Goal: Transaction & Acquisition: Purchase product/service

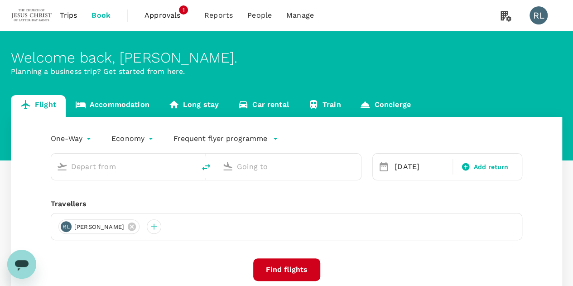
type input "Singapore Changi (SIN)"
type input "Kuala Lumpur Intl (KUL)"
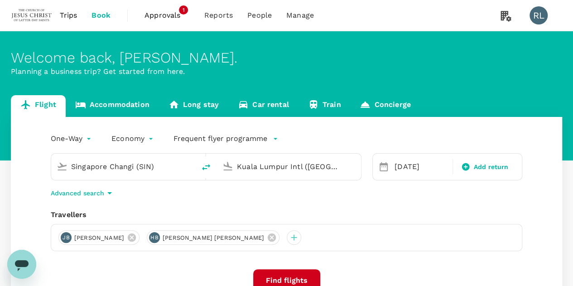
drag, startPoint x: 270, startPoint y: 236, endPoint x: 231, endPoint y: 242, distance: 39.8
click at [270, 236] on icon at bounding box center [272, 237] width 10 height 10
click at [136, 240] on icon at bounding box center [132, 237] width 8 height 8
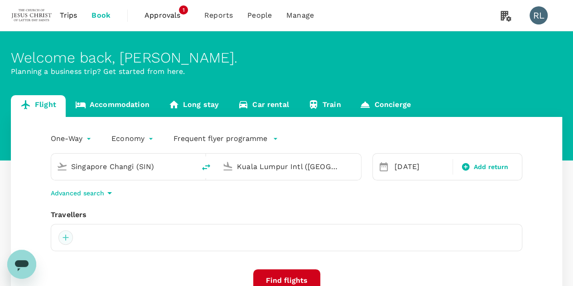
click at [65, 237] on div at bounding box center [65, 237] width 14 height 14
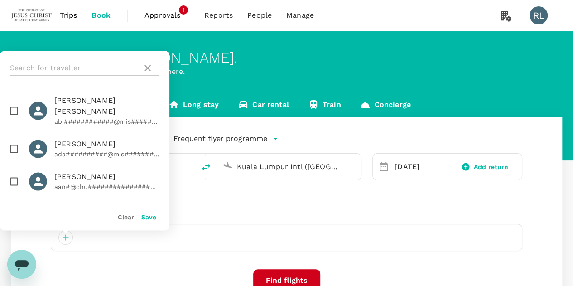
click at [73, 66] on input "text" at bounding box center [74, 68] width 129 height 14
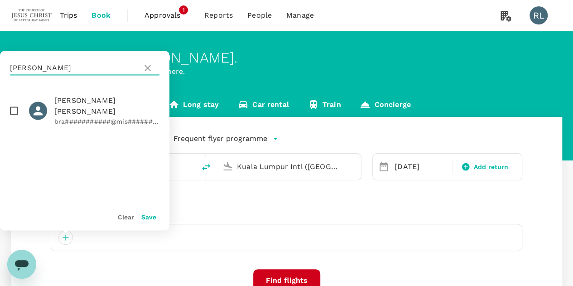
type input "simonsen"
click at [14, 106] on input "checkbox" at bounding box center [14, 110] width 19 height 19
checkbox input "true"
click at [147, 218] on button "Save" at bounding box center [148, 216] width 15 height 7
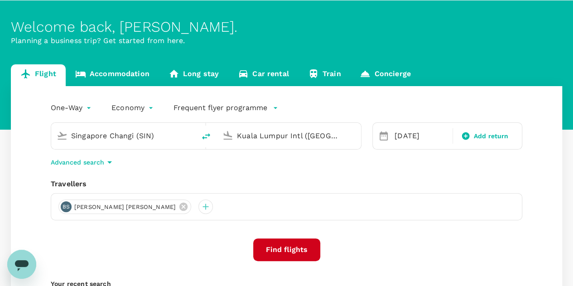
scroll to position [45, 0]
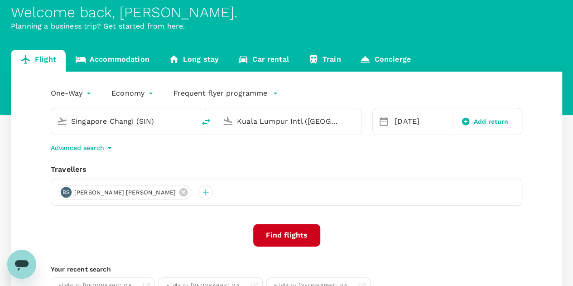
click at [164, 123] on input "Singapore Changi (SIN)" at bounding box center [123, 121] width 105 height 14
click at [203, 121] on icon "delete" at bounding box center [206, 121] width 11 height 11
type input "Kuala Lumpur Intl (KUL)"
type input "Singapore Changi (SIN)"
click at [154, 124] on input "Kuala Lumpur Intl (KUL)" at bounding box center [123, 121] width 105 height 14
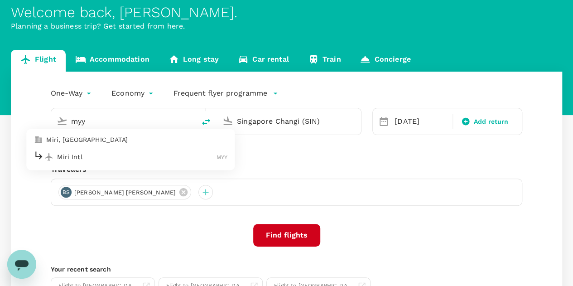
click at [113, 160] on p "Miri Intl" at bounding box center [136, 156] width 159 height 9
type input "Miri Intl (MYY)"
click at [413, 120] on div "27 Sep" at bounding box center [421, 121] width 60 height 18
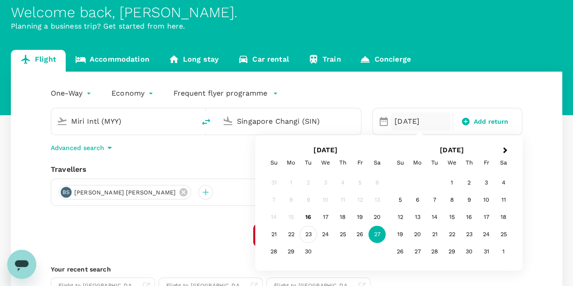
click at [311, 235] on div "23" at bounding box center [308, 234] width 17 height 17
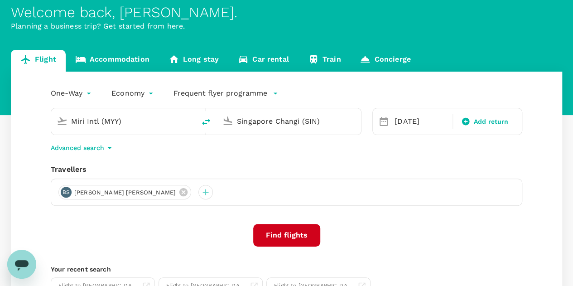
click at [284, 236] on button "Find flights" at bounding box center [286, 235] width 67 height 23
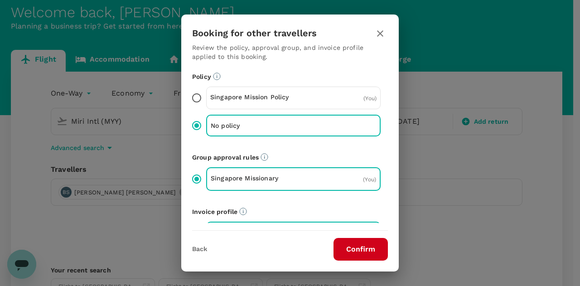
click at [359, 249] on button "Confirm" at bounding box center [360, 249] width 54 height 23
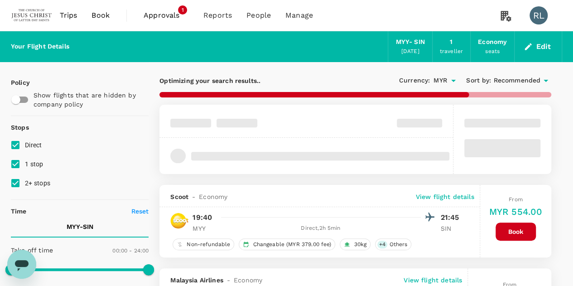
type input "1290"
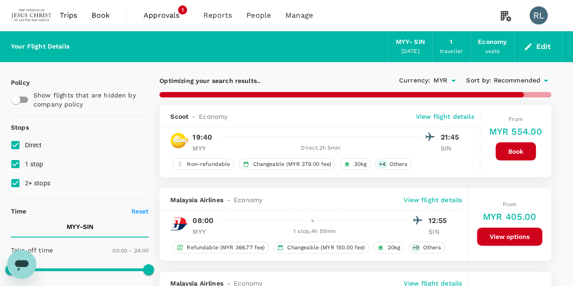
click at [513, 82] on span "Recommended" at bounding box center [516, 81] width 47 height 10
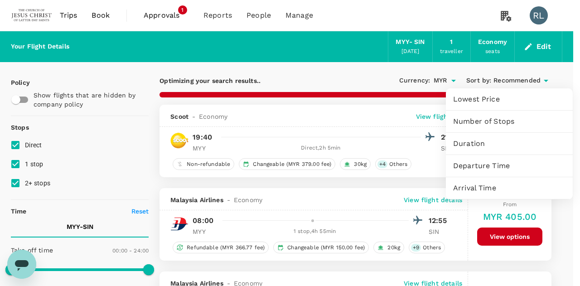
click at [489, 163] on span "Departure Time" at bounding box center [509, 165] width 112 height 11
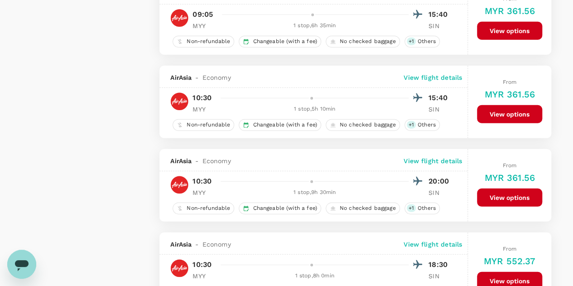
scroll to position [1178, 0]
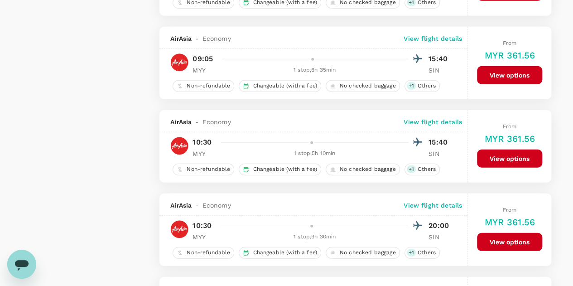
click at [497, 153] on button "View options" at bounding box center [509, 158] width 65 height 18
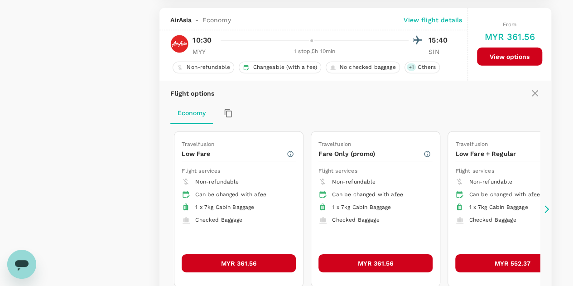
scroll to position [1282, 0]
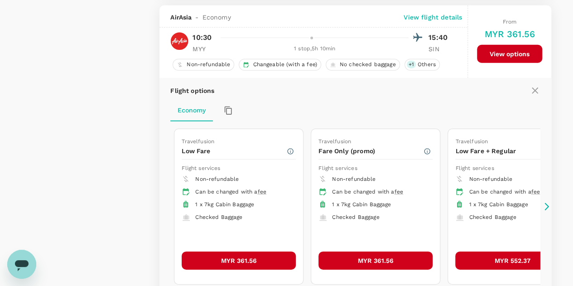
click at [232, 251] on button "MYR 361.56" at bounding box center [239, 260] width 114 height 18
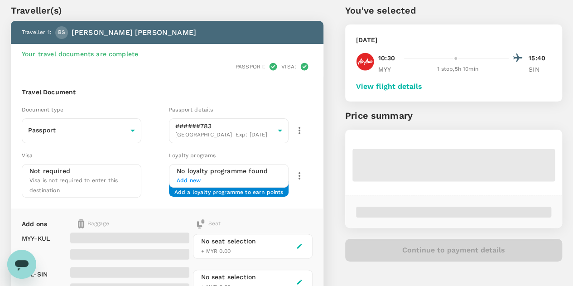
scroll to position [45, 0]
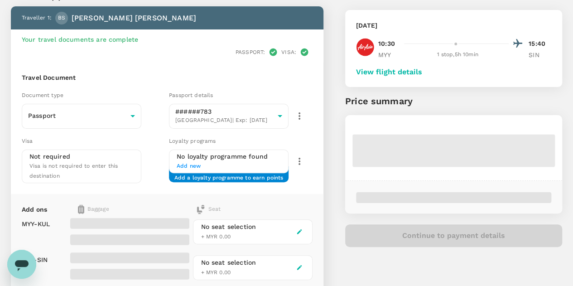
click at [422, 73] on button "View flight details" at bounding box center [389, 72] width 66 height 8
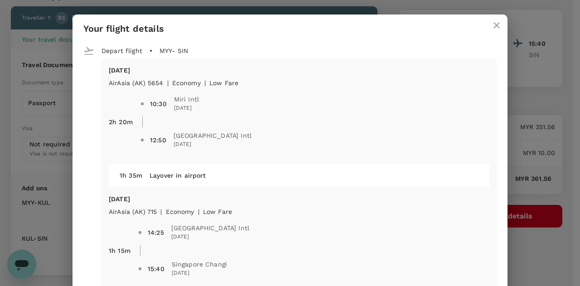
click at [492, 25] on icon "close" at bounding box center [496, 25] width 11 height 11
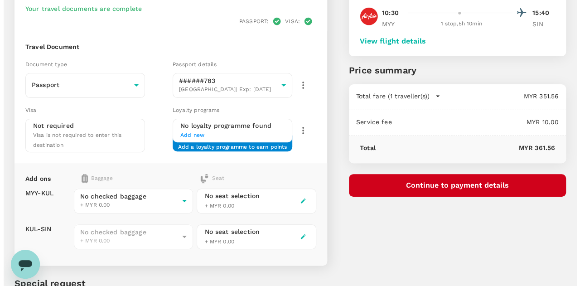
scroll to position [91, 0]
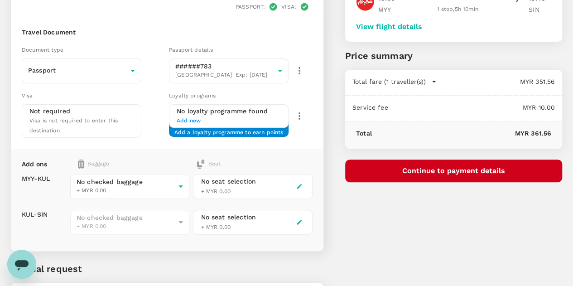
click at [465, 169] on button "Continue to payment details" at bounding box center [453, 170] width 217 height 23
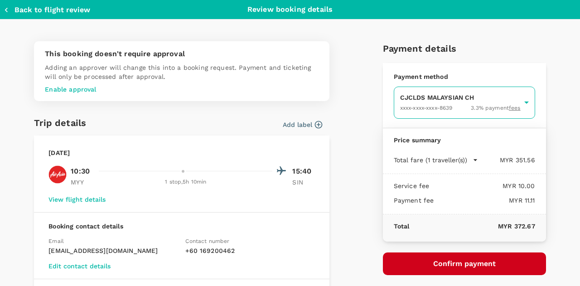
click at [428, 102] on body "Back to flight results Flight review Traveller(s) Traveller 1 : BS BRADY SCOTT …" at bounding box center [290, 131] width 580 height 445
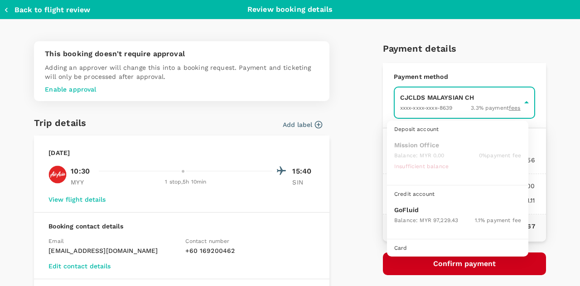
scroll to position [23, 0]
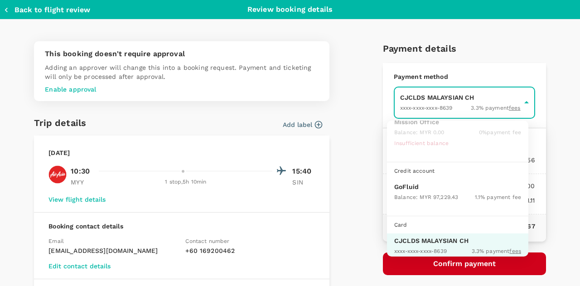
click at [406, 188] on p "GoFluid" at bounding box center [457, 186] width 127 height 9
type input "9b357727-6904-47bd-a44e-9a56bf7dfc7a"
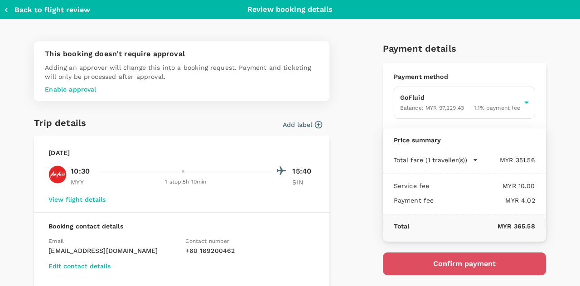
click at [449, 264] on button "Confirm payment" at bounding box center [464, 263] width 163 height 23
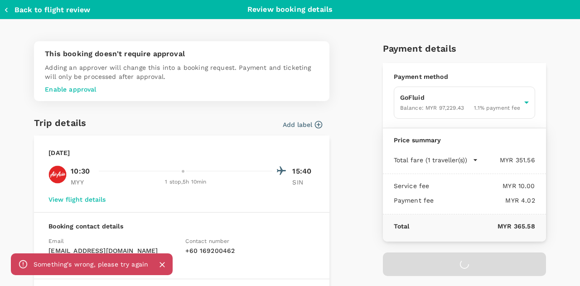
click at [161, 267] on icon "Close" at bounding box center [162, 264] width 9 height 9
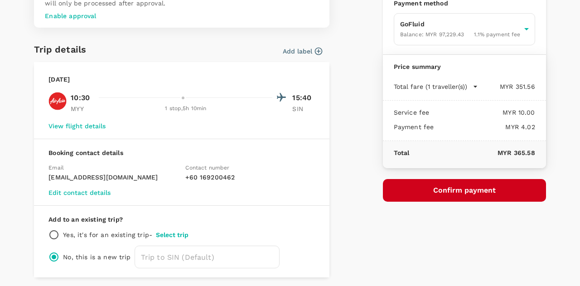
scroll to position [91, 0]
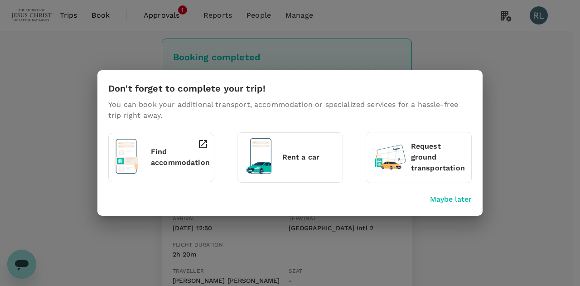
click at [443, 198] on p "Maybe later" at bounding box center [451, 199] width 42 height 11
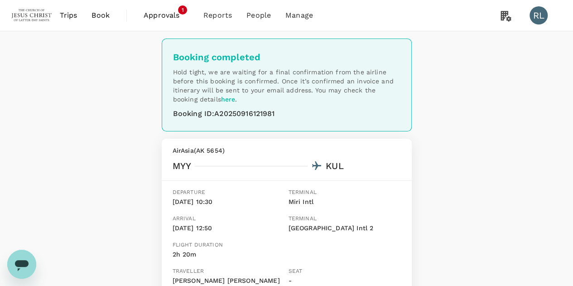
click at [98, 14] on span "Book" at bounding box center [101, 15] width 18 height 11
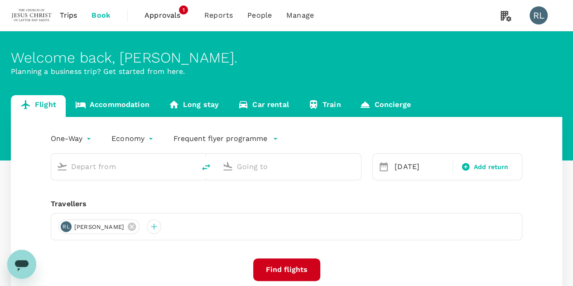
type input "Miri Intl (MYY)"
type input "Singapore Changi (SIN)"
type input "Miri Intl (MYY)"
type input "Singapore Changi (SIN)"
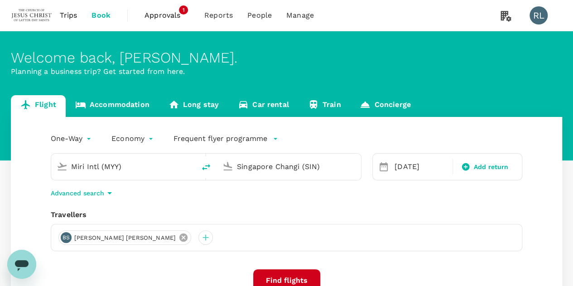
click at [179, 238] on icon at bounding box center [183, 237] width 8 height 8
click at [65, 237] on div at bounding box center [65, 237] width 14 height 14
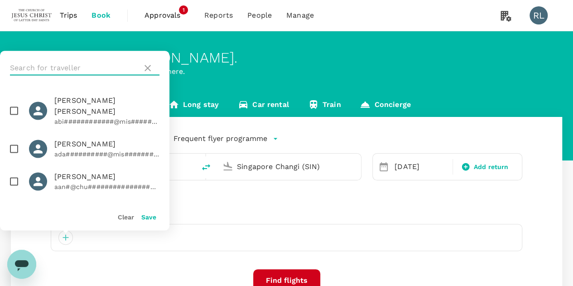
click at [75, 68] on input "text" at bounding box center [74, 68] width 129 height 14
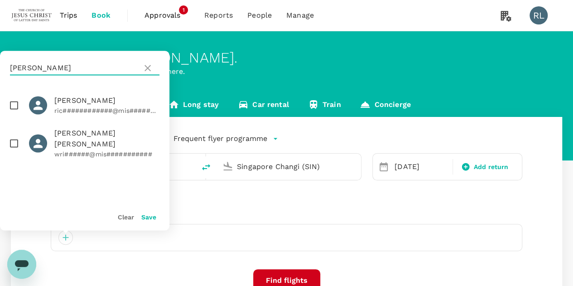
type input "RICHARDS"
click at [14, 105] on input "checkbox" at bounding box center [14, 105] width 19 height 19
checkbox input "true"
click at [149, 220] on button "Save" at bounding box center [148, 216] width 15 height 7
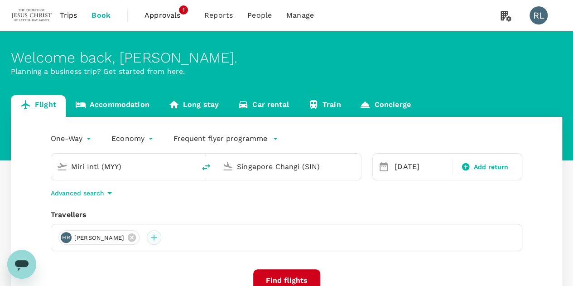
click at [153, 236] on div at bounding box center [154, 237] width 14 height 14
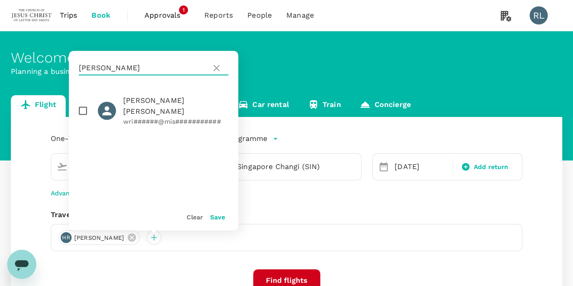
drag, startPoint x: 117, startPoint y: 69, endPoint x: 72, endPoint y: 63, distance: 45.7
click at [72, 63] on div "RICHARDS" at bounding box center [153, 68] width 169 height 34
type input "PUGSLEY"
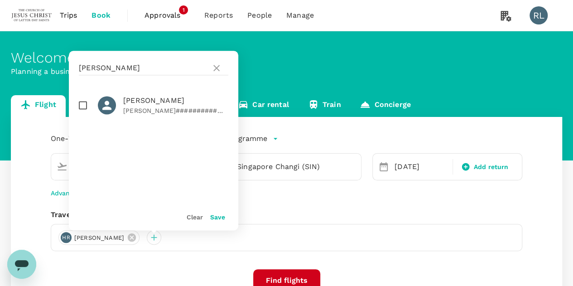
click at [83, 105] on input "checkbox" at bounding box center [82, 105] width 19 height 19
checkbox input "true"
click at [215, 217] on button "Save" at bounding box center [217, 216] width 15 height 7
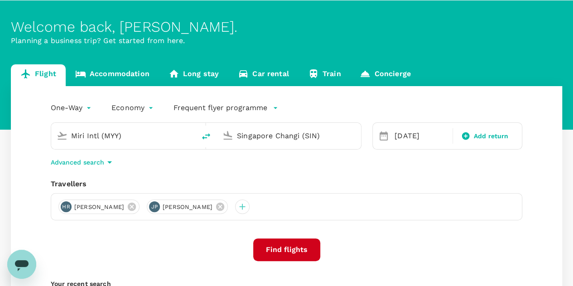
scroll to position [45, 0]
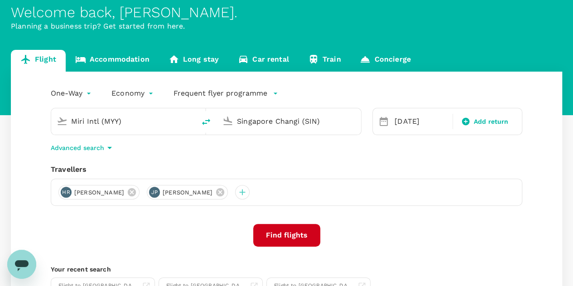
click at [161, 126] on input "Miri Intl (MYY)" at bounding box center [123, 121] width 105 height 14
click at [114, 155] on p "Sibu" at bounding box center [136, 156] width 158 height 9
type input "Sibu (SBW)"
drag, startPoint x: 327, startPoint y: 123, endPoint x: 223, endPoint y: 124, distance: 103.7
click at [223, 124] on div "Singapore Changi (SIN)" at bounding box center [287, 120] width 137 height 20
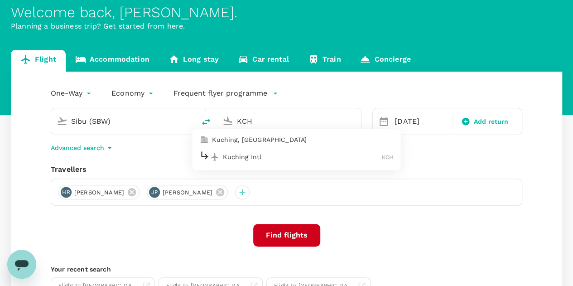
click at [242, 153] on p "Kuching Intl" at bounding box center [302, 156] width 159 height 9
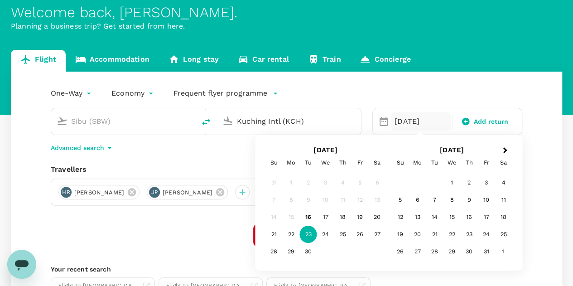
type input "Kuching Intl (KCH)"
click at [231, 234] on div "Find flights" at bounding box center [287, 235] width 472 height 23
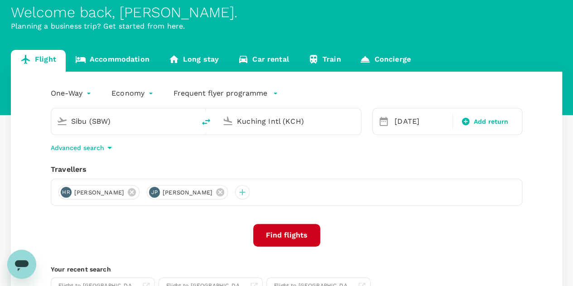
click at [301, 236] on button "Find flights" at bounding box center [286, 235] width 67 height 23
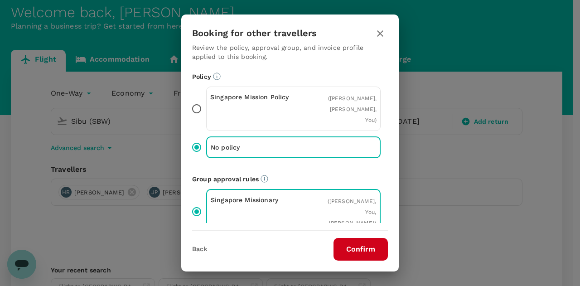
click at [357, 247] on button "Confirm" at bounding box center [360, 249] width 54 height 23
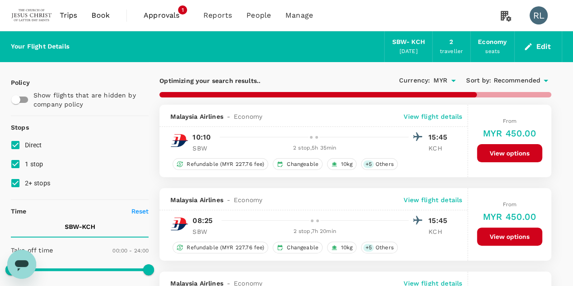
type input "1055"
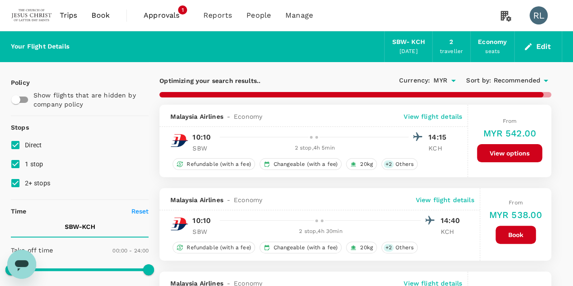
checkbox input "false"
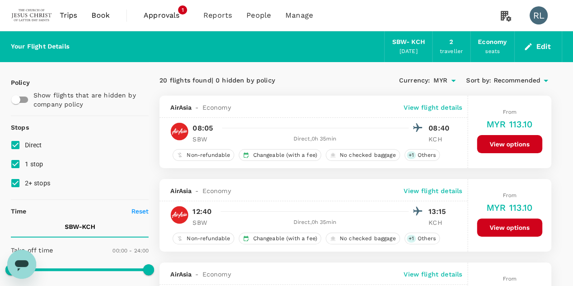
click at [525, 82] on span "Recommended" at bounding box center [516, 81] width 47 height 10
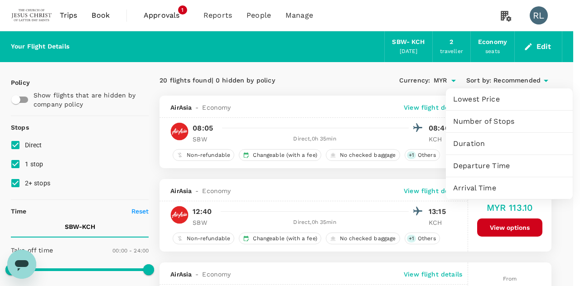
click at [483, 165] on span "Departure Time" at bounding box center [509, 165] width 112 height 11
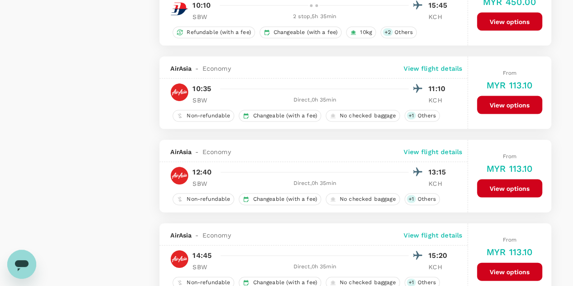
scroll to position [906, 0]
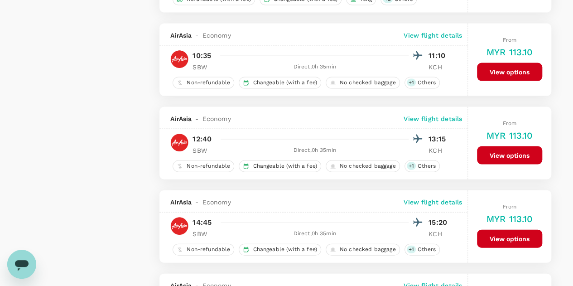
click at [437, 31] on p "View flight details" at bounding box center [433, 35] width 58 height 9
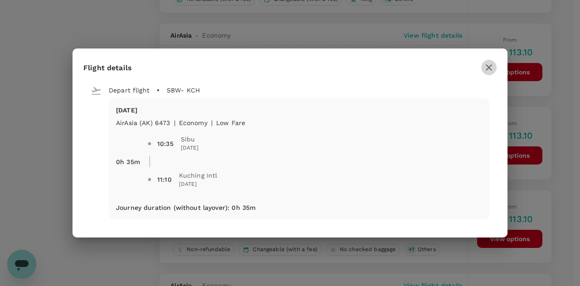
click at [488, 67] on icon "button" at bounding box center [489, 67] width 6 height 6
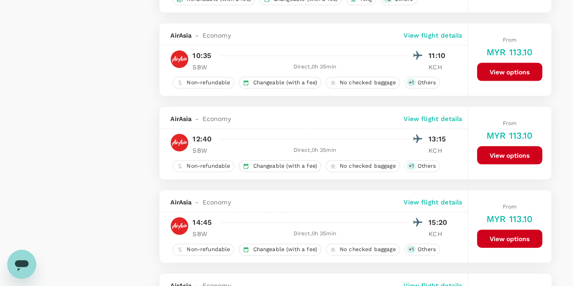
click at [504, 67] on button "View options" at bounding box center [509, 72] width 65 height 18
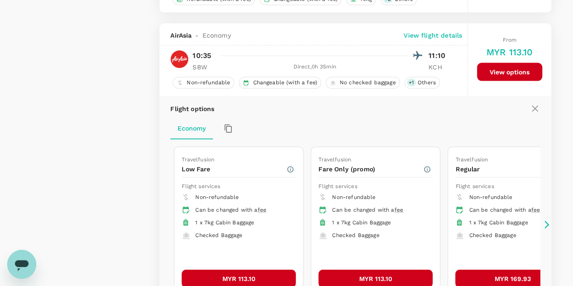
scroll to position [926, 0]
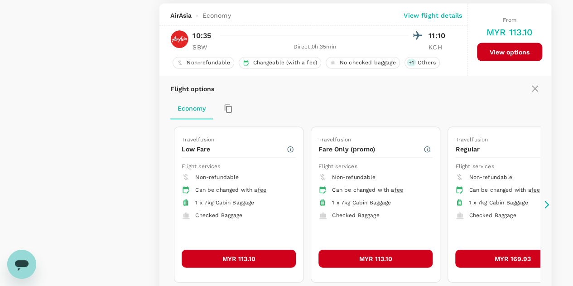
click at [247, 252] on button "MYR 113.10" at bounding box center [239, 259] width 114 height 18
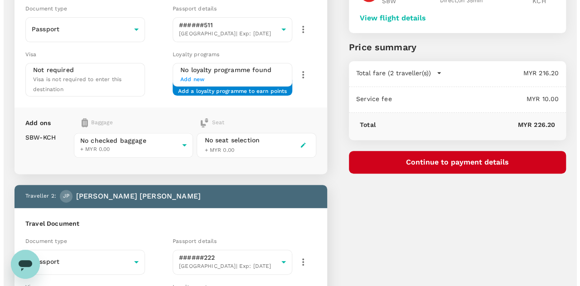
scroll to position [88, 0]
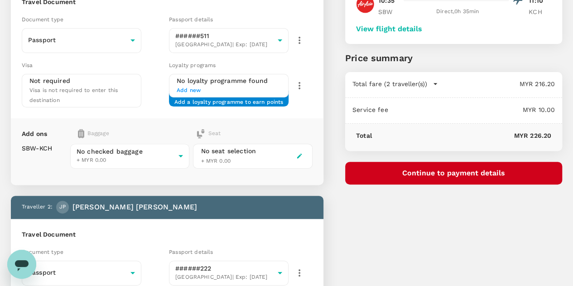
click at [486, 171] on button "Continue to payment details" at bounding box center [453, 173] width 217 height 23
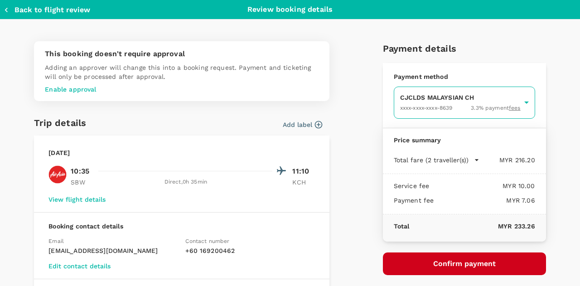
click at [421, 102] on body "Back to flight results Flight review Traveller(s) Traveller 1 : HR Hannah Richa…" at bounding box center [290, 218] width 580 height 613
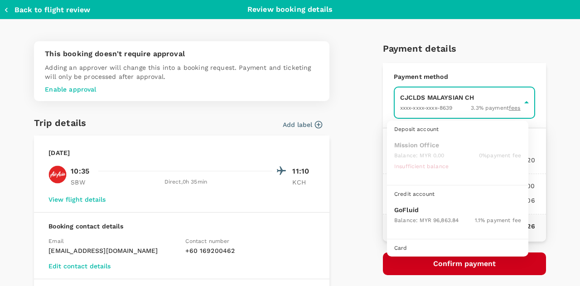
scroll to position [23, 0]
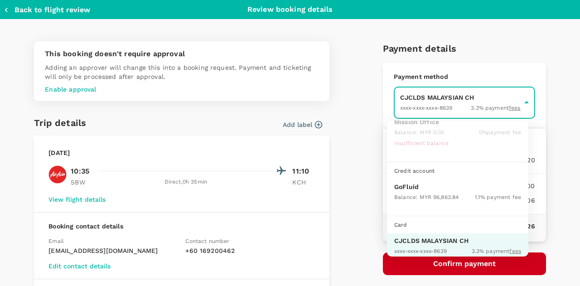
click at [411, 194] on span "Balance : MYR 96,863.84" at bounding box center [426, 197] width 64 height 6
type input "9b357727-6904-47bd-a44e-9a56bf7dfc7a"
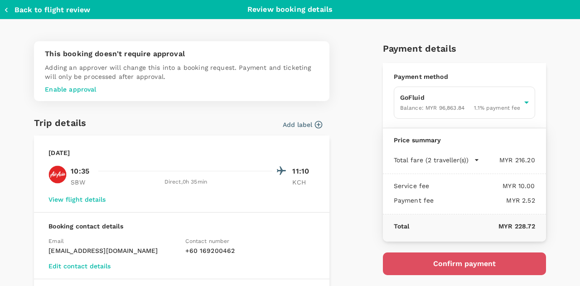
click at [439, 264] on button "Confirm payment" at bounding box center [464, 263] width 163 height 23
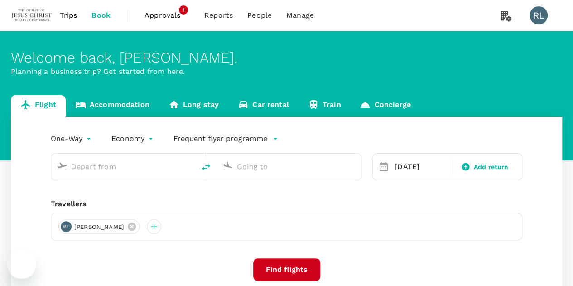
type input "Sibu (SBW)"
type input "Kuching Intl (KCH)"
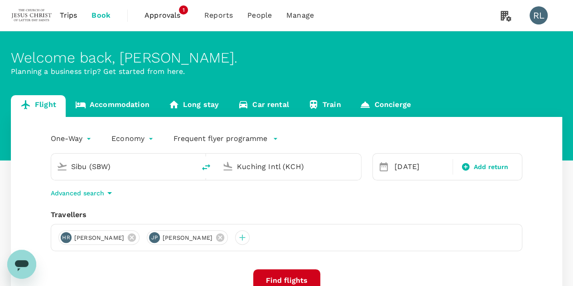
click at [199, 167] on button "delete" at bounding box center [206, 167] width 22 height 22
type input "Kuching Intl (KCH)"
click at [254, 169] on input "Sibu (SBW)" at bounding box center [289, 166] width 105 height 14
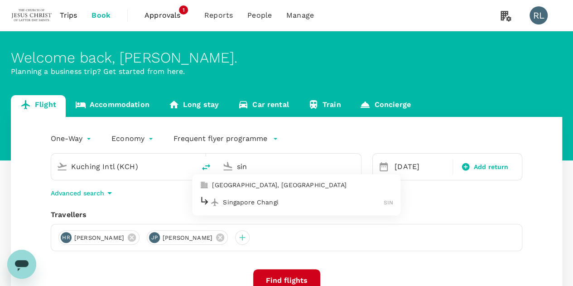
click at [231, 203] on p "Singapore Changi" at bounding box center [303, 202] width 161 height 9
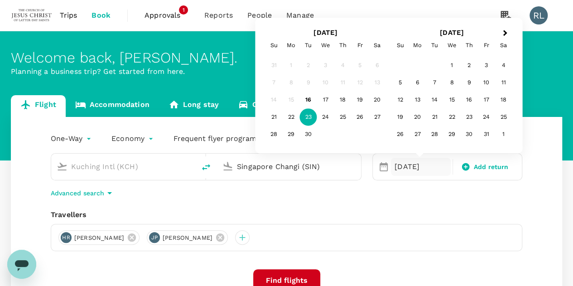
type input "Singapore Changi (SIN)"
click at [438, 207] on div "One-Way oneway Economy economy Frequent flyer programme Kuching Intl (KCH) Sing…" at bounding box center [286, 245] width 551 height 256
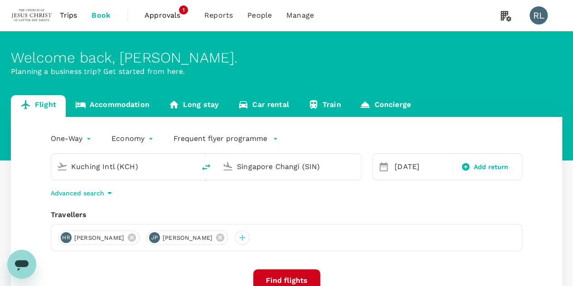
click at [295, 276] on button "Find flights" at bounding box center [286, 280] width 67 height 23
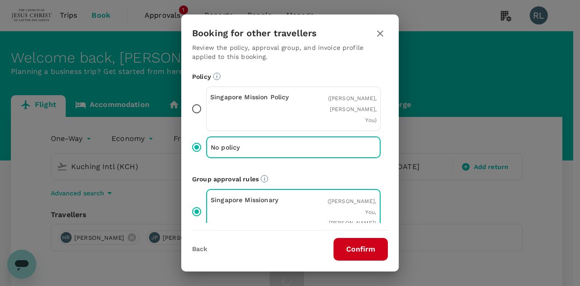
click at [353, 248] on button "Confirm" at bounding box center [360, 249] width 54 height 23
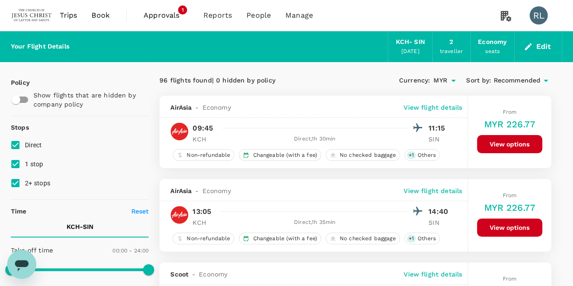
click at [508, 80] on span "Recommended" at bounding box center [516, 81] width 47 height 10
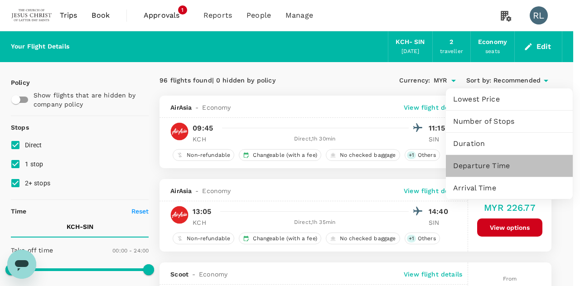
click at [481, 164] on span "Departure Time" at bounding box center [509, 165] width 112 height 11
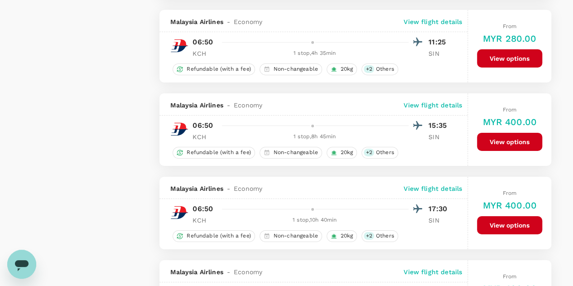
scroll to position [1672, 0]
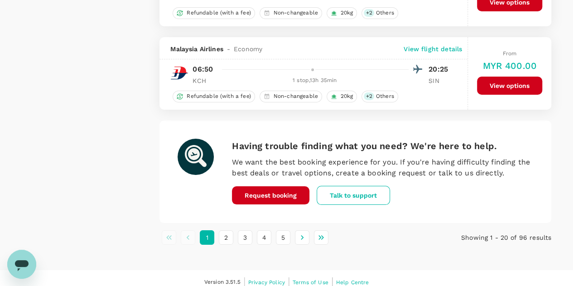
drag, startPoint x: 245, startPoint y: 231, endPoint x: 245, endPoint y: 226, distance: 5.0
click at [245, 231] on button "3" at bounding box center [245, 237] width 14 height 14
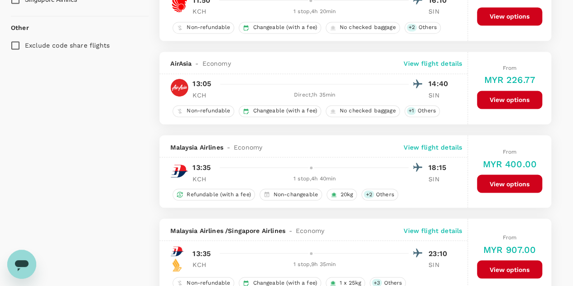
scroll to position [725, 0]
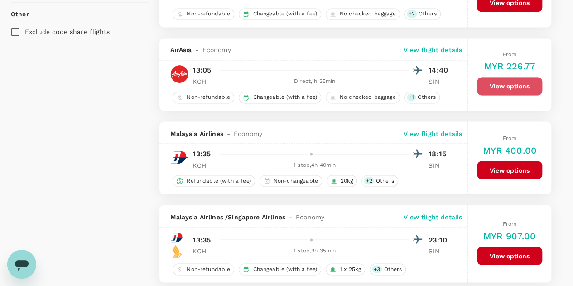
click at [500, 83] on button "View options" at bounding box center [509, 86] width 65 height 18
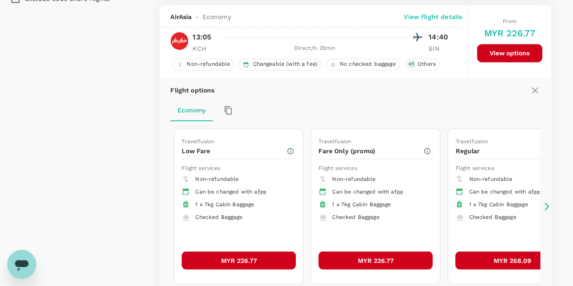
scroll to position [760, 0]
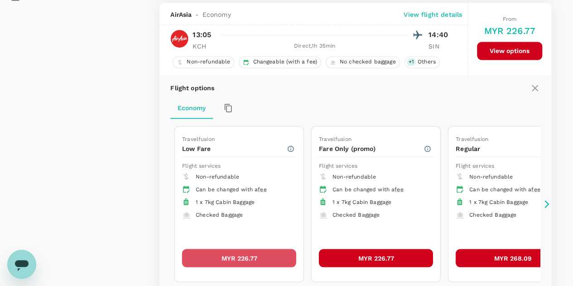
click at [228, 249] on button "MYR 226.77" at bounding box center [239, 258] width 114 height 18
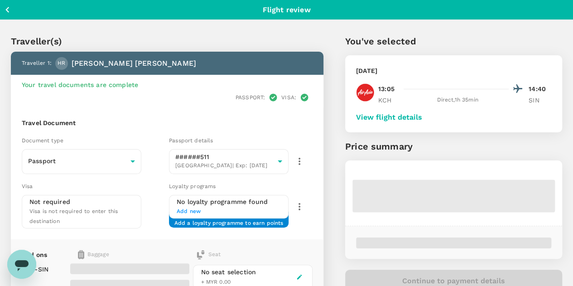
click at [422, 117] on button "View flight details" at bounding box center [389, 117] width 66 height 8
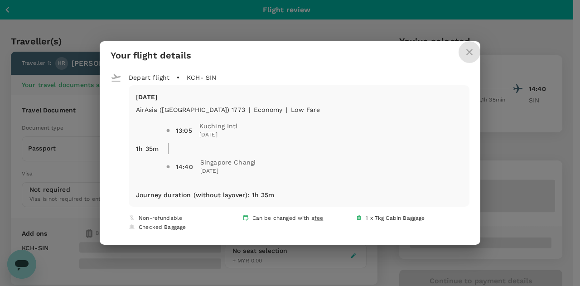
click at [464, 50] on icon "close" at bounding box center [469, 52] width 11 height 11
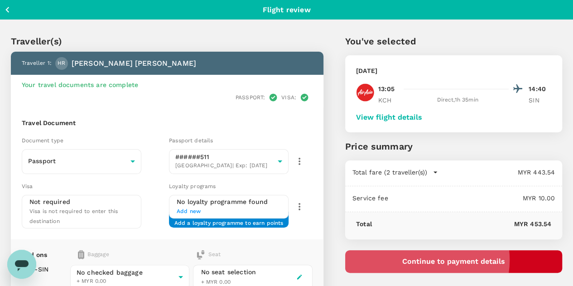
click at [481, 260] on button "Continue to payment details" at bounding box center [453, 261] width 217 height 23
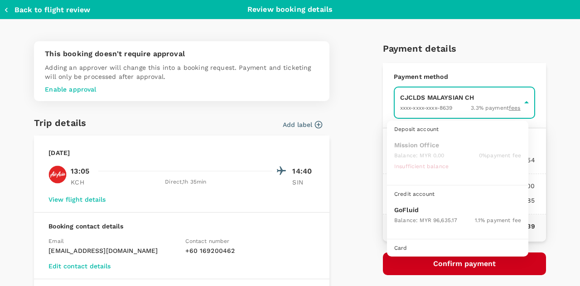
scroll to position [23, 0]
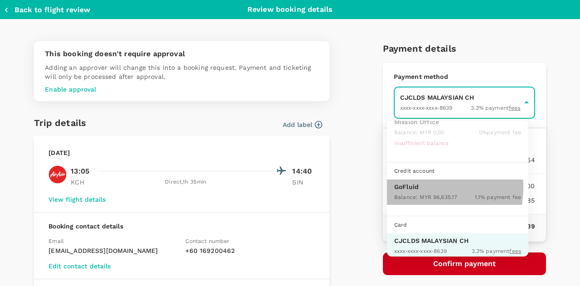
click at [420, 186] on p "GoFluid" at bounding box center [457, 186] width 127 height 9
type input "9b357727-6904-47bd-a44e-9a56bf7dfc7a"
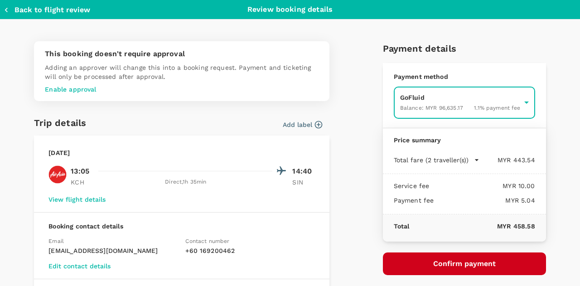
click at [456, 260] on button "Confirm payment" at bounding box center [464, 263] width 163 height 23
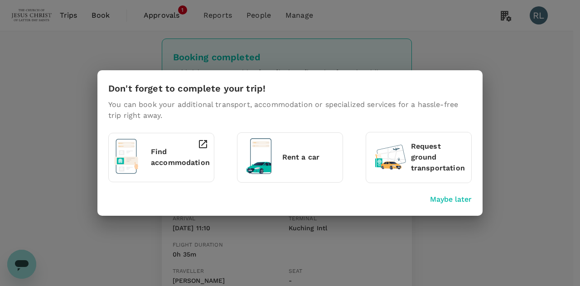
click at [439, 200] on p "Maybe later" at bounding box center [451, 199] width 42 height 11
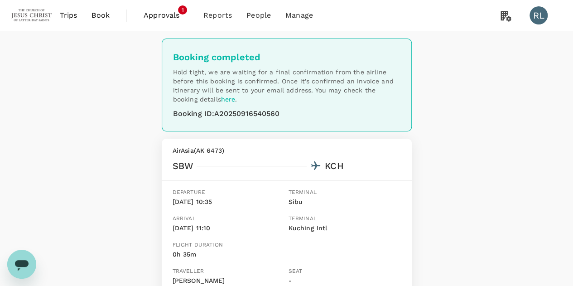
click at [99, 15] on span "Book" at bounding box center [101, 15] width 18 height 11
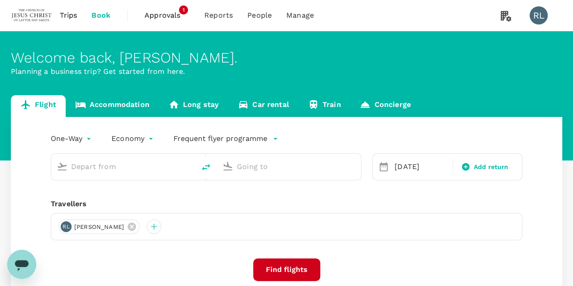
type input "Kuching Intl (KCH)"
type input "Singapore Changi (SIN)"
type input "Kuching Intl (KCH)"
type input "Singapore Changi (SIN)"
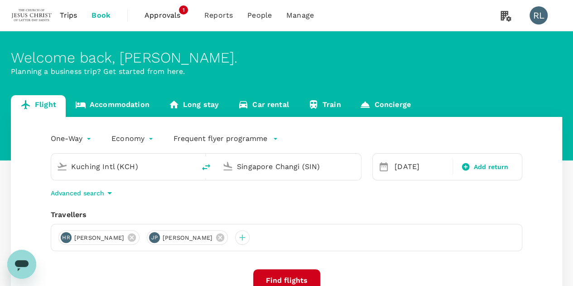
drag, startPoint x: 236, startPoint y: 236, endPoint x: 227, endPoint y: 236, distance: 9.1
click at [225, 236] on icon at bounding box center [220, 237] width 10 height 10
click at [130, 236] on icon at bounding box center [132, 237] width 10 height 10
click at [65, 238] on div at bounding box center [65, 237] width 14 height 14
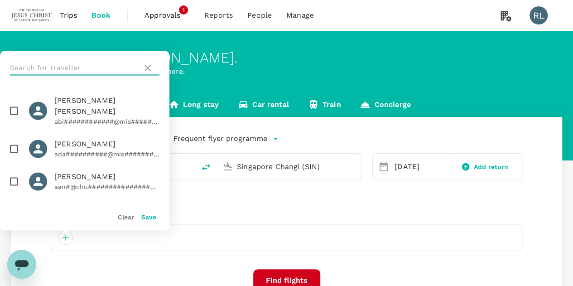
drag, startPoint x: 72, startPoint y: 66, endPoint x: 92, endPoint y: 56, distance: 23.1
click at [72, 66] on input "text" at bounding box center [74, 68] width 129 height 14
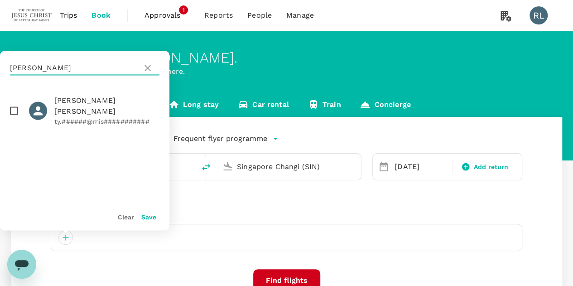
type input "RAWSON"
click at [15, 106] on input "checkbox" at bounding box center [14, 110] width 19 height 19
checkbox input "true"
click at [148, 217] on button "Save" at bounding box center [148, 216] width 15 height 7
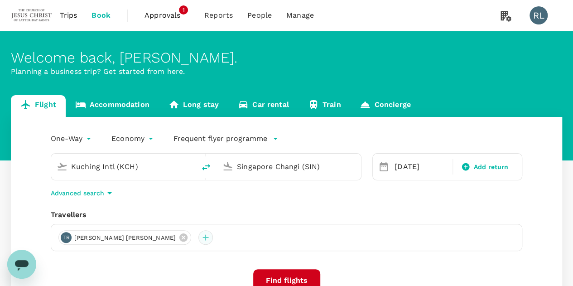
click at [198, 236] on div at bounding box center [205, 237] width 14 height 14
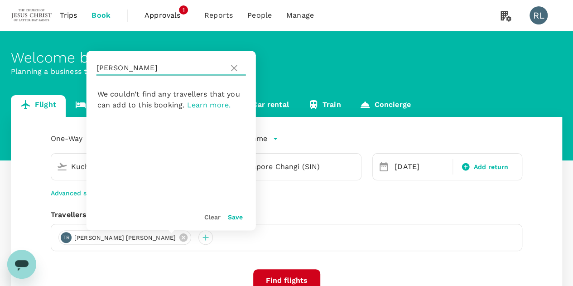
drag, startPoint x: 140, startPoint y: 65, endPoint x: 96, endPoint y: 66, distance: 43.0
click at [96, 66] on input "RAWSON" at bounding box center [160, 68] width 129 height 14
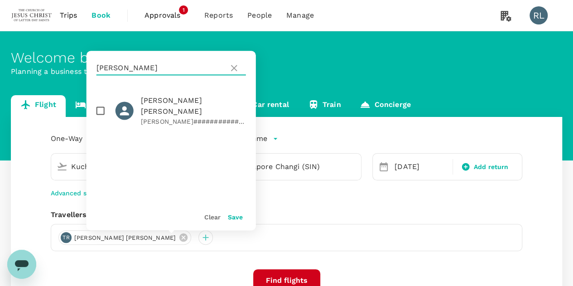
type input "RENCH"
click at [99, 107] on input "checkbox" at bounding box center [100, 110] width 19 height 19
checkbox input "true"
click at [233, 216] on button "Save" at bounding box center [235, 216] width 15 height 7
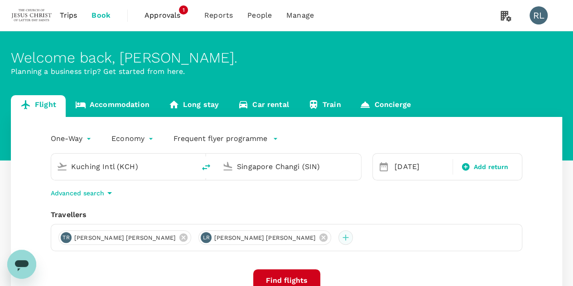
click at [338, 235] on div at bounding box center [345, 237] width 14 height 14
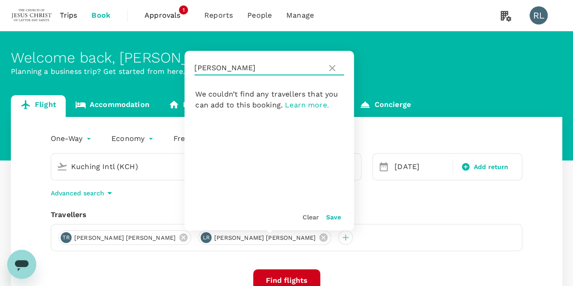
drag, startPoint x: 229, startPoint y: 63, endPoint x: 189, endPoint y: 64, distance: 39.9
click at [189, 64] on div "RENCH" at bounding box center [268, 68] width 169 height 34
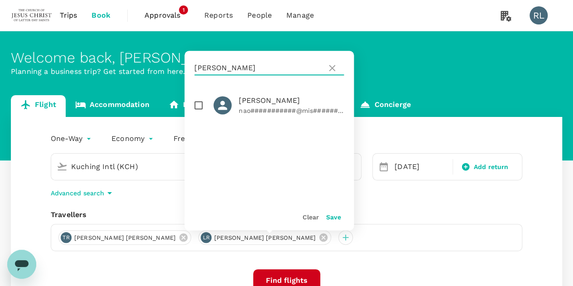
type input "ROBINSON"
click at [195, 106] on input "checkbox" at bounding box center [198, 105] width 19 height 19
checkbox input "true"
click at [337, 219] on button "Save" at bounding box center [333, 216] width 15 height 7
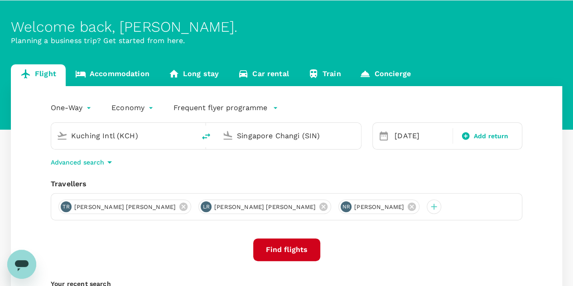
scroll to position [45, 0]
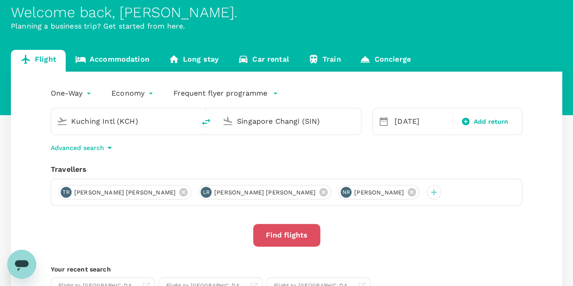
click at [300, 236] on button "Find flights" at bounding box center [286, 235] width 67 height 23
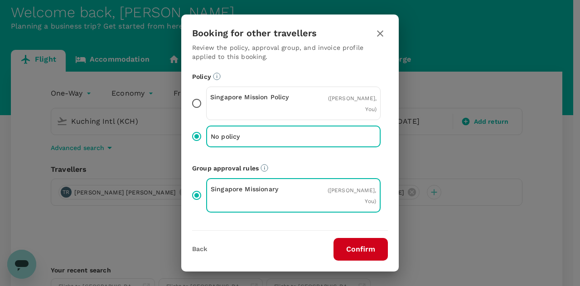
click at [348, 248] on button "Confirm" at bounding box center [360, 249] width 54 height 23
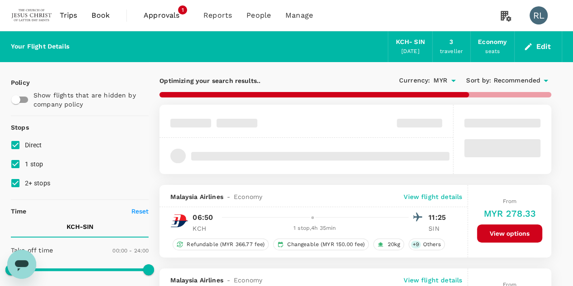
click at [511, 85] on span "Recommended" at bounding box center [516, 81] width 47 height 10
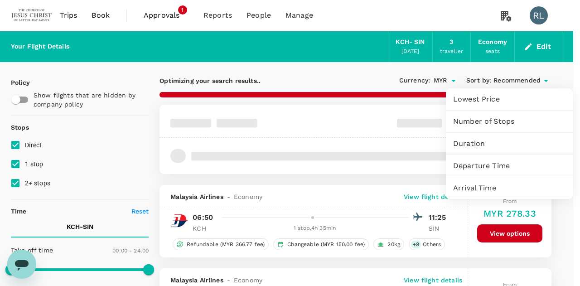
click at [475, 166] on span "Departure Time" at bounding box center [509, 165] width 112 height 11
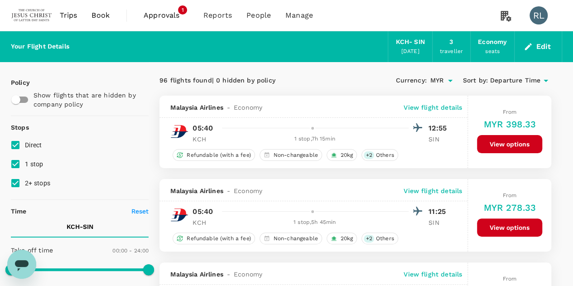
click at [15, 184] on input "2+ stops" at bounding box center [15, 182] width 19 height 19
checkbox input "false"
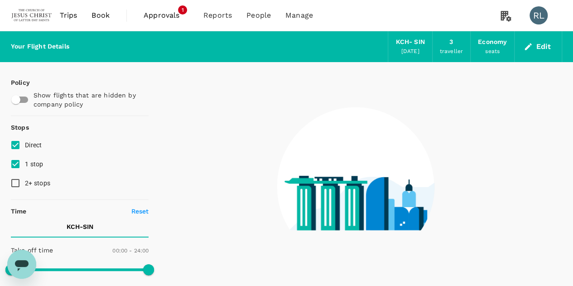
click at [15, 165] on input "1 stop" at bounding box center [15, 163] width 19 height 19
checkbox input "false"
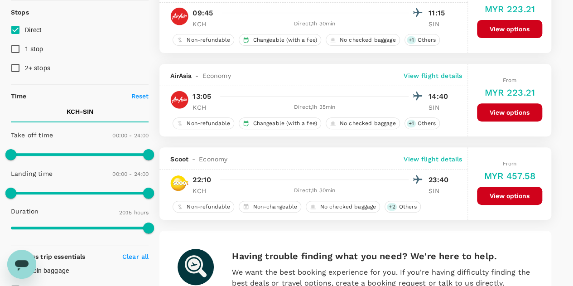
scroll to position [136, 0]
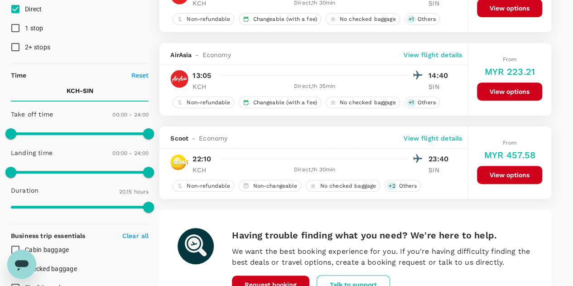
click at [505, 87] on button "View options" at bounding box center [509, 91] width 65 height 18
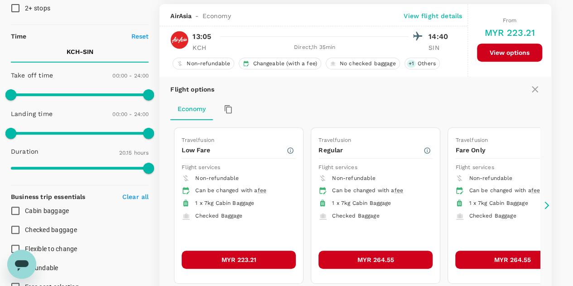
scroll to position [178, 0]
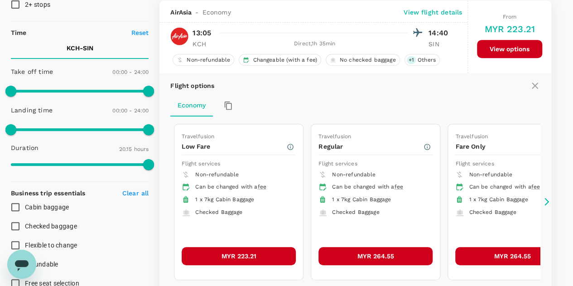
click at [241, 253] on button "MYR 223.21" at bounding box center [239, 256] width 114 height 18
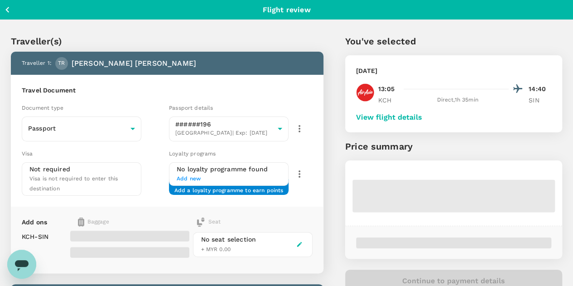
click at [422, 119] on button "View flight details" at bounding box center [389, 117] width 66 height 8
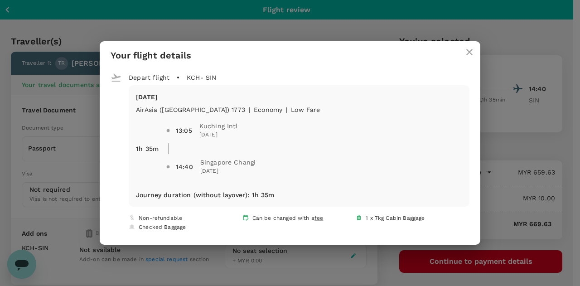
click at [466, 54] on icon "close" at bounding box center [469, 52] width 6 height 6
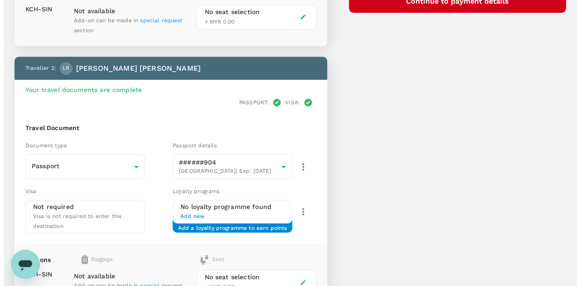
scroll to position [181, 0]
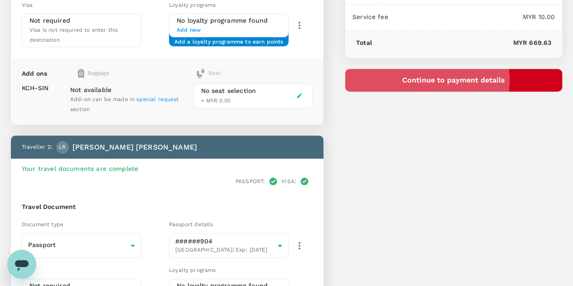
click at [474, 80] on button "Continue to payment details" at bounding box center [453, 80] width 217 height 23
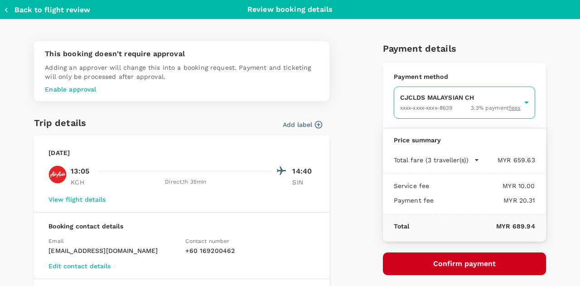
click at [425, 106] on body "Back to flight results Flight review Traveller(s) Traveller 1 : TR Ty Christoph…" at bounding box center [290, 267] width 580 height 896
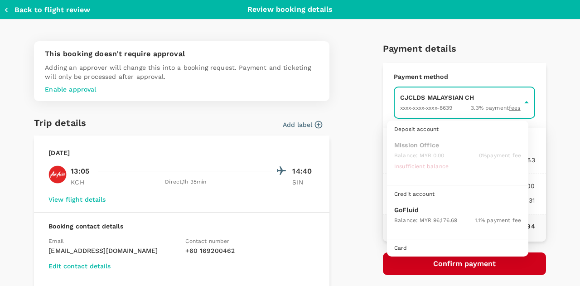
scroll to position [23, 0]
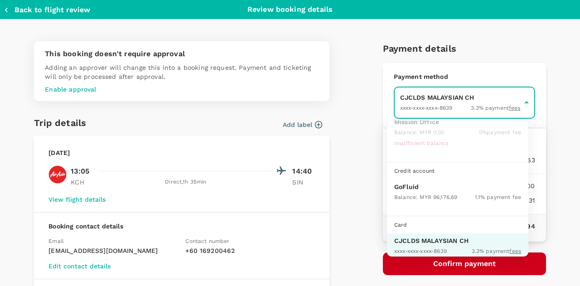
click at [407, 189] on p "GoFluid" at bounding box center [457, 186] width 127 height 9
type input "9b357727-6904-47bd-a44e-9a56bf7dfc7a"
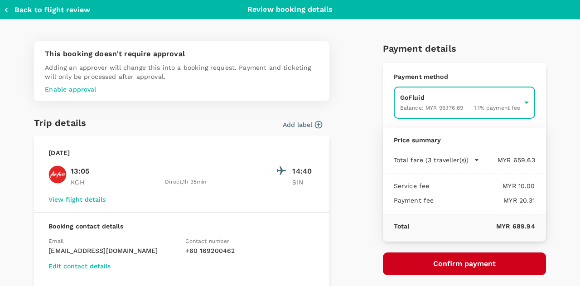
click at [430, 261] on button "Confirm payment" at bounding box center [464, 263] width 163 height 23
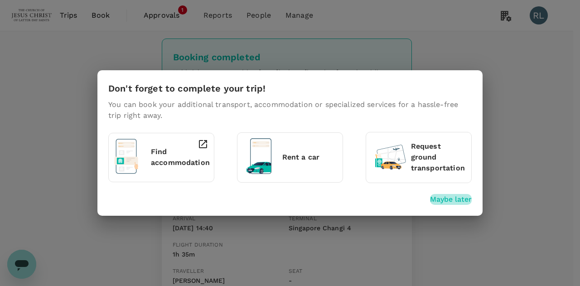
click at [446, 199] on p "Maybe later" at bounding box center [451, 199] width 42 height 11
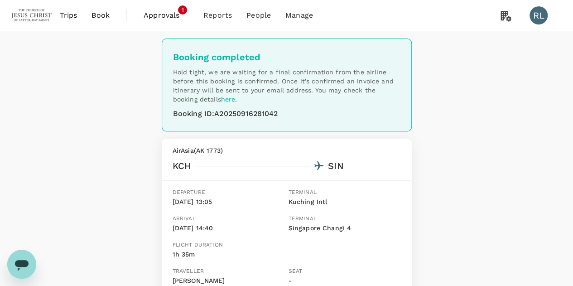
click at [97, 16] on span "Book" at bounding box center [101, 15] width 18 height 11
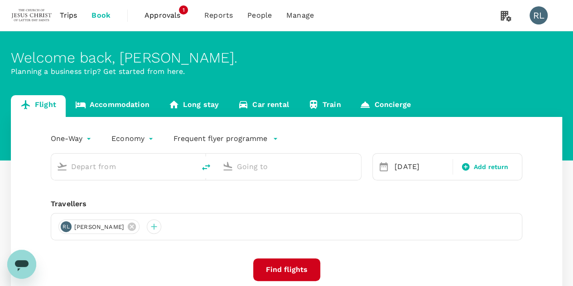
type input "Kuching Intl (KCH)"
type input "Singapore Changi (SIN)"
type input "Kuching Intl (KCH)"
type input "Singapore Changi (SIN)"
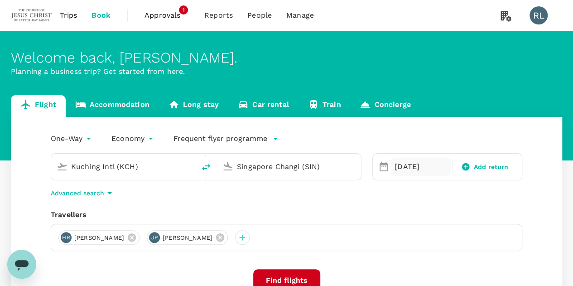
click at [413, 166] on div "[DATE]" at bounding box center [421, 167] width 60 height 18
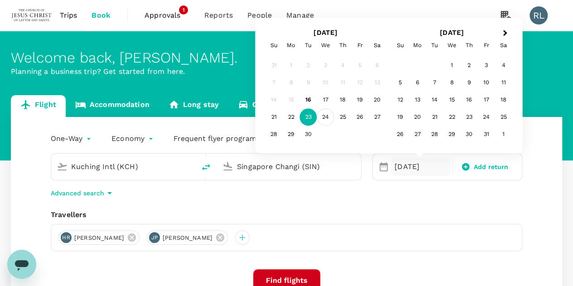
click at [327, 117] on div "24" at bounding box center [325, 117] width 17 height 17
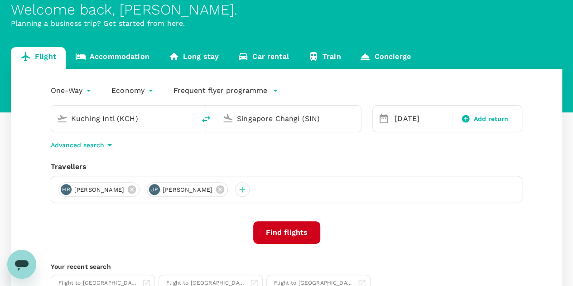
scroll to position [91, 0]
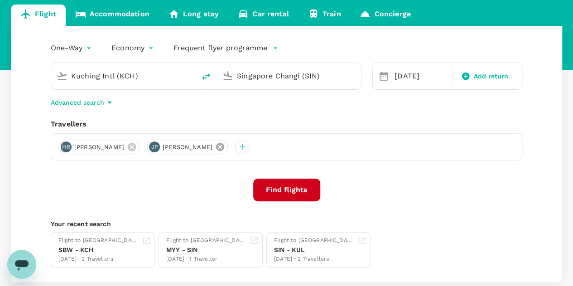
click at [224, 149] on icon at bounding box center [220, 147] width 8 height 8
click at [131, 146] on icon at bounding box center [132, 147] width 10 height 10
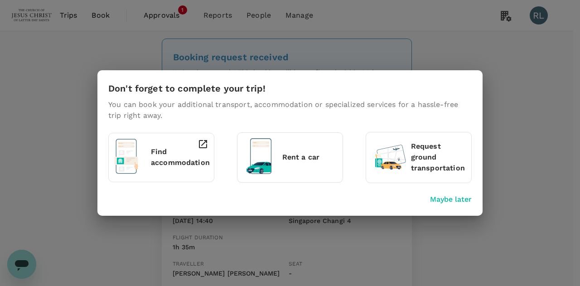
drag, startPoint x: 454, startPoint y: 197, endPoint x: 430, endPoint y: 190, distance: 25.0
click at [454, 197] on p "Maybe later" at bounding box center [451, 199] width 42 height 11
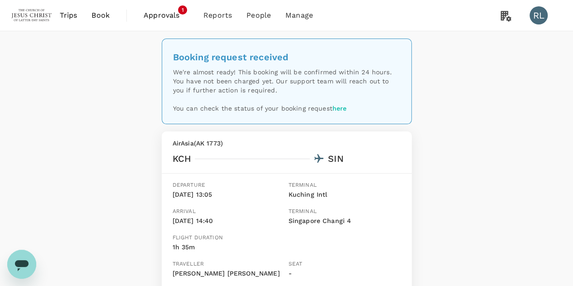
click at [100, 15] on span "Book" at bounding box center [101, 15] width 18 height 11
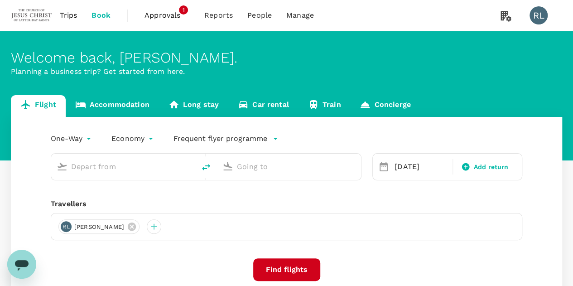
type input "Kuching Intl (KCH)"
type input "Singapore Changi (SIN)"
type input "Kuching Intl (KCH)"
type input "Singapore Changi (SIN)"
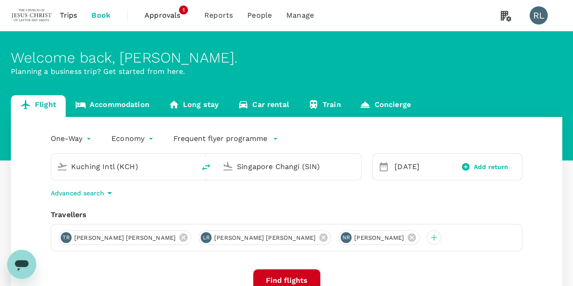
drag, startPoint x: 142, startPoint y: 168, endPoint x: 57, endPoint y: 166, distance: 85.6
click at [57, 166] on div "Kuching Intl (KCH)" at bounding box center [121, 165] width 137 height 20
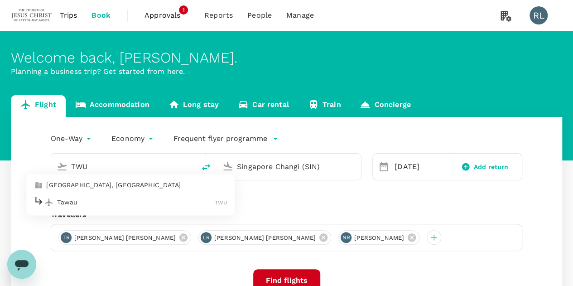
click at [79, 203] on p "Tawau" at bounding box center [136, 202] width 158 height 9
type input "Tawau (TWU)"
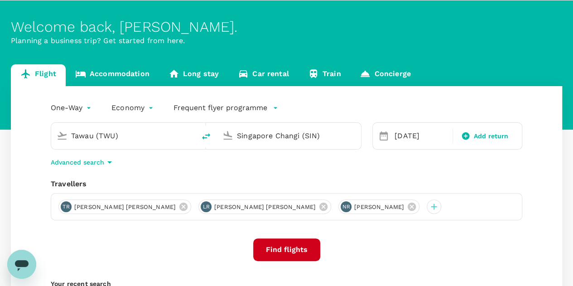
scroll to position [45, 0]
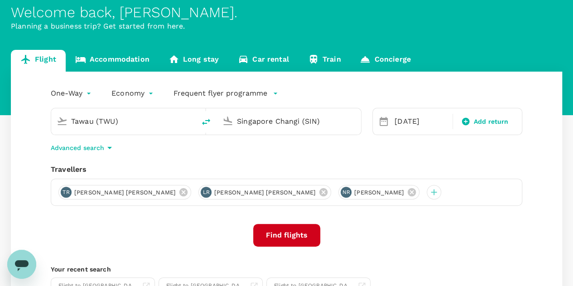
click at [289, 233] on button "Find flights" at bounding box center [286, 235] width 67 height 23
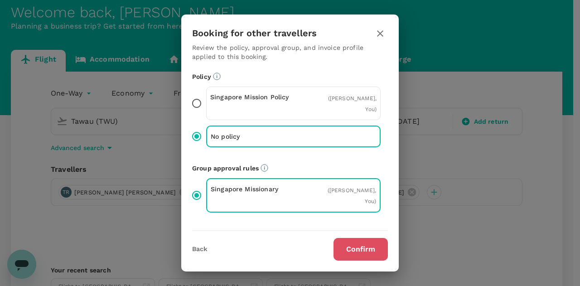
click at [346, 245] on button "Confirm" at bounding box center [360, 249] width 54 height 23
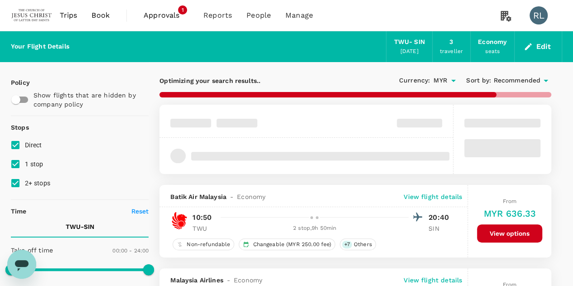
click at [524, 77] on span "Recommended" at bounding box center [516, 81] width 47 height 10
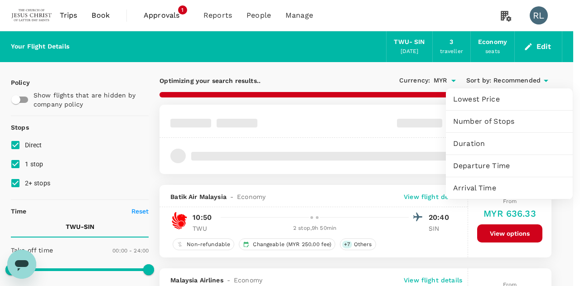
click at [473, 167] on span "Departure Time" at bounding box center [509, 165] width 112 height 11
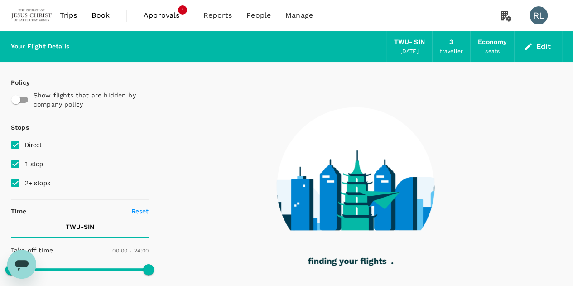
type input "1655"
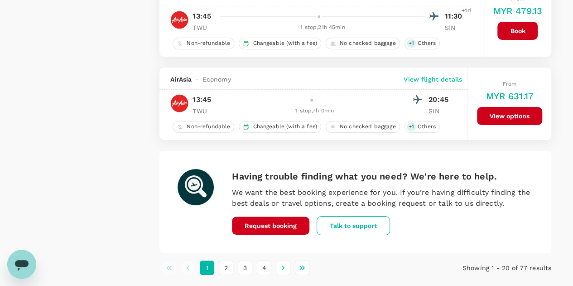
scroll to position [1613, 0]
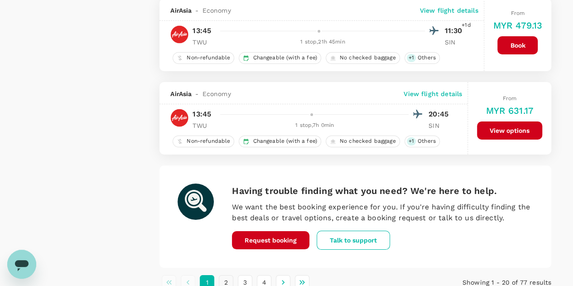
click at [226, 275] on button "2" at bounding box center [226, 282] width 14 height 14
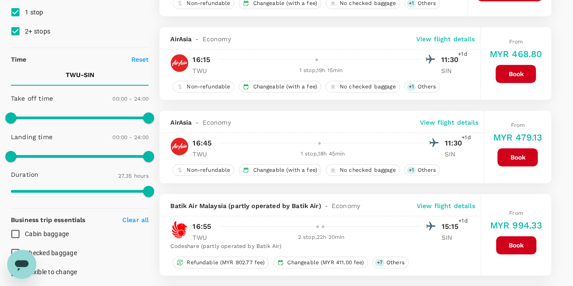
scroll to position [0, 0]
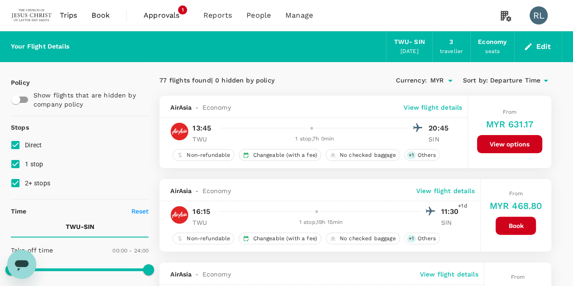
click at [518, 80] on span "Departure Time" at bounding box center [515, 81] width 50 height 10
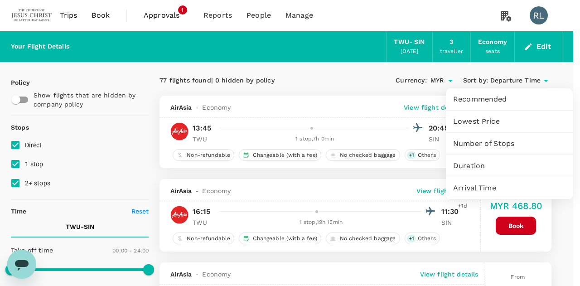
click at [477, 187] on span "Arrival Time" at bounding box center [509, 188] width 112 height 11
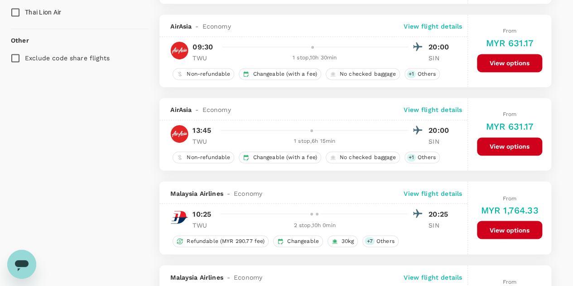
scroll to position [725, 0]
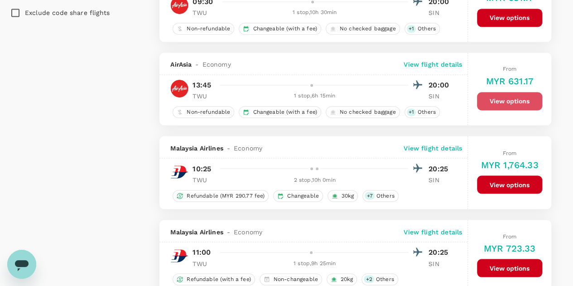
click at [497, 97] on button "View options" at bounding box center [509, 101] width 65 height 18
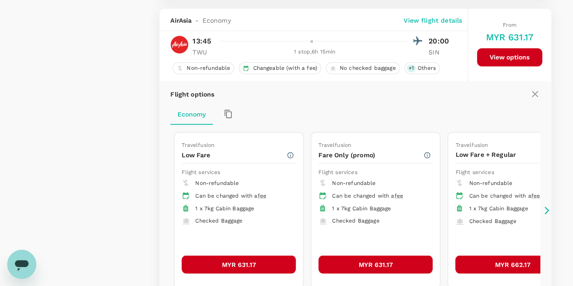
scroll to position [774, 0]
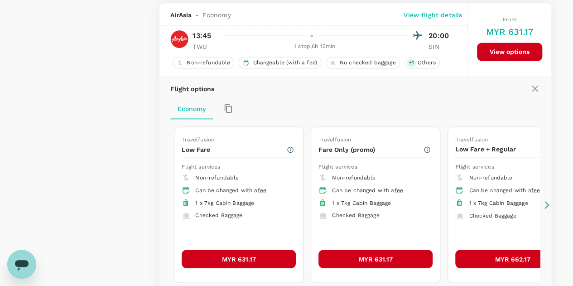
click at [256, 255] on button "MYR 631.17" at bounding box center [239, 259] width 114 height 18
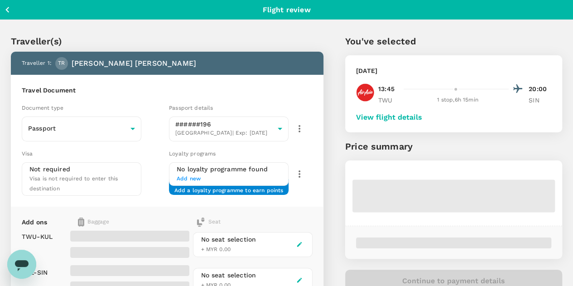
click at [422, 117] on button "View flight details" at bounding box center [389, 117] width 66 height 8
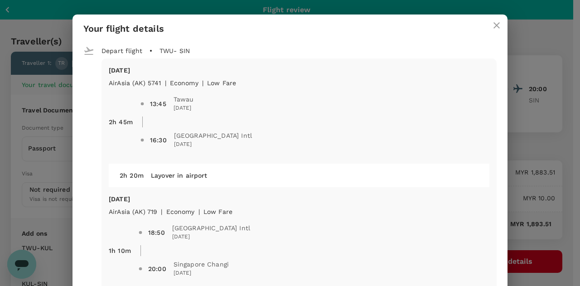
click at [493, 27] on icon "close" at bounding box center [496, 25] width 11 height 11
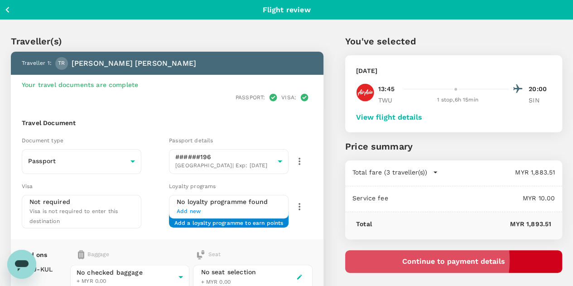
click at [469, 260] on button "Continue to payment details" at bounding box center [453, 261] width 217 height 23
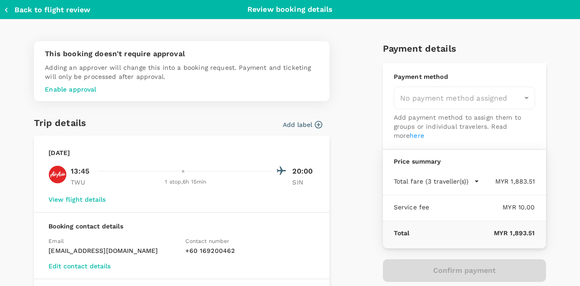
type input "99b23fb0-7a1b-47a2-be8e-fa9e56d8b3c2"
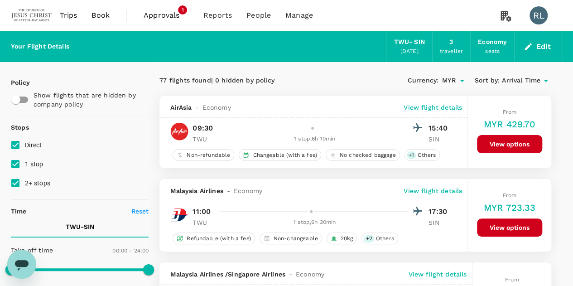
click at [539, 45] on button "Edit" at bounding box center [538, 46] width 33 height 14
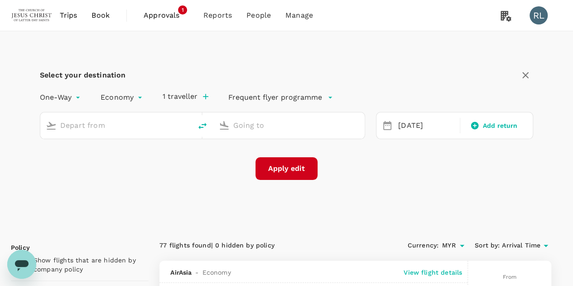
type input "Tawau (TWU)"
type input "Singapore Changi (SIN)"
click at [204, 94] on button "3 travellers" at bounding box center [188, 96] width 51 height 9
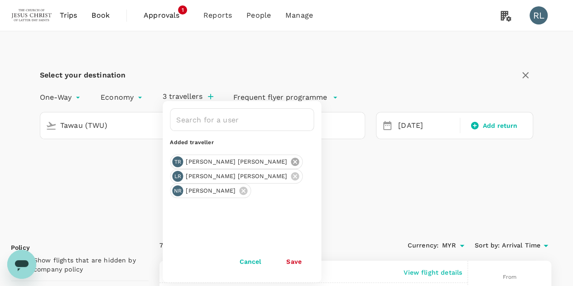
click at [291, 162] on icon at bounding box center [295, 162] width 8 height 8
click at [247, 173] on icon at bounding box center [243, 176] width 8 height 8
click at [291, 164] on icon at bounding box center [295, 162] width 8 height 8
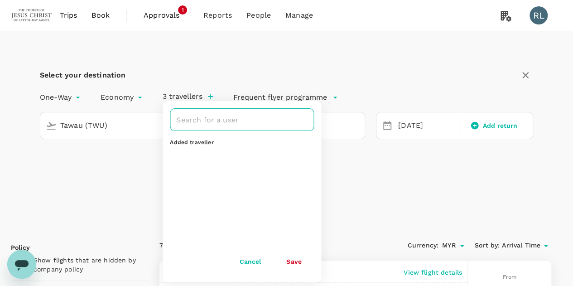
click at [225, 123] on input "text" at bounding box center [235, 119] width 122 height 17
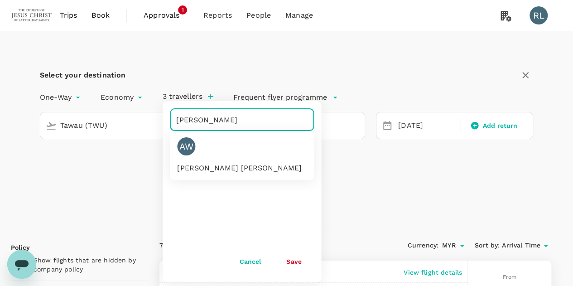
type input "WRIDE"
click at [292, 262] on button "Save" at bounding box center [294, 261] width 40 height 18
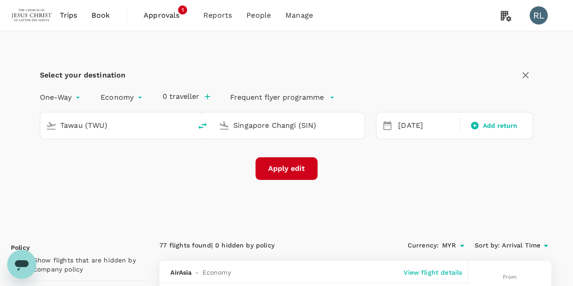
click at [208, 96] on icon "button" at bounding box center [207, 96] width 5 height 5
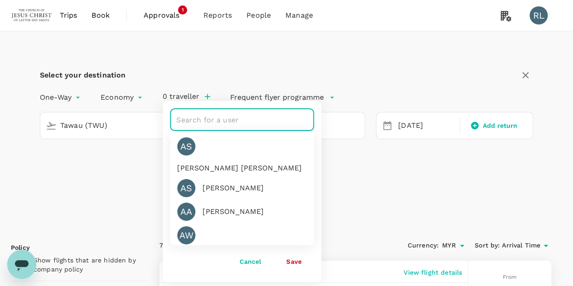
click at [202, 122] on input "text" at bounding box center [235, 119] width 122 height 17
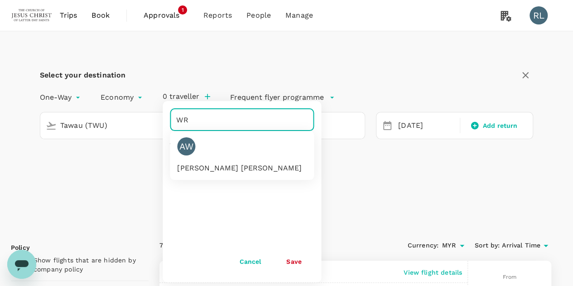
click at [221, 163] on div "[PERSON_NAME] [PERSON_NAME]" at bounding box center [239, 168] width 125 height 11
type input "WR"
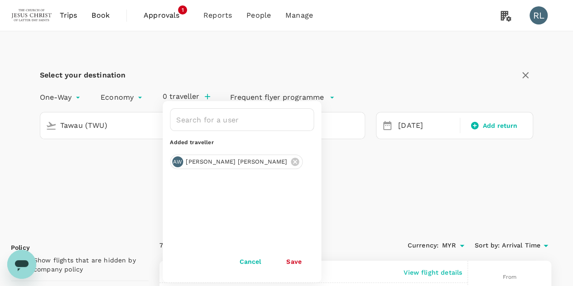
click at [221, 144] on div "Added traveller" at bounding box center [242, 142] width 144 height 9
click at [295, 259] on button "Save" at bounding box center [294, 261] width 40 height 18
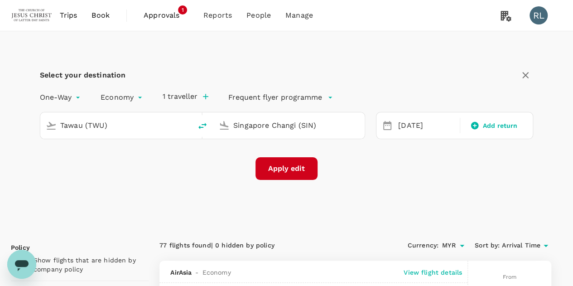
click at [289, 169] on button "Apply edit" at bounding box center [286, 168] width 62 height 23
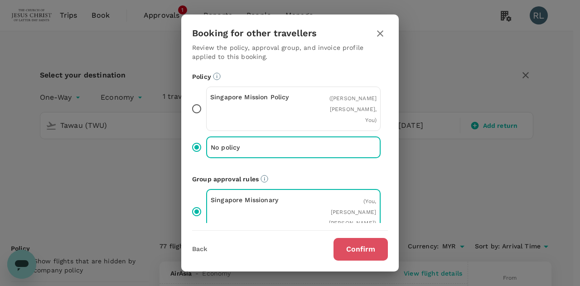
click at [354, 250] on button "Confirm" at bounding box center [360, 249] width 54 height 23
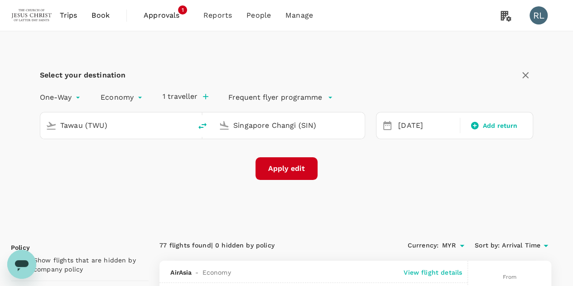
checkbox input "false"
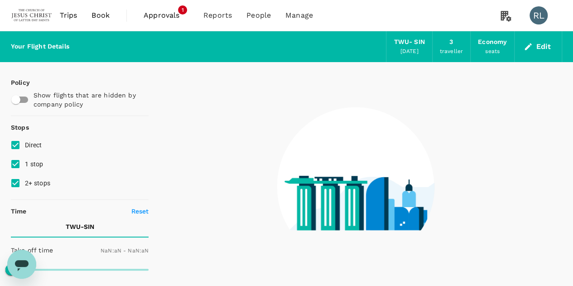
type input "1440"
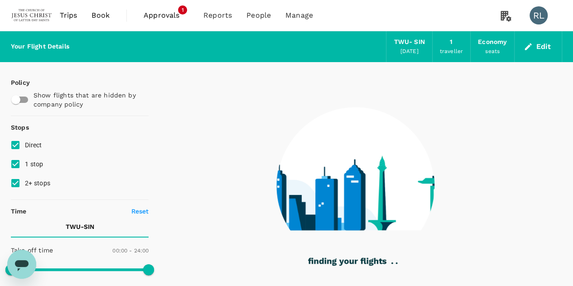
type input "1340"
checkbox input "true"
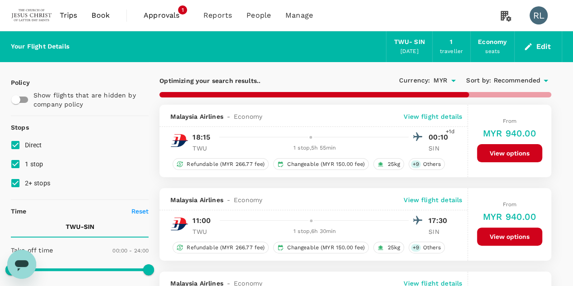
click at [511, 80] on span "Recommended" at bounding box center [516, 81] width 47 height 10
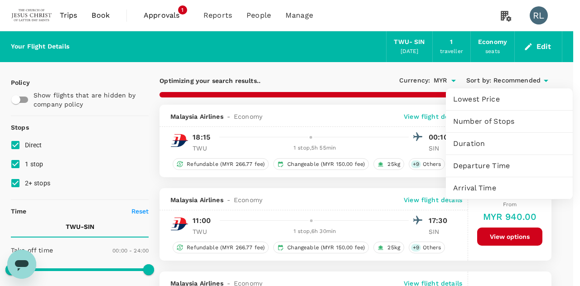
click at [483, 187] on span "Arrival Time" at bounding box center [509, 188] width 112 height 11
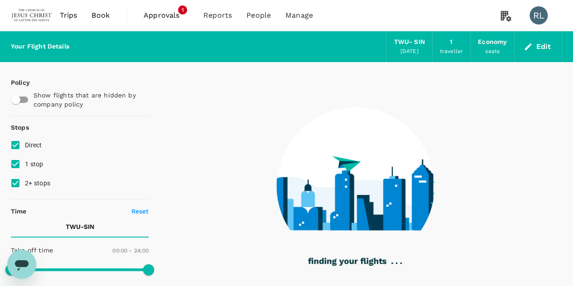
type input "1655"
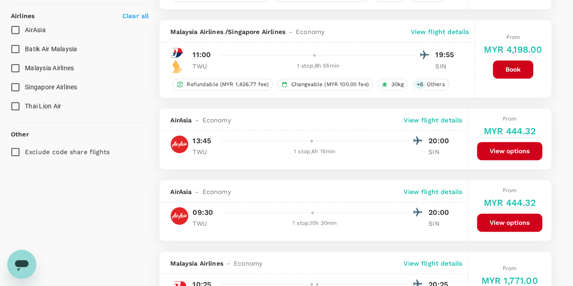
scroll to position [589, 0]
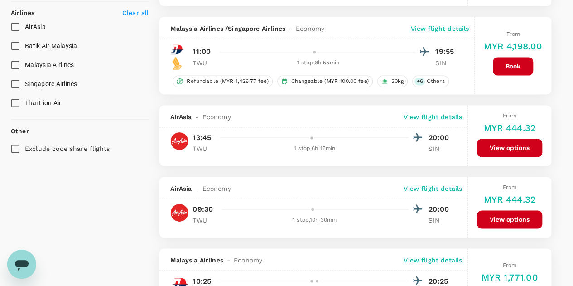
click at [506, 147] on button "View options" at bounding box center [509, 148] width 65 height 18
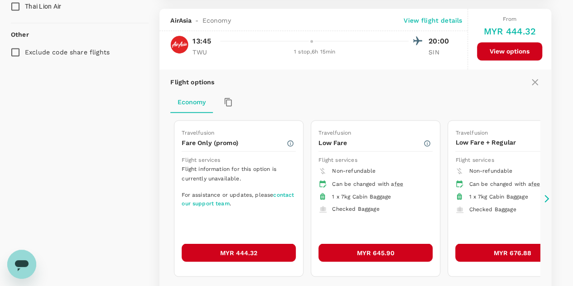
scroll to position [691, 0]
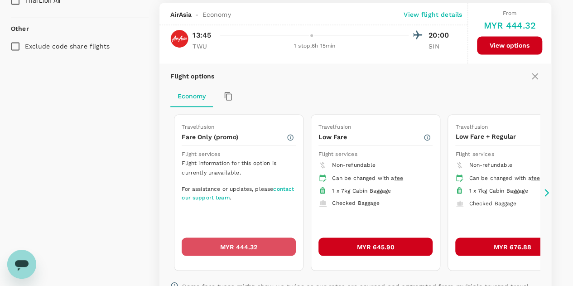
click at [232, 241] on button "MYR 444.32" at bounding box center [239, 246] width 114 height 18
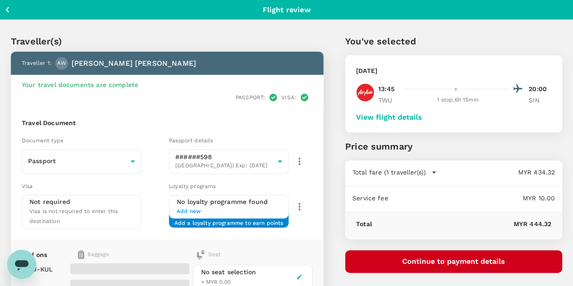
click at [422, 118] on button "View flight details" at bounding box center [389, 117] width 66 height 8
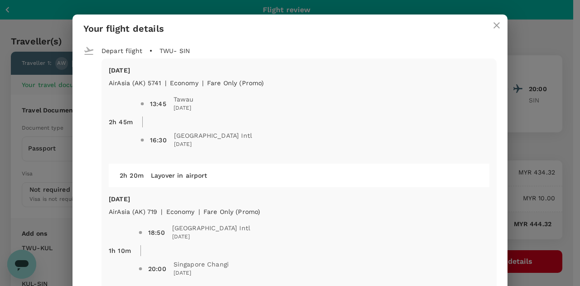
click at [493, 23] on icon "close" at bounding box center [496, 25] width 11 height 11
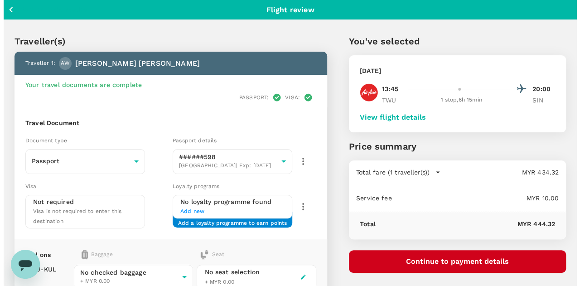
scroll to position [45, 0]
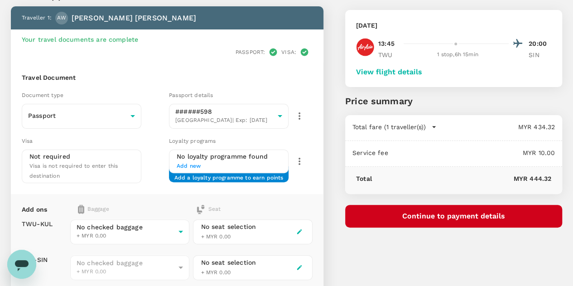
click at [473, 217] on button "Continue to payment details" at bounding box center [453, 216] width 217 height 23
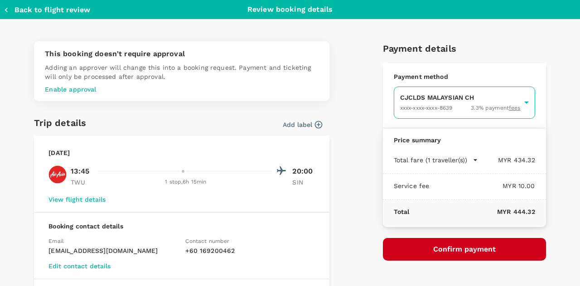
click at [422, 102] on body "Back to flight results Flight review Traveller(s) Traveller 1 : AW Anders Paulo…" at bounding box center [290, 177] width 580 height 445
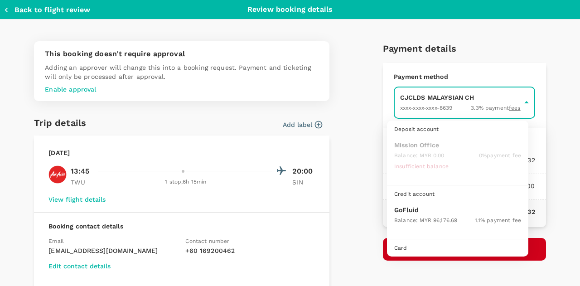
scroll to position [23, 0]
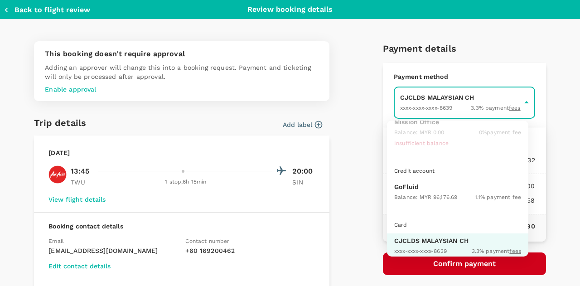
click at [414, 185] on p "GoFluid" at bounding box center [457, 186] width 127 height 9
type input "9b357727-6904-47bd-a44e-9a56bf7dfc7a"
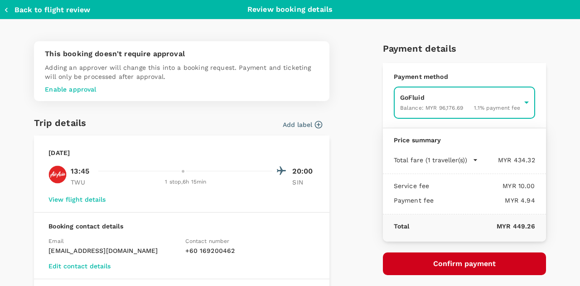
click at [451, 260] on button "Confirm payment" at bounding box center [464, 263] width 163 height 23
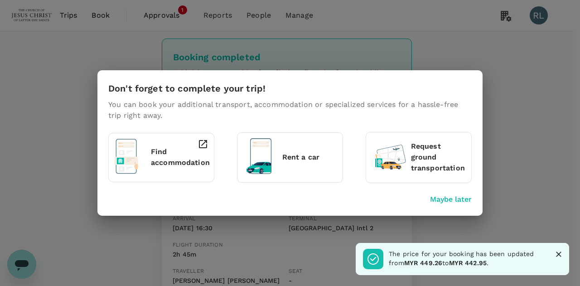
click at [555, 251] on icon "Close" at bounding box center [558, 254] width 9 height 9
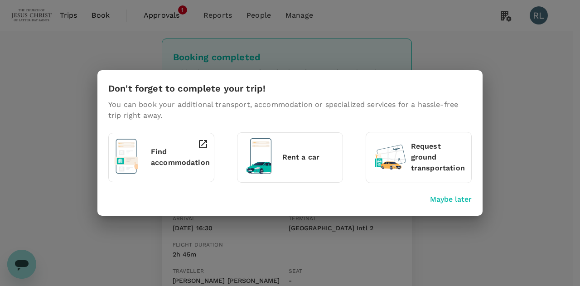
click at [461, 197] on p "Maybe later" at bounding box center [451, 199] width 42 height 11
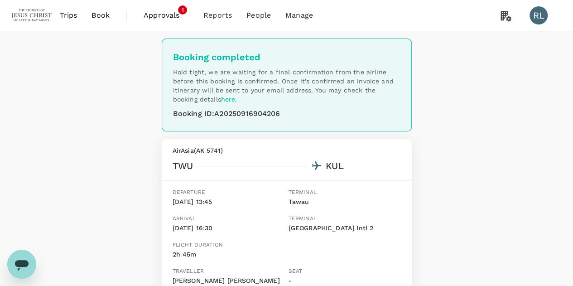
click at [102, 17] on span "Book" at bounding box center [101, 15] width 18 height 11
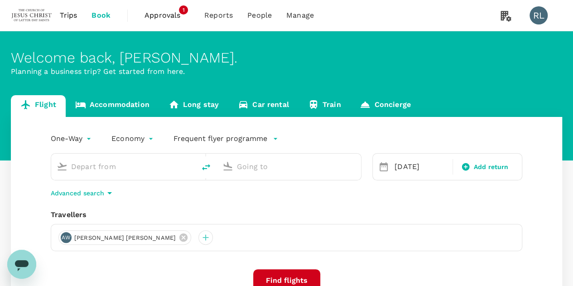
type input "Tawau (TWU)"
type input "Singapore Changi (SIN)"
type input "Tawau (TWU)"
type input "Singapore Changi (SIN)"
click at [178, 238] on icon at bounding box center [183, 237] width 10 height 10
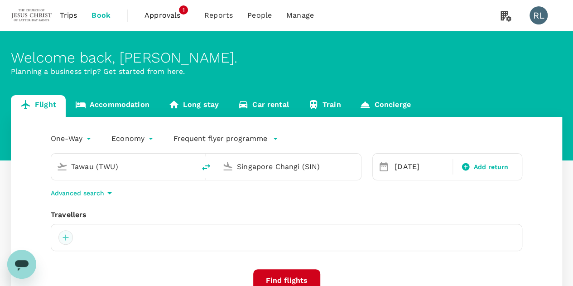
click at [66, 239] on div at bounding box center [65, 237] width 14 height 14
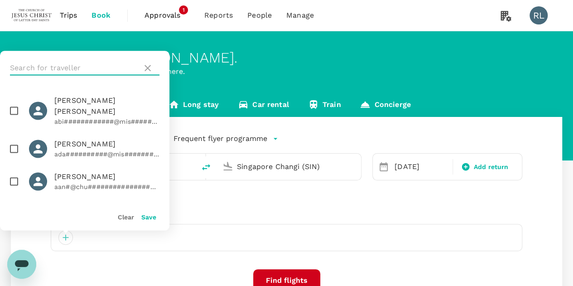
click at [89, 70] on input "text" at bounding box center [74, 68] width 129 height 14
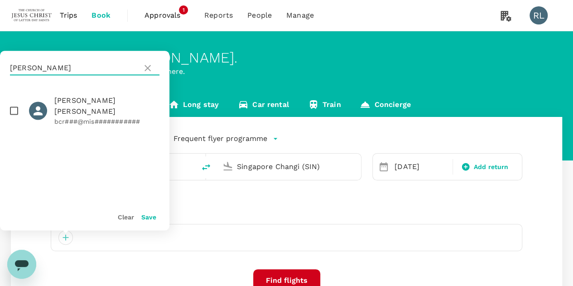
type input "CRAIG"
click at [15, 102] on input "checkbox" at bounding box center [14, 110] width 19 height 19
checkbox input "true"
click at [145, 217] on button "Save" at bounding box center [148, 216] width 15 height 7
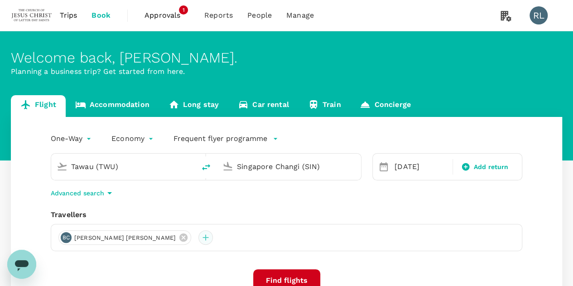
click at [198, 236] on div at bounding box center [205, 237] width 14 height 14
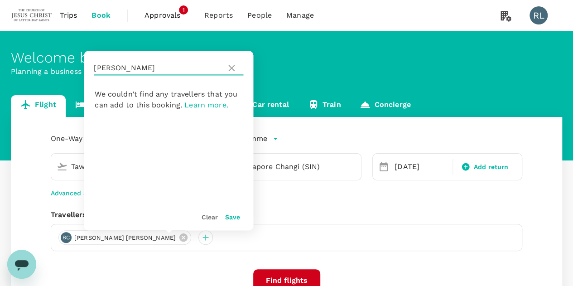
drag, startPoint x: 123, startPoint y: 68, endPoint x: 82, endPoint y: 68, distance: 40.8
click at [82, 68] on div "Welcome back , Robert Burnell . Planning a business trip? Get started from here…" at bounding box center [286, 202] width 573 height 342
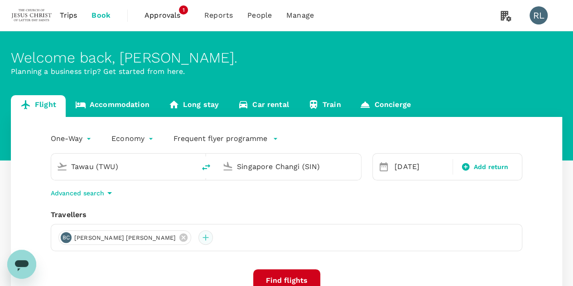
click at [198, 241] on div at bounding box center [205, 237] width 14 height 14
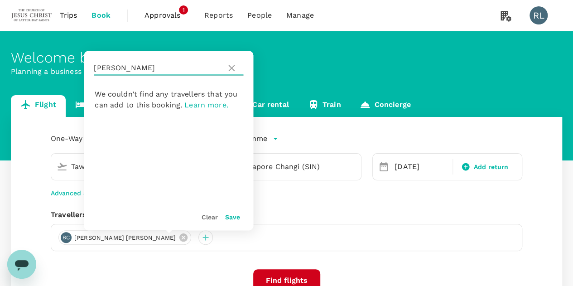
drag, startPoint x: 116, startPoint y: 69, endPoint x: 94, endPoint y: 67, distance: 21.8
click at [94, 67] on input "CRAIG" at bounding box center [158, 68] width 129 height 14
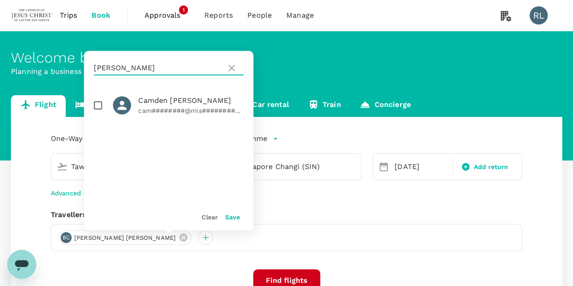
type input "HURD"
click at [99, 106] on input "checkbox" at bounding box center [97, 105] width 19 height 19
checkbox input "true"
click at [229, 217] on button "Save" at bounding box center [232, 216] width 15 height 7
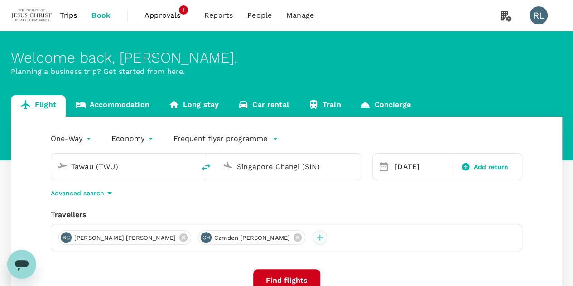
click at [313, 237] on div at bounding box center [320, 237] width 14 height 14
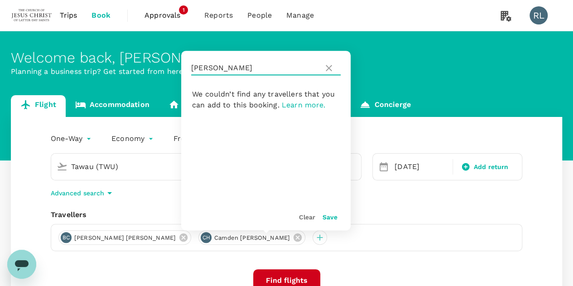
drag, startPoint x: 208, startPoint y: 71, endPoint x: 186, endPoint y: 68, distance: 22.8
click at [186, 68] on div "HURD" at bounding box center [265, 68] width 169 height 34
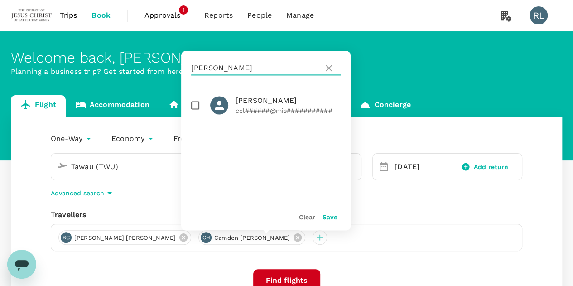
type input "LEAVITT"
click at [196, 105] on input "checkbox" at bounding box center [195, 105] width 19 height 19
checkbox input "true"
click at [326, 217] on button "Save" at bounding box center [330, 216] width 15 height 7
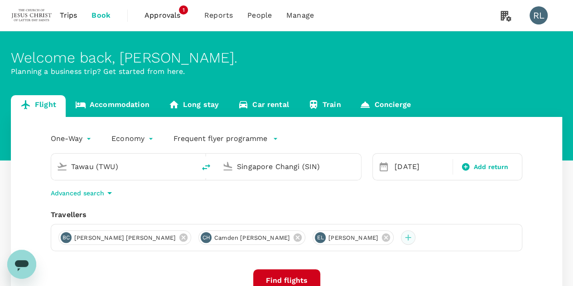
click at [401, 238] on div at bounding box center [408, 237] width 14 height 14
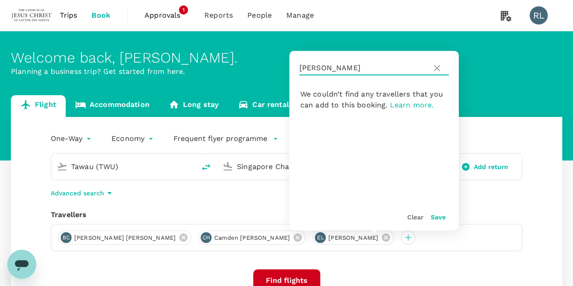
drag, startPoint x: 335, startPoint y: 70, endPoint x: 294, endPoint y: 67, distance: 41.3
click at [294, 67] on div "LEAVITT" at bounding box center [373, 68] width 169 height 34
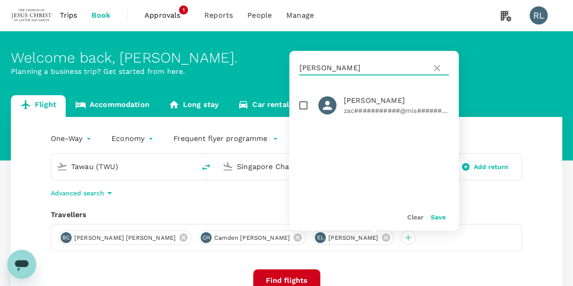
type input "REYMAN"
click at [300, 106] on input "checkbox" at bounding box center [303, 105] width 19 height 19
checkbox input "true"
click at [441, 217] on button "Save" at bounding box center [438, 216] width 15 height 7
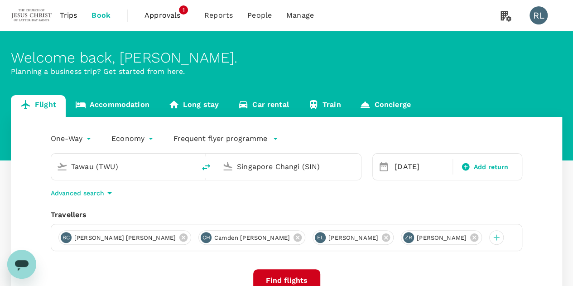
click at [154, 162] on input "Tawau (TWU)" at bounding box center [123, 166] width 105 height 14
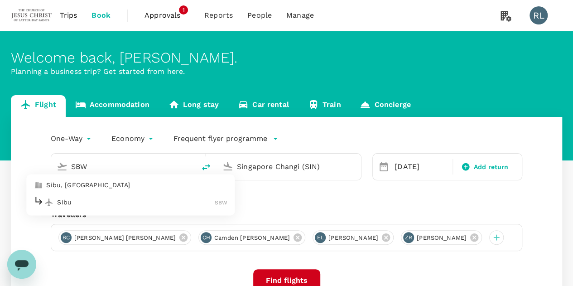
click at [92, 204] on p "Sibu" at bounding box center [136, 202] width 158 height 9
type input "Sibu (SBW)"
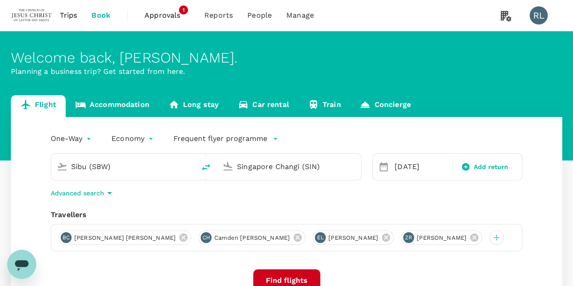
drag, startPoint x: 325, startPoint y: 166, endPoint x: 218, endPoint y: 162, distance: 107.0
click at [218, 162] on div "Singapore Changi (SIN)" at bounding box center [289, 167] width 144 height 26
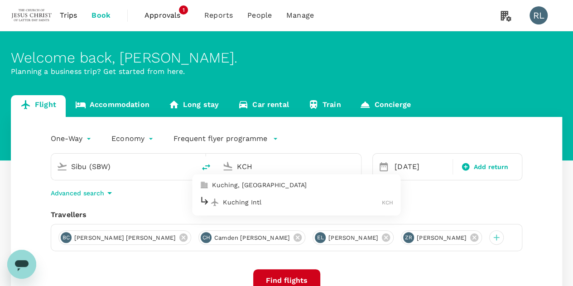
click at [230, 200] on p "Kuching Intl" at bounding box center [302, 202] width 159 height 9
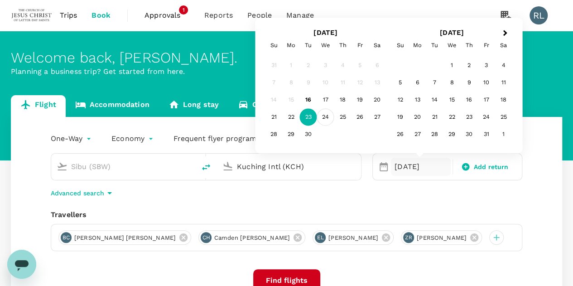
type input "Kuching Intl (KCH)"
click at [324, 116] on div "24" at bounding box center [325, 117] width 17 height 17
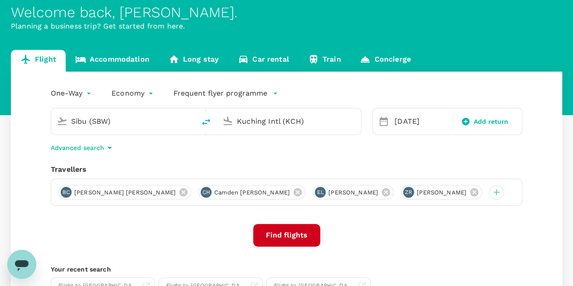
scroll to position [91, 0]
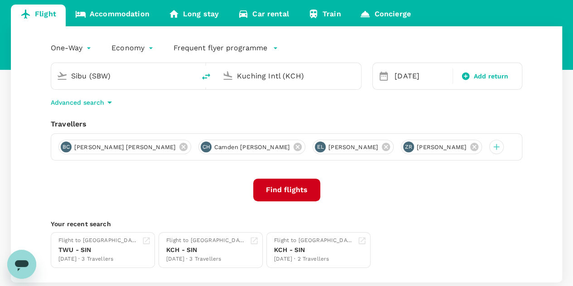
click at [286, 189] on button "Find flights" at bounding box center [286, 189] width 67 height 23
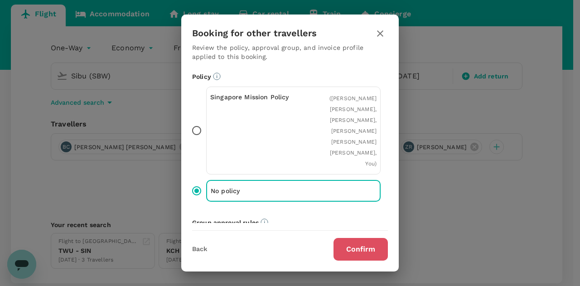
click at [350, 249] on button "Confirm" at bounding box center [360, 249] width 54 height 23
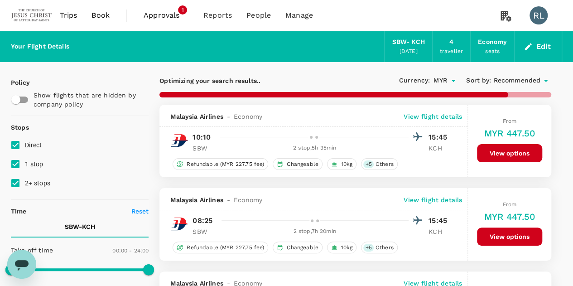
type input "1075"
checkbox input "false"
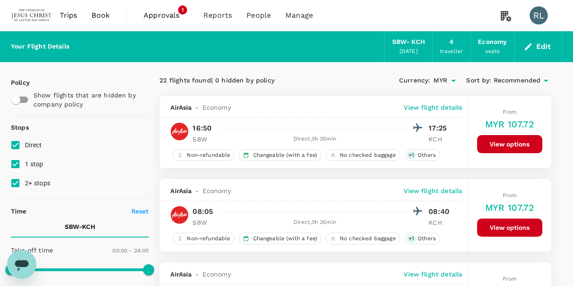
click at [511, 77] on span "Recommended" at bounding box center [516, 81] width 47 height 10
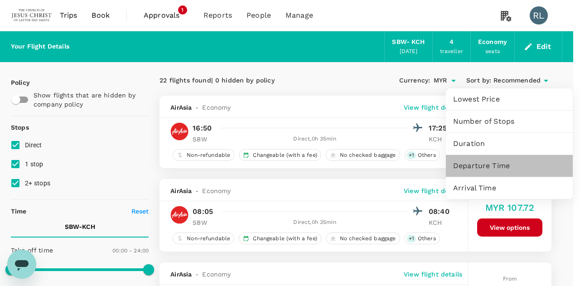
click at [477, 166] on span "Departure Time" at bounding box center [509, 165] width 112 height 11
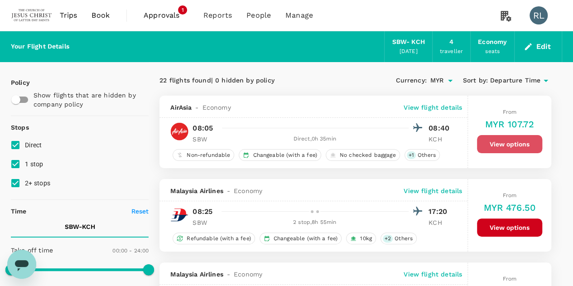
click at [502, 144] on button "View options" at bounding box center [509, 144] width 65 height 18
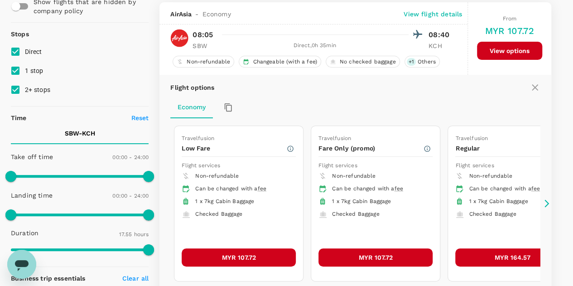
scroll to position [95, 0]
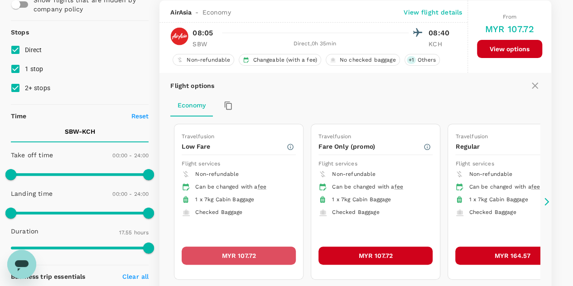
click at [264, 251] on button "MYR 107.72" at bounding box center [239, 255] width 114 height 18
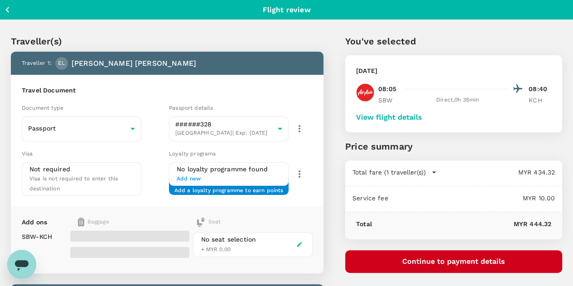
click at [422, 116] on button "View flight details" at bounding box center [389, 117] width 66 height 8
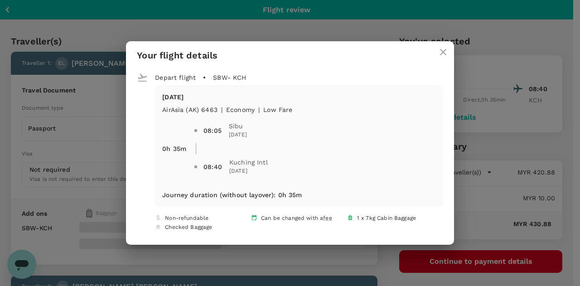
click at [439, 52] on icon "close" at bounding box center [443, 52] width 11 height 11
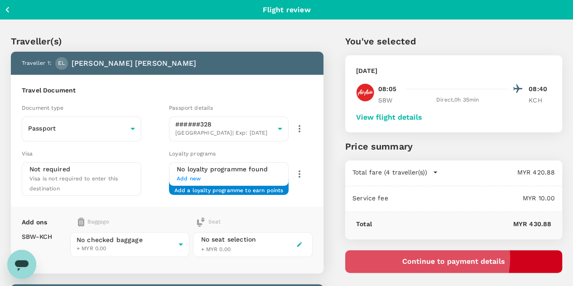
click at [477, 258] on button "Continue to payment details" at bounding box center [453, 261] width 217 height 23
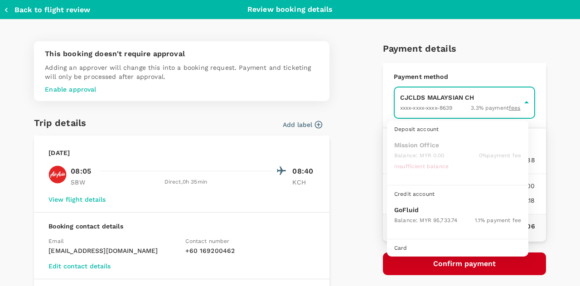
scroll to position [23, 0]
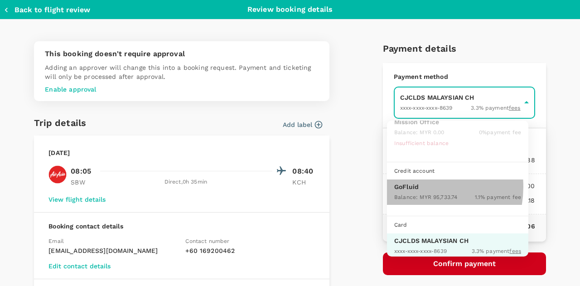
click at [418, 186] on p "GoFluid" at bounding box center [457, 186] width 127 height 9
type input "9b357727-6904-47bd-a44e-9a56bf7dfc7a"
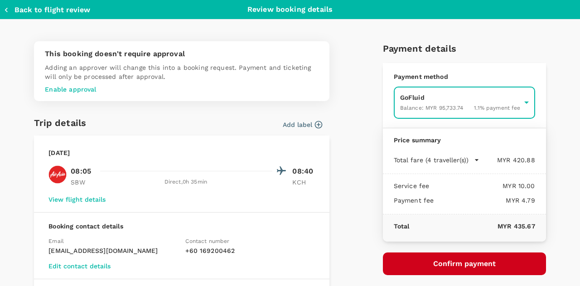
click at [451, 260] on button "Confirm payment" at bounding box center [464, 263] width 163 height 23
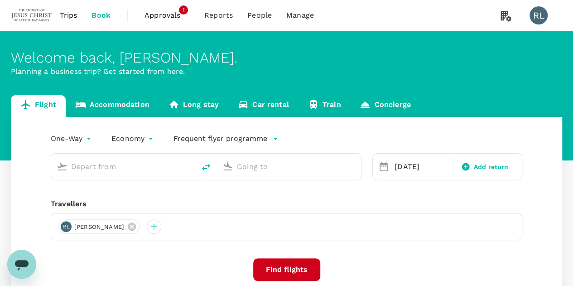
type input "Sibu (SBW)"
type input "Kuching Intl (KCH)"
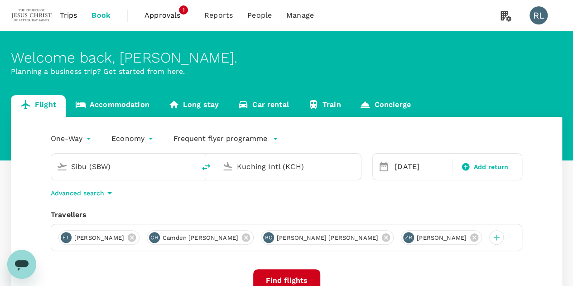
click at [207, 165] on icon "delete" at bounding box center [206, 167] width 8 height 6
type input "Kuching Intl (KCH)"
drag, startPoint x: 291, startPoint y: 168, endPoint x: 237, endPoint y: 172, distance: 54.1
click at [237, 172] on input "Sibu (SBW)" at bounding box center [289, 166] width 105 height 14
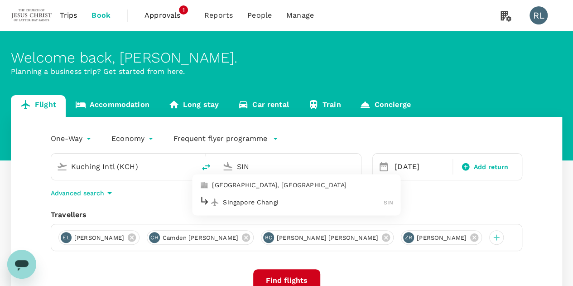
click at [254, 202] on p "Singapore Changi" at bounding box center [303, 202] width 161 height 9
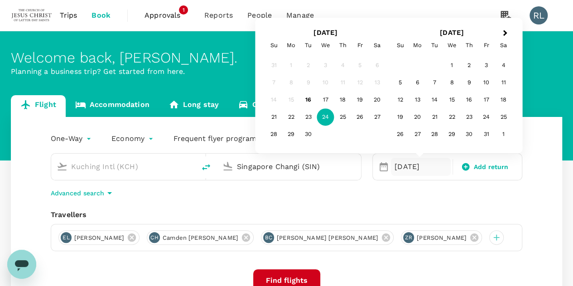
type input "Singapore Changi (SIN)"
click at [540, 217] on div "One-Way oneway Economy economy Frequent flyer programme Kuching Intl (KCH) Sing…" at bounding box center [286, 245] width 551 height 256
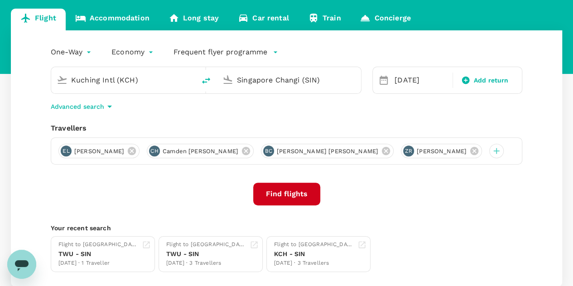
scroll to position [91, 0]
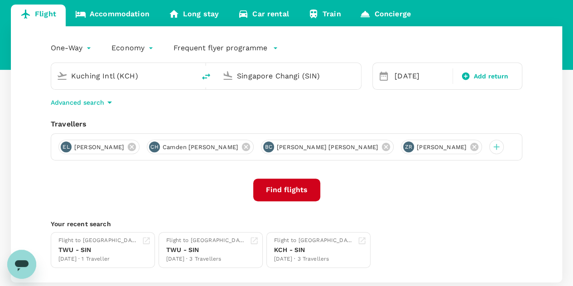
click at [291, 190] on button "Find flights" at bounding box center [286, 189] width 67 height 23
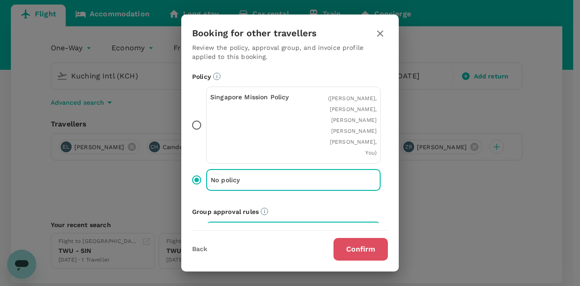
click at [353, 243] on button "Confirm" at bounding box center [360, 249] width 54 height 23
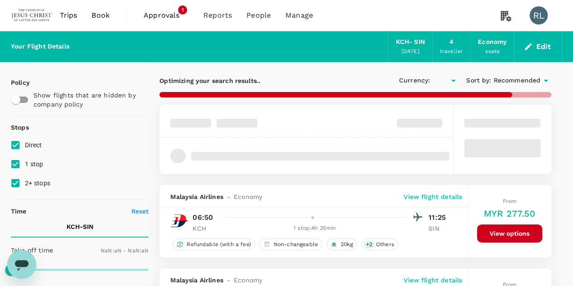
type input "MYR"
type input "1440"
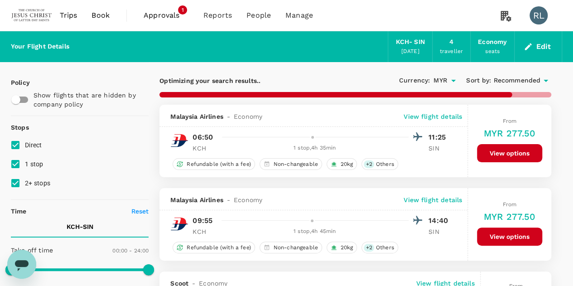
checkbox input "false"
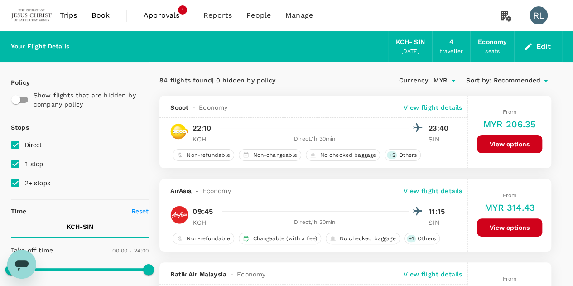
click at [544, 46] on button "Edit" at bounding box center [538, 46] width 33 height 14
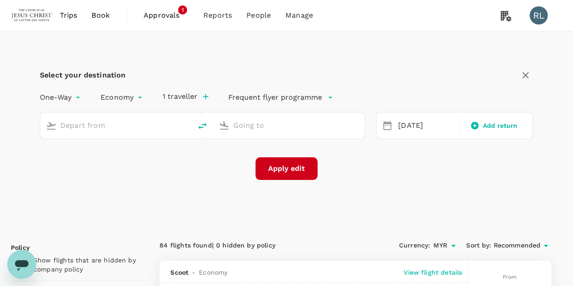
type input "Kuching Intl (KCH)"
type input "Singapore Changi (SIN)"
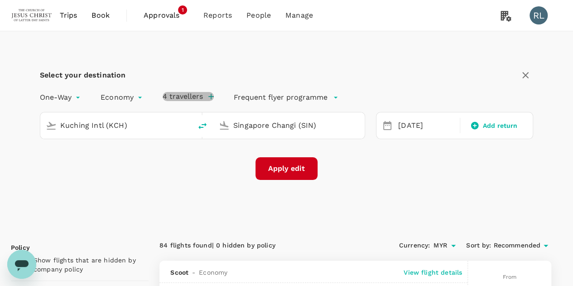
click at [207, 96] on icon "button" at bounding box center [211, 96] width 9 height 9
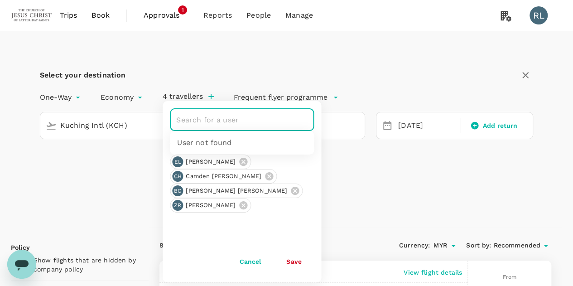
click at [206, 119] on input "text" at bounding box center [235, 119] width 122 height 17
click at [254, 261] on button "Cancel" at bounding box center [250, 261] width 47 height 18
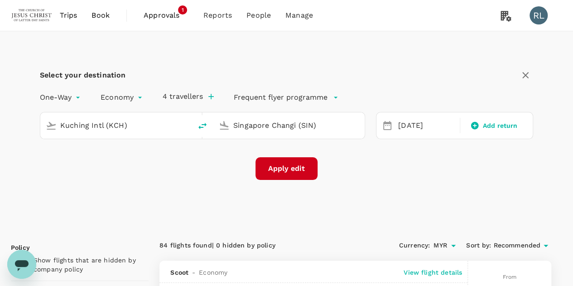
click at [381, 187] on div "Select your destination One-Way oneway Economy economy 4 travellers Frequent fl…" at bounding box center [286, 129] width 551 height 196
click at [286, 168] on button "Apply edit" at bounding box center [286, 168] width 62 height 23
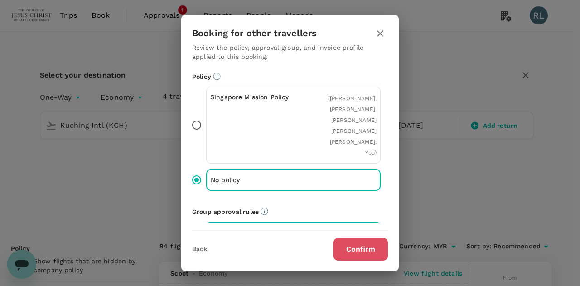
click at [357, 249] on button "Confirm" at bounding box center [360, 249] width 54 height 23
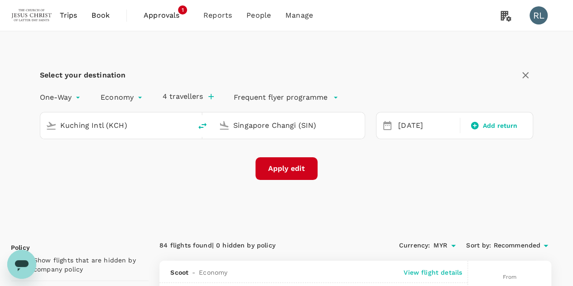
checkbox input "false"
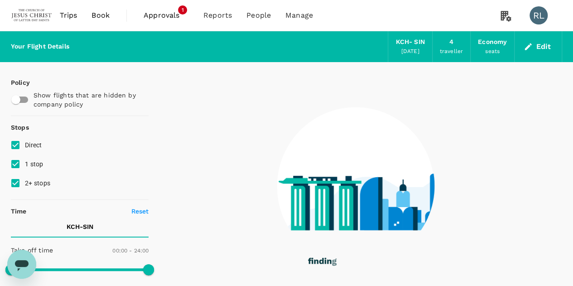
checkbox input "true"
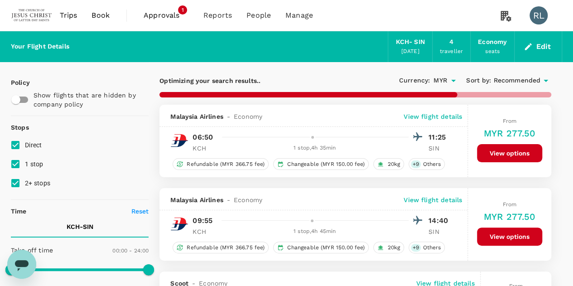
click at [521, 79] on span "Recommended" at bounding box center [516, 81] width 47 height 10
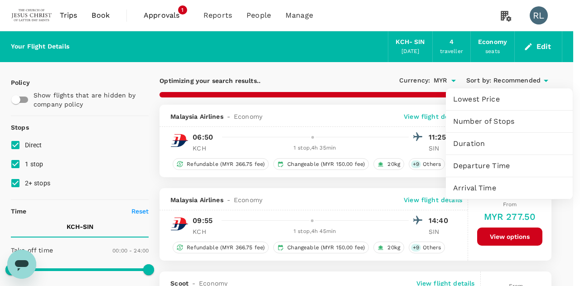
click at [483, 163] on span "Departure Time" at bounding box center [509, 165] width 112 height 11
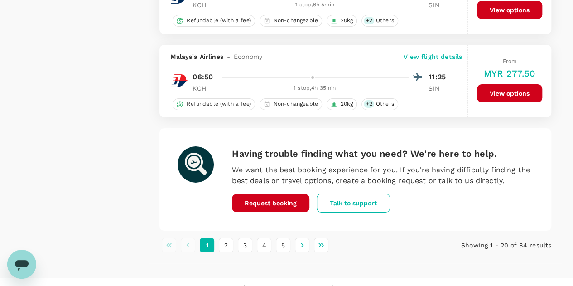
scroll to position [1668, 0]
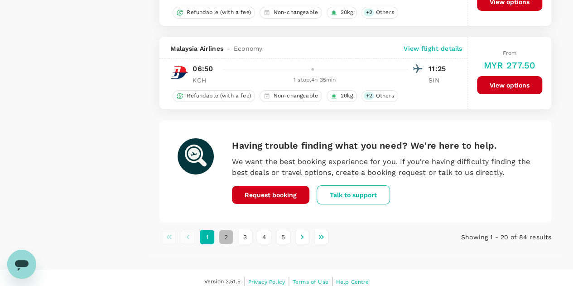
click at [226, 230] on button "2" at bounding box center [226, 237] width 14 height 14
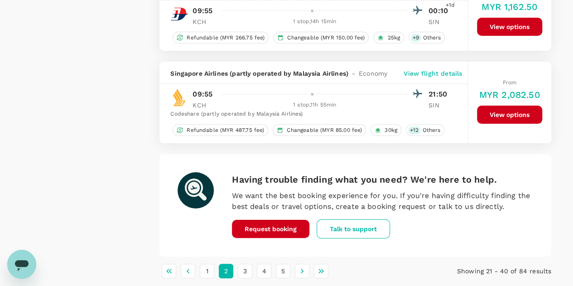
scroll to position [1734, 0]
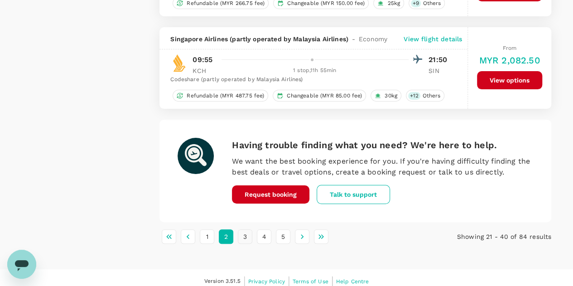
click at [245, 229] on button "3" at bounding box center [245, 236] width 14 height 14
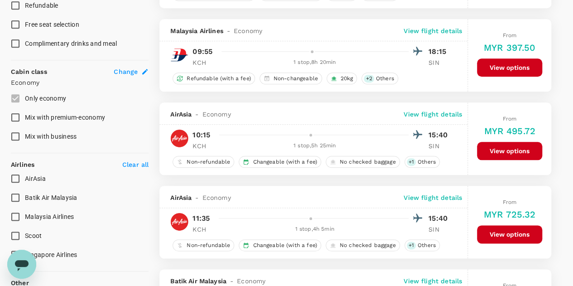
scroll to position [589, 0]
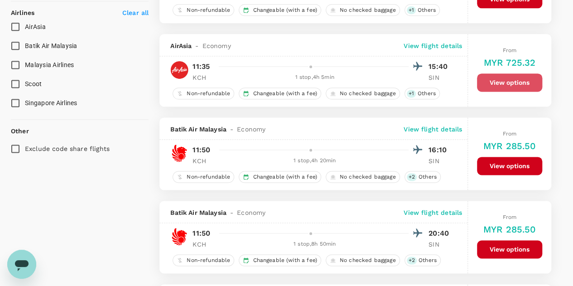
click at [493, 80] on button "View options" at bounding box center [509, 82] width 65 height 18
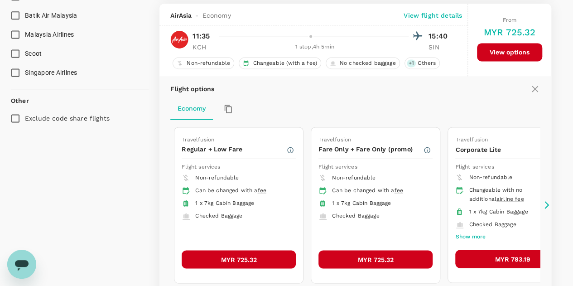
scroll to position [621, 0]
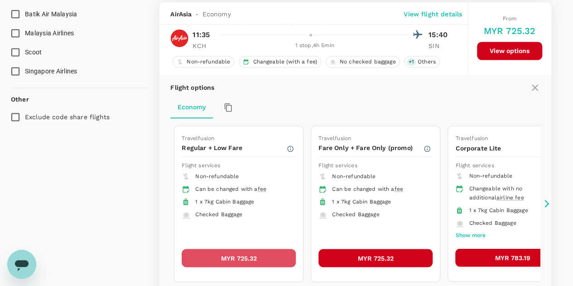
click at [249, 250] on button "MYR 725.32" at bounding box center [239, 258] width 114 height 18
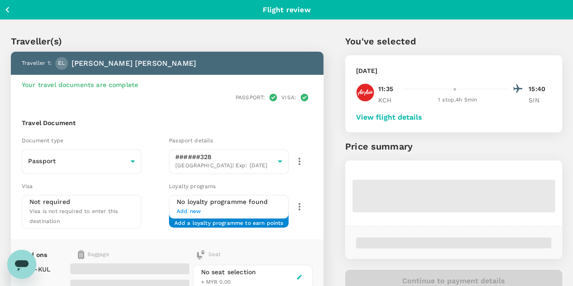
click at [422, 116] on button "View flight details" at bounding box center [389, 117] width 66 height 8
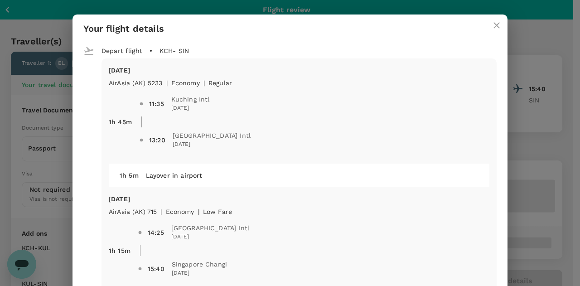
click at [491, 25] on icon "close" at bounding box center [496, 25] width 11 height 11
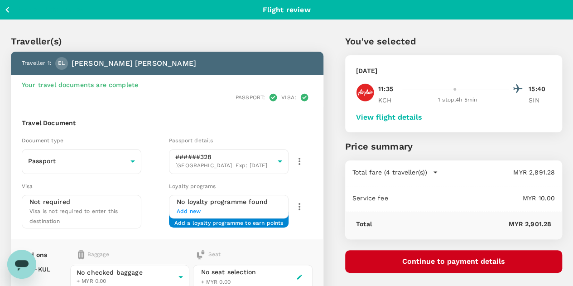
click at [422, 113] on button "View flight details" at bounding box center [389, 117] width 66 height 8
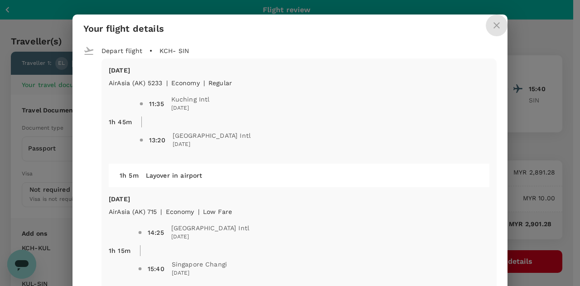
click at [491, 29] on icon "close" at bounding box center [496, 25] width 11 height 11
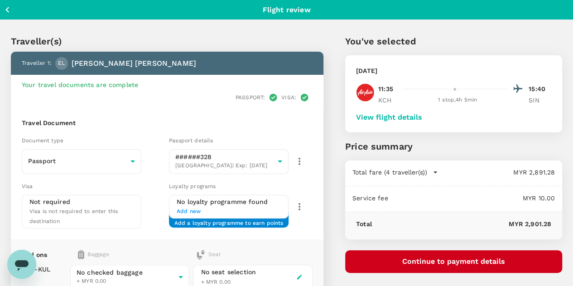
click at [486, 261] on button "Continue to payment details" at bounding box center [453, 261] width 217 height 23
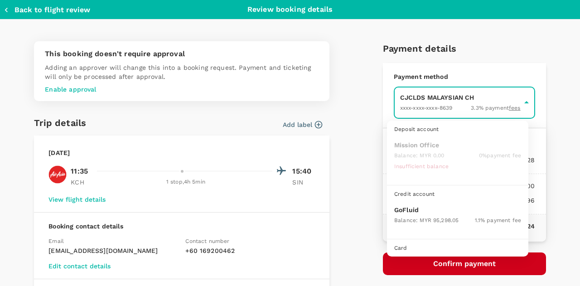
scroll to position [23, 0]
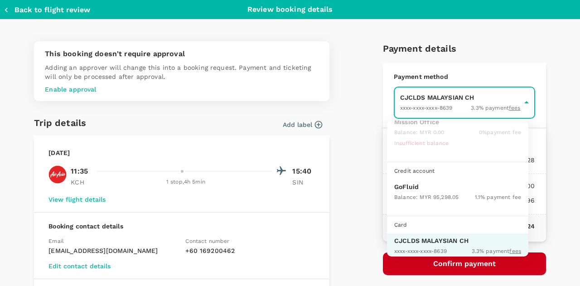
click at [409, 188] on p "GoFluid" at bounding box center [457, 186] width 127 height 9
type input "9b357727-6904-47bd-a44e-9a56bf7dfc7a"
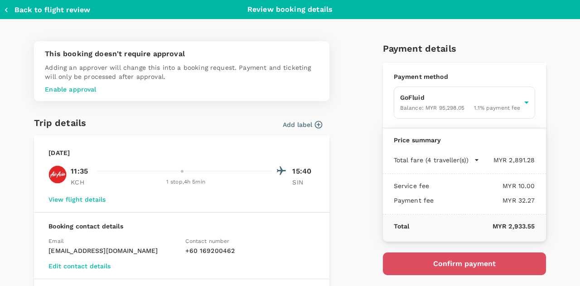
click at [457, 262] on button "Confirm payment" at bounding box center [464, 263] width 163 height 23
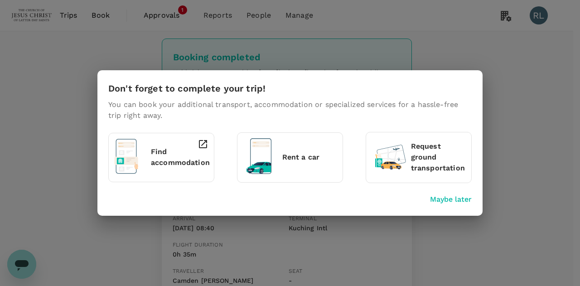
click at [453, 196] on p "Maybe later" at bounding box center [451, 199] width 42 height 11
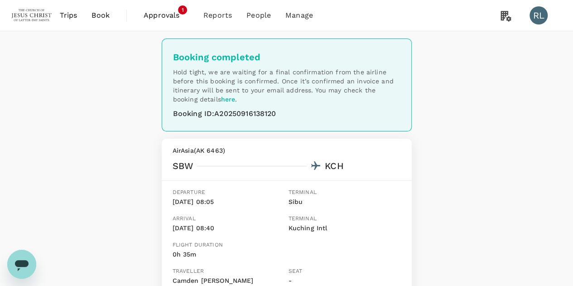
click at [101, 17] on span "Book" at bounding box center [101, 15] width 18 height 11
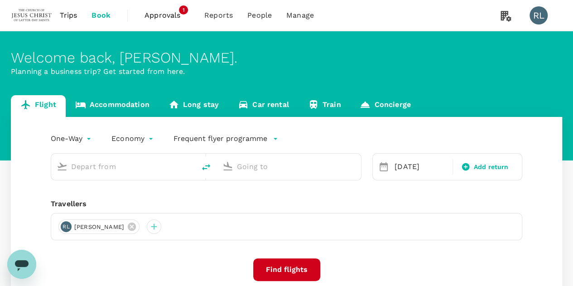
type input "Kuching Intl (KCH)"
type input "Singapore Changi (SIN)"
type input "Kuching Intl (KCH)"
type input "Singapore Changi (SIN)"
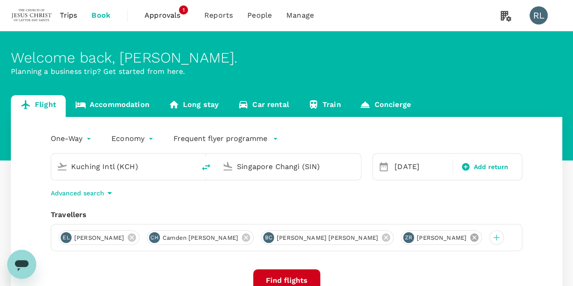
click at [470, 236] on icon at bounding box center [474, 237] width 8 height 8
click at [381, 236] on icon at bounding box center [386, 237] width 10 height 10
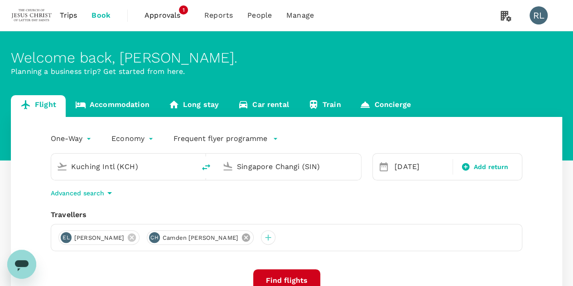
click at [249, 238] on icon at bounding box center [246, 237] width 10 height 10
click at [136, 240] on icon at bounding box center [132, 237] width 8 height 8
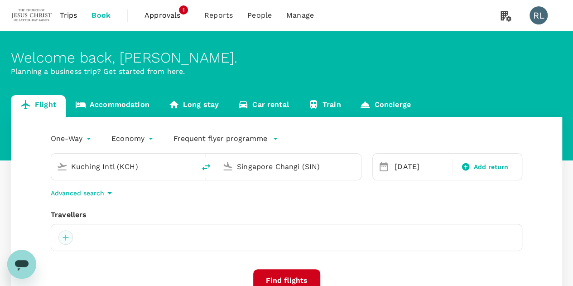
click at [64, 237] on div at bounding box center [65, 237] width 14 height 14
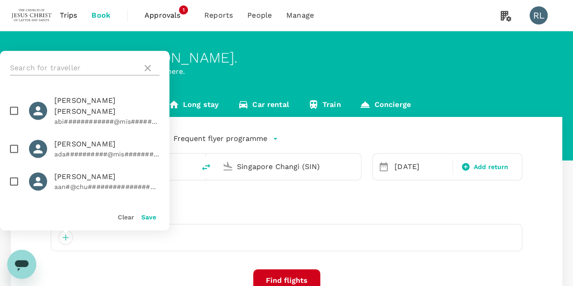
click at [69, 62] on input "text" at bounding box center [74, 68] width 129 height 14
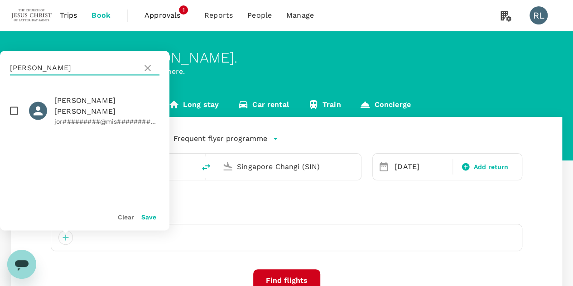
type input "[PERSON_NAME]"
click at [14, 105] on input "checkbox" at bounding box center [14, 110] width 19 height 19
checkbox input "true"
click at [149, 216] on button "Save" at bounding box center [148, 216] width 15 height 7
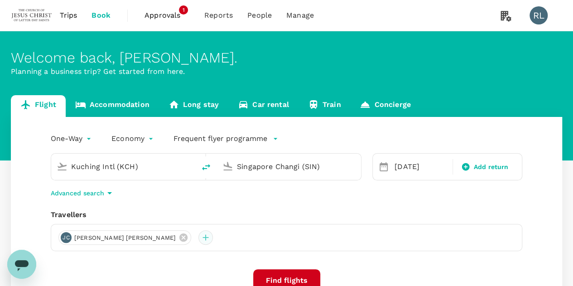
click at [198, 238] on div at bounding box center [205, 237] width 14 height 14
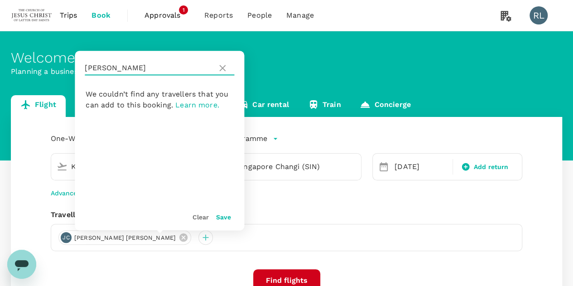
drag, startPoint x: 116, startPoint y: 70, endPoint x: 84, endPoint y: 68, distance: 32.2
click at [84, 68] on div "[PERSON_NAME]" at bounding box center [159, 68] width 169 height 34
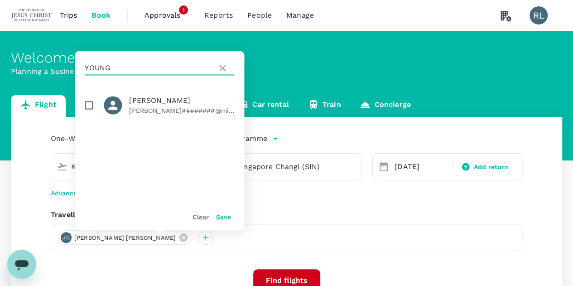
type input "YOUNG"
click at [89, 106] on input "checkbox" at bounding box center [88, 105] width 19 height 19
checkbox input "true"
click at [224, 218] on button "Save" at bounding box center [223, 216] width 15 height 7
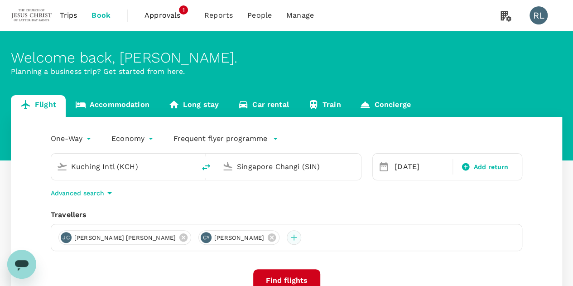
click at [287, 240] on div at bounding box center [294, 237] width 14 height 14
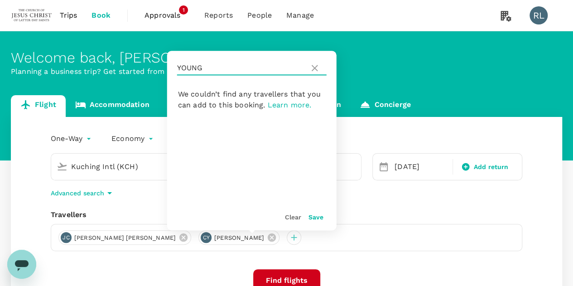
drag, startPoint x: 209, startPoint y: 65, endPoint x: 169, endPoint y: 65, distance: 39.4
click at [169, 65] on div "YOUNG" at bounding box center [251, 68] width 169 height 34
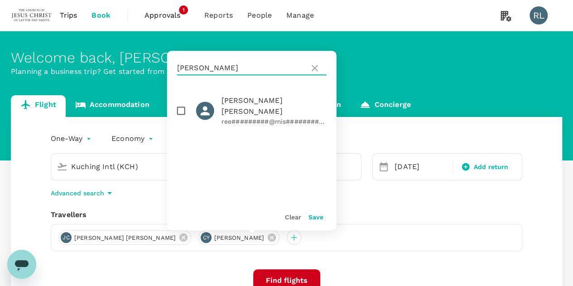
type input "[PERSON_NAME]"
click at [182, 106] on input "checkbox" at bounding box center [181, 110] width 19 height 19
checkbox input "true"
click at [318, 214] on button "Save" at bounding box center [315, 216] width 15 height 7
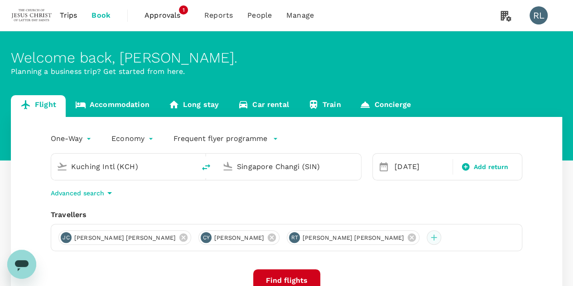
click at [427, 235] on div at bounding box center [434, 237] width 14 height 14
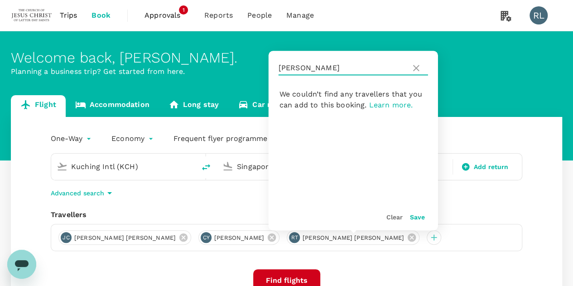
drag, startPoint x: 310, startPoint y: 71, endPoint x: 277, endPoint y: 66, distance: 33.4
click at [277, 66] on div "[PERSON_NAME]" at bounding box center [353, 68] width 169 height 34
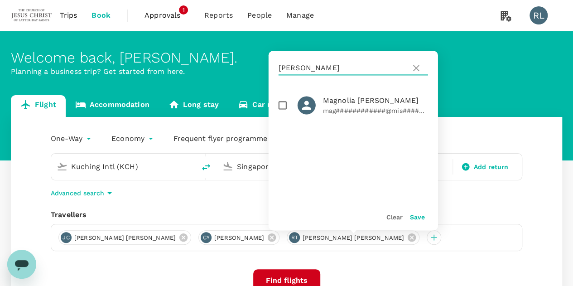
type input "[PERSON_NAME]"
click at [281, 104] on input "checkbox" at bounding box center [282, 105] width 19 height 19
checkbox input "true"
click at [412, 215] on button "Save" at bounding box center [417, 216] width 15 height 7
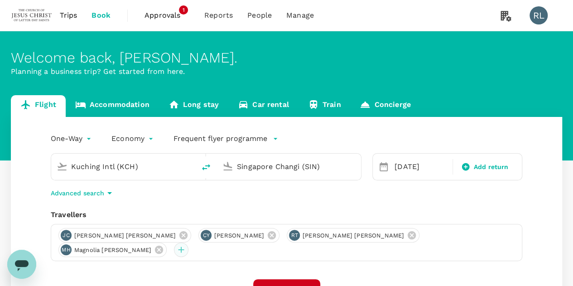
click at [188, 242] on div at bounding box center [181, 249] width 14 height 14
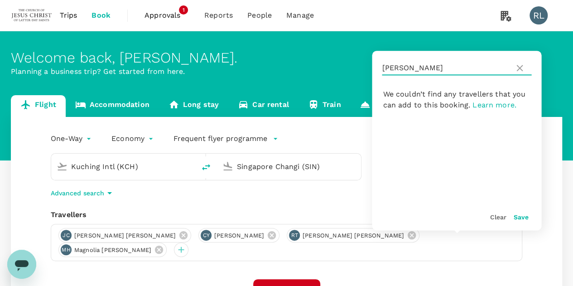
drag, startPoint x: 422, startPoint y: 70, endPoint x: 380, endPoint y: 69, distance: 42.6
click at [380, 69] on div "[PERSON_NAME]" at bounding box center [456, 68] width 169 height 34
type input "P"
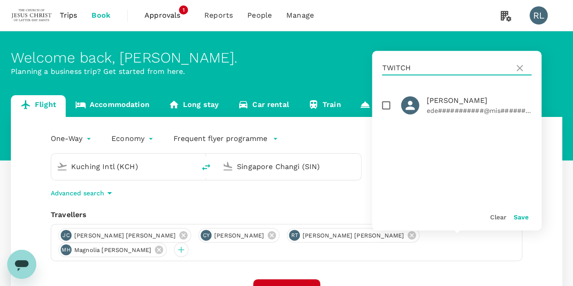
type input "TWITCH"
click at [389, 106] on input "checkbox" at bounding box center [385, 105] width 19 height 19
checkbox input "true"
click at [523, 216] on button "Save" at bounding box center [520, 216] width 15 height 7
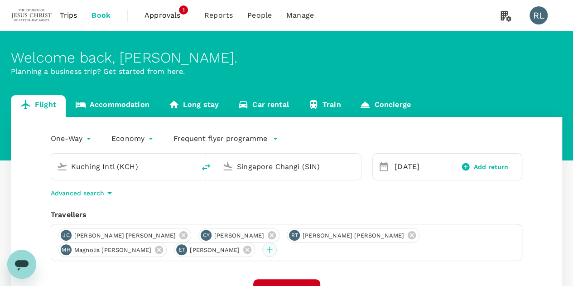
click at [262, 248] on div at bounding box center [269, 249] width 14 height 14
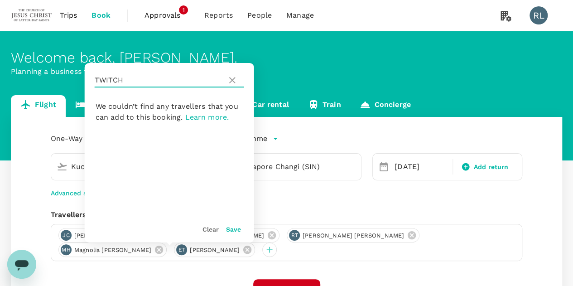
drag, startPoint x: 147, startPoint y: 79, endPoint x: 92, endPoint y: 82, distance: 54.4
click at [92, 82] on div "TWITCH" at bounding box center [169, 80] width 169 height 34
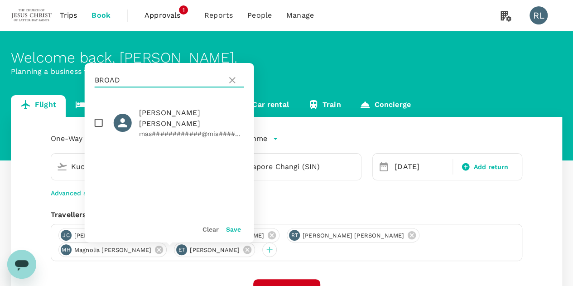
type input "BROAD"
click at [97, 119] on input "checkbox" at bounding box center [98, 122] width 19 height 19
checkbox input "true"
click at [230, 227] on button "Save" at bounding box center [233, 229] width 15 height 7
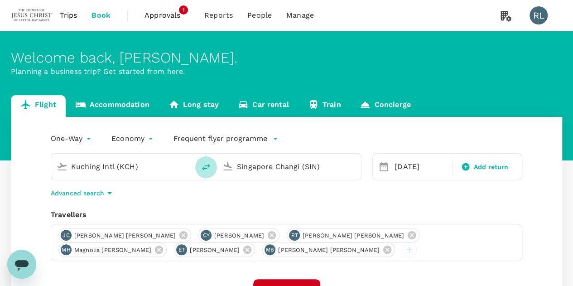
click at [204, 165] on icon "delete" at bounding box center [206, 167] width 11 height 11
type input "Singapore Changi (SIN)"
type input "Kuching Intl (KCH)"
click at [173, 168] on input "Singapore Changi (SIN)" at bounding box center [123, 166] width 105 height 14
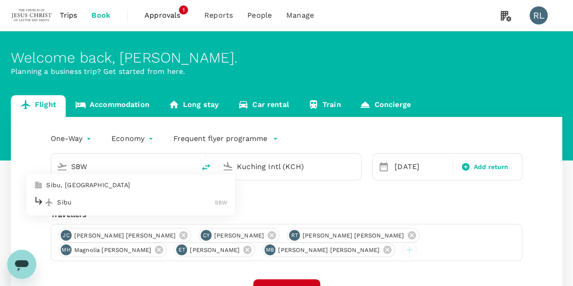
click at [103, 204] on p "Sibu" at bounding box center [136, 202] width 158 height 9
type input "Sibu (SBW)"
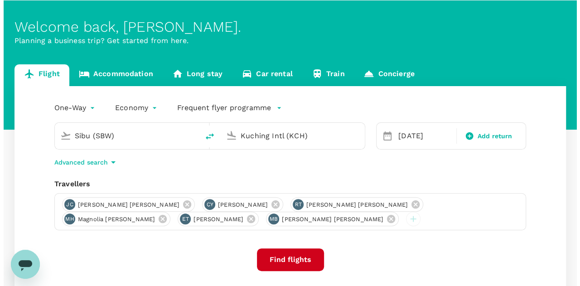
scroll to position [45, 0]
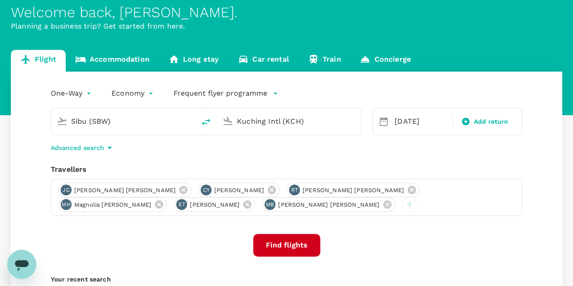
click at [290, 246] on button "Find flights" at bounding box center [286, 245] width 67 height 23
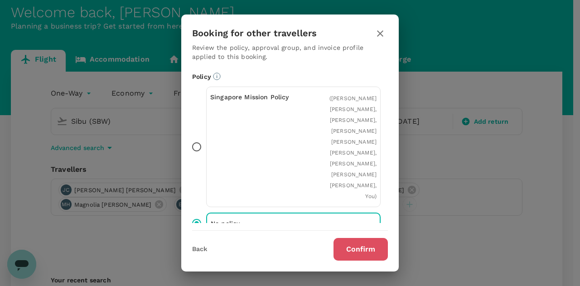
click at [353, 245] on button "Confirm" at bounding box center [360, 249] width 54 height 23
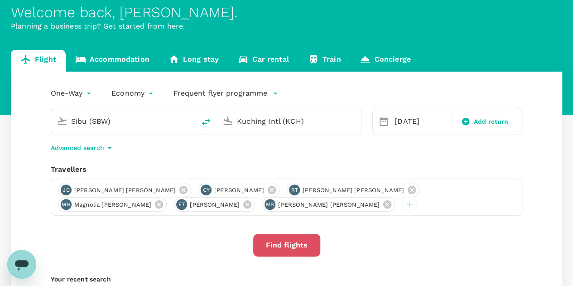
click at [289, 248] on button "Find flights" at bounding box center [286, 245] width 67 height 23
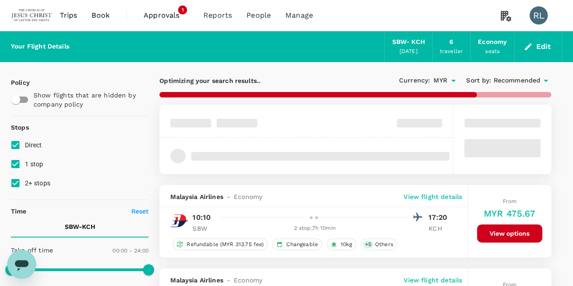
type input "1075"
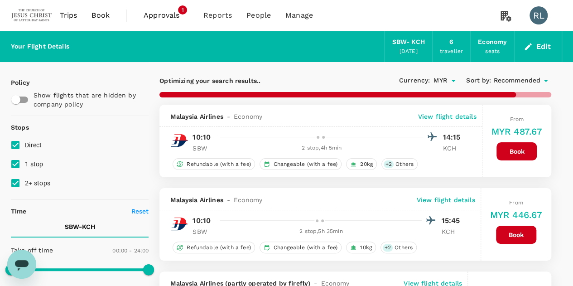
checkbox input "false"
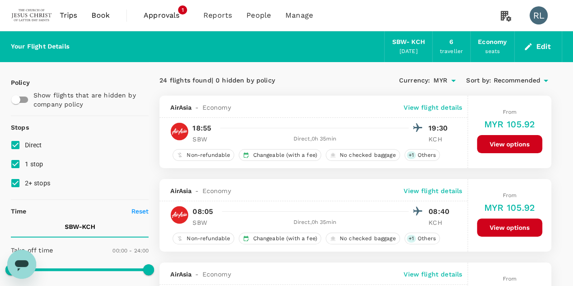
click at [515, 80] on span "Recommended" at bounding box center [516, 81] width 47 height 10
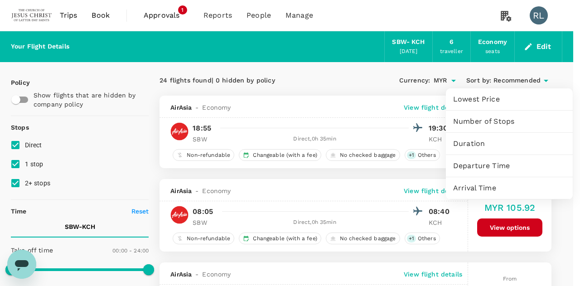
click at [485, 167] on span "Departure Time" at bounding box center [509, 165] width 112 height 11
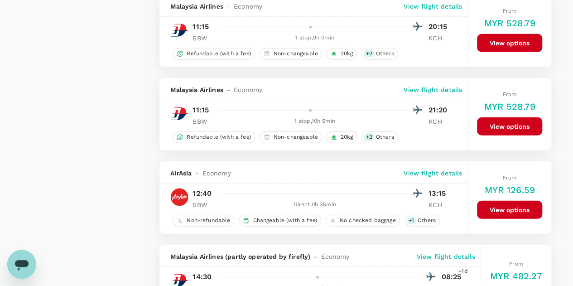
scroll to position [1268, 0]
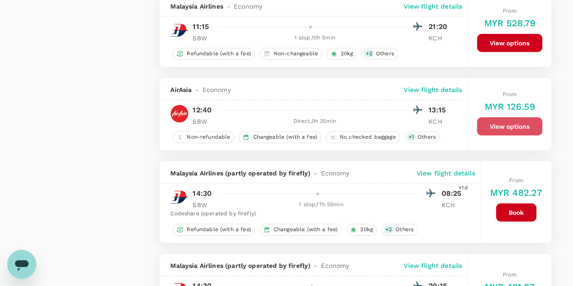
click at [509, 121] on button "View options" at bounding box center [509, 126] width 65 height 18
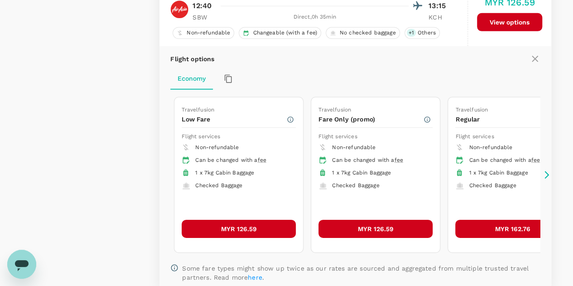
scroll to position [1387, 0]
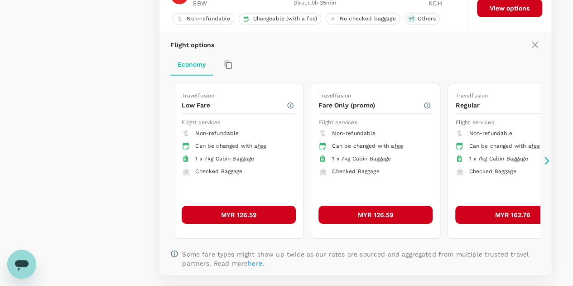
click at [214, 206] on button "MYR 126.59" at bounding box center [239, 215] width 114 height 18
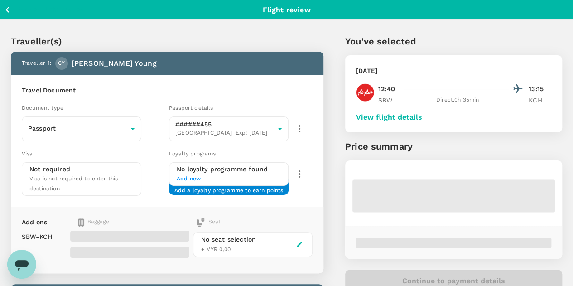
click at [422, 115] on button "View flight details" at bounding box center [389, 117] width 66 height 8
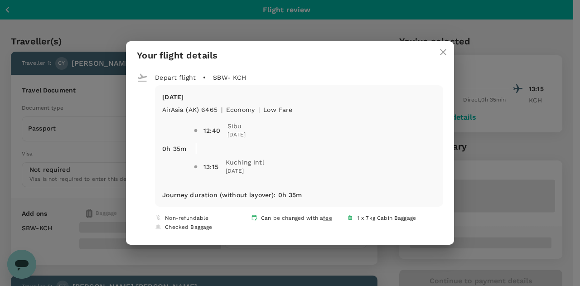
click at [440, 53] on icon "close" at bounding box center [443, 52] width 6 height 6
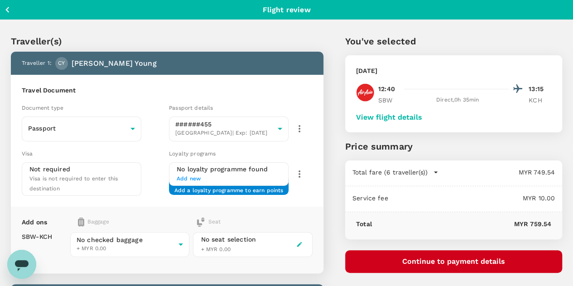
click at [470, 258] on button "Continue to payment details" at bounding box center [453, 261] width 217 height 23
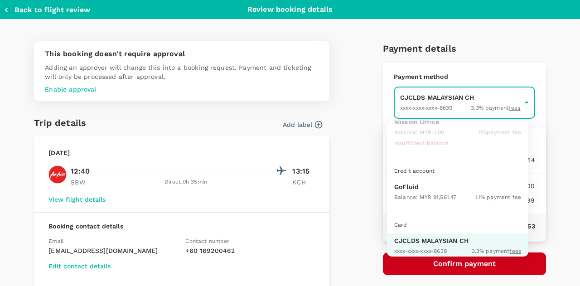
click at [412, 186] on p "GoFluid" at bounding box center [457, 186] width 127 height 9
type input "9b357727-6904-47bd-a44e-9a56bf7dfc7a"
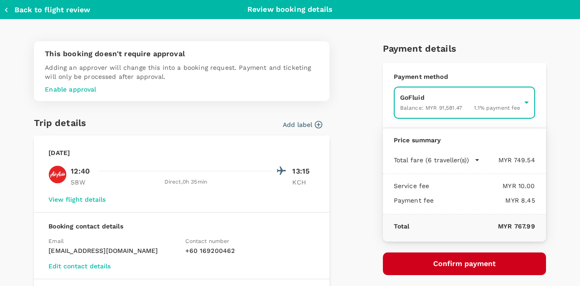
click at [454, 265] on button "Confirm payment" at bounding box center [464, 263] width 163 height 23
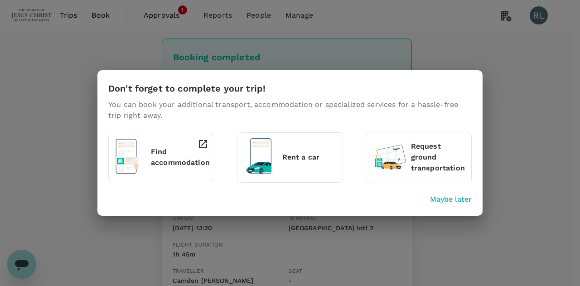
click at [450, 198] on p "Maybe later" at bounding box center [451, 199] width 42 height 11
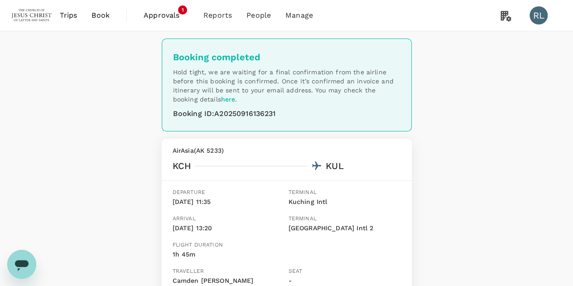
click at [99, 14] on span "Book" at bounding box center [101, 15] width 18 height 11
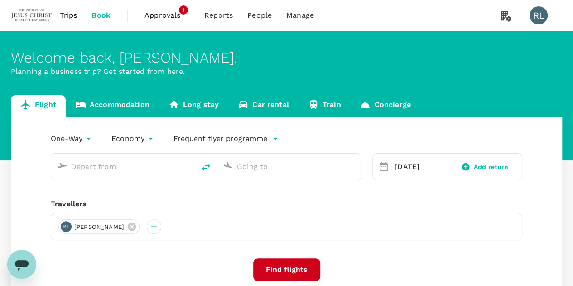
type input "Sibu (SBW)"
type input "Kuching Intl (KCH)"
type input "Sibu (SBW)"
type input "Kuching Intl (KCH)"
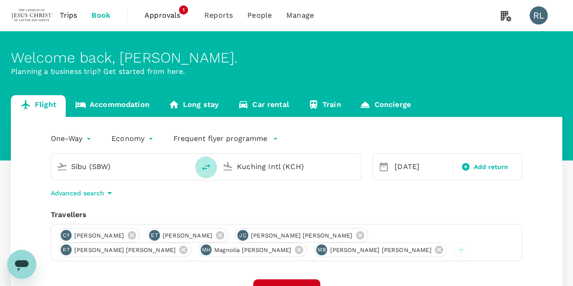
click at [207, 164] on icon "delete" at bounding box center [206, 167] width 11 height 11
type input "Kuching Intl (KCH)"
click at [273, 167] on input "Sibu (SBW)" at bounding box center [289, 166] width 105 height 14
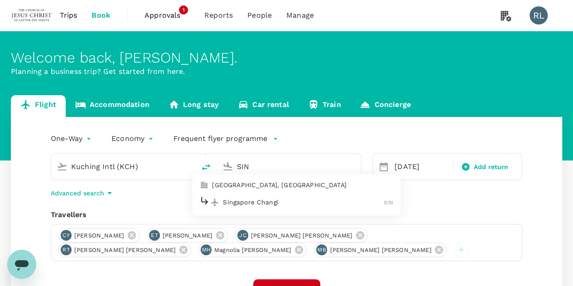
click at [239, 202] on p "Singapore Changi" at bounding box center [303, 202] width 161 height 9
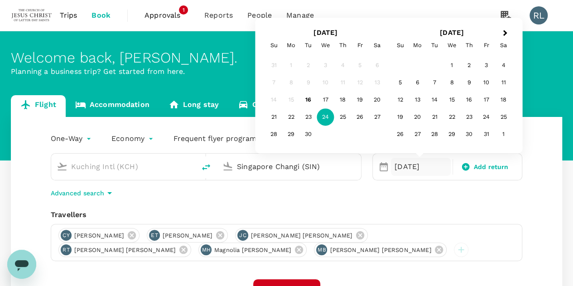
type input "Singapore Changi (SIN)"
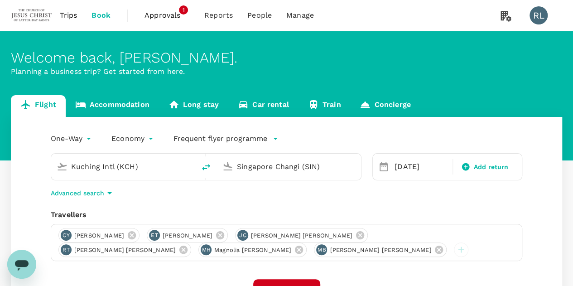
click at [526, 209] on div "One-Way oneway Economy economy Frequent flyer programme Kuching Intl (KCH) Sing…" at bounding box center [286, 250] width 551 height 266
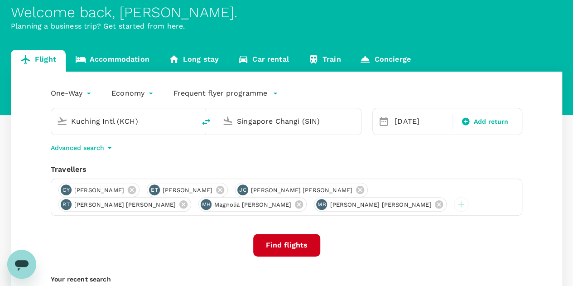
scroll to position [91, 0]
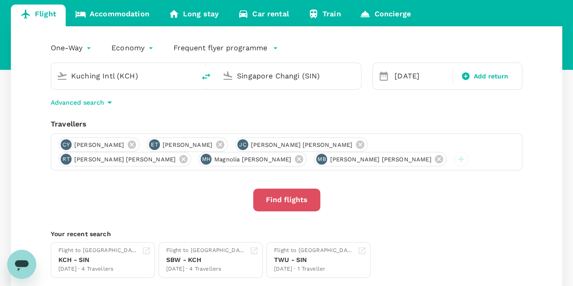
click at [284, 202] on button "Find flights" at bounding box center [286, 199] width 67 height 23
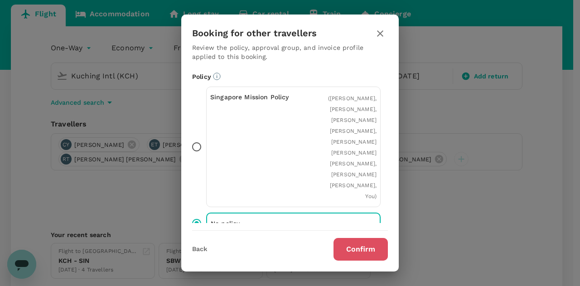
click at [366, 247] on button "Confirm" at bounding box center [360, 249] width 54 height 23
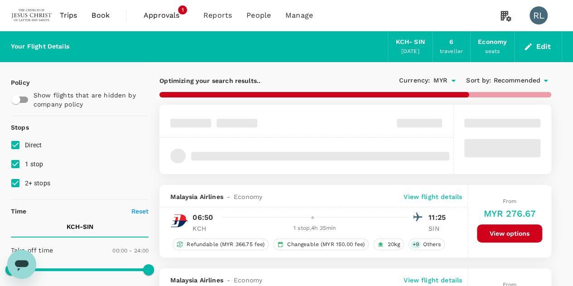
click at [501, 80] on span "Recommended" at bounding box center [516, 81] width 47 height 10
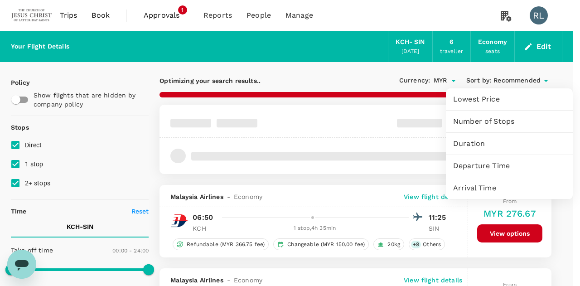
click at [479, 169] on span "Departure Time" at bounding box center [509, 165] width 112 height 11
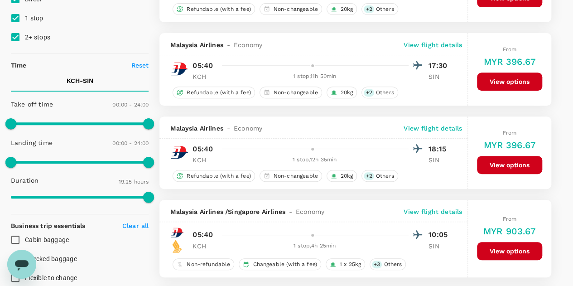
scroll to position [91, 0]
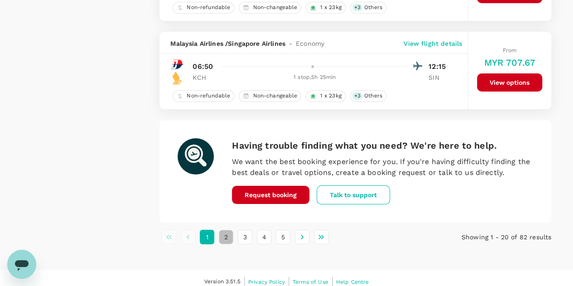
click at [227, 230] on button "2" at bounding box center [226, 237] width 14 height 14
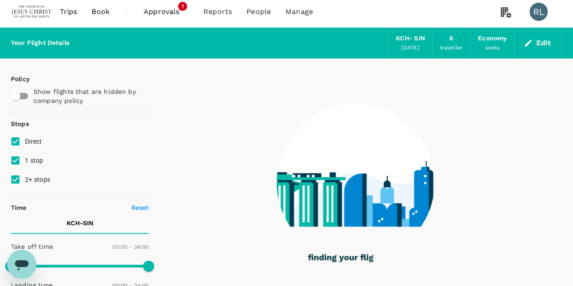
scroll to position [0, 0]
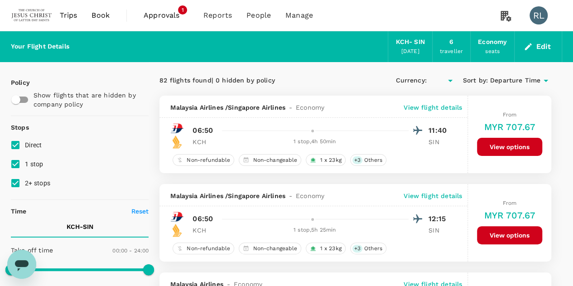
type input "MYR"
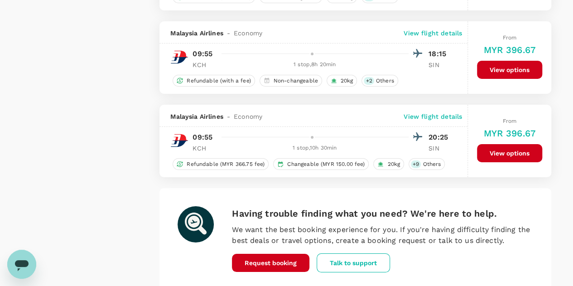
scroll to position [1705, 0]
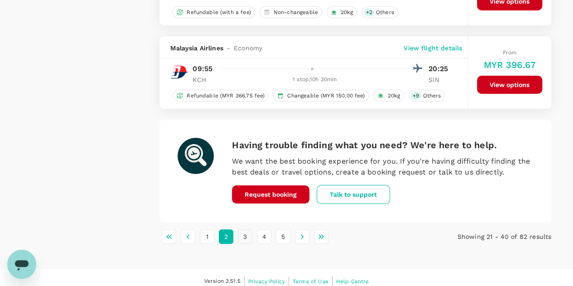
click at [246, 229] on button "3" at bounding box center [245, 236] width 14 height 14
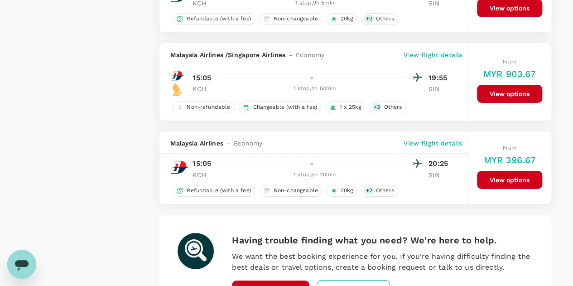
scroll to position [1631, 0]
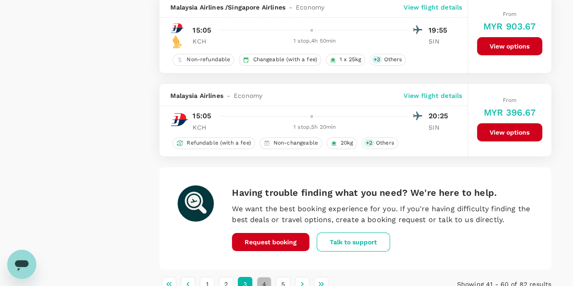
click at [265, 277] on button "4" at bounding box center [264, 284] width 14 height 14
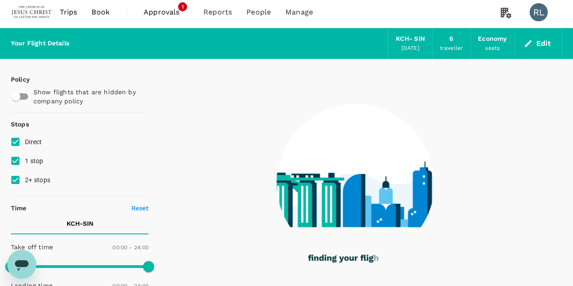
scroll to position [0, 0]
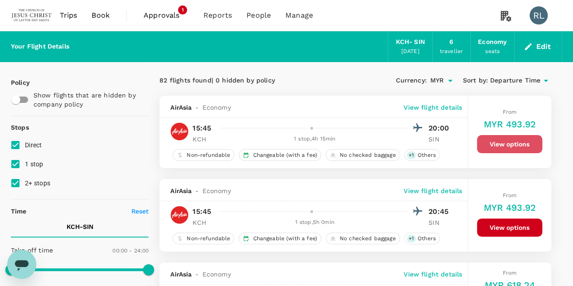
click at [485, 145] on button "View options" at bounding box center [509, 144] width 65 height 18
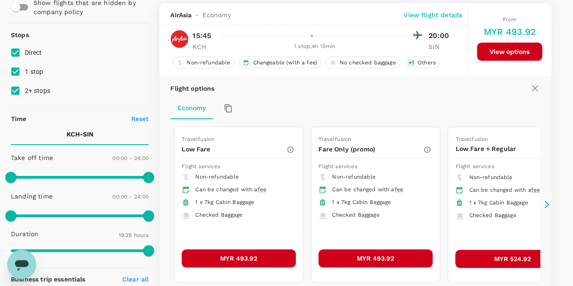
scroll to position [95, 0]
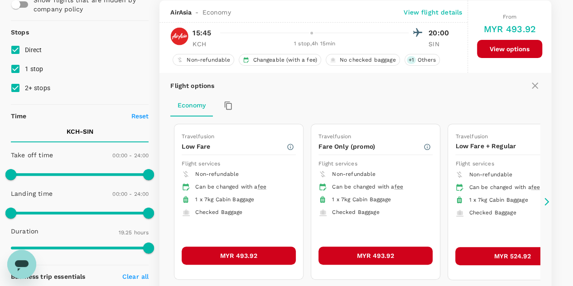
click at [232, 250] on button "MYR 493.92" at bounding box center [239, 255] width 114 height 18
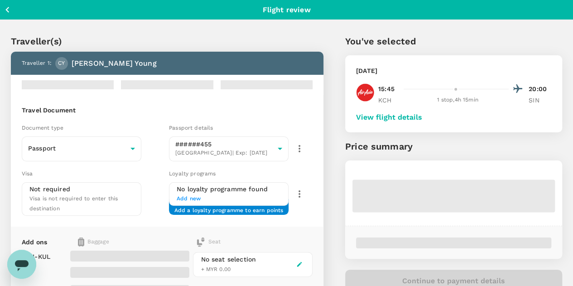
click at [422, 113] on button "View flight details" at bounding box center [389, 117] width 66 height 8
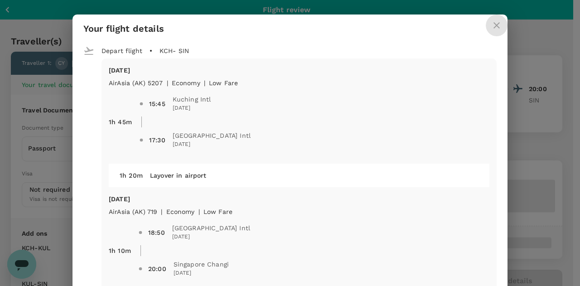
click at [493, 26] on icon "close" at bounding box center [496, 25] width 6 height 6
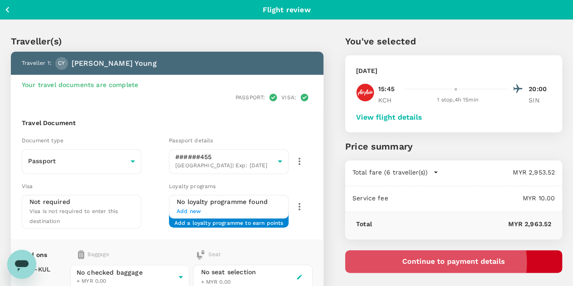
click at [489, 262] on button "Continue to payment details" at bounding box center [453, 261] width 217 height 23
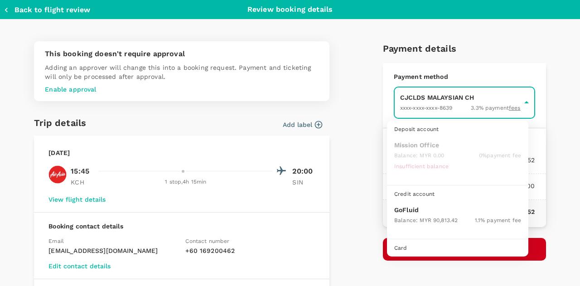
scroll to position [23, 0]
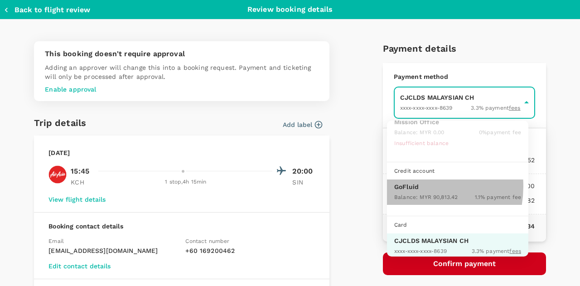
click at [412, 185] on p "GoFluid" at bounding box center [457, 186] width 127 height 9
type input "9b357727-6904-47bd-a44e-9a56bf7dfc7a"
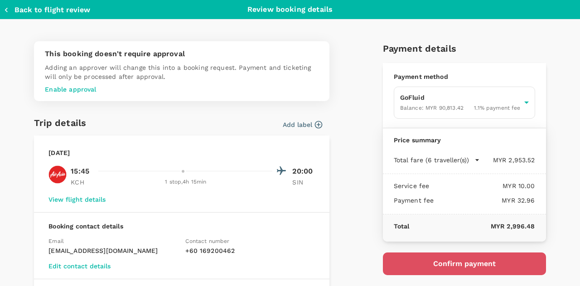
click at [462, 263] on button "Confirm payment" at bounding box center [464, 263] width 163 height 23
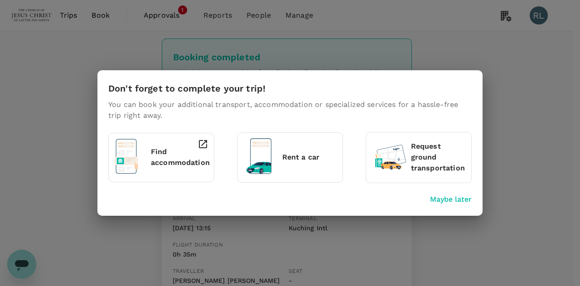
click at [438, 199] on p "Maybe later" at bounding box center [451, 199] width 42 height 11
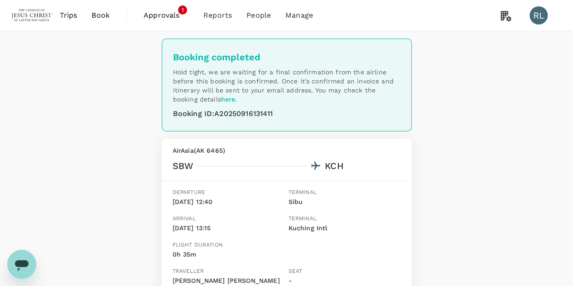
click at [104, 17] on span "Book" at bounding box center [101, 15] width 18 height 11
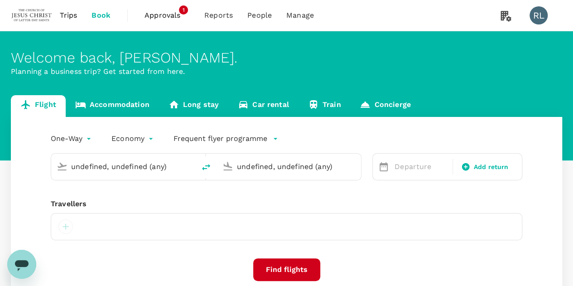
type input "Kuching Intl (KCH)"
type input "Singapore Changi (SIN)"
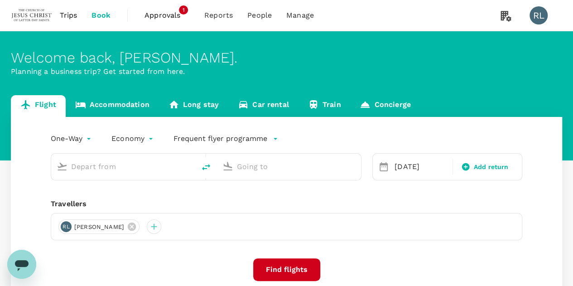
type input "Kuching Intl (KCH)"
type input "Singapore Changi (SIN)"
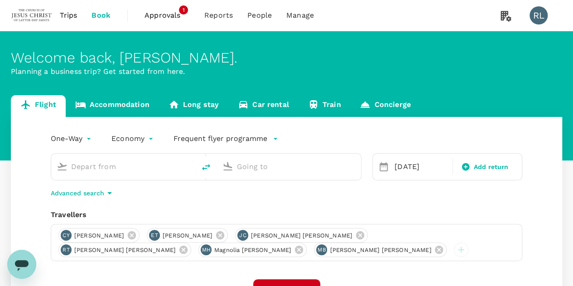
type input "Kuching Intl (KCH)"
type input "Singapore Changi (SIN)"
click at [188, 245] on icon at bounding box center [183, 250] width 10 height 10
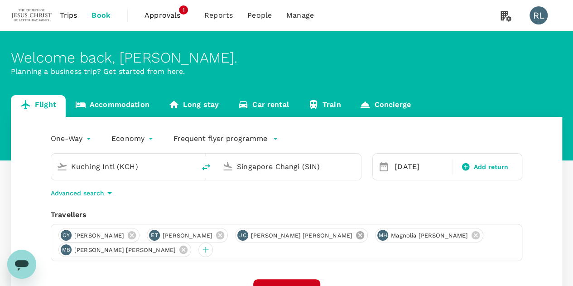
click at [355, 236] on icon at bounding box center [360, 235] width 10 height 10
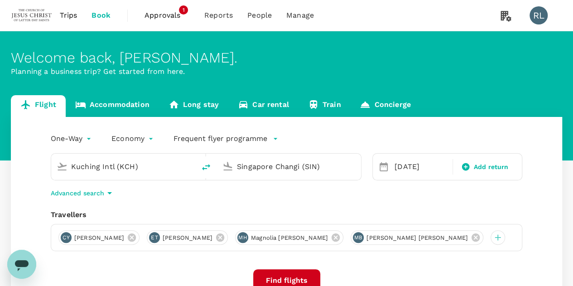
click at [340, 235] on icon at bounding box center [336, 237] width 8 height 8
click at [356, 237] on icon at bounding box center [360, 237] width 8 height 8
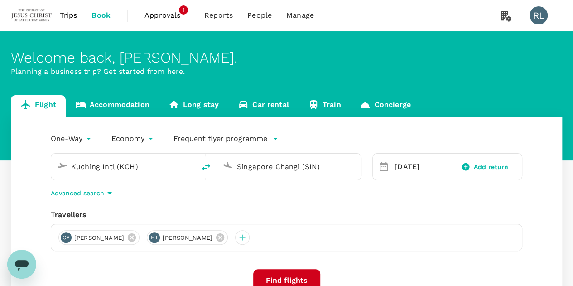
click at [224, 236] on icon at bounding box center [220, 237] width 8 height 8
click at [136, 238] on icon at bounding box center [132, 237] width 10 height 10
drag, startPoint x: 64, startPoint y: 238, endPoint x: 71, endPoint y: 236, distance: 6.9
click at [65, 237] on div at bounding box center [65, 237] width 14 height 14
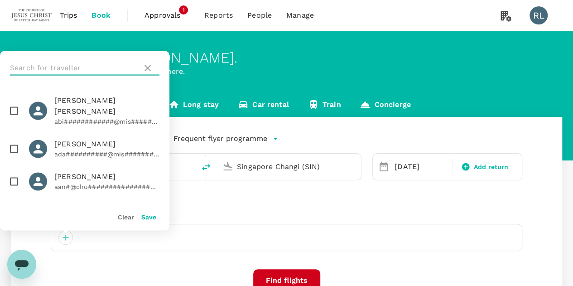
click at [82, 67] on input "text" at bounding box center [74, 68] width 129 height 14
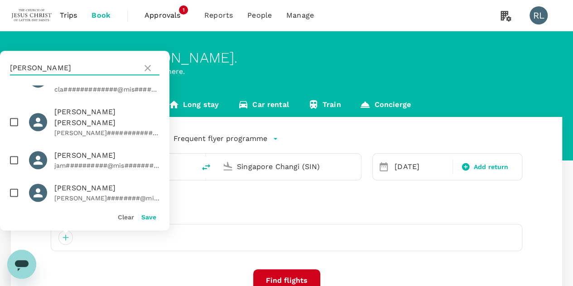
scroll to position [45, 0]
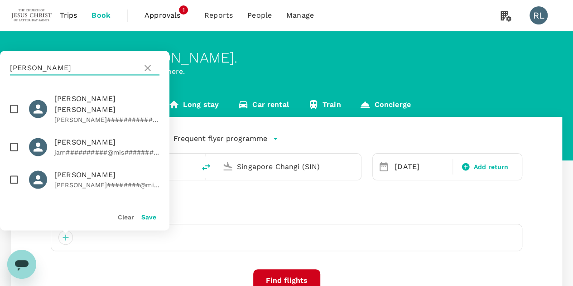
type input "JAMES"
click at [16, 170] on input "checkbox" at bounding box center [14, 179] width 19 height 19
checkbox input "true"
click at [145, 217] on button "Save" at bounding box center [148, 216] width 15 height 7
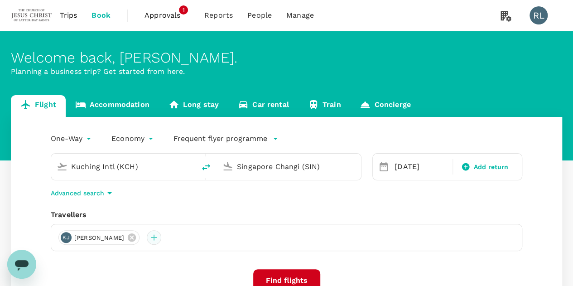
click at [161, 237] on div at bounding box center [154, 237] width 14 height 14
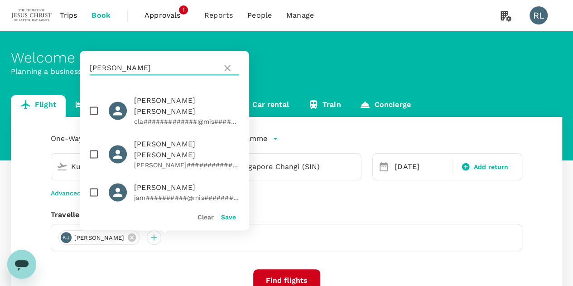
drag, startPoint x: 119, startPoint y: 67, endPoint x: 89, endPoint y: 68, distance: 29.9
click at [89, 68] on div "JAMES" at bounding box center [164, 68] width 169 height 34
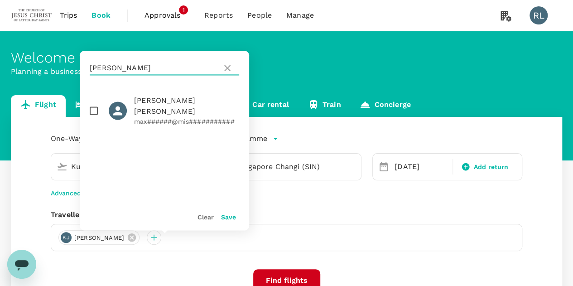
type input "SLOAN"
click at [95, 105] on input "checkbox" at bounding box center [93, 110] width 19 height 19
checkbox input "true"
click at [226, 215] on button "Save" at bounding box center [228, 216] width 15 height 7
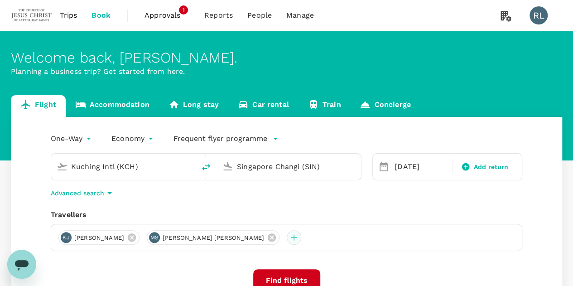
click at [287, 238] on div at bounding box center [294, 237] width 14 height 14
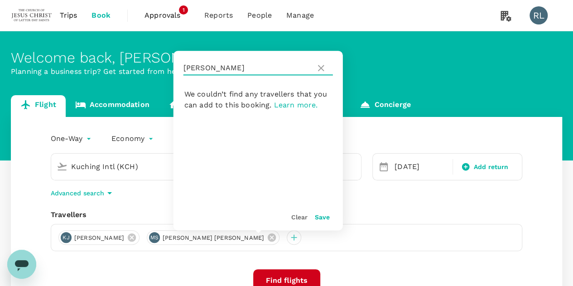
drag, startPoint x: 207, startPoint y: 68, endPoint x: 178, endPoint y: 69, distance: 29.9
click at [178, 69] on div "SLOAN" at bounding box center [257, 68] width 169 height 34
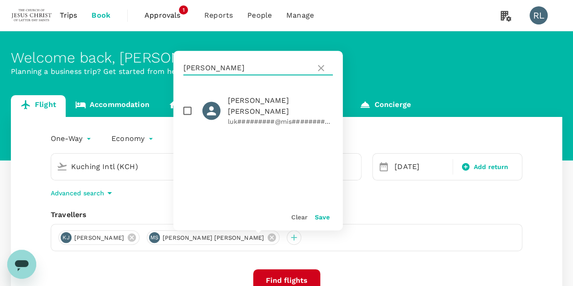
type input "WORKMAN"
click at [190, 106] on input "checkbox" at bounding box center [187, 110] width 19 height 19
checkbox input "true"
click at [319, 216] on button "Save" at bounding box center [322, 216] width 15 height 7
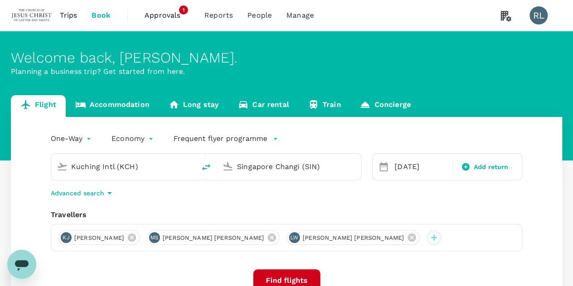
click at [427, 237] on div at bounding box center [434, 237] width 14 height 14
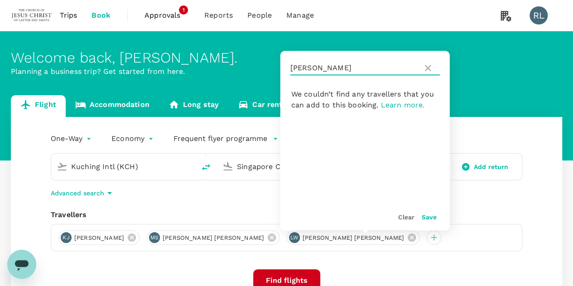
drag, startPoint x: 329, startPoint y: 68, endPoint x: 277, endPoint y: 62, distance: 52.5
click at [277, 62] on div "Welcome back , Robert Burnell . Planning a business trip? Get started from here…" at bounding box center [286, 202] width 573 height 342
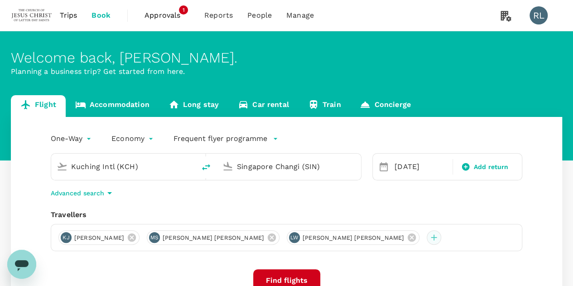
click at [427, 238] on div at bounding box center [434, 237] width 14 height 14
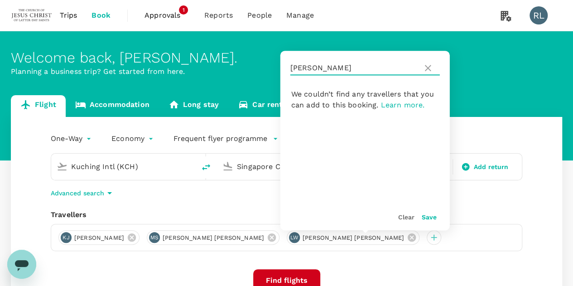
drag, startPoint x: 329, startPoint y: 70, endPoint x: 287, endPoint y: 67, distance: 41.8
click at [287, 67] on div "WORKMAN" at bounding box center [364, 68] width 169 height 34
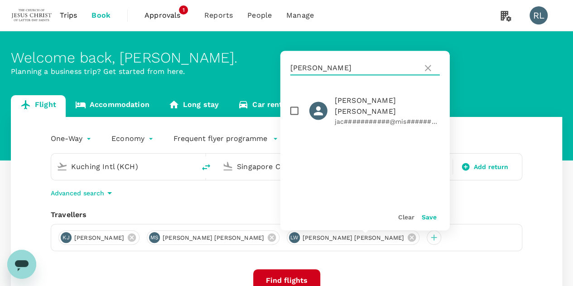
type input "CHADWICK"
click at [296, 106] on input "checkbox" at bounding box center [294, 110] width 19 height 19
checkbox input "true"
click at [425, 216] on button "Save" at bounding box center [429, 216] width 15 height 7
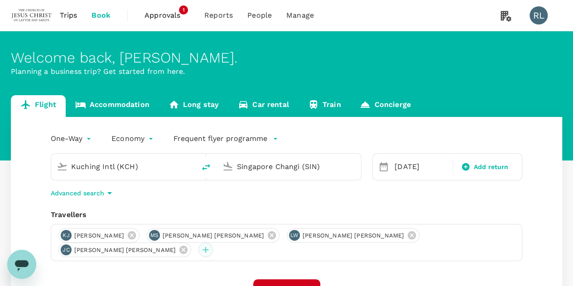
click at [213, 242] on div at bounding box center [205, 249] width 14 height 14
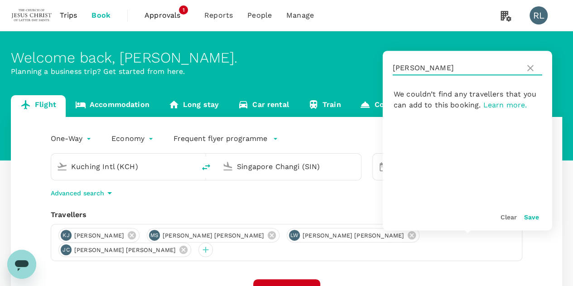
drag, startPoint x: 436, startPoint y: 66, endPoint x: 390, endPoint y: 66, distance: 45.3
click at [390, 66] on div "CHADWICK" at bounding box center [467, 68] width 169 height 34
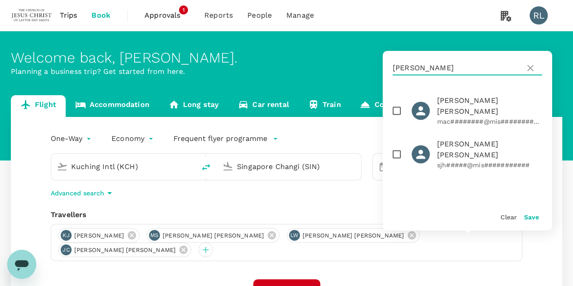
type input "HANSEN"
click at [399, 145] on input "checkbox" at bounding box center [396, 154] width 19 height 19
checkbox input "true"
click at [527, 215] on button "Save" at bounding box center [531, 216] width 15 height 7
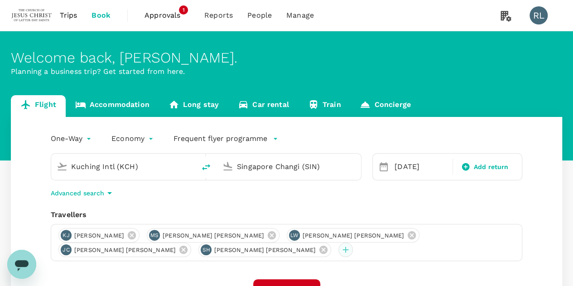
click at [338, 250] on div at bounding box center [345, 249] width 14 height 14
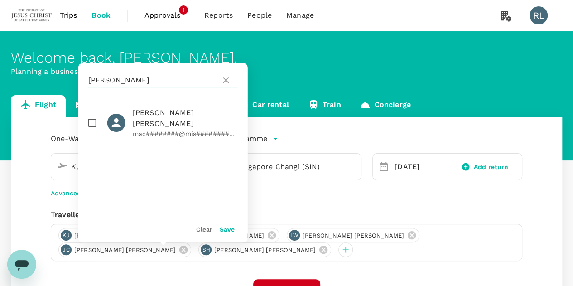
drag, startPoint x: 96, startPoint y: 79, endPoint x: 75, endPoint y: 78, distance: 21.3
click at [75, 78] on div "Welcome back , Robert Burnell . Planning a business trip? Get started from here…" at bounding box center [286, 207] width 573 height 352
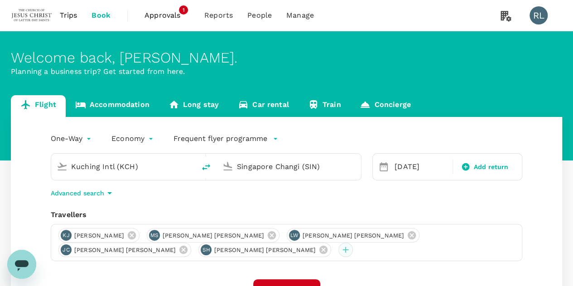
click at [338, 250] on div at bounding box center [345, 249] width 14 height 14
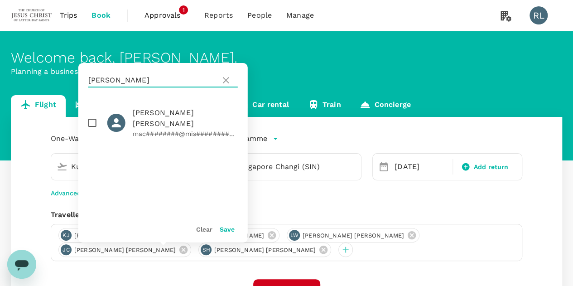
drag, startPoint x: 130, startPoint y: 81, endPoint x: 88, endPoint y: 79, distance: 42.6
click at [88, 79] on div "HANSEN" at bounding box center [162, 80] width 169 height 34
type input "HULL"
click at [92, 120] on input "checkbox" at bounding box center [92, 122] width 19 height 19
checkbox input "true"
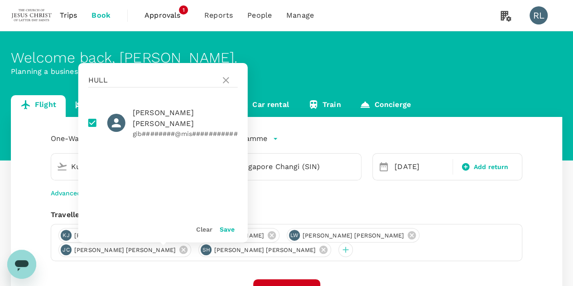
click at [230, 229] on button "Save" at bounding box center [227, 229] width 15 height 7
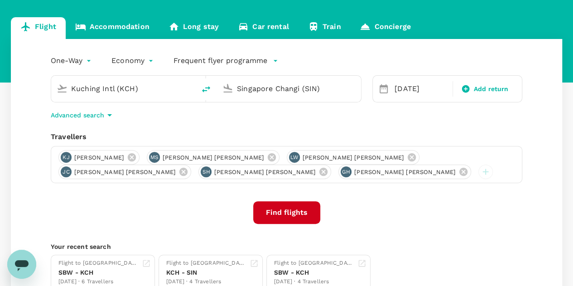
scroll to position [91, 0]
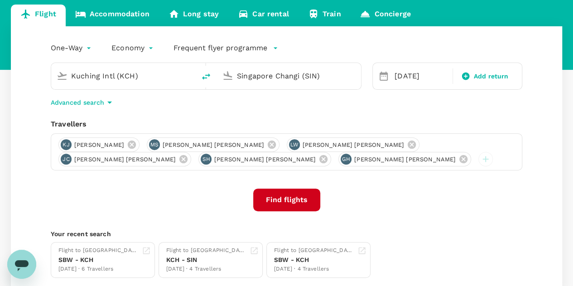
click at [149, 77] on input "Kuching Intl (KCH)" at bounding box center [123, 76] width 105 height 14
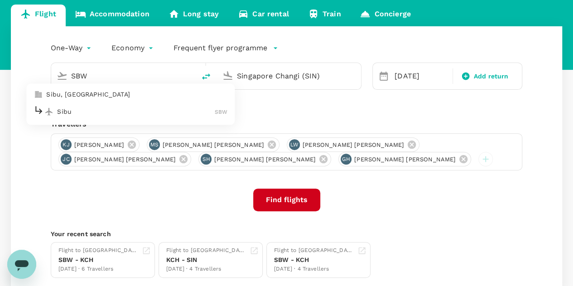
click at [107, 112] on p "Sibu" at bounding box center [136, 111] width 158 height 9
type input "Sibu (SBW)"
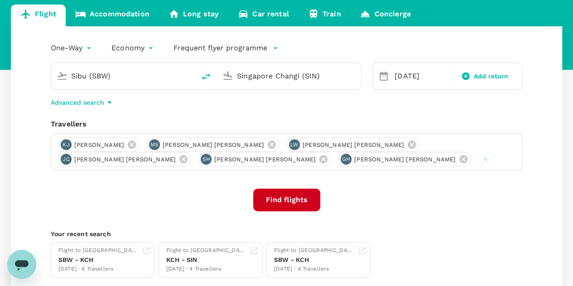
drag, startPoint x: 322, startPoint y: 77, endPoint x: 224, endPoint y: 73, distance: 97.9
click at [224, 73] on div "Singapore Changi (SIN)" at bounding box center [287, 74] width 137 height 20
click at [238, 111] on p "Sibu" at bounding box center [302, 111] width 158 height 9
click at [535, 188] on div "One-Way oneway Economy economy Frequent flyer programme Sibu (SBW) Sibu (SBW) 2…" at bounding box center [286, 159] width 551 height 266
click at [307, 74] on input "Sibu (SBW)" at bounding box center [289, 76] width 105 height 14
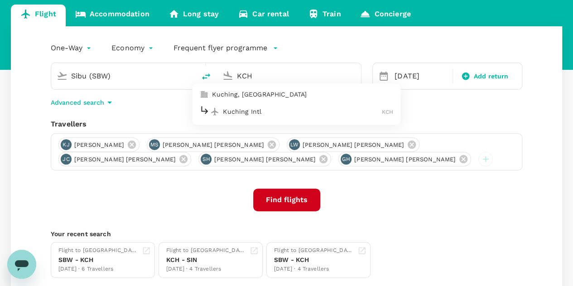
click at [251, 109] on p "Kuching Intl" at bounding box center [302, 111] width 159 height 9
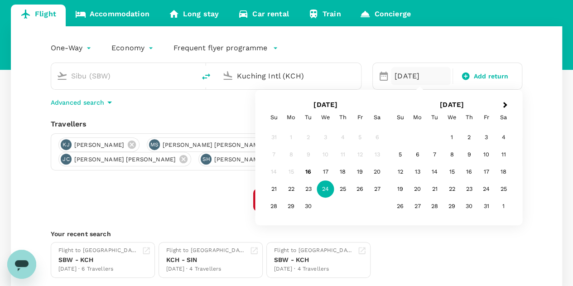
type input "Kuching Intl (KCH)"
click at [533, 218] on div "One-Way oneway Economy economy Frequent flyer programme Sibu (SBW) Kuching Intl…" at bounding box center [286, 159] width 551 height 266
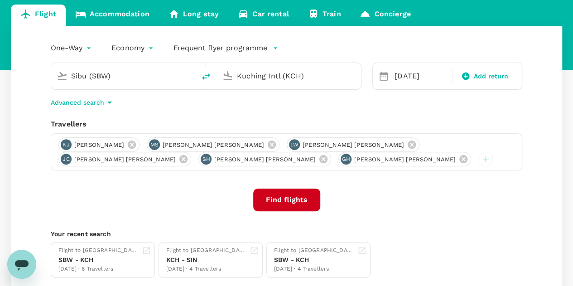
click at [296, 200] on button "Find flights" at bounding box center [286, 199] width 67 height 23
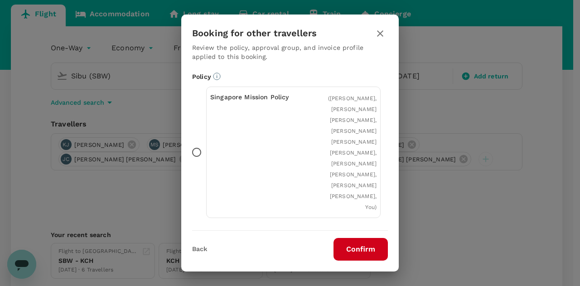
click at [354, 254] on button "Confirm" at bounding box center [360, 249] width 54 height 23
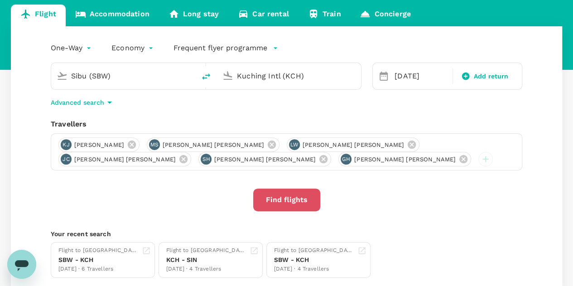
click at [289, 202] on button "Find flights" at bounding box center [286, 199] width 67 height 23
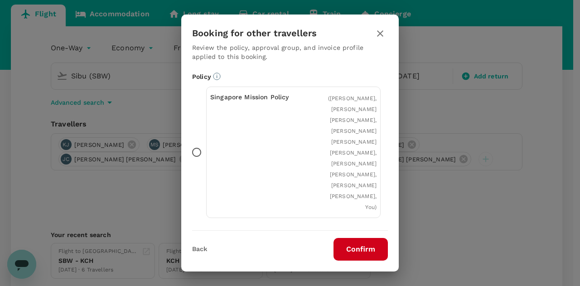
click at [360, 250] on button "Confirm" at bounding box center [360, 249] width 54 height 23
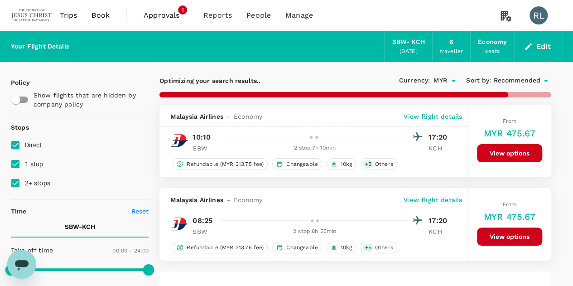
type input "1075"
checkbox input "false"
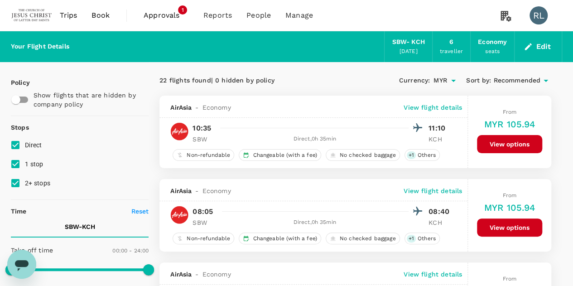
click at [531, 80] on span "Recommended" at bounding box center [516, 81] width 47 height 10
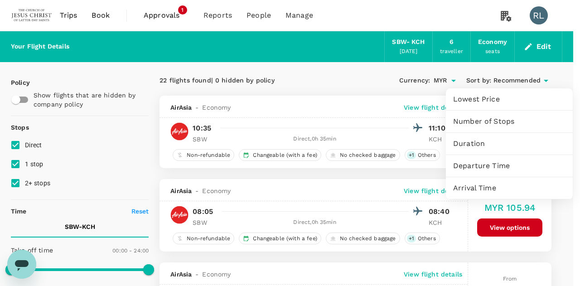
click at [477, 167] on span "Departure Time" at bounding box center [509, 165] width 112 height 11
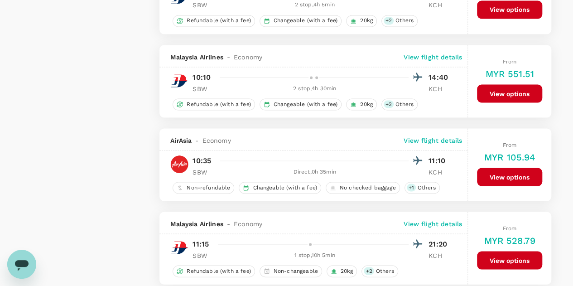
scroll to position [815, 0]
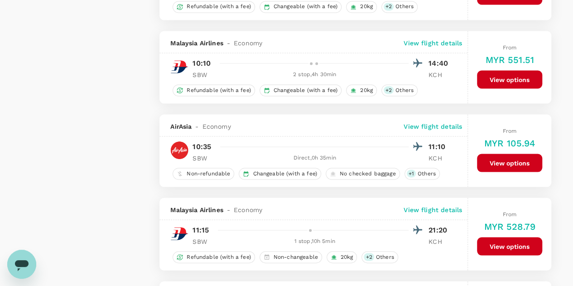
click at [511, 159] on button "View options" at bounding box center [509, 163] width 65 height 18
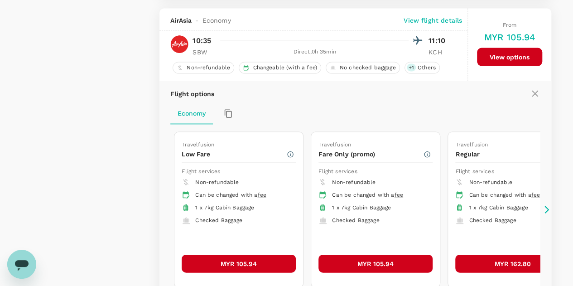
scroll to position [926, 0]
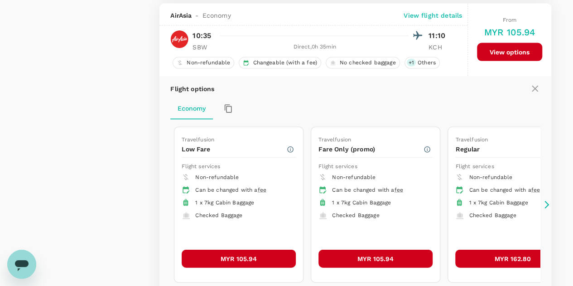
click at [236, 250] on button "MYR 105.94" at bounding box center [239, 259] width 114 height 18
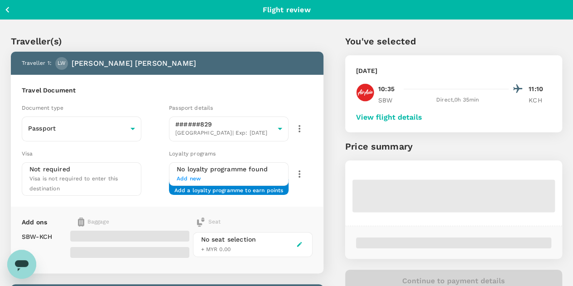
click at [422, 116] on button "View flight details" at bounding box center [389, 117] width 66 height 8
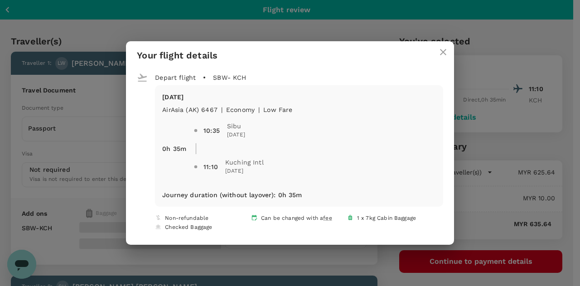
click at [441, 55] on icon "close" at bounding box center [443, 52] width 11 height 11
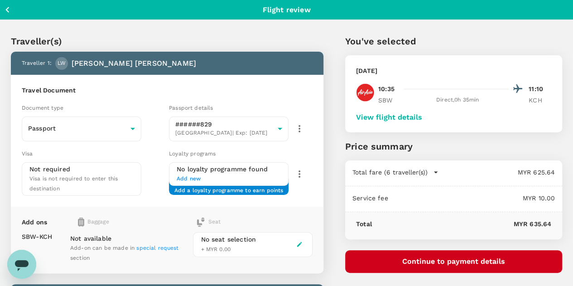
click at [466, 258] on button "Continue to payment details" at bounding box center [453, 261] width 217 height 23
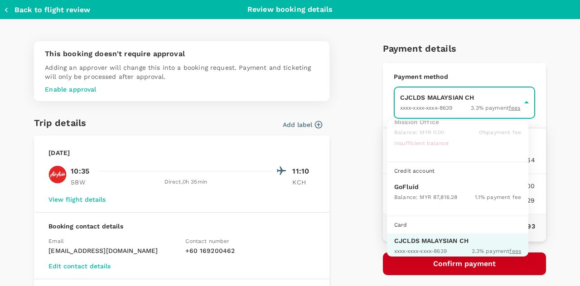
click at [414, 186] on p "GoFluid" at bounding box center [457, 186] width 127 height 9
type input "9b357727-6904-47bd-a44e-9a56bf7dfc7a"
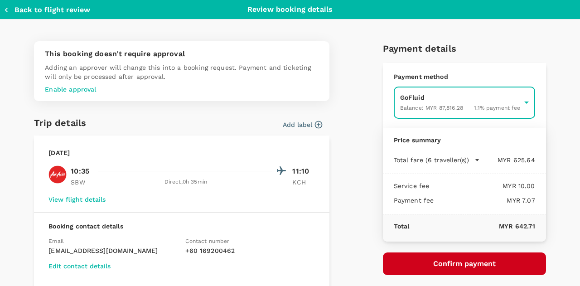
click at [453, 263] on button "Confirm payment" at bounding box center [464, 263] width 163 height 23
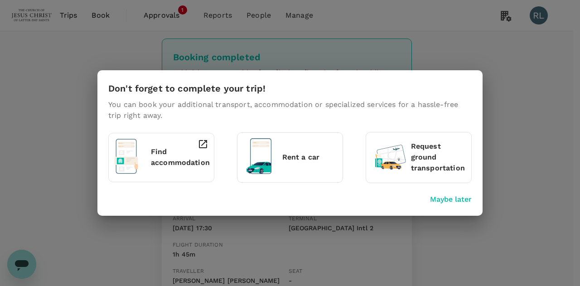
click at [459, 201] on p "Maybe later" at bounding box center [451, 199] width 42 height 11
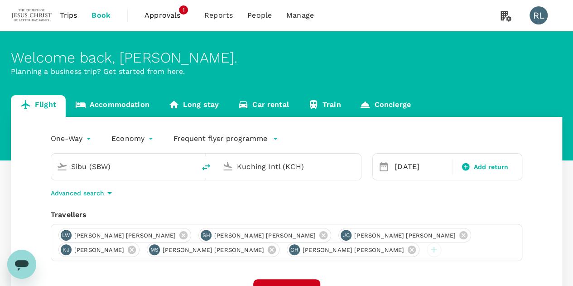
click at [206, 170] on icon "delete" at bounding box center [206, 167] width 11 height 11
type input "Kuching Intl (KCH)"
drag, startPoint x: 257, startPoint y: 168, endPoint x: 222, endPoint y: 165, distance: 35.9
click at [222, 165] on div "Sibu (SBW)" at bounding box center [287, 165] width 137 height 20
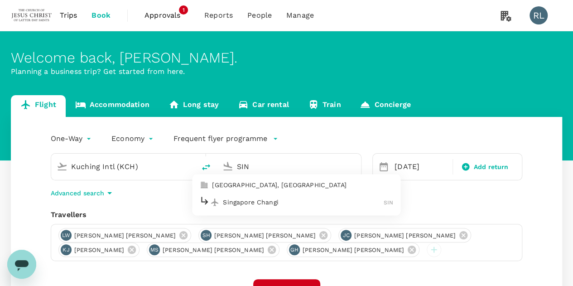
click at [261, 201] on p "Singapore Changi" at bounding box center [303, 202] width 161 height 9
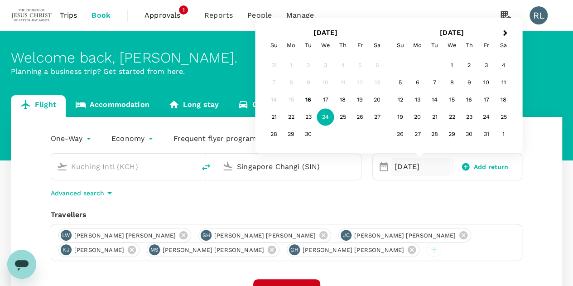
type input "Singapore Changi (SIN)"
click at [532, 217] on div "One-Way oneway Economy economy Frequent flyer programme Kuching Intl (KCH) [GEO…" at bounding box center [286, 250] width 551 height 266
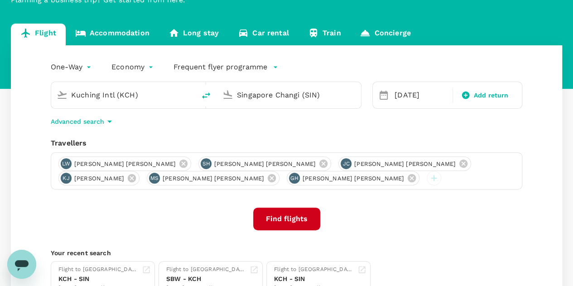
scroll to position [91, 0]
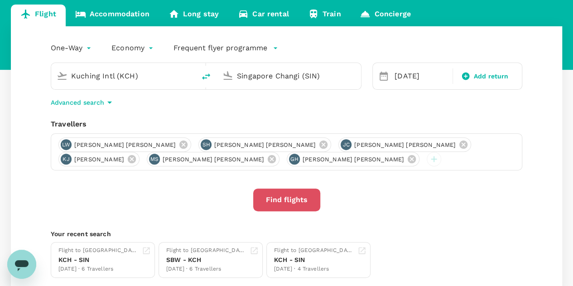
click at [282, 199] on button "Find flights" at bounding box center [286, 199] width 67 height 23
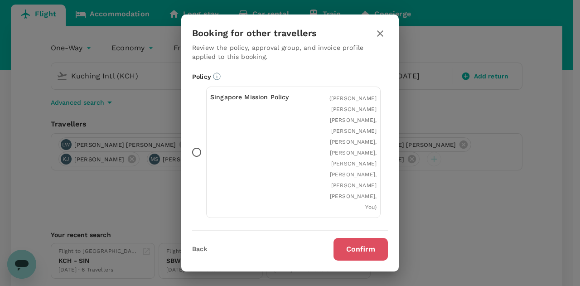
drag, startPoint x: 368, startPoint y: 253, endPoint x: 366, endPoint y: 249, distance: 4.9
click at [368, 253] on button "Confirm" at bounding box center [360, 249] width 54 height 23
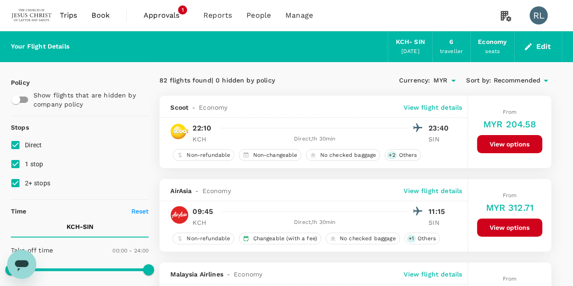
click at [504, 80] on span "Recommended" at bounding box center [516, 81] width 47 height 10
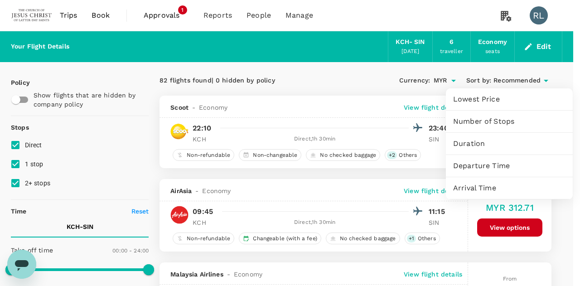
click at [492, 167] on span "Departure Time" at bounding box center [509, 165] width 112 height 11
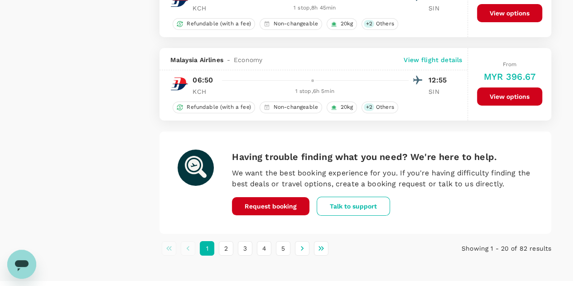
scroll to position [1672, 0]
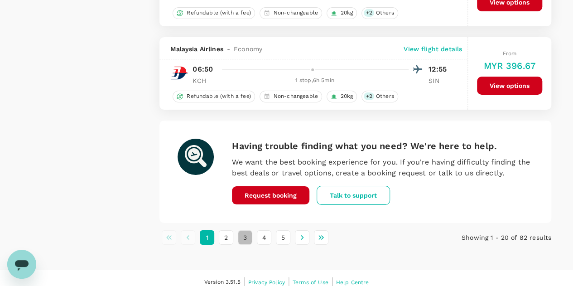
click at [246, 230] on button "3" at bounding box center [245, 237] width 14 height 14
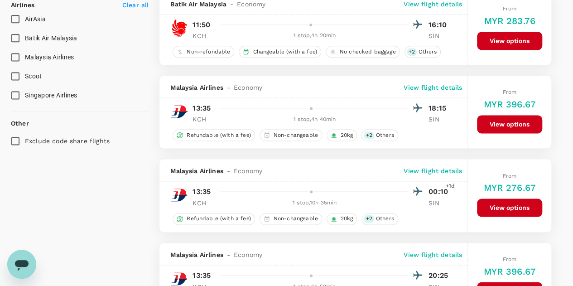
scroll to position [589, 0]
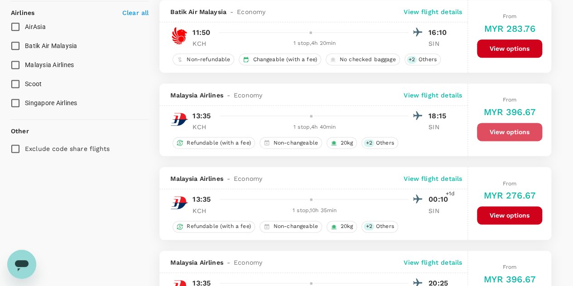
click at [513, 129] on button "View options" at bounding box center [509, 132] width 65 height 18
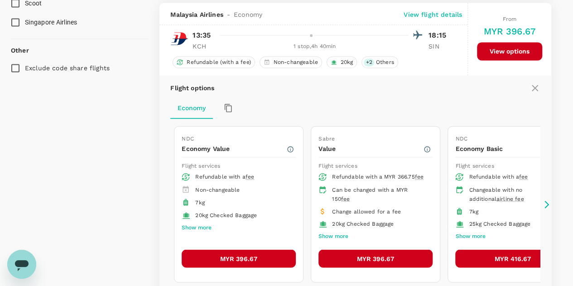
scroll to position [670, 0]
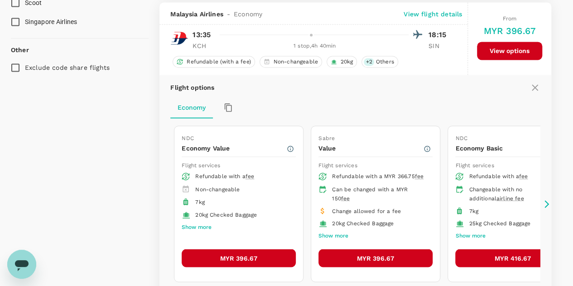
click at [250, 251] on button "MYR 396.67" at bounding box center [239, 258] width 114 height 18
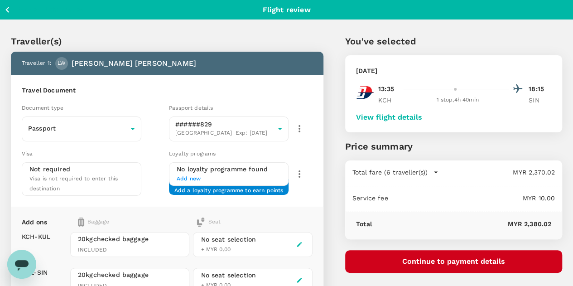
click at [422, 116] on button "View flight details" at bounding box center [389, 117] width 66 height 8
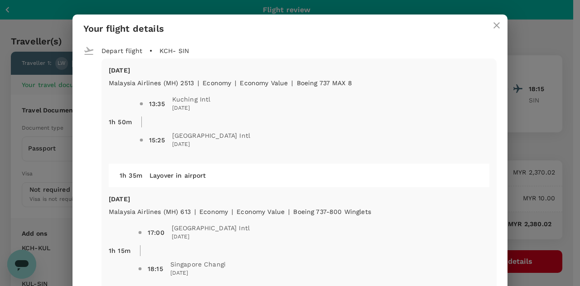
click at [494, 26] on icon "close" at bounding box center [496, 25] width 6 height 6
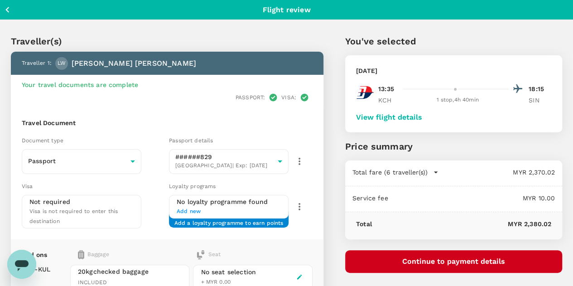
click at [481, 260] on button "Continue to payment details" at bounding box center [453, 261] width 217 height 23
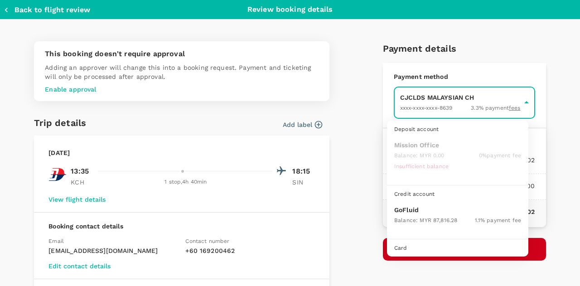
scroll to position [23, 0]
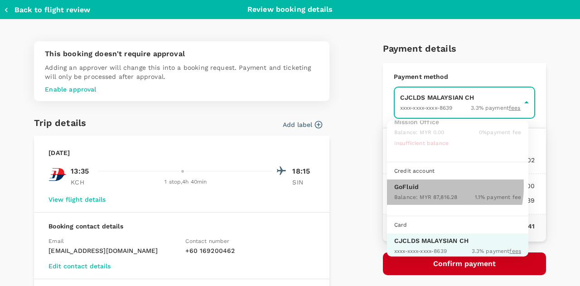
click at [414, 184] on p "GoFluid" at bounding box center [457, 186] width 127 height 9
type input "9b357727-6904-47bd-a44e-9a56bf7dfc7a"
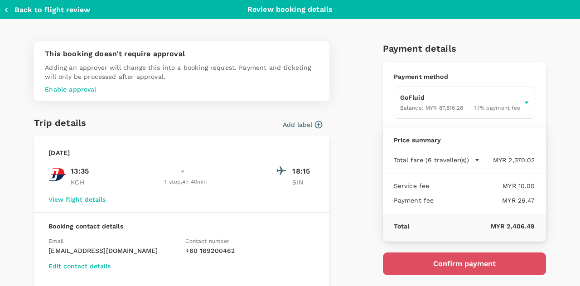
click at [457, 264] on button "Confirm payment" at bounding box center [464, 263] width 163 height 23
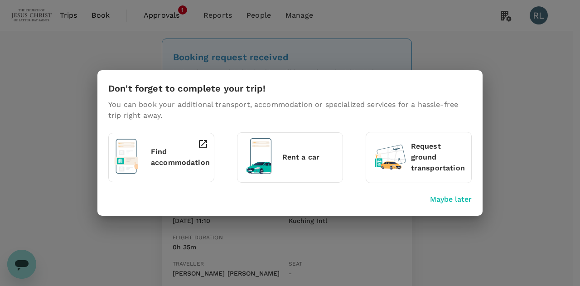
click at [448, 198] on p "Maybe later" at bounding box center [451, 199] width 42 height 11
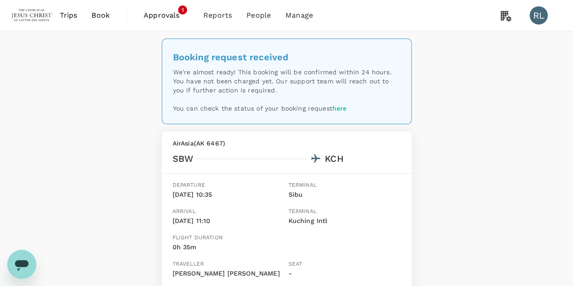
click at [97, 14] on span "Book" at bounding box center [101, 15] width 18 height 11
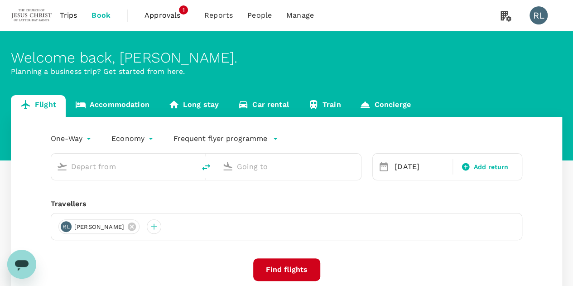
type input "Kuching Intl (KCH)"
type input "Singapore Changi (SIN)"
type input "Kuching Intl (KCH)"
type input "Singapore Changi (SIN)"
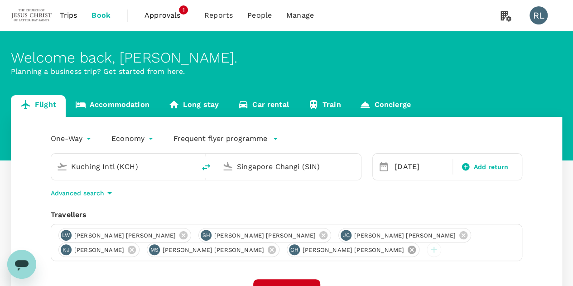
click at [407, 250] on icon at bounding box center [412, 250] width 10 height 10
click at [268, 249] on icon at bounding box center [272, 250] width 8 height 8
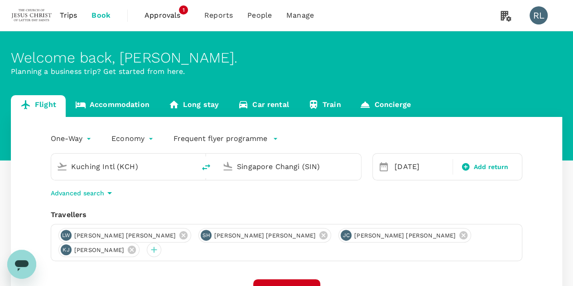
click at [178, 234] on icon at bounding box center [183, 235] width 10 height 10
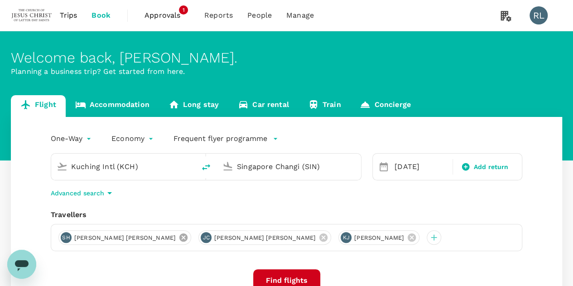
click at [178, 237] on icon at bounding box center [183, 237] width 10 height 10
click at [179, 237] on icon at bounding box center [183, 237] width 8 height 8
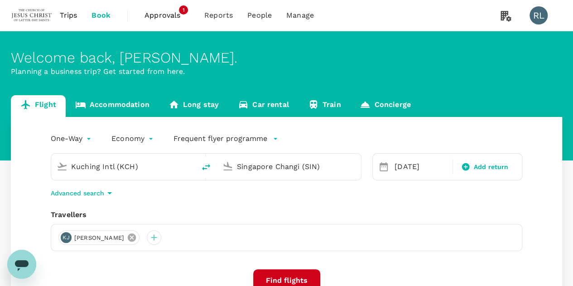
click at [137, 238] on icon at bounding box center [132, 237] width 10 height 10
click at [65, 237] on div at bounding box center [65, 237] width 14 height 14
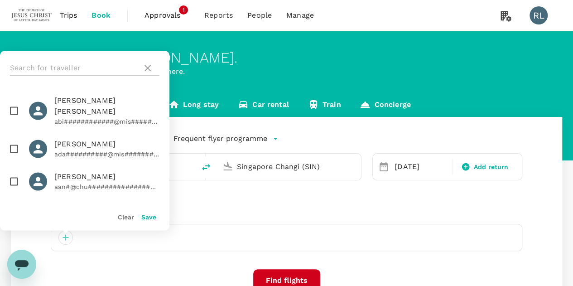
click at [70, 64] on input "text" at bounding box center [74, 68] width 129 height 14
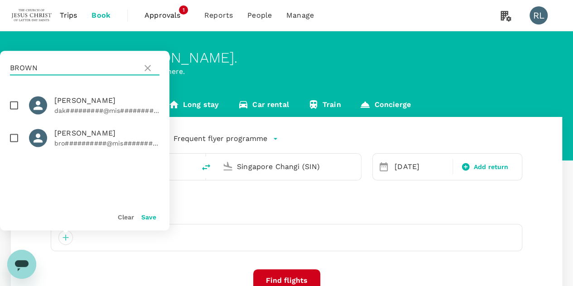
type input "BROWN"
click at [14, 140] on input "checkbox" at bounding box center [14, 137] width 19 height 19
checkbox input "true"
click at [148, 216] on button "Save" at bounding box center [148, 216] width 15 height 7
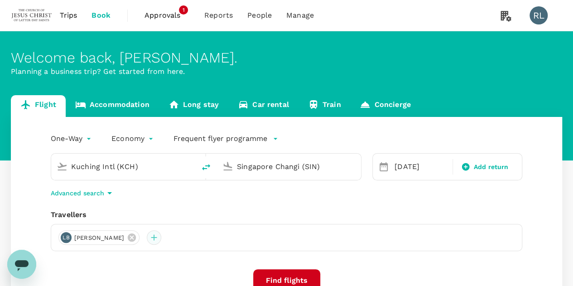
click at [161, 236] on div at bounding box center [154, 237] width 14 height 14
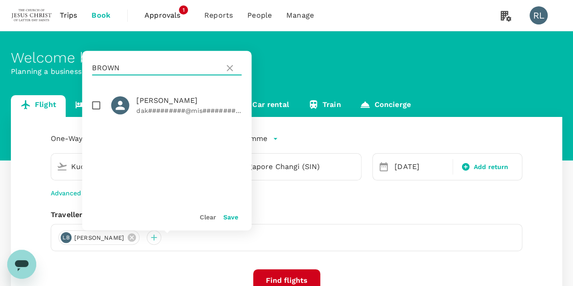
drag, startPoint x: 137, startPoint y: 68, endPoint x: 87, endPoint y: 69, distance: 50.3
click at [87, 69] on div "BROWN" at bounding box center [166, 68] width 169 height 34
type input "[PERSON_NAME]"
click at [95, 105] on input "checkbox" at bounding box center [96, 105] width 19 height 19
checkbox input "true"
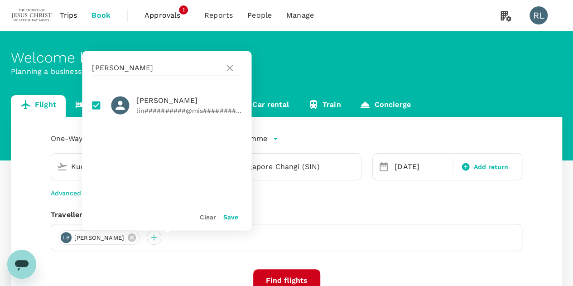
click at [228, 217] on button "Save" at bounding box center [230, 216] width 15 height 7
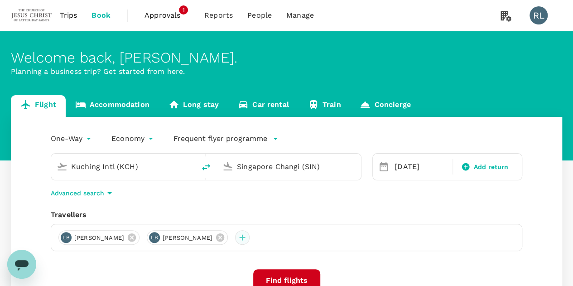
click at [250, 238] on div at bounding box center [242, 237] width 14 height 14
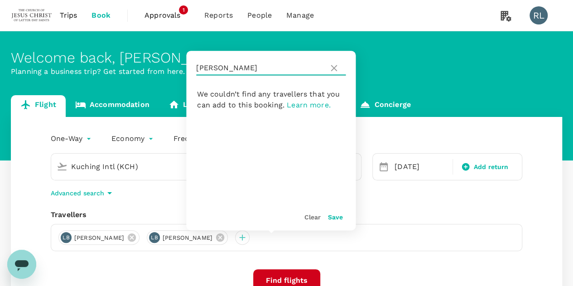
drag, startPoint x: 229, startPoint y: 68, endPoint x: 198, endPoint y: 68, distance: 31.3
click at [198, 68] on input "[PERSON_NAME]" at bounding box center [260, 68] width 129 height 14
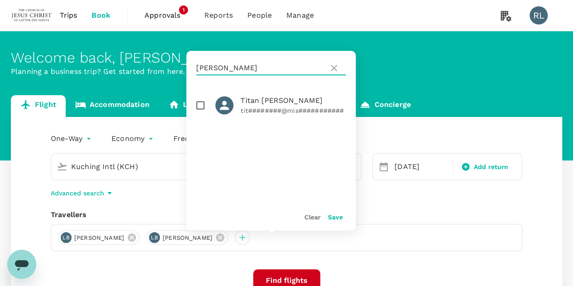
type input "[PERSON_NAME]"
click at [201, 106] on input "checkbox" at bounding box center [200, 105] width 19 height 19
checkbox input "true"
click at [335, 215] on button "Save" at bounding box center [335, 216] width 15 height 7
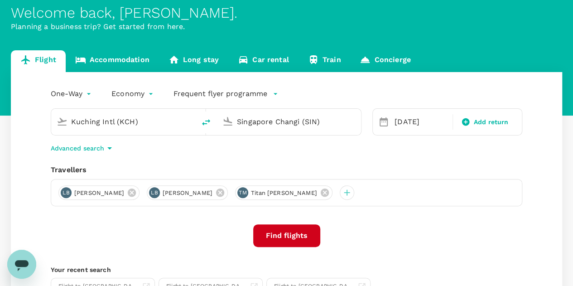
scroll to position [45, 0]
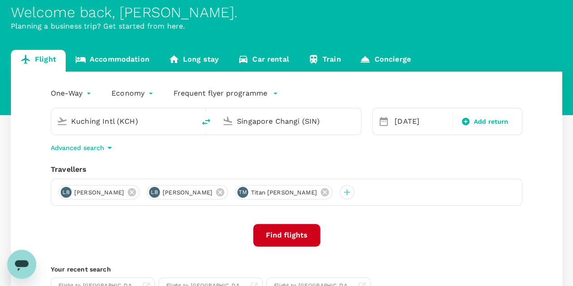
click at [165, 120] on input "Kuching Intl (KCH)" at bounding box center [123, 121] width 105 height 14
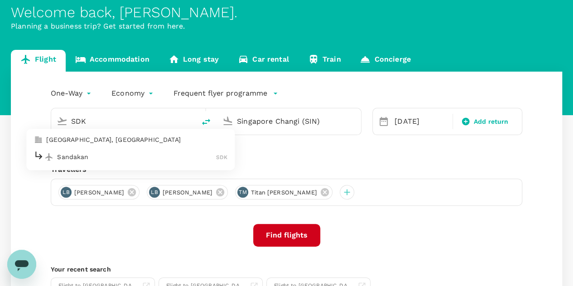
click at [91, 154] on p "Sandakan" at bounding box center [136, 156] width 159 height 9
type input "Sandakan (SDK)"
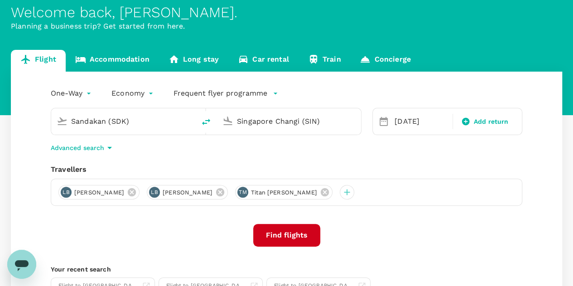
click at [286, 233] on button "Find flights" at bounding box center [286, 235] width 67 height 23
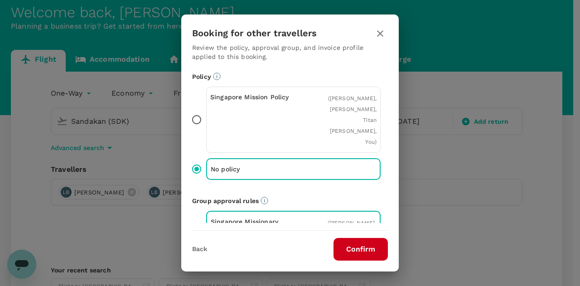
click at [349, 250] on button "Confirm" at bounding box center [360, 249] width 54 height 23
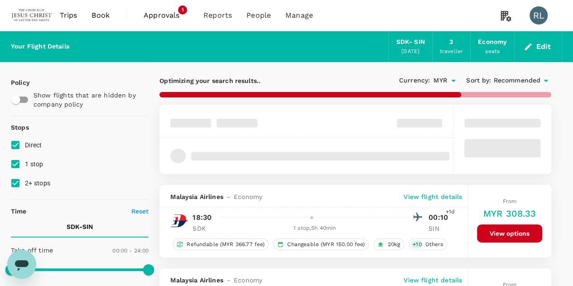
type input "MYR"
type input "1440"
click at [499, 80] on span "Recommended" at bounding box center [516, 81] width 47 height 10
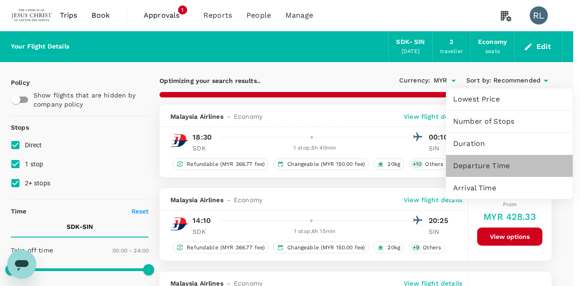
click at [479, 164] on span "Departure Time" at bounding box center [509, 165] width 112 height 11
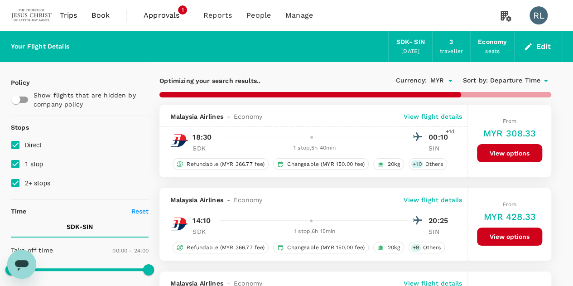
type input "1640"
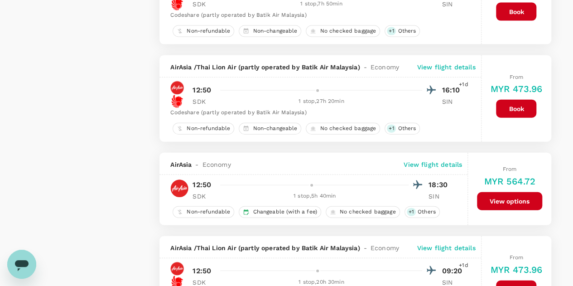
scroll to position [1042, 0]
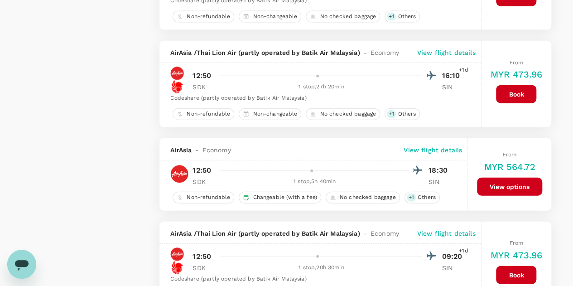
click at [501, 179] on button "View options" at bounding box center [509, 187] width 65 height 18
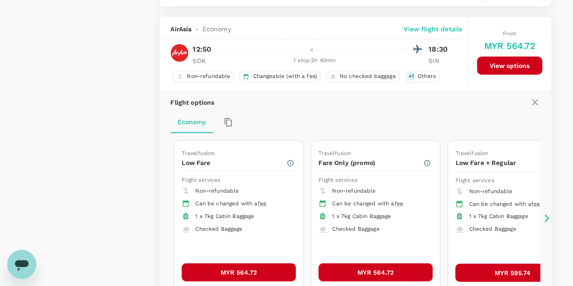
scroll to position [1175, 0]
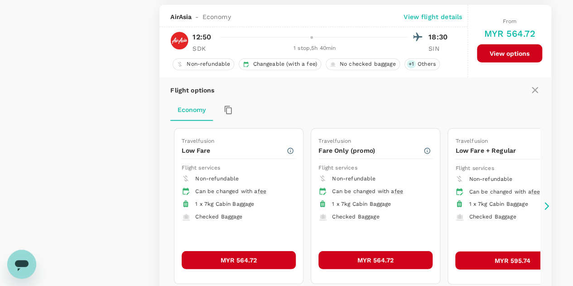
click at [241, 253] on button "MYR 564.72" at bounding box center [239, 260] width 114 height 18
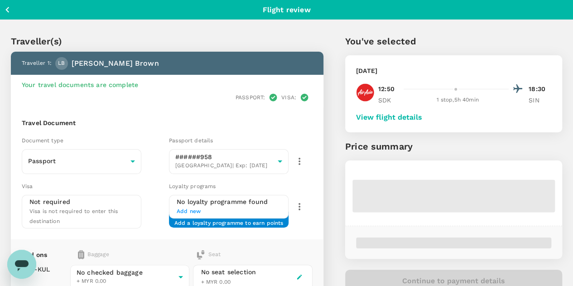
click at [422, 119] on button "View flight details" at bounding box center [389, 117] width 66 height 8
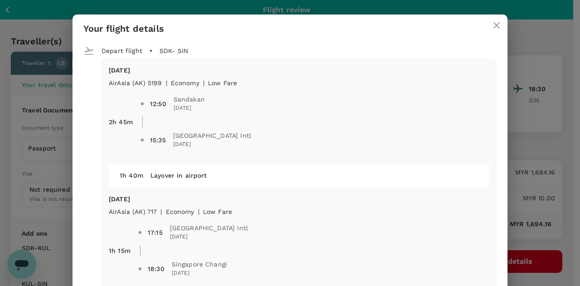
click at [493, 25] on icon "close" at bounding box center [496, 25] width 6 height 6
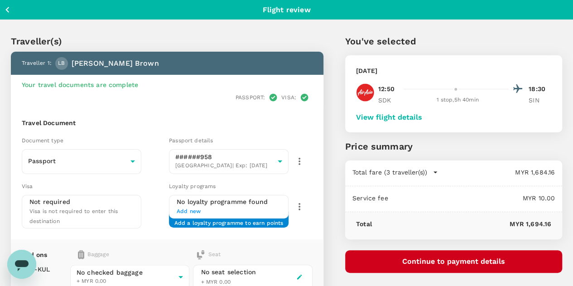
click at [476, 260] on button "Continue to payment details" at bounding box center [453, 261] width 217 height 23
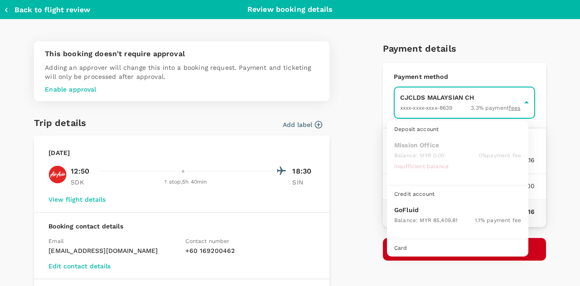
scroll to position [23, 0]
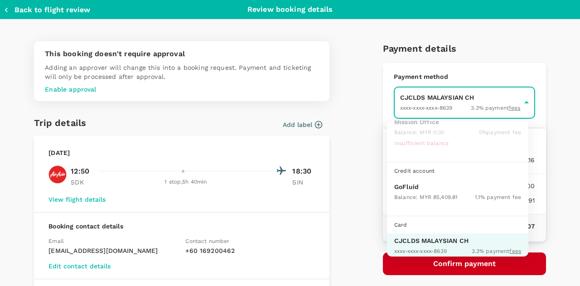
click at [434, 185] on p "GoFluid" at bounding box center [457, 186] width 127 height 9
type input "9b357727-6904-47bd-a44e-9a56bf7dfc7a"
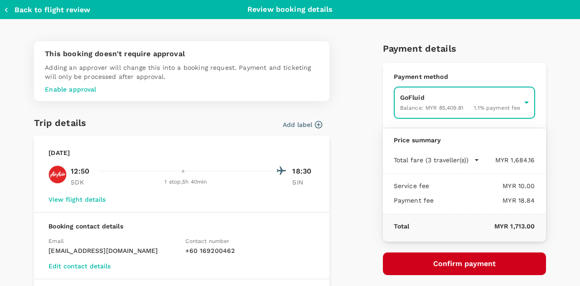
click at [456, 260] on button "Confirm payment" at bounding box center [464, 263] width 163 height 23
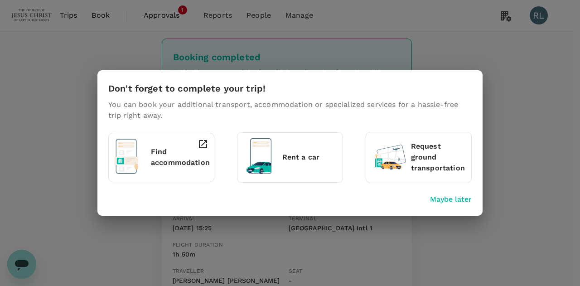
click at [447, 201] on p "Maybe later" at bounding box center [451, 199] width 42 height 11
click at [447, 199] on p "Maybe later" at bounding box center [451, 199] width 42 height 11
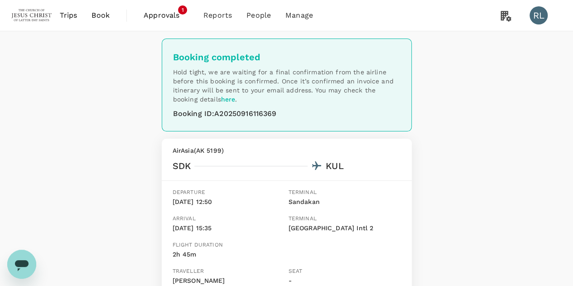
click at [99, 16] on span "Book" at bounding box center [101, 15] width 18 height 11
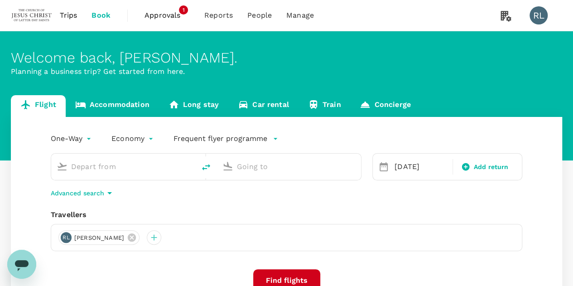
type input "Sandakan (SDK)"
type input "Singapore Changi (SIN)"
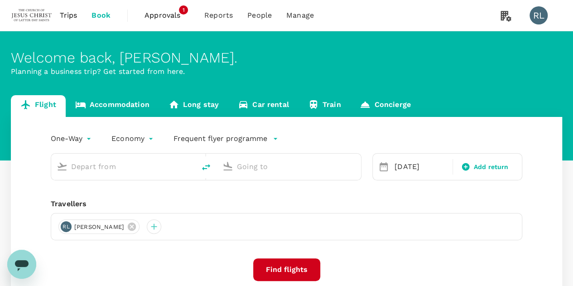
type input "Sandakan (SDK)"
type input "Singapore Changi (SIN)"
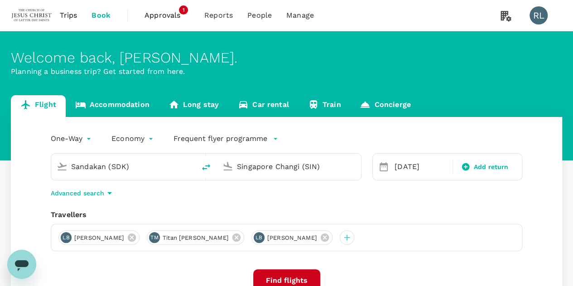
drag, startPoint x: 140, startPoint y: 169, endPoint x: 64, endPoint y: 166, distance: 75.7
click at [64, 166] on div "Sandakan (SDK)" at bounding box center [121, 165] width 137 height 20
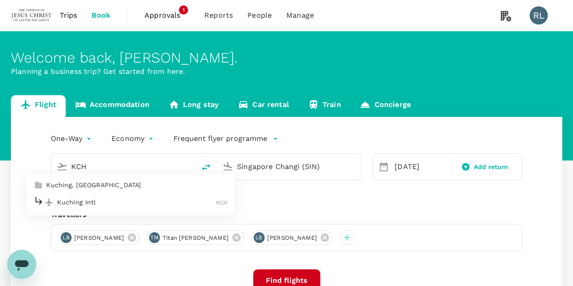
click at [106, 205] on p "Kuching Intl" at bounding box center [136, 202] width 159 height 9
type input "Kuching Intl (KCH)"
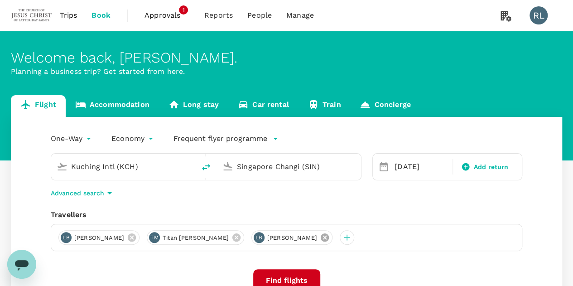
click at [329, 236] on icon at bounding box center [325, 237] width 8 height 8
click at [241, 236] on icon at bounding box center [236, 237] width 10 height 10
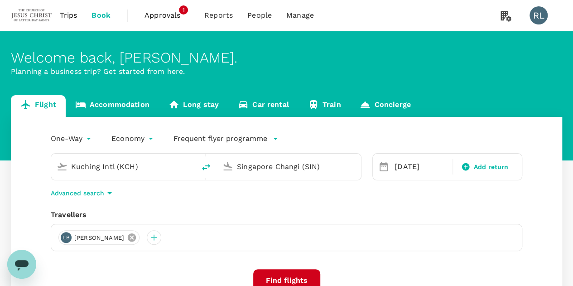
click at [137, 238] on icon at bounding box center [132, 237] width 10 height 10
click at [65, 237] on div at bounding box center [65, 237] width 14 height 14
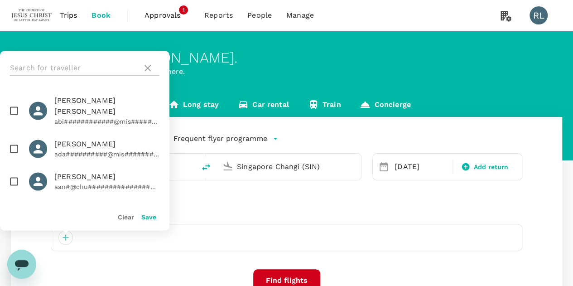
click at [72, 67] on input "text" at bounding box center [74, 68] width 129 height 14
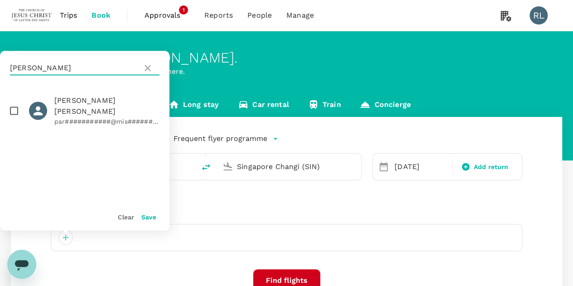
type input "HEASTON"
click at [17, 106] on input "checkbox" at bounding box center [14, 110] width 19 height 19
checkbox input "true"
click at [145, 218] on button "Save" at bounding box center [148, 216] width 15 height 7
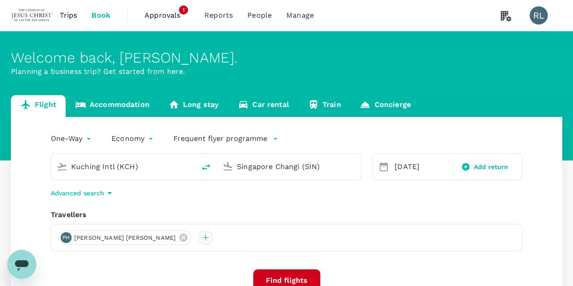
click at [198, 234] on div at bounding box center [205, 237] width 14 height 14
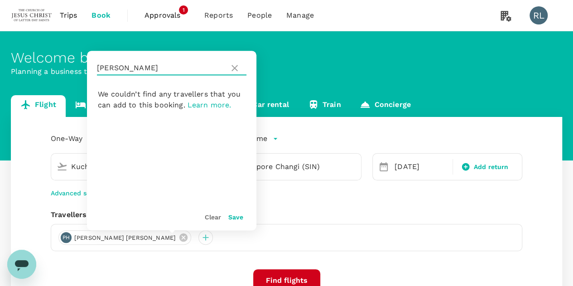
drag, startPoint x: 137, startPoint y: 67, endPoint x: 95, endPoint y: 69, distance: 42.6
click at [95, 69] on div "HEASTON" at bounding box center [171, 68] width 169 height 34
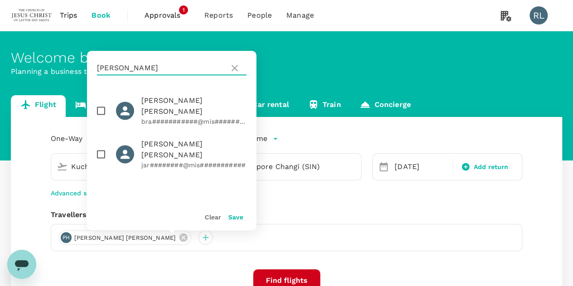
type input "SIMON"
click at [102, 145] on input "checkbox" at bounding box center [101, 154] width 19 height 19
checkbox input "true"
click at [233, 218] on button "Save" at bounding box center [235, 216] width 15 height 7
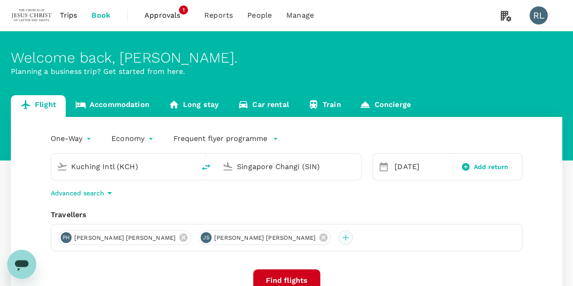
click at [338, 239] on div at bounding box center [345, 237] width 14 height 14
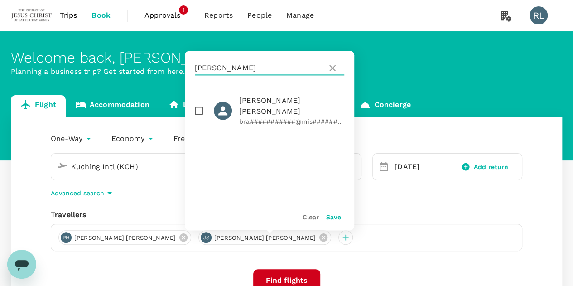
drag, startPoint x: 223, startPoint y: 65, endPoint x: 193, endPoint y: 62, distance: 30.0
click at [193, 62] on div "SIMON" at bounding box center [269, 68] width 169 height 34
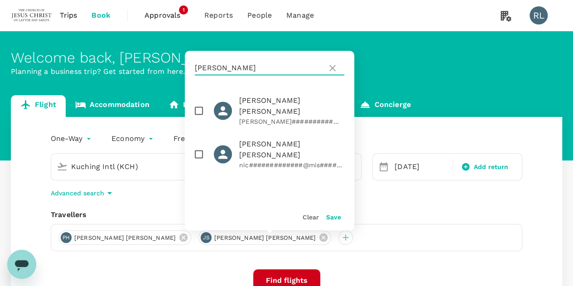
type input "STEVENS"
click at [199, 145] on input "checkbox" at bounding box center [198, 154] width 19 height 19
checkbox input "true"
click at [331, 217] on button "Save" at bounding box center [333, 216] width 15 height 7
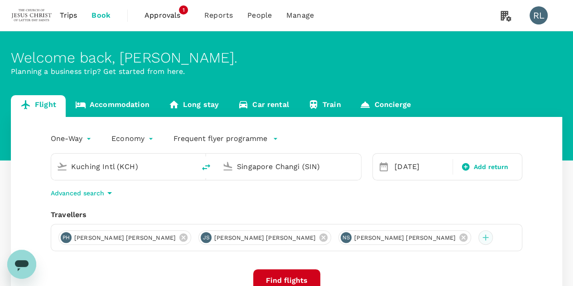
click at [478, 239] on div at bounding box center [485, 237] width 14 height 14
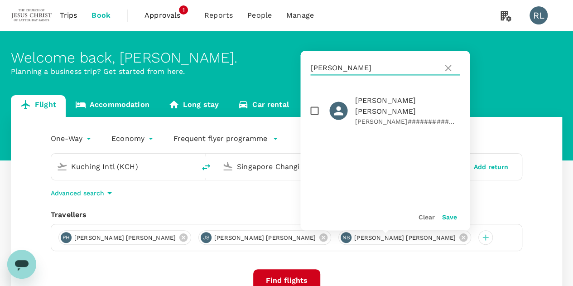
drag, startPoint x: 352, startPoint y: 72, endPoint x: 302, endPoint y: 65, distance: 50.3
click at [302, 65] on div "STEVENS" at bounding box center [384, 68] width 169 height 34
type input "STEWAR"
click at [315, 105] on input "checkbox" at bounding box center [314, 110] width 19 height 19
checkbox input "true"
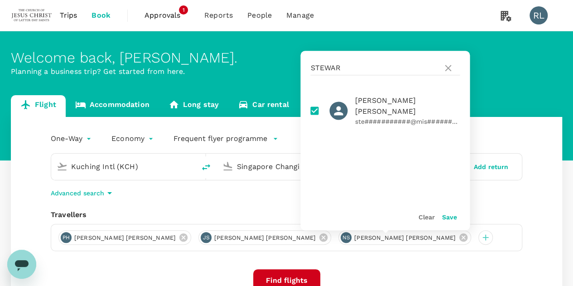
click at [451, 217] on button "Save" at bounding box center [449, 216] width 15 height 7
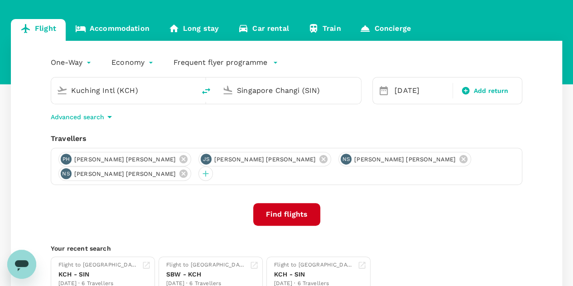
scroll to position [91, 0]
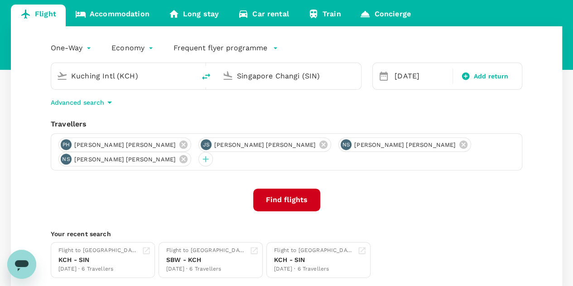
click at [292, 188] on button "Find flights" at bounding box center [286, 199] width 67 height 23
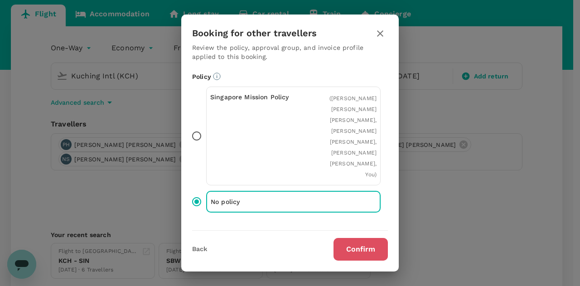
click at [351, 250] on button "Confirm" at bounding box center [360, 249] width 54 height 23
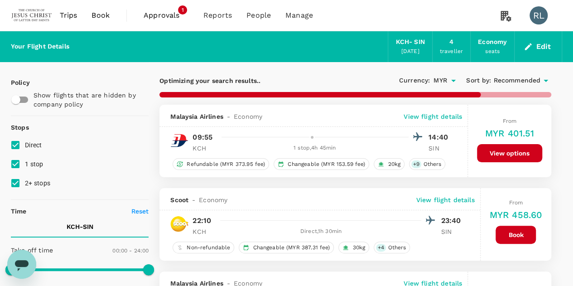
click at [509, 78] on span "Recommended" at bounding box center [516, 81] width 47 height 10
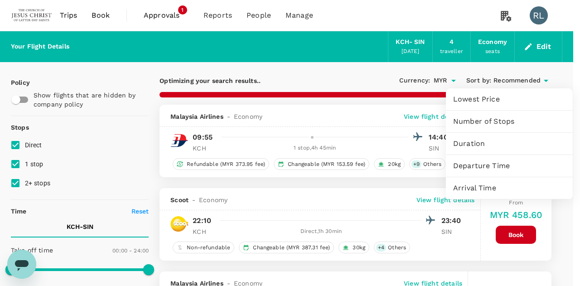
click at [486, 163] on span "Departure Time" at bounding box center [509, 165] width 112 height 11
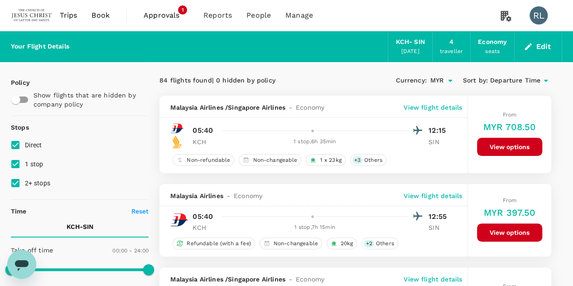
click at [516, 82] on span "Departure Time" at bounding box center [515, 81] width 50 height 10
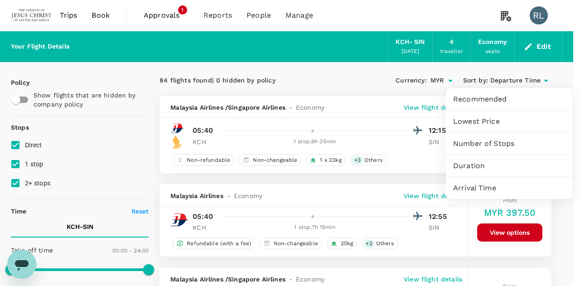
click at [128, 141] on div at bounding box center [290, 143] width 580 height 286
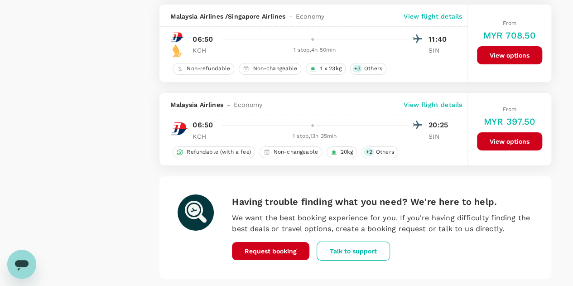
scroll to position [1668, 0]
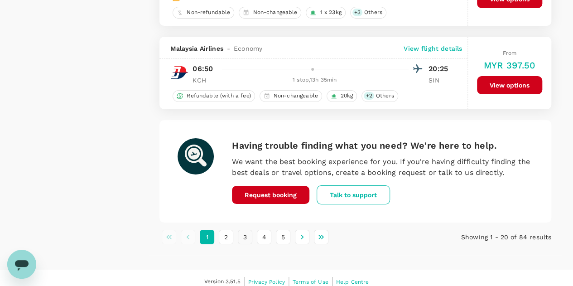
click at [243, 230] on button "3" at bounding box center [245, 237] width 14 height 14
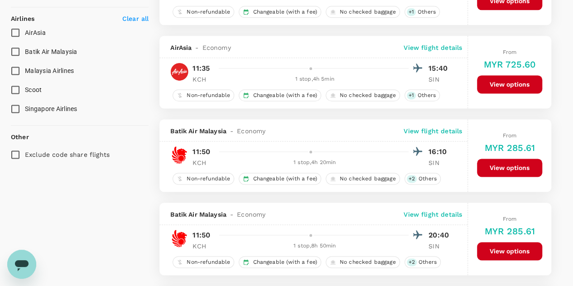
scroll to position [544, 0]
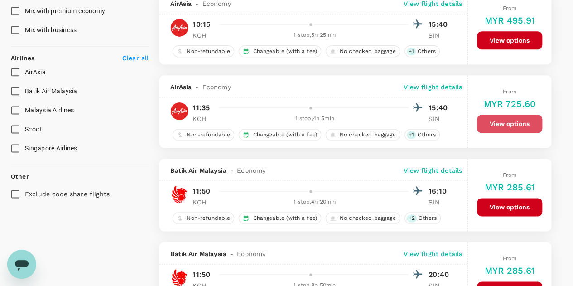
click at [494, 122] on button "View options" at bounding box center [509, 124] width 65 height 18
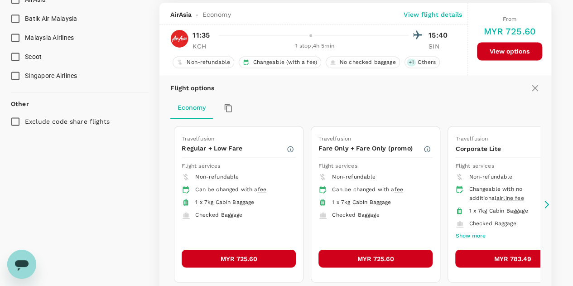
scroll to position [617, 0]
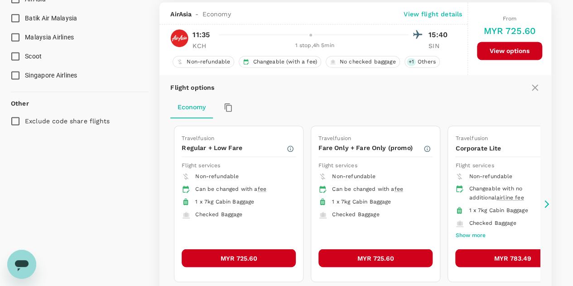
click at [241, 249] on button "MYR 725.60" at bounding box center [239, 258] width 114 height 18
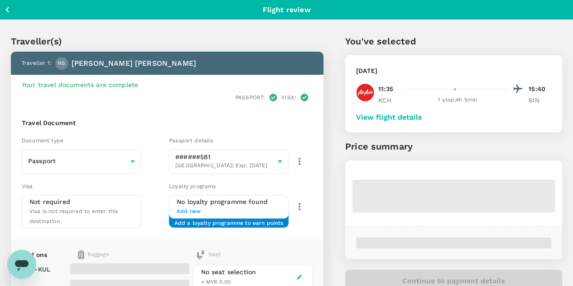
click at [422, 116] on button "View flight details" at bounding box center [389, 117] width 66 height 8
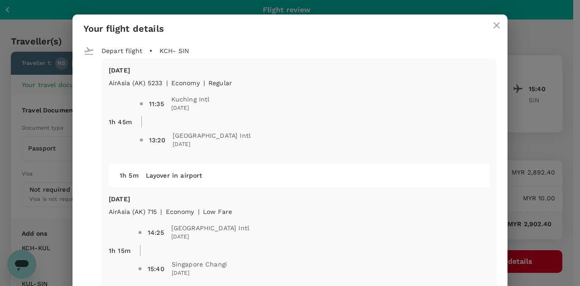
click at [491, 26] on icon "close" at bounding box center [496, 25] width 11 height 11
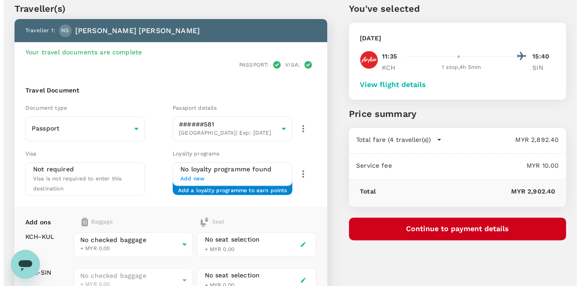
scroll to position [45, 0]
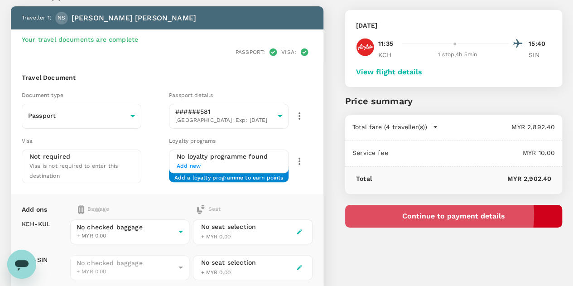
click at [493, 214] on button "Continue to payment details" at bounding box center [453, 216] width 217 height 23
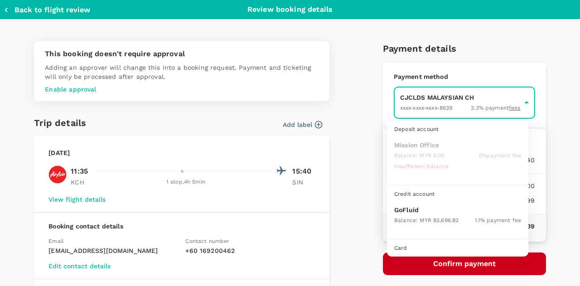
scroll to position [23, 0]
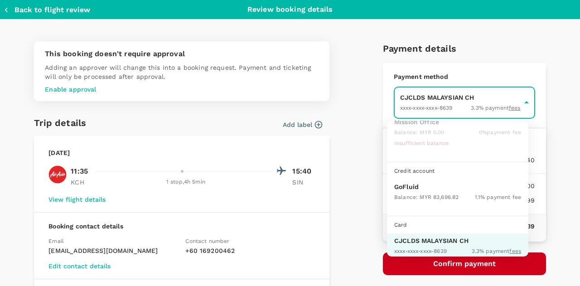
click at [417, 187] on p "GoFluid" at bounding box center [457, 186] width 127 height 9
type input "9b357727-6904-47bd-a44e-9a56bf7dfc7a"
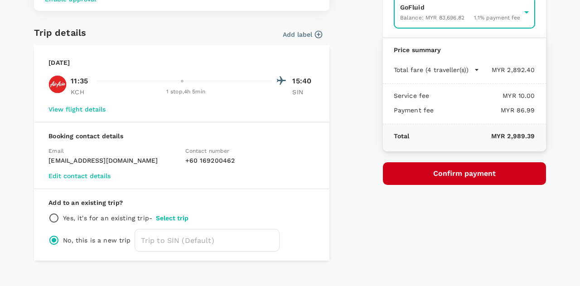
scroll to position [91, 0]
click at [460, 172] on button "Confirm payment" at bounding box center [464, 173] width 163 height 23
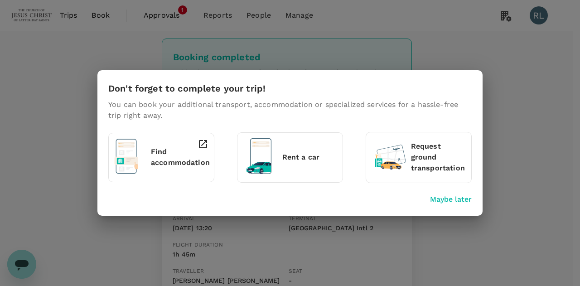
click at [442, 200] on p "Maybe later" at bounding box center [451, 199] width 42 height 11
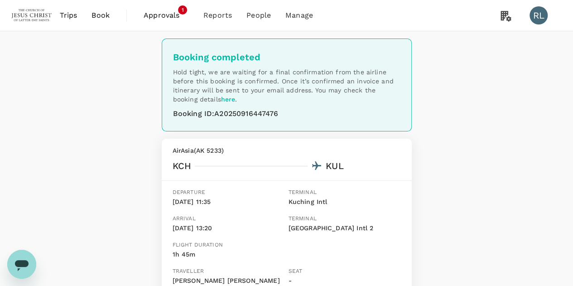
click at [94, 15] on span "Book" at bounding box center [101, 15] width 18 height 11
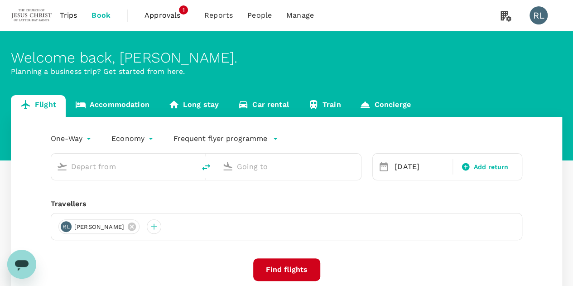
type input "Kuching Intl (KCH)"
type input "Singapore Changi (SIN)"
type input "Kuching Intl (KCH)"
type input "Singapore Changi (SIN)"
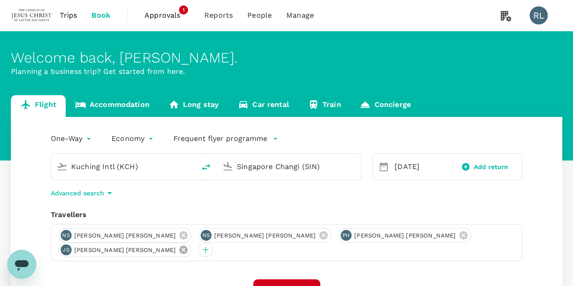
click at [188, 246] on icon at bounding box center [183, 250] width 8 height 8
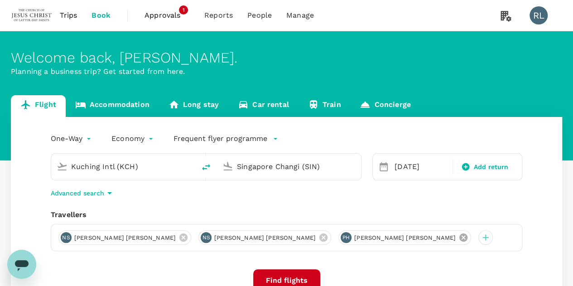
click at [458, 236] on icon at bounding box center [463, 237] width 10 height 10
click at [319, 237] on icon at bounding box center [323, 237] width 8 height 8
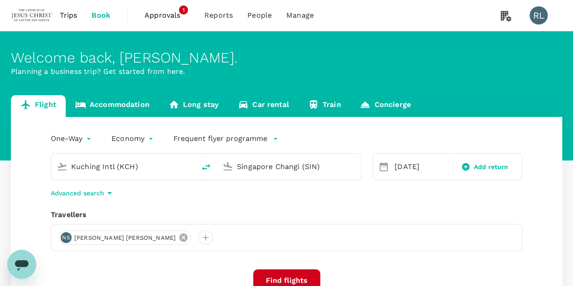
click at [178, 238] on icon at bounding box center [183, 237] width 10 height 10
click at [66, 239] on div at bounding box center [65, 237] width 14 height 14
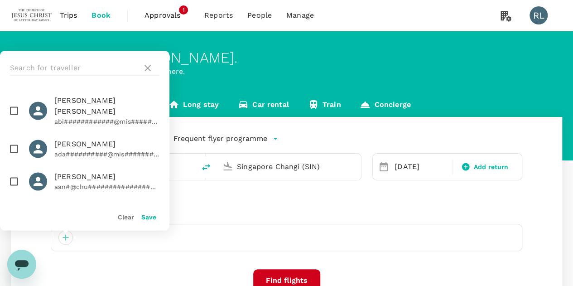
click at [44, 58] on div at bounding box center [84, 68] width 169 height 34
click at [44, 63] on input "text" at bounding box center [74, 68] width 129 height 14
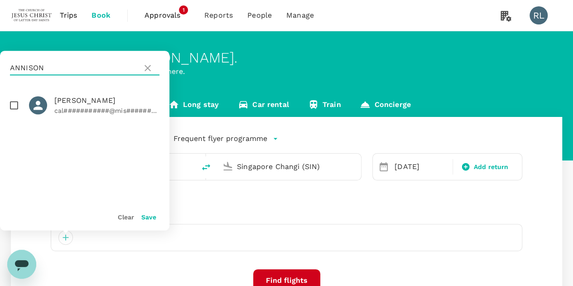
type input "ANNISON"
click at [14, 106] on input "checkbox" at bounding box center [14, 105] width 19 height 19
checkbox input "true"
click at [146, 217] on button "Save" at bounding box center [148, 216] width 15 height 7
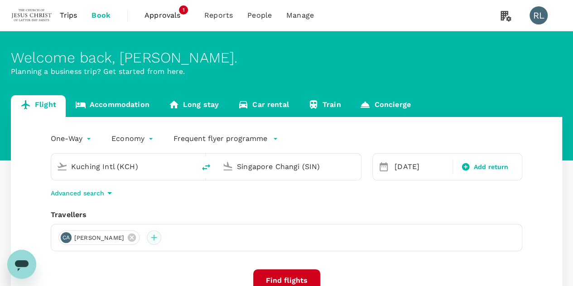
click at [161, 240] on div at bounding box center [154, 237] width 14 height 14
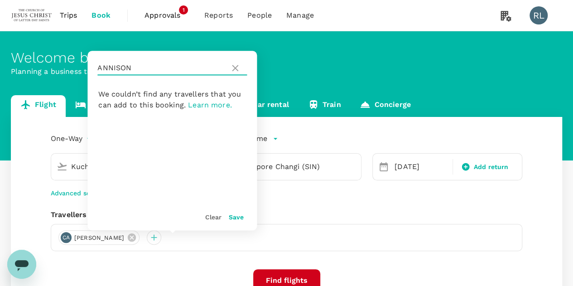
drag, startPoint x: 137, startPoint y: 72, endPoint x: 93, endPoint y: 69, distance: 44.0
click at [93, 69] on div "ANNISON" at bounding box center [171, 68] width 169 height 34
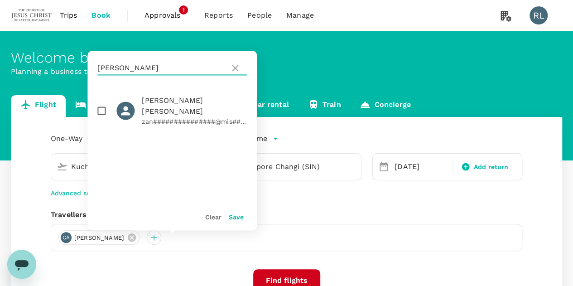
type input "[PERSON_NAME]"
click at [101, 106] on input "checkbox" at bounding box center [101, 110] width 19 height 19
checkbox input "true"
click at [237, 214] on button "Save" at bounding box center [236, 216] width 15 height 7
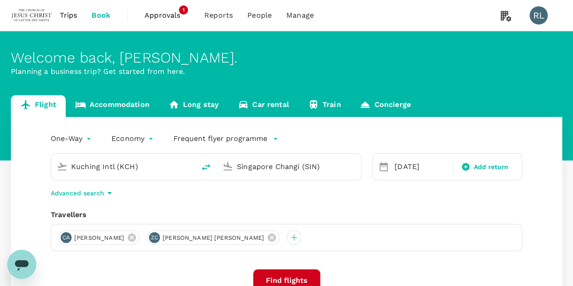
click at [158, 164] on input "Kuching Intl (KCH)" at bounding box center [123, 166] width 105 height 14
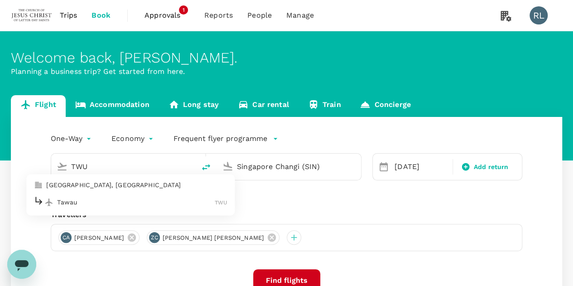
click at [106, 203] on p "Tawau" at bounding box center [136, 202] width 158 height 9
type input "Tawau (TWU)"
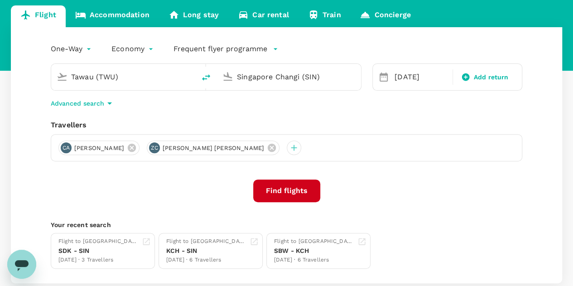
scroll to position [91, 0]
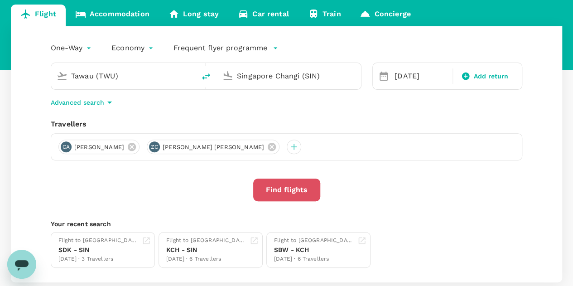
click at [279, 189] on button "Find flights" at bounding box center [286, 189] width 67 height 23
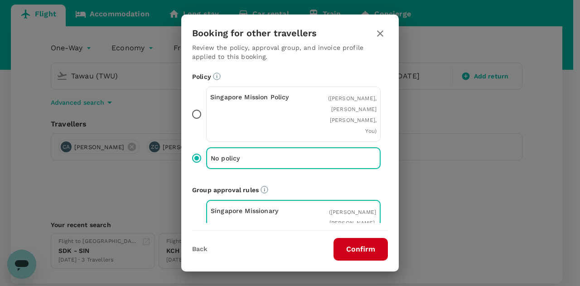
click at [346, 246] on button "Confirm" at bounding box center [360, 249] width 54 height 23
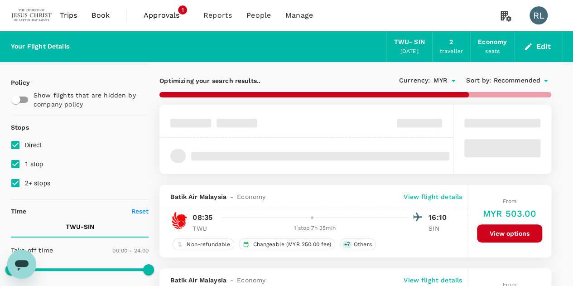
click at [509, 81] on span "Recommended" at bounding box center [516, 81] width 47 height 10
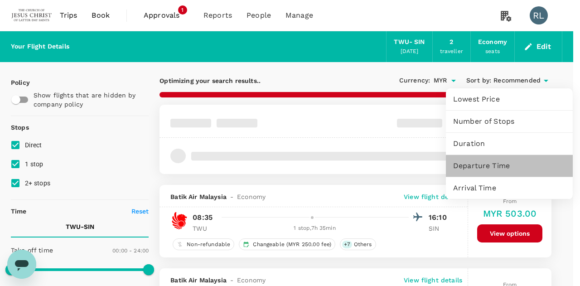
click at [478, 165] on span "Departure Time" at bounding box center [509, 165] width 112 height 11
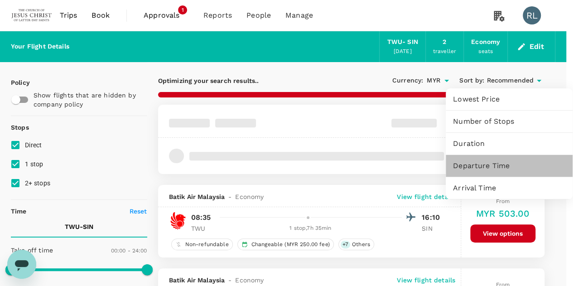
type input "1655"
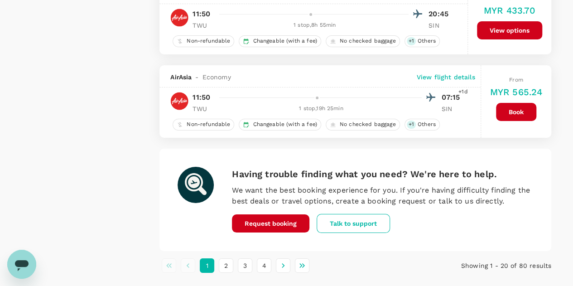
scroll to position [1631, 0]
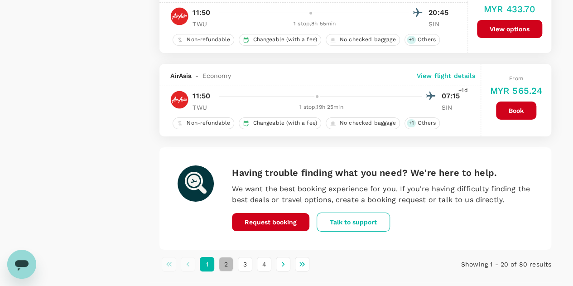
click at [226, 258] on button "2" at bounding box center [226, 264] width 14 height 14
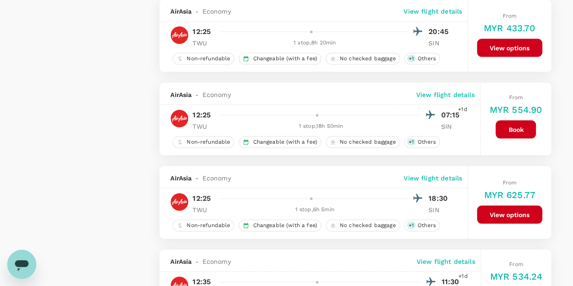
scroll to position [861, 0]
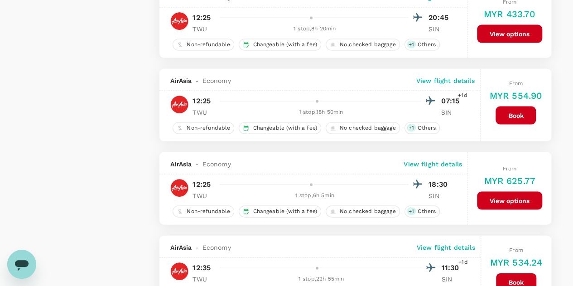
click at [490, 194] on button "View options" at bounding box center [509, 201] width 65 height 18
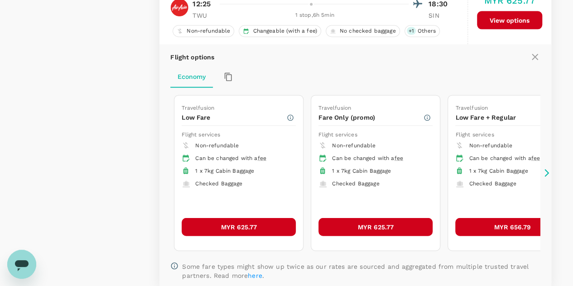
scroll to position [1055, 0]
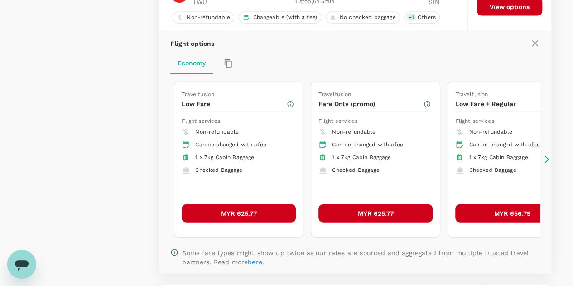
click at [241, 205] on button "MYR 625.77" at bounding box center [239, 213] width 114 height 18
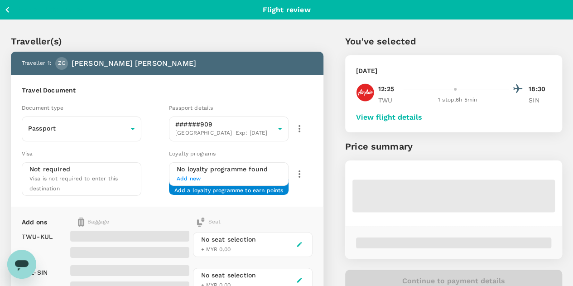
click at [422, 116] on button "View flight details" at bounding box center [389, 117] width 66 height 8
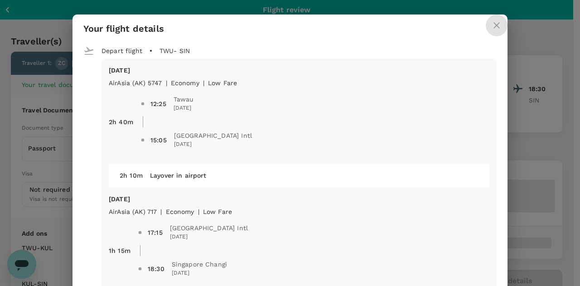
click at [491, 25] on icon "close" at bounding box center [496, 25] width 11 height 11
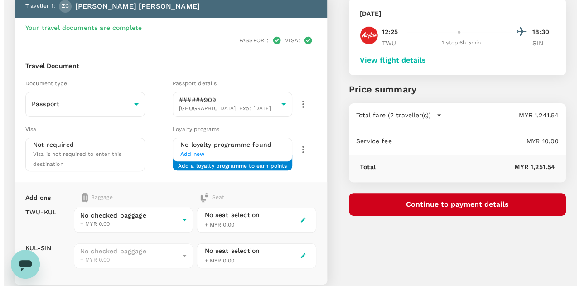
scroll to position [45, 0]
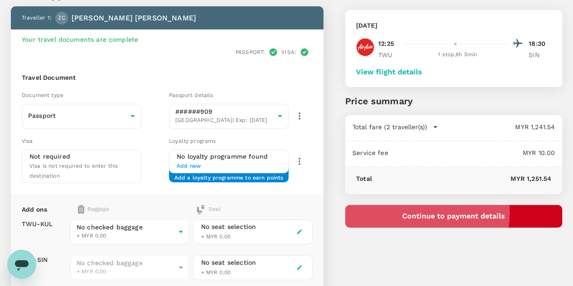
click at [449, 212] on button "Continue to payment details" at bounding box center [453, 216] width 217 height 23
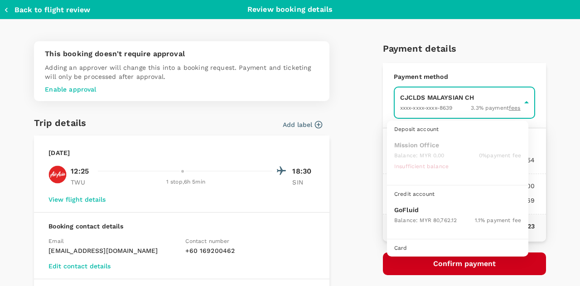
scroll to position [23, 0]
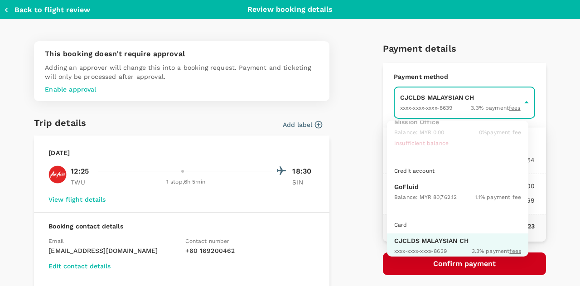
click at [410, 189] on p "GoFluid" at bounding box center [457, 186] width 127 height 9
type input "9b357727-6904-47bd-a44e-9a56bf7dfc7a"
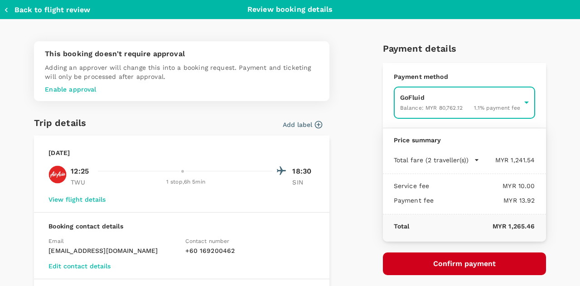
click at [442, 259] on button "Confirm payment" at bounding box center [464, 263] width 163 height 23
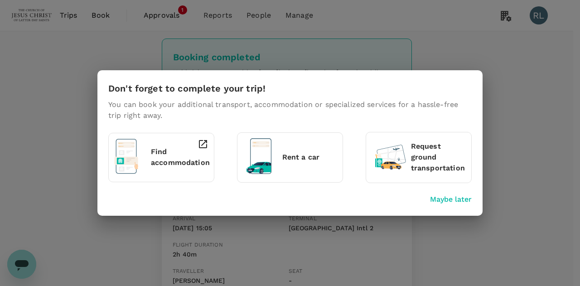
click at [448, 199] on p "Maybe later" at bounding box center [451, 199] width 42 height 11
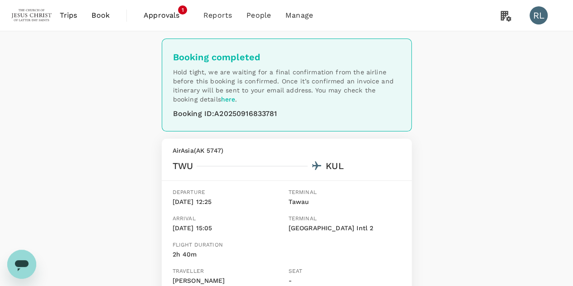
click at [100, 17] on span "Book" at bounding box center [101, 15] width 18 height 11
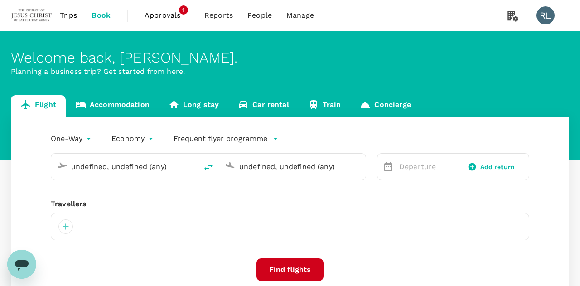
type input "Tawau (TWU)"
type input "Singapore Changi (SIN)"
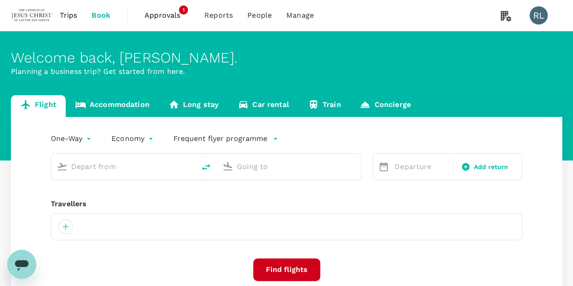
type input "Tawau (TWU)"
type input "Singapore Changi (SIN)"
type input "Tawau (TWU)"
type input "Singapore Changi (SIN)"
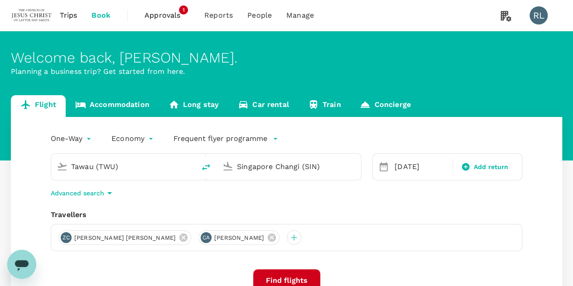
drag, startPoint x: 126, startPoint y: 169, endPoint x: 62, endPoint y: 162, distance: 64.6
click at [62, 162] on div "Tawau (TWU)" at bounding box center [121, 165] width 137 height 20
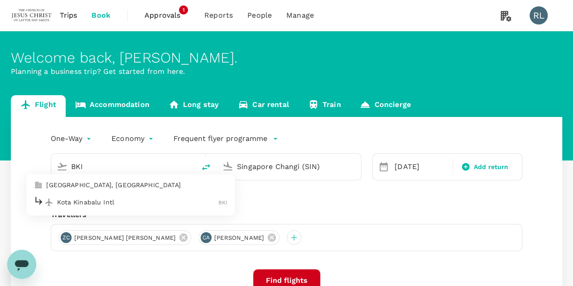
click at [98, 203] on p "Kota Kinabalu Intl" at bounding box center [137, 202] width 161 height 9
type input "Kota Kinabalu Intl (BKI)"
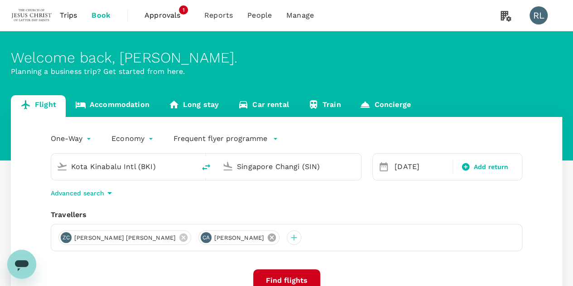
click at [268, 237] on icon at bounding box center [272, 237] width 8 height 8
click at [179, 237] on icon at bounding box center [183, 237] width 8 height 8
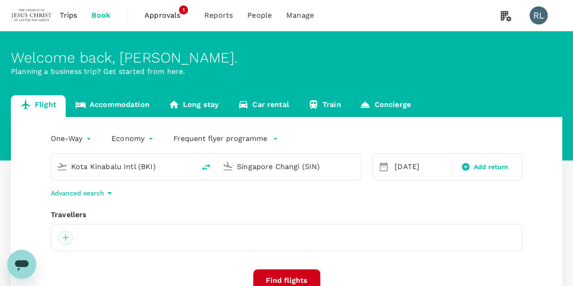
click at [67, 236] on div at bounding box center [65, 237] width 14 height 14
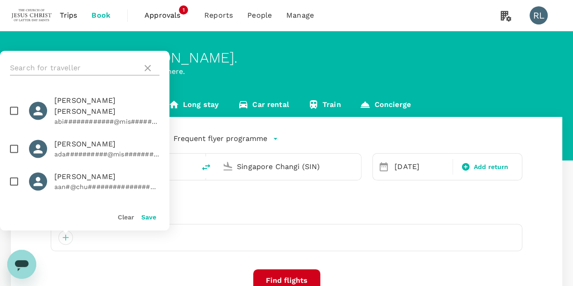
click at [82, 69] on input "text" at bounding box center [74, 68] width 129 height 14
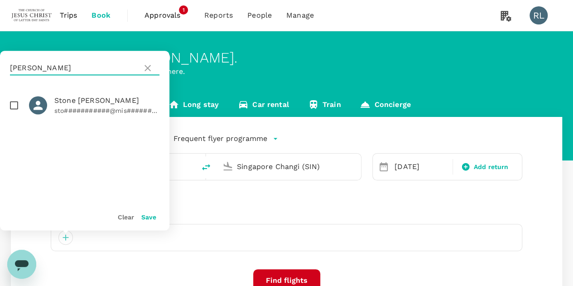
type input "BILLINGS"
click at [14, 105] on input "checkbox" at bounding box center [14, 105] width 19 height 19
checkbox input "true"
click at [148, 218] on button "Save" at bounding box center [148, 216] width 15 height 7
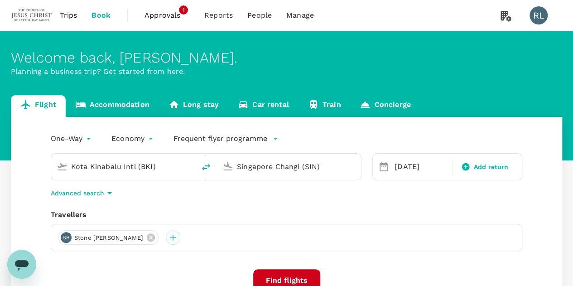
click at [171, 237] on div at bounding box center [173, 237] width 14 height 14
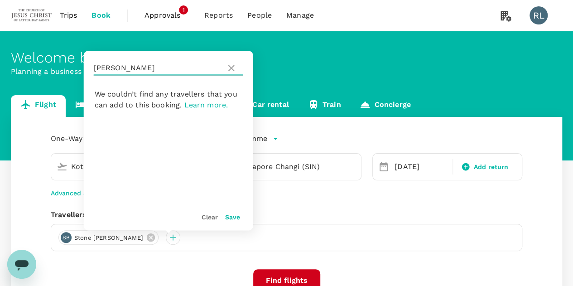
drag, startPoint x: 133, startPoint y: 68, endPoint x: 95, endPoint y: 68, distance: 38.1
click at [95, 68] on input "BILLINGS" at bounding box center [158, 68] width 129 height 14
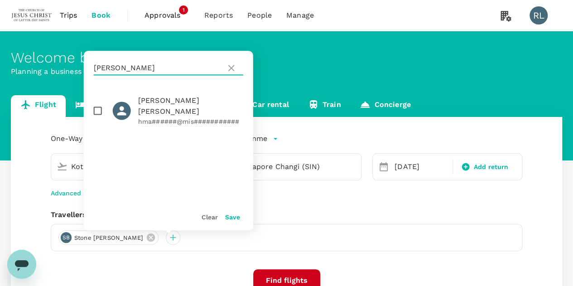
type input "MARSHALL"
click at [97, 105] on input "checkbox" at bounding box center [97, 110] width 19 height 19
checkbox input "true"
click at [229, 217] on button "Save" at bounding box center [232, 216] width 15 height 7
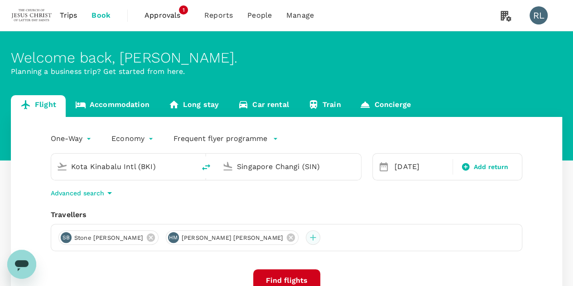
click at [306, 240] on div at bounding box center [313, 237] width 14 height 14
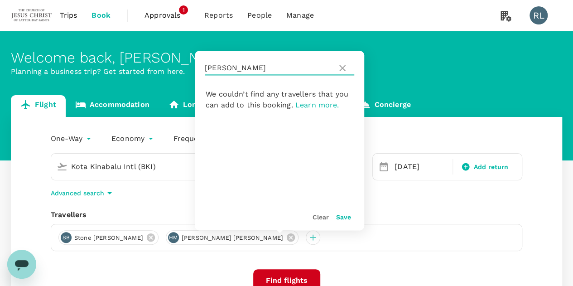
drag, startPoint x: 265, startPoint y: 70, endPoint x: 201, endPoint y: 67, distance: 64.0
click at [201, 67] on div "MARSHALL" at bounding box center [279, 68] width 169 height 34
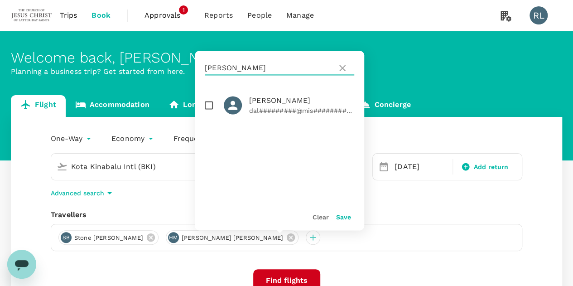
type input "MCKEE"
click at [209, 106] on input "checkbox" at bounding box center [208, 105] width 19 height 19
checkbox input "true"
click at [340, 216] on button "Save" at bounding box center [343, 216] width 15 height 7
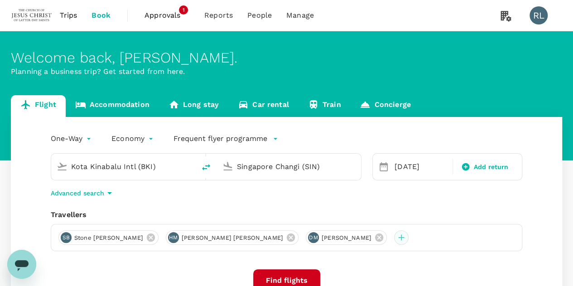
click at [394, 239] on div at bounding box center [401, 237] width 14 height 14
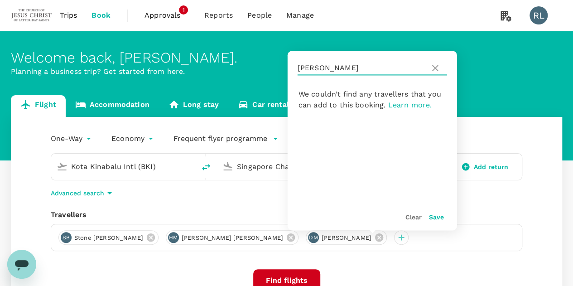
drag, startPoint x: 326, startPoint y: 65, endPoint x: 293, endPoint y: 68, distance: 33.7
click at [294, 68] on div "MCKEE" at bounding box center [372, 68] width 169 height 34
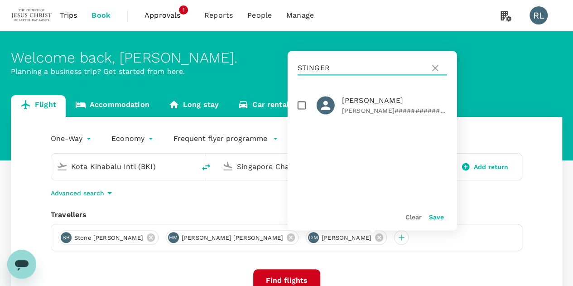
type input "STINGER"
click at [302, 106] on input "checkbox" at bounding box center [301, 105] width 19 height 19
checkbox input "true"
click at [432, 219] on button "Save" at bounding box center [436, 216] width 15 height 7
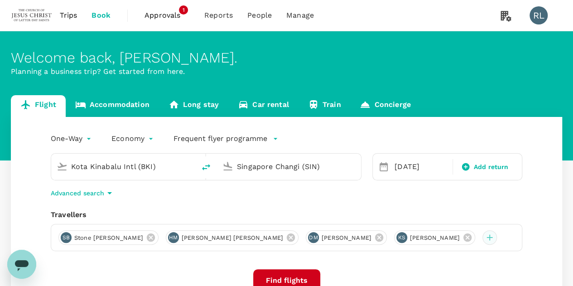
click at [482, 237] on div at bounding box center [489, 237] width 14 height 14
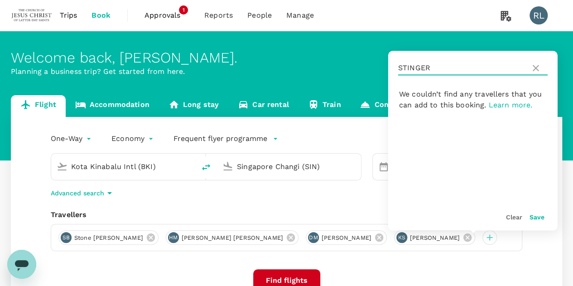
drag, startPoint x: 435, startPoint y: 71, endPoint x: 390, endPoint y: 67, distance: 45.0
click at [390, 67] on div "STINGER" at bounding box center [472, 68] width 169 height 34
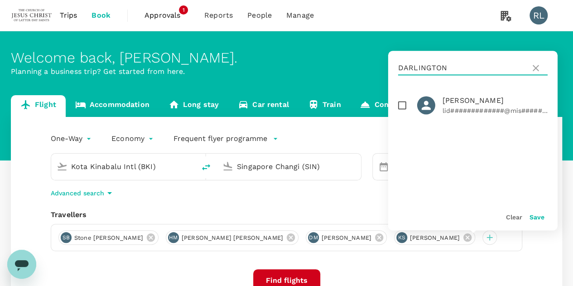
type input "DARLINGTON"
click at [401, 105] on input "checkbox" at bounding box center [402, 105] width 19 height 19
checkbox input "true"
click at [540, 220] on button "Save" at bounding box center [537, 216] width 15 height 7
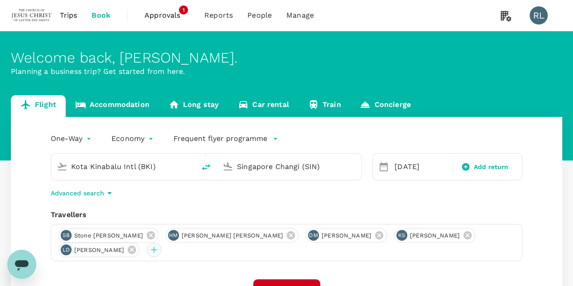
click at [161, 247] on div at bounding box center [154, 249] width 14 height 14
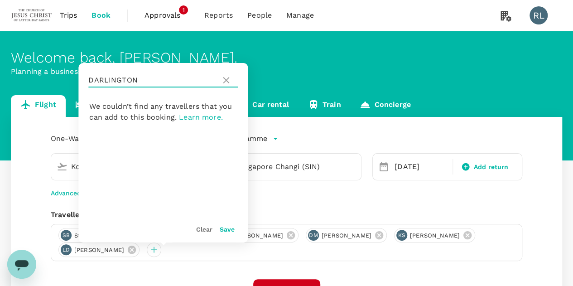
drag, startPoint x: 158, startPoint y: 80, endPoint x: 85, endPoint y: 76, distance: 72.6
click at [85, 76] on div "DARLINGTON" at bounding box center [162, 80] width 169 height 34
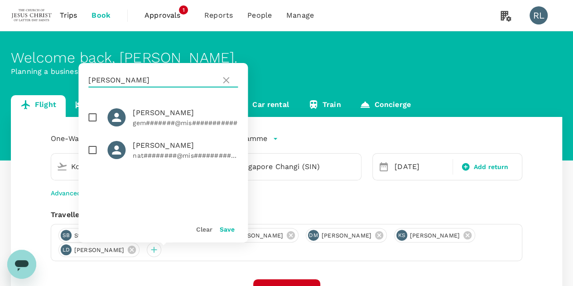
type input "GARNER"
click at [94, 117] on input "checkbox" at bounding box center [92, 117] width 19 height 19
checkbox input "true"
click at [229, 227] on button "Save" at bounding box center [227, 229] width 15 height 7
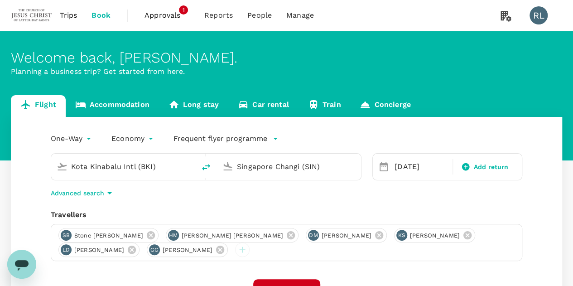
scroll to position [45, 0]
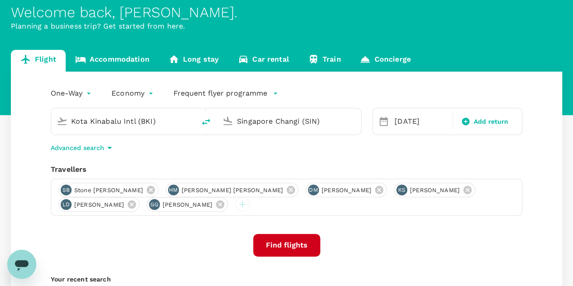
click at [276, 243] on button "Find flights" at bounding box center [286, 245] width 67 height 23
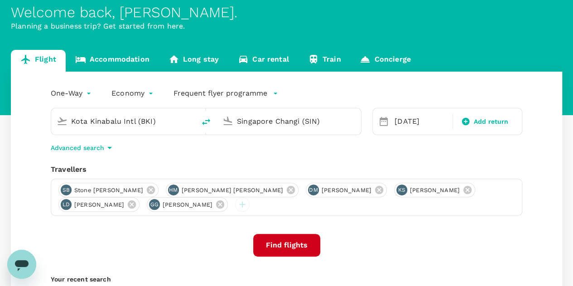
click at [292, 242] on button "Find flights" at bounding box center [286, 245] width 67 height 23
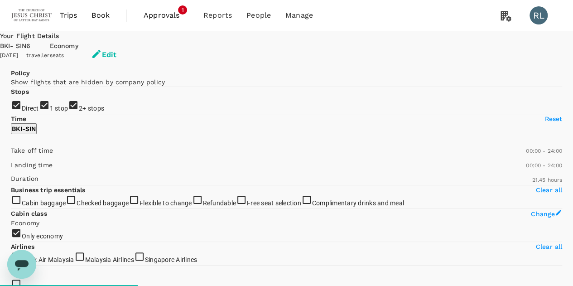
type input "1545"
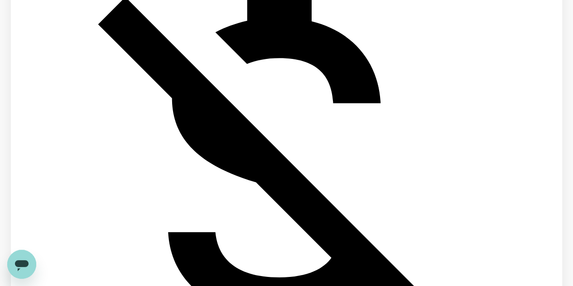
scroll to position [1652, 0]
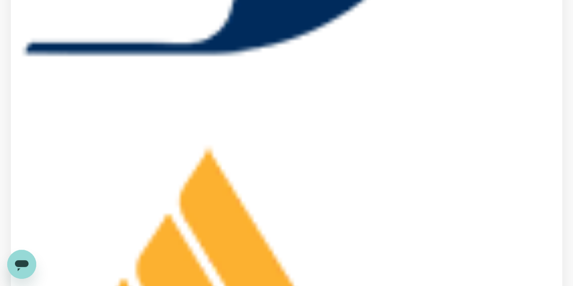
scroll to position [906, 0]
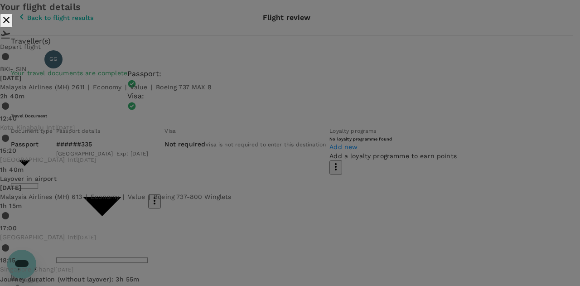
click at [12, 24] on icon "close" at bounding box center [6, 19] width 11 height 11
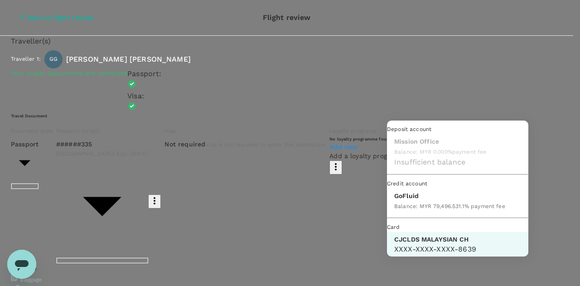
scroll to position [23, 0]
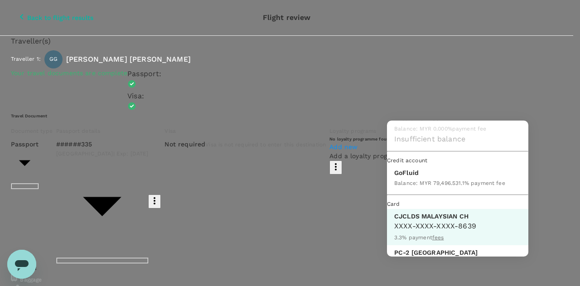
click at [417, 177] on p "GoFluid" at bounding box center [449, 172] width 111 height 9
type input "9b357727-6904-47bd-a44e-9a56bf7dfc7a"
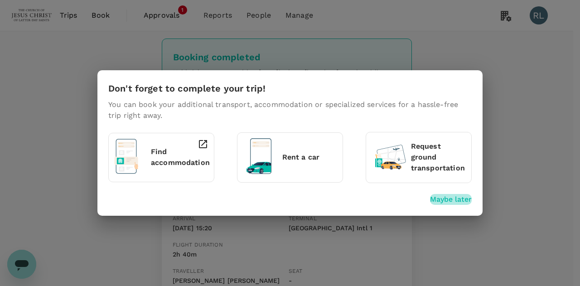
click at [448, 199] on p "Maybe later" at bounding box center [451, 199] width 42 height 11
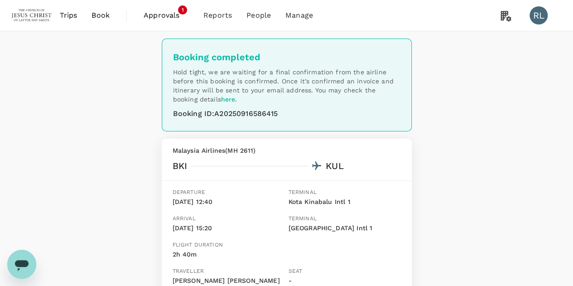
click at [100, 13] on span "Book" at bounding box center [101, 15] width 18 height 11
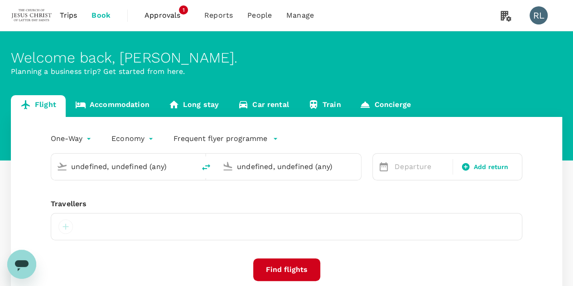
type input "Kota Kinabalu Intl (BKI)"
type input "Singapore Changi (SIN)"
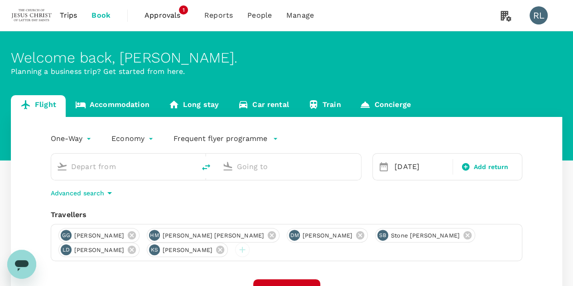
type input "Kota Kinabalu Intl (BKI)"
type input "Singapore Changi (SIN)"
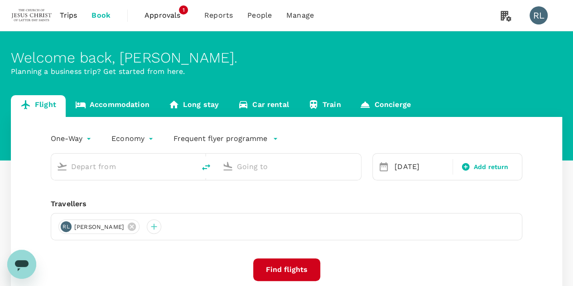
type input "Kota Kinabalu Intl (BKI)"
type input "Singapore Changi (SIN)"
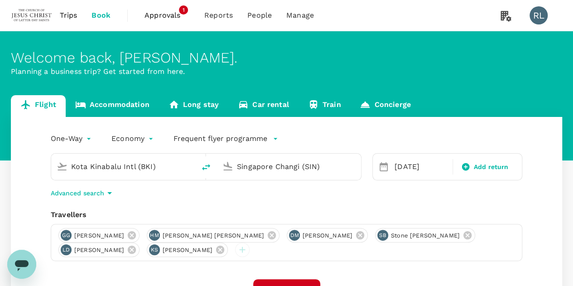
drag, startPoint x: 162, startPoint y: 168, endPoint x: 47, endPoint y: 173, distance: 115.2
click at [50, 173] on div "Kota Kinabalu Intl (BKI) Singapore Changi (SIN)" at bounding box center [201, 161] width 322 height 38
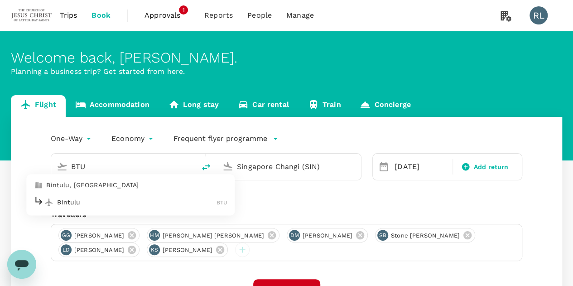
click at [103, 204] on p "Bintulu" at bounding box center [136, 202] width 159 height 9
type input "Bintulu (BTU)"
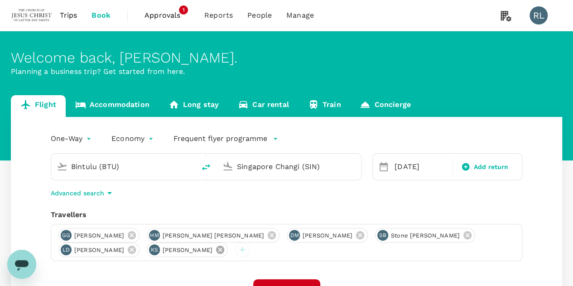
click at [224, 250] on icon at bounding box center [220, 250] width 8 height 8
click at [137, 249] on icon at bounding box center [132, 250] width 10 height 10
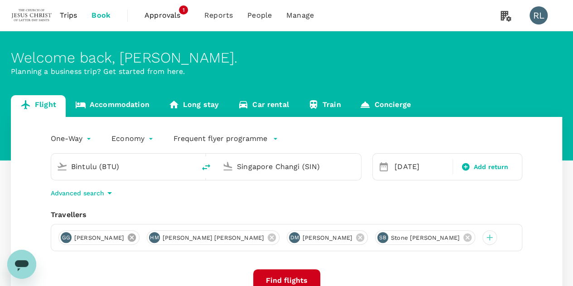
click at [137, 237] on icon at bounding box center [132, 237] width 10 height 10
click at [179, 238] on icon at bounding box center [183, 237] width 8 height 8
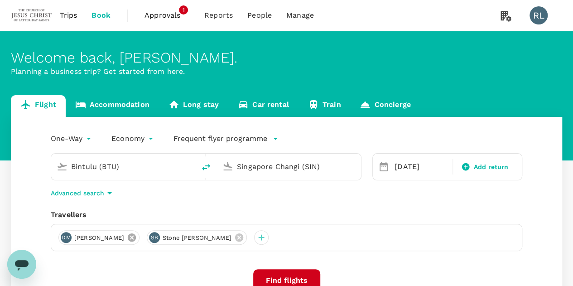
click at [136, 237] on icon at bounding box center [132, 237] width 10 height 10
click at [146, 238] on icon at bounding box center [151, 237] width 10 height 10
click at [67, 236] on div at bounding box center [65, 237] width 14 height 14
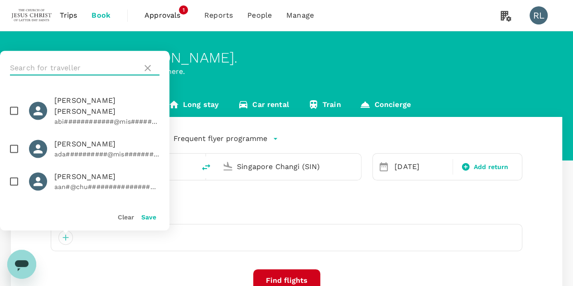
click at [67, 67] on input "text" at bounding box center [74, 68] width 129 height 14
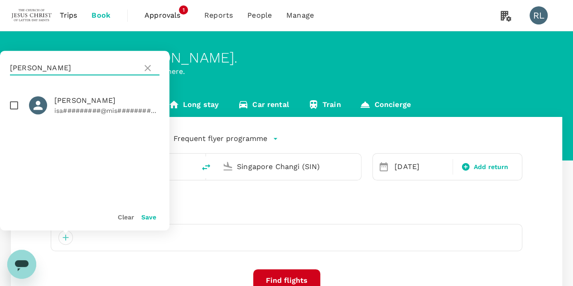
type input "HERFEL"
click at [13, 106] on input "checkbox" at bounding box center [14, 105] width 19 height 19
checkbox input "true"
click at [147, 217] on button "Save" at bounding box center [148, 216] width 15 height 7
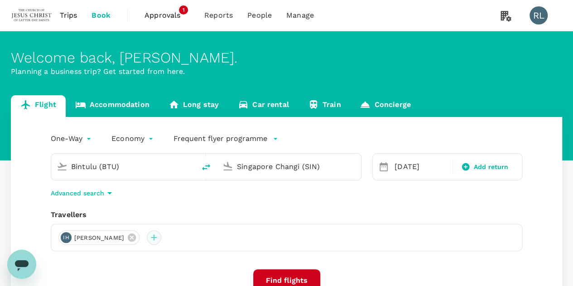
click at [155, 237] on div at bounding box center [154, 237] width 14 height 14
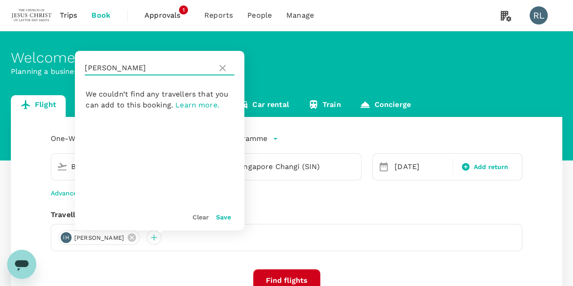
drag, startPoint x: 122, startPoint y: 73, endPoint x: 74, endPoint y: 70, distance: 48.5
click at [74, 70] on div "Welcome back , Robert Burnell . Planning a business trip? Get started from here…" at bounding box center [286, 202] width 573 height 342
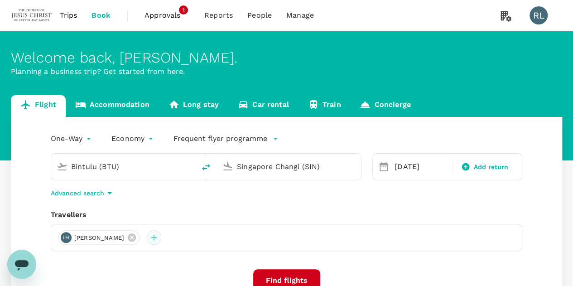
click at [161, 236] on div at bounding box center [154, 237] width 14 height 14
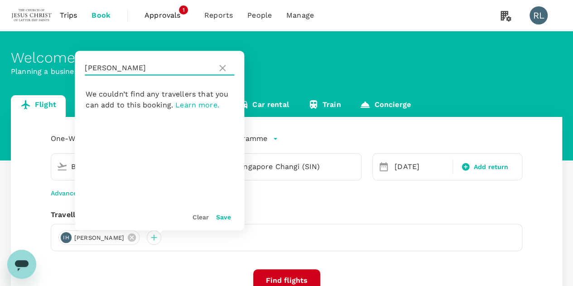
drag, startPoint x: 106, startPoint y: 66, endPoint x: 89, endPoint y: 70, distance: 17.4
click at [85, 68] on input "HERFEL" at bounding box center [149, 68] width 129 height 14
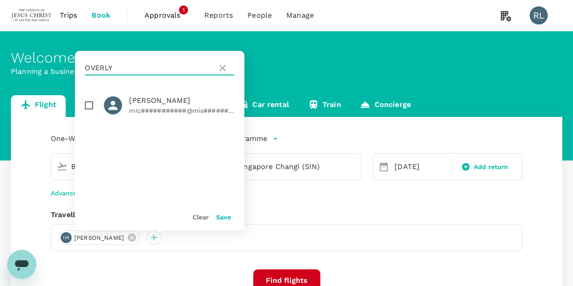
type input "OVERLY"
click at [90, 105] on input "checkbox" at bounding box center [88, 105] width 19 height 19
checkbox input "true"
click at [226, 217] on button "Save" at bounding box center [223, 216] width 15 height 7
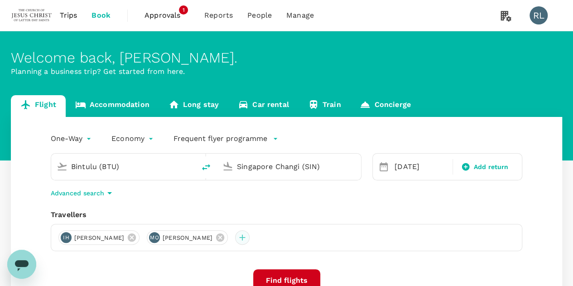
click at [250, 240] on div at bounding box center [242, 237] width 14 height 14
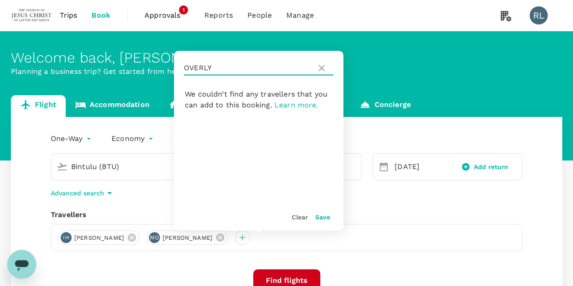
drag, startPoint x: 220, startPoint y: 66, endPoint x: 185, endPoint y: 61, distance: 34.7
click at [185, 61] on input "OVERLY" at bounding box center [248, 68] width 129 height 14
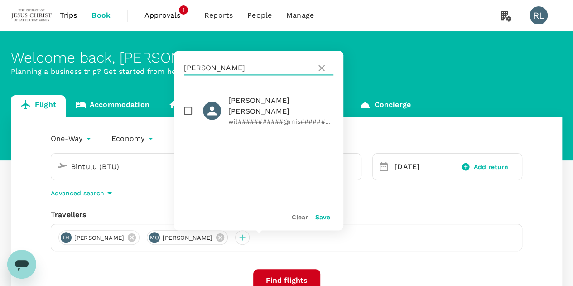
type input "HADDOCK"
click at [187, 105] on input "checkbox" at bounding box center [187, 110] width 19 height 19
checkbox input "true"
click at [318, 216] on button "Save" at bounding box center [322, 216] width 15 height 7
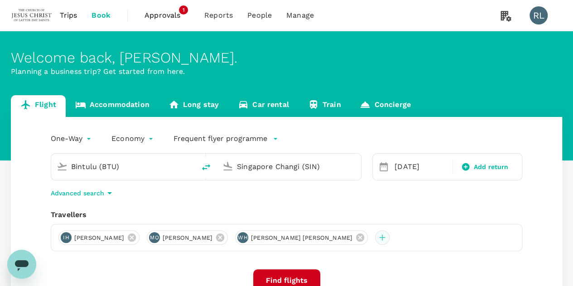
click at [376, 238] on div at bounding box center [382, 237] width 14 height 14
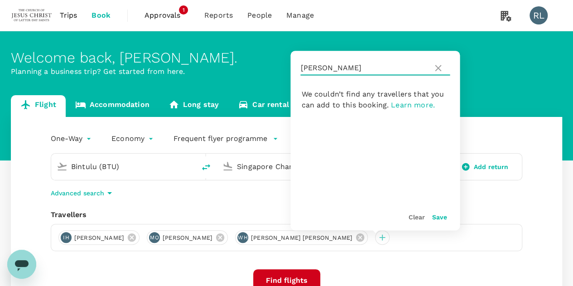
drag, startPoint x: 351, startPoint y: 70, endPoint x: 302, endPoint y: 70, distance: 48.9
click at [302, 70] on input "HADDOCK" at bounding box center [364, 68] width 129 height 14
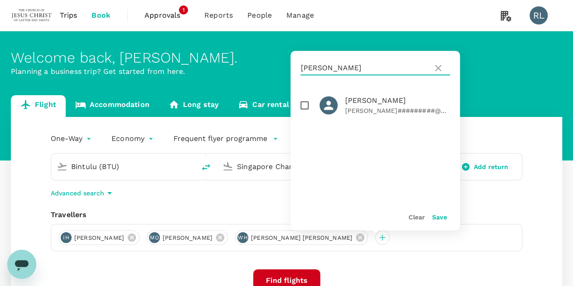
type input "MALMROSE"
click at [304, 106] on input "checkbox" at bounding box center [304, 105] width 19 height 19
checkbox input "true"
click at [435, 217] on button "Save" at bounding box center [439, 216] width 15 height 7
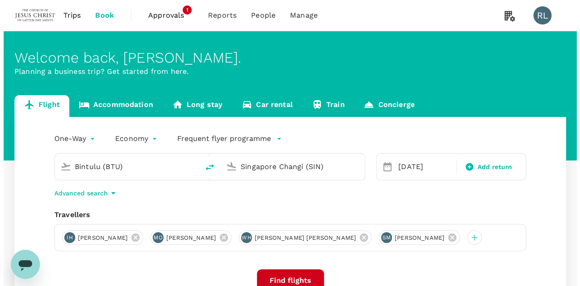
scroll to position [45, 0]
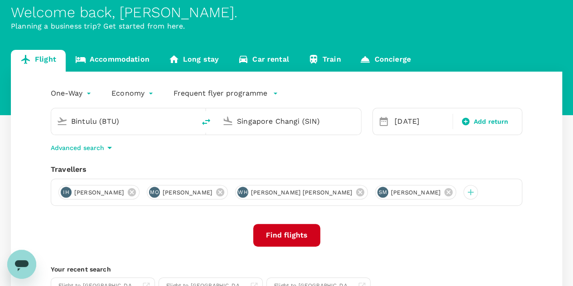
click at [297, 231] on button "Find flights" at bounding box center [286, 235] width 67 height 23
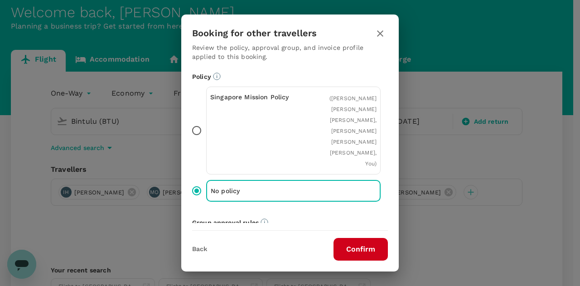
click at [359, 252] on button "Confirm" at bounding box center [360, 249] width 54 height 23
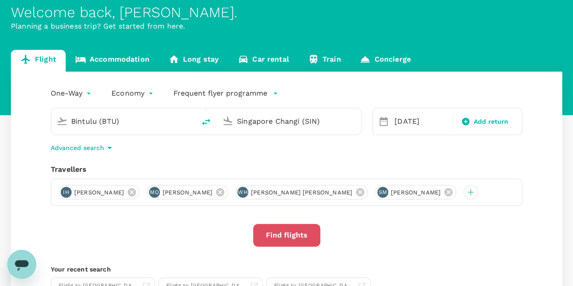
click at [296, 236] on button "Find flights" at bounding box center [286, 235] width 67 height 23
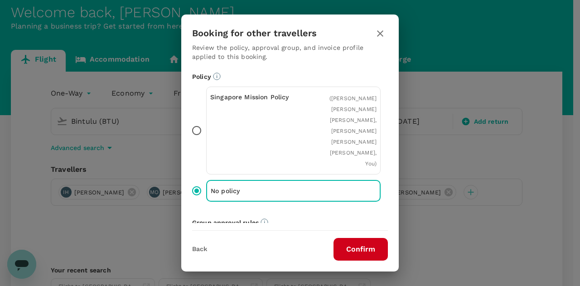
click at [350, 247] on button "Confirm" at bounding box center [360, 249] width 54 height 23
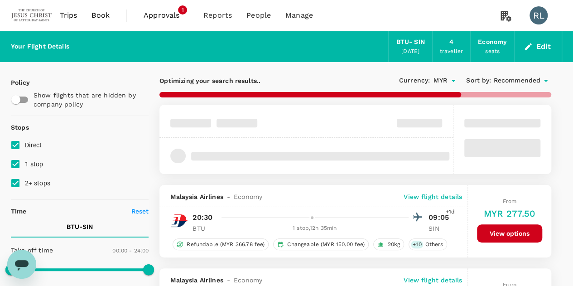
click at [511, 84] on span "Recommended" at bounding box center [516, 81] width 47 height 10
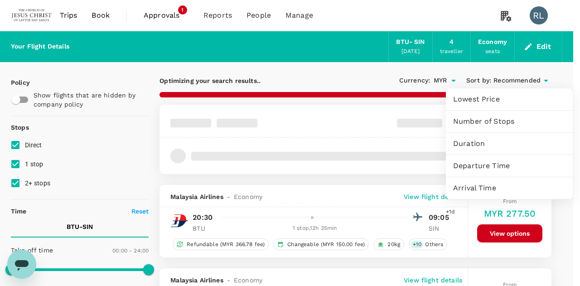
click at [485, 166] on span "Departure Time" at bounding box center [509, 165] width 112 height 11
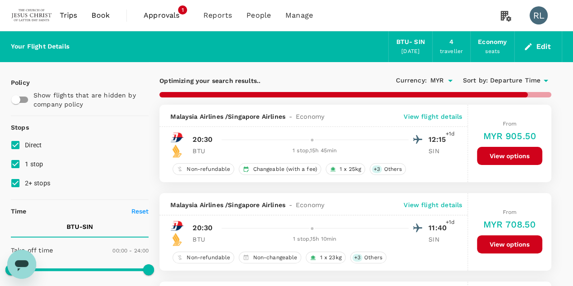
type input "1615"
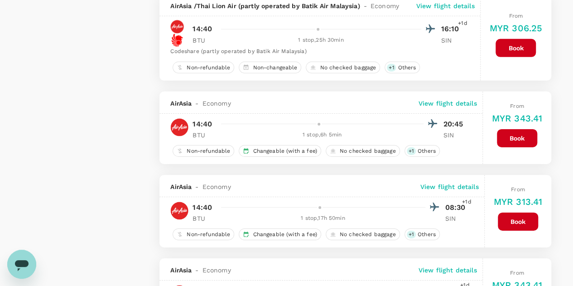
scroll to position [1404, 0]
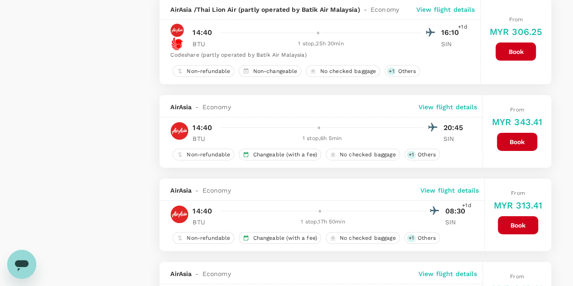
click at [525, 134] on button "Book" at bounding box center [517, 142] width 40 height 18
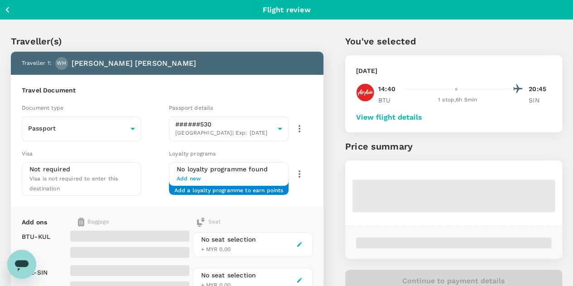
click at [422, 117] on button "View flight details" at bounding box center [389, 117] width 66 height 8
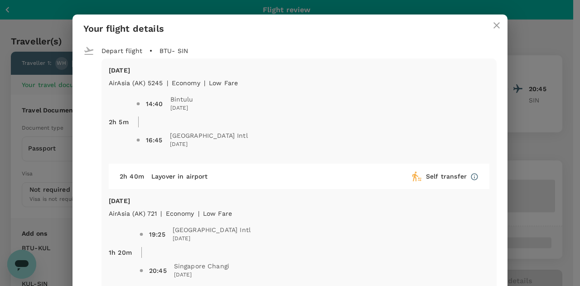
click at [493, 25] on icon "close" at bounding box center [496, 25] width 6 height 6
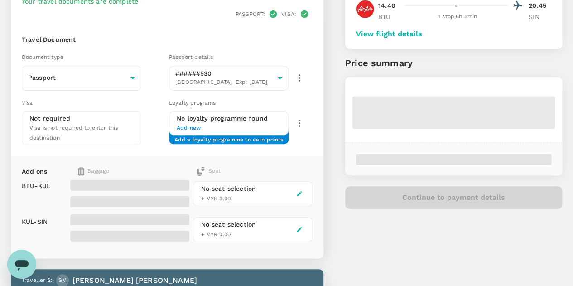
scroll to position [91, 0]
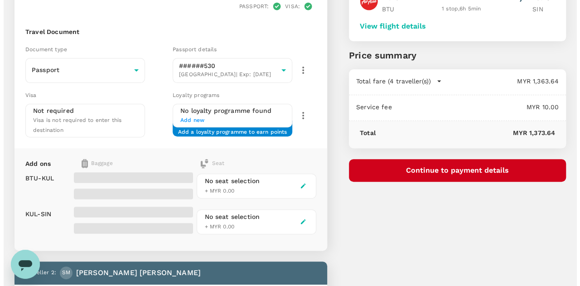
scroll to position [24, 0]
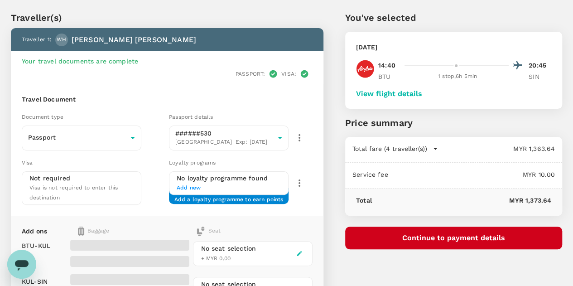
click at [455, 241] on button "Continue to payment details" at bounding box center [453, 237] width 217 height 23
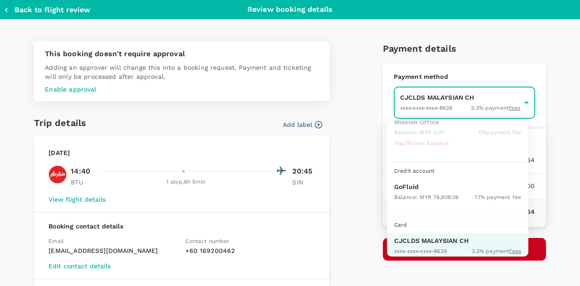
click at [416, 185] on p "GoFluid" at bounding box center [457, 186] width 127 height 9
type input "9b357727-6904-47bd-a44e-9a56bf7dfc7a"
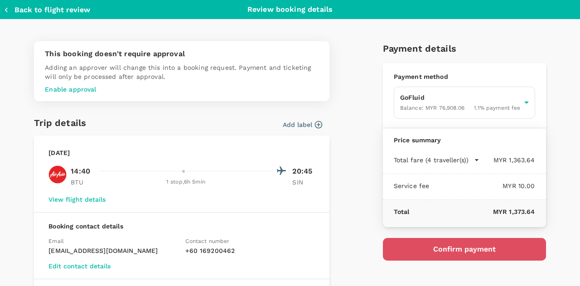
click at [453, 246] on button "Confirm payment" at bounding box center [464, 249] width 163 height 23
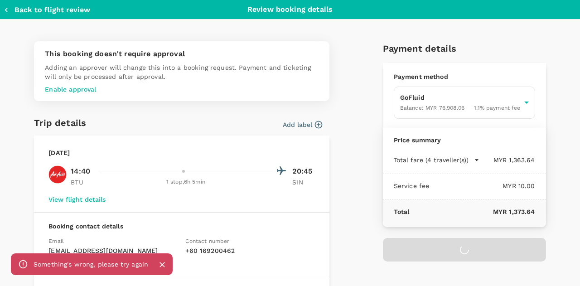
click at [162, 267] on icon "Close" at bounding box center [162, 264] width 9 height 9
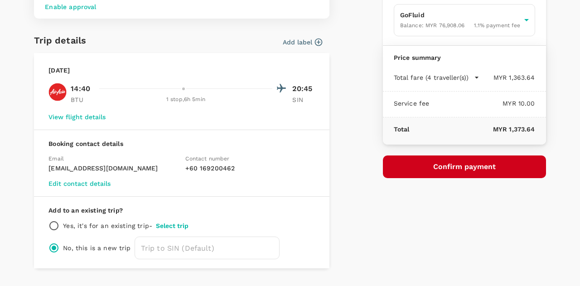
scroll to position [91, 0]
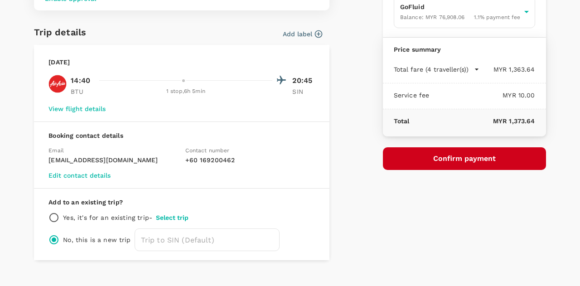
click at [459, 159] on button "Confirm payment" at bounding box center [464, 158] width 163 height 23
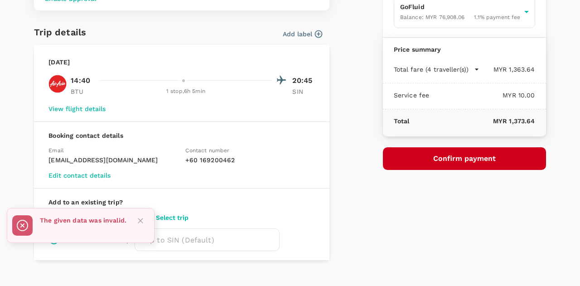
click at [412, 217] on div "Payment details Payment method GoFluid Balance : MYR 76,908.06 1.1 % payment fe…" at bounding box center [461, 101] width 170 height 317
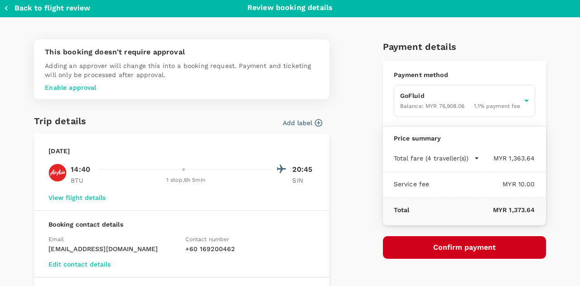
scroll to position [0, 0]
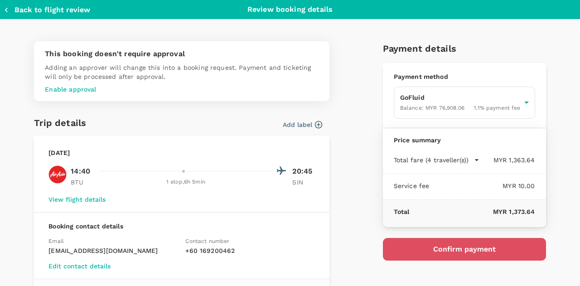
click at [450, 246] on button "Confirm payment" at bounding box center [464, 249] width 163 height 23
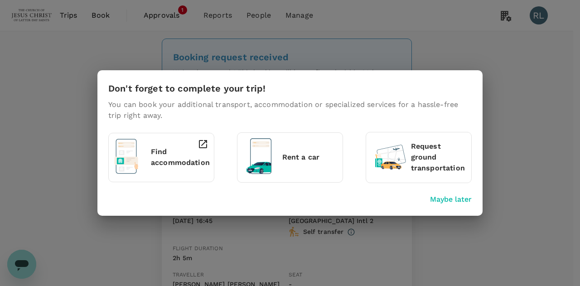
click at [458, 201] on p "Maybe later" at bounding box center [451, 199] width 42 height 11
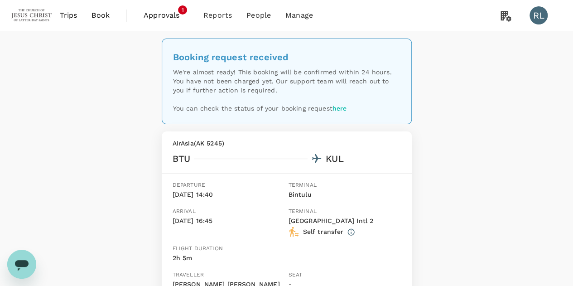
click at [97, 14] on span "Book" at bounding box center [101, 15] width 18 height 11
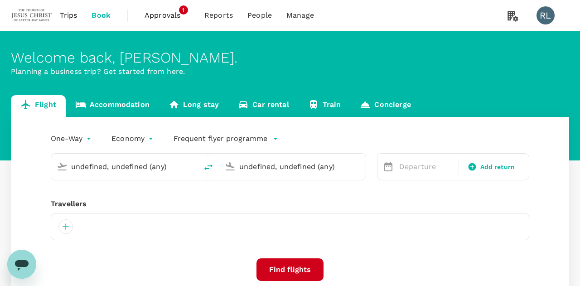
type input "Bintulu (BTU)"
type input "Singapore Changi (SIN)"
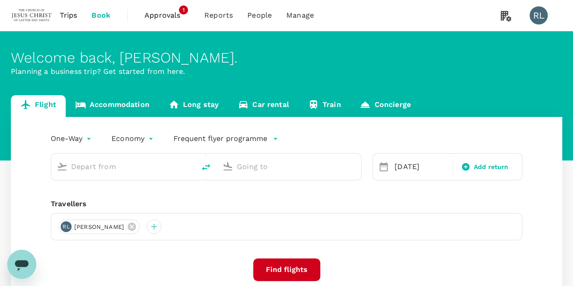
type input "Bintulu (BTU)"
type input "Singapore Changi (SIN)"
type input "Bintulu (BTU)"
type input "Singapore Changi (SIN)"
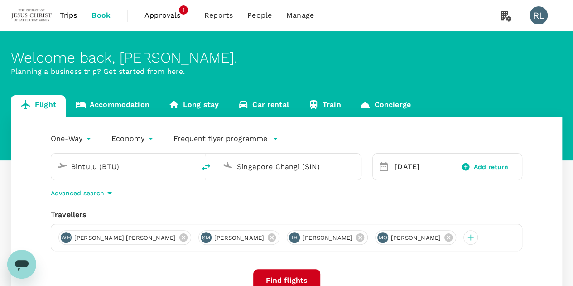
drag, startPoint x: 465, startPoint y: 237, endPoint x: 434, endPoint y: 239, distance: 30.9
click at [453, 237] on icon at bounding box center [448, 237] width 8 height 8
click at [364, 238] on icon at bounding box center [360, 237] width 8 height 8
click at [274, 239] on icon at bounding box center [272, 237] width 8 height 8
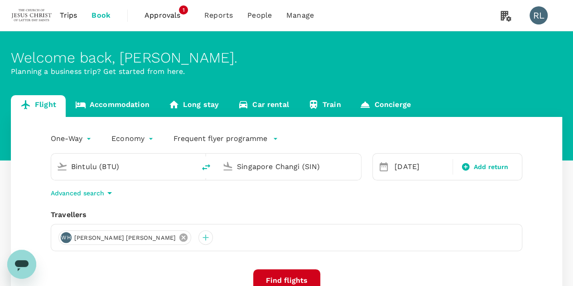
click at [178, 237] on icon at bounding box center [183, 237] width 10 height 10
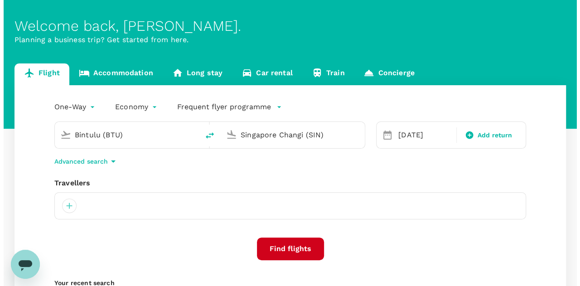
scroll to position [45, 0]
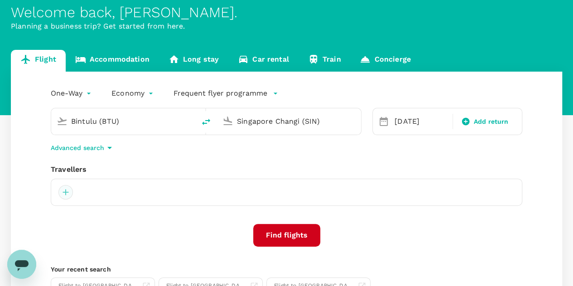
click at [67, 192] on div at bounding box center [65, 192] width 14 height 14
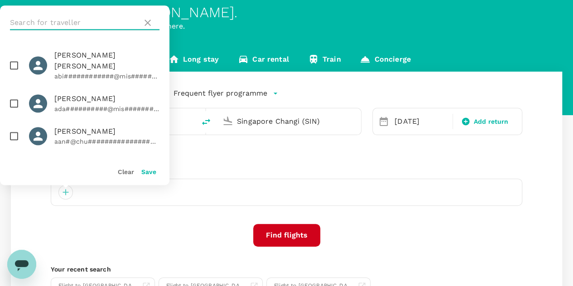
click at [62, 19] on input "text" at bounding box center [74, 22] width 129 height 14
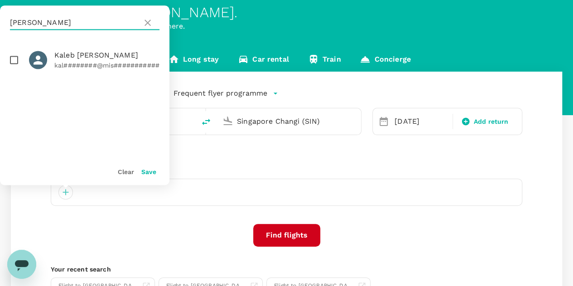
type input "[PERSON_NAME]"
click at [13, 61] on input "checkbox" at bounding box center [14, 59] width 19 height 19
checkbox input "true"
click at [145, 173] on button "Save" at bounding box center [148, 171] width 15 height 7
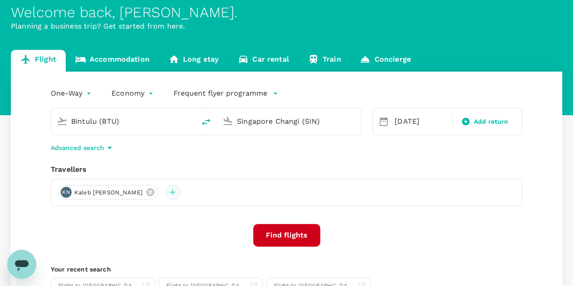
click at [165, 193] on div at bounding box center [172, 192] width 14 height 14
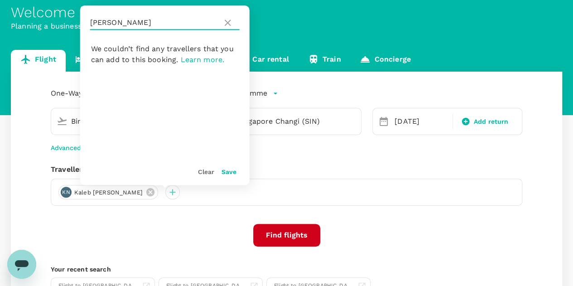
drag, startPoint x: 117, startPoint y: 19, endPoint x: 90, endPoint y: 19, distance: 27.2
click at [90, 19] on div "[PERSON_NAME]" at bounding box center [164, 22] width 169 height 34
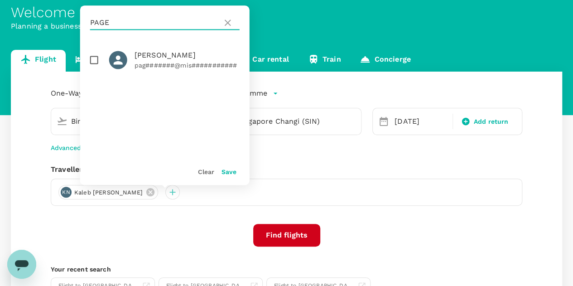
type input "PAGE"
click at [94, 60] on input "checkbox" at bounding box center [94, 59] width 19 height 19
checkbox input "true"
click at [226, 175] on button "Save" at bounding box center [229, 171] width 15 height 7
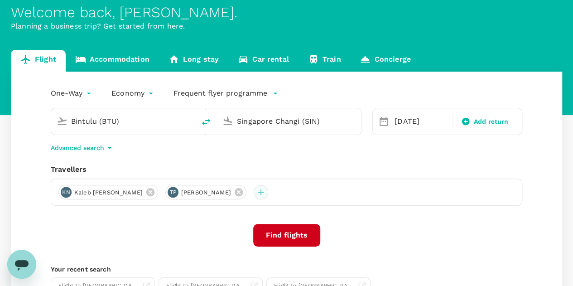
click at [254, 191] on div at bounding box center [261, 192] width 14 height 14
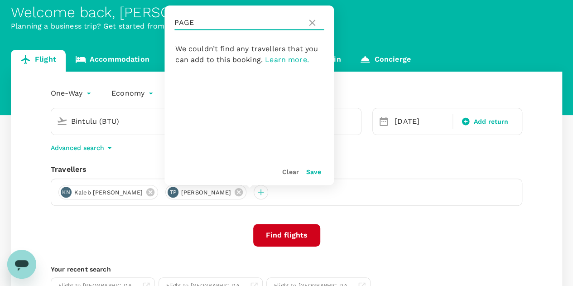
drag, startPoint x: 203, startPoint y: 27, endPoint x: 166, endPoint y: 21, distance: 37.1
click at [170, 22] on div "PAGE" at bounding box center [248, 22] width 169 height 34
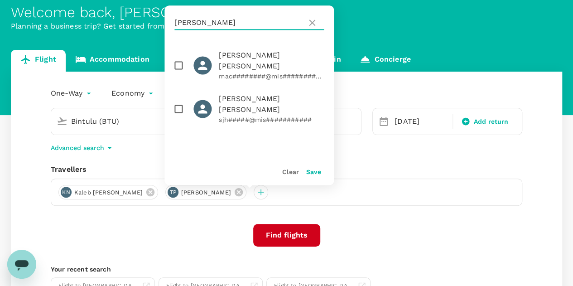
type input "[PERSON_NAME]"
click at [178, 58] on input "checkbox" at bounding box center [178, 65] width 19 height 19
checkbox input "true"
click at [313, 175] on button "Save" at bounding box center [313, 171] width 15 height 7
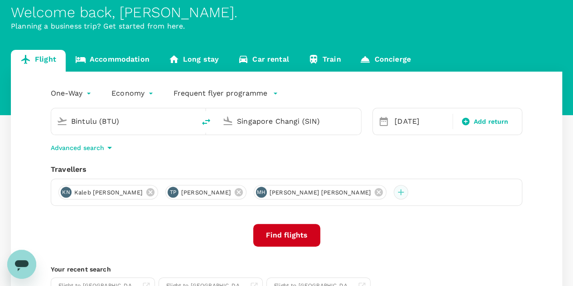
click at [394, 194] on div at bounding box center [401, 192] width 14 height 14
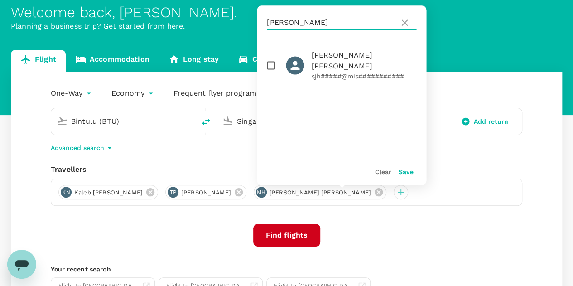
drag, startPoint x: 305, startPoint y: 22, endPoint x: 261, endPoint y: 20, distance: 44.0
click at [261, 20] on div "[PERSON_NAME]" at bounding box center [341, 22] width 169 height 34
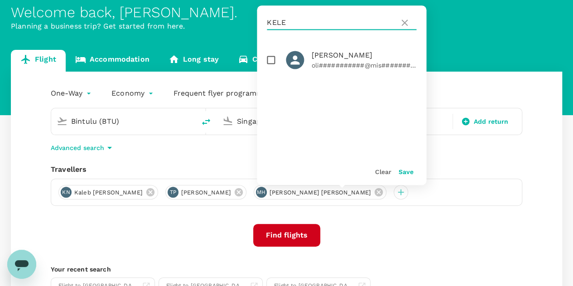
type input "KELE"
click at [271, 59] on input "checkbox" at bounding box center [270, 59] width 19 height 19
checkbox input "true"
click at [409, 175] on button "Save" at bounding box center [405, 171] width 15 height 7
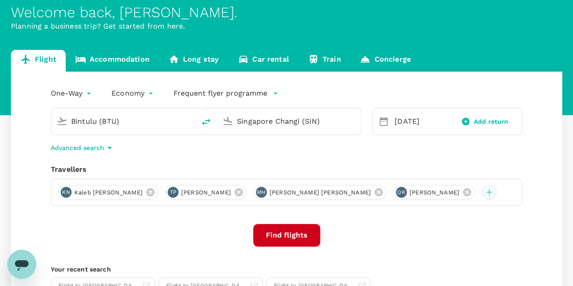
click at [482, 193] on div at bounding box center [489, 192] width 14 height 14
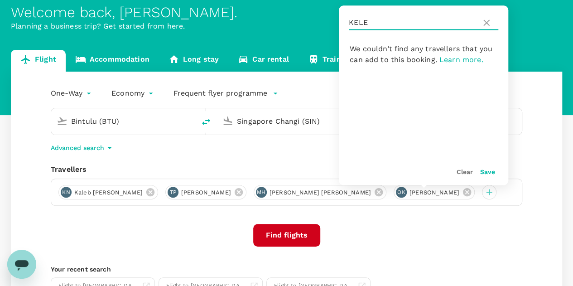
drag, startPoint x: 372, startPoint y: 23, endPoint x: 341, endPoint y: 21, distance: 31.8
click at [342, 21] on div "KELE" at bounding box center [423, 22] width 169 height 34
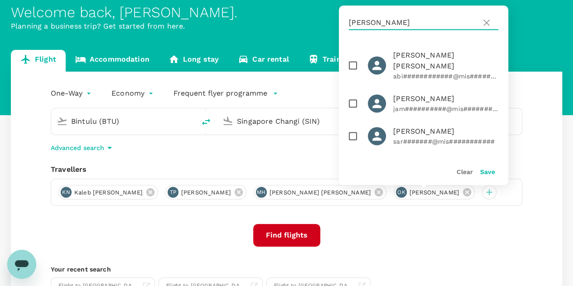
type input "[PERSON_NAME]"
click at [352, 126] on input "checkbox" at bounding box center [352, 135] width 19 height 19
checkbox input "true"
click at [484, 173] on button "Save" at bounding box center [487, 171] width 15 height 7
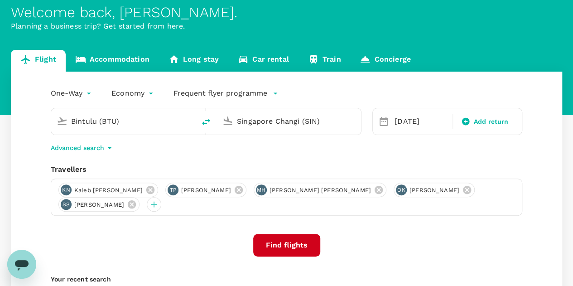
click at [131, 118] on input "Bintulu (BTU)" at bounding box center [123, 121] width 105 height 14
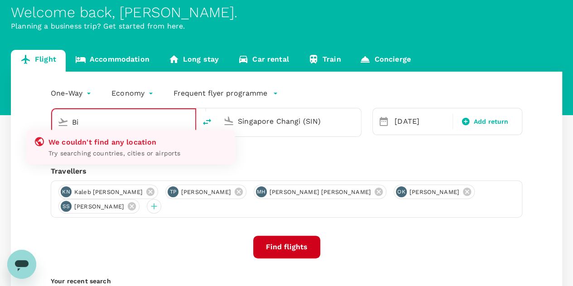
type input "B"
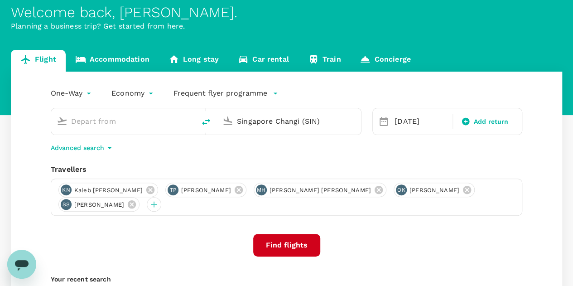
click at [131, 118] on input "text" at bounding box center [123, 121] width 105 height 14
click at [94, 157] on p "Kuching Intl" at bounding box center [136, 156] width 159 height 9
type input "Kuching Intl (KCH)"
click at [283, 244] on button "Find flights" at bounding box center [286, 245] width 67 height 23
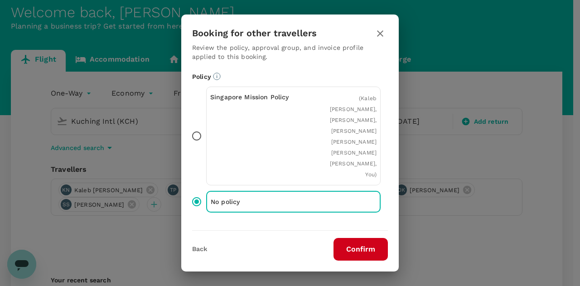
click at [350, 250] on button "Confirm" at bounding box center [360, 249] width 54 height 23
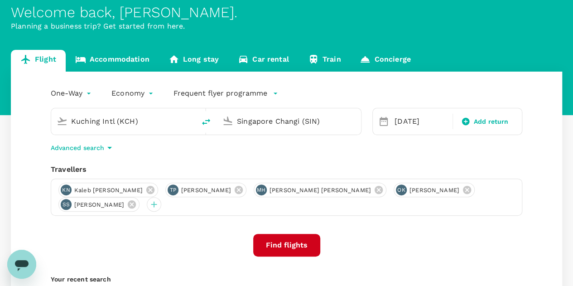
click at [293, 243] on button "Find flights" at bounding box center [286, 245] width 67 height 23
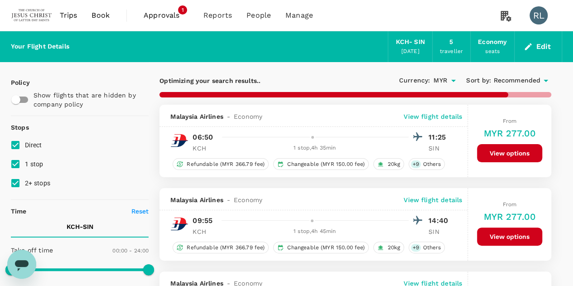
click at [513, 77] on span "Recommended" at bounding box center [516, 81] width 47 height 10
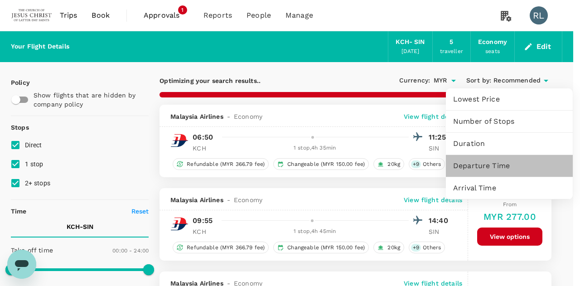
click at [487, 166] on span "Departure Time" at bounding box center [509, 165] width 112 height 11
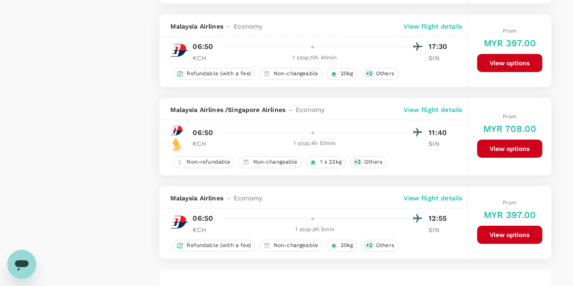
scroll to position [1672, 0]
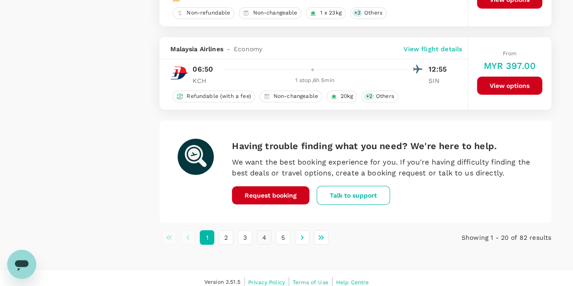
click at [265, 230] on button "4" at bounding box center [264, 237] width 14 height 14
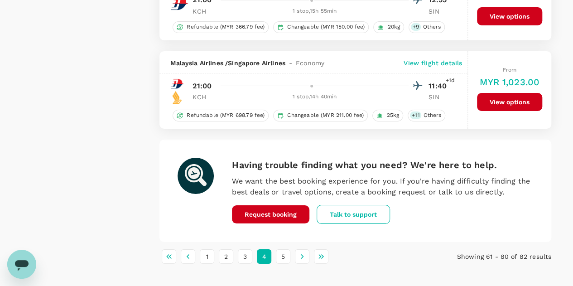
scroll to position [1668, 0]
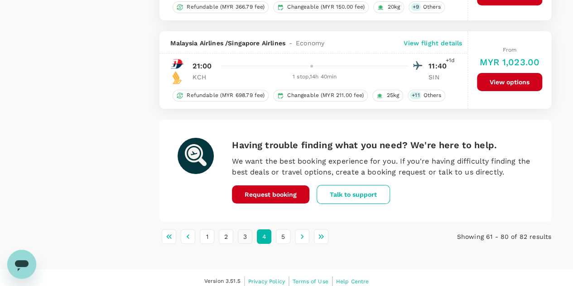
click at [244, 229] on button "3" at bounding box center [245, 236] width 14 height 14
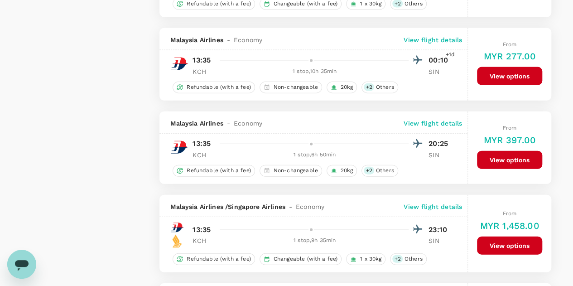
scroll to position [997, 0]
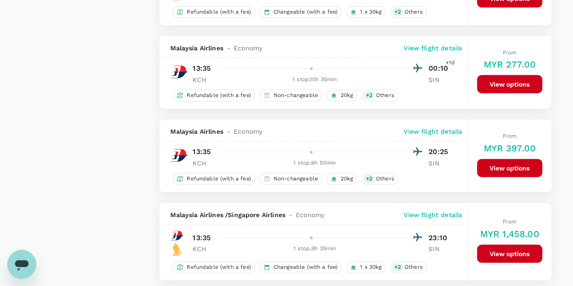
click at [507, 160] on button "View options" at bounding box center [509, 168] width 65 height 18
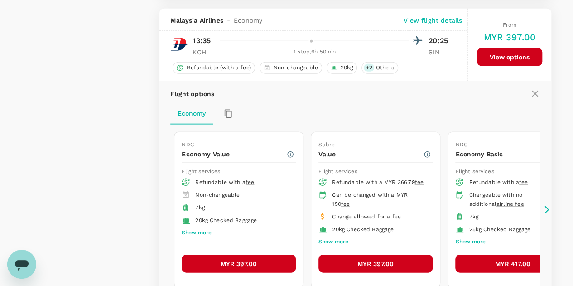
scroll to position [1112, 0]
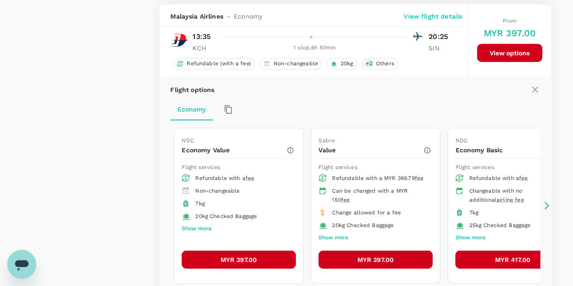
click at [232, 251] on button "MYR 397.00" at bounding box center [239, 259] width 114 height 18
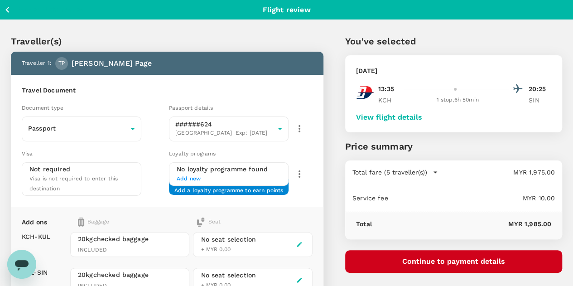
click at [418, 118] on button "View flight details" at bounding box center [389, 117] width 66 height 8
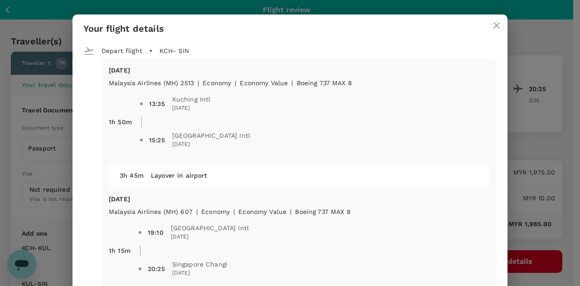
click at [493, 28] on icon "close" at bounding box center [496, 25] width 6 height 6
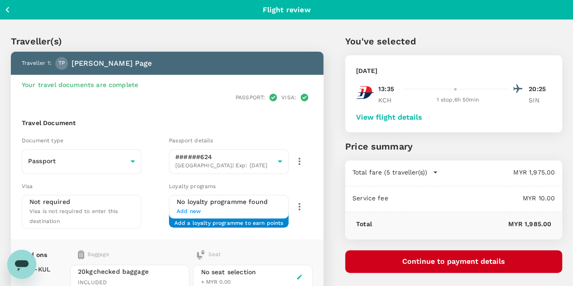
click at [8, 10] on icon "button" at bounding box center [7, 9] width 11 height 11
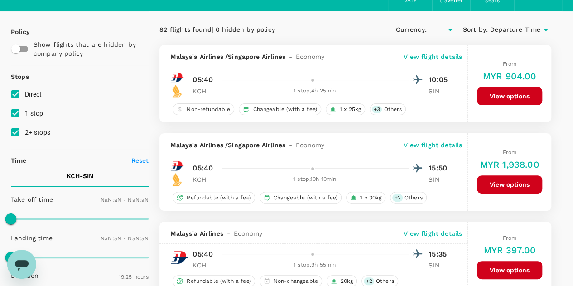
type input "MYR"
type input "1440"
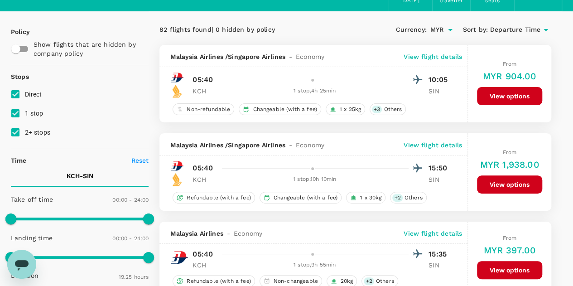
click at [510, 29] on span "Departure Time" at bounding box center [515, 30] width 50 height 10
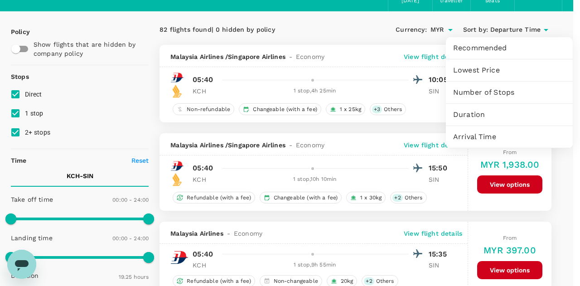
click at [484, 135] on span "Arrival Time" at bounding box center [509, 136] width 112 height 11
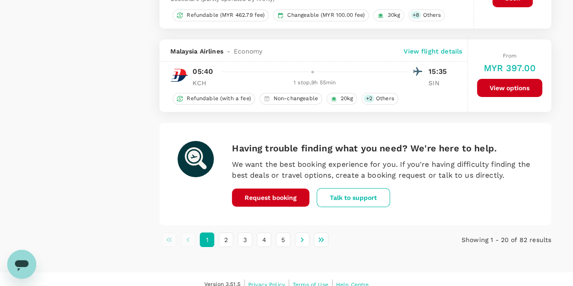
scroll to position [1686, 0]
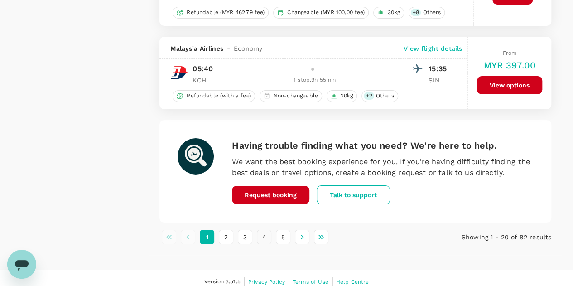
click at [261, 230] on button "4" at bounding box center [264, 237] width 14 height 14
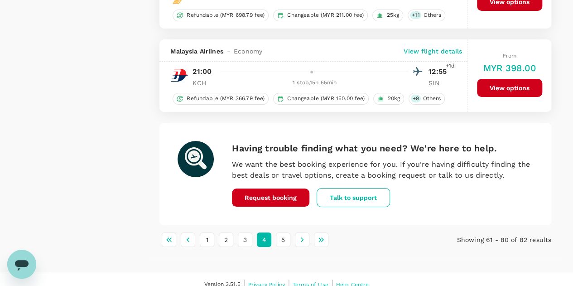
scroll to position [1677, 0]
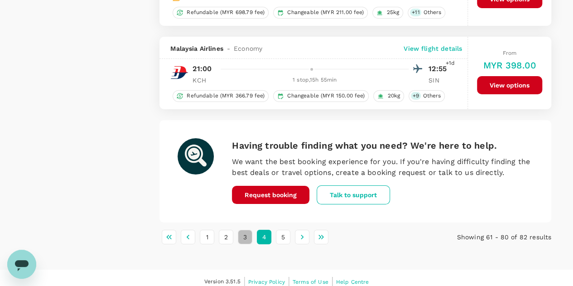
click at [243, 230] on button "3" at bounding box center [245, 237] width 14 height 14
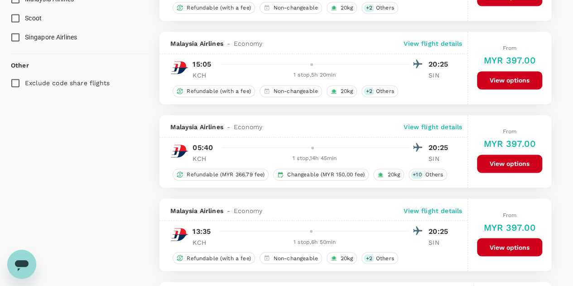
scroll to position [634, 0]
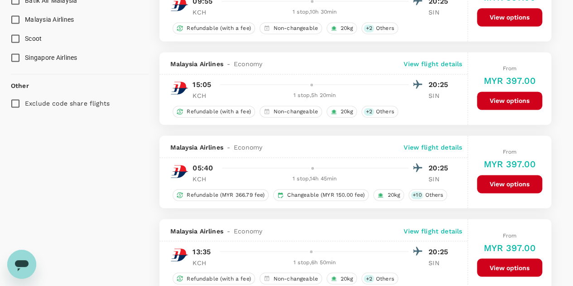
click at [509, 99] on button "View options" at bounding box center [509, 101] width 65 height 18
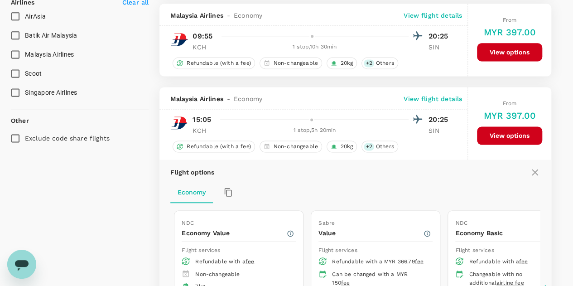
scroll to position [593, 0]
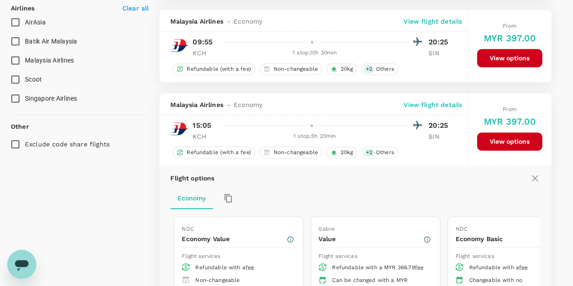
click at [439, 101] on p "View flight details" at bounding box center [433, 104] width 58 height 9
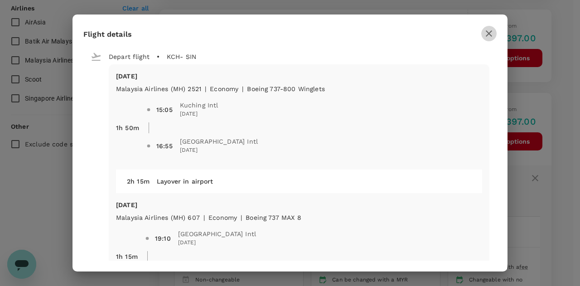
click at [488, 32] on icon "button" at bounding box center [488, 33] width 11 height 11
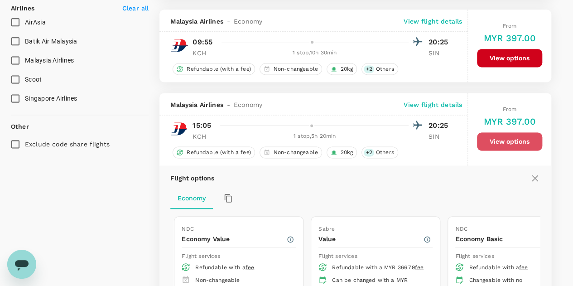
click at [508, 140] on button "View options" at bounding box center [509, 141] width 65 height 18
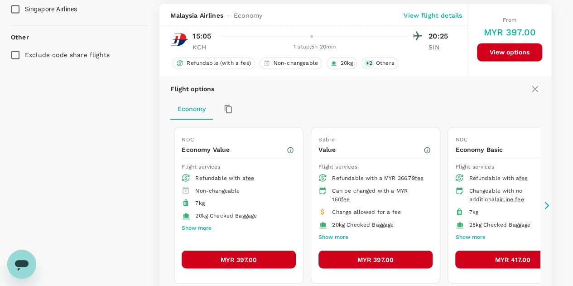
scroll to position [684, 0]
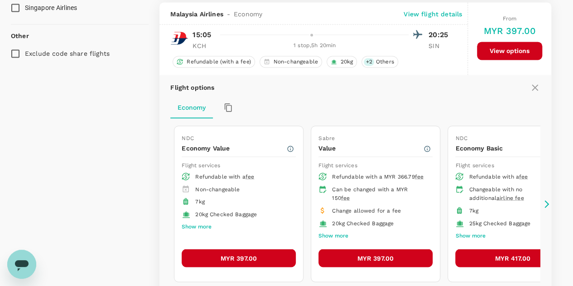
click at [233, 250] on button "MYR 397.00" at bounding box center [239, 258] width 114 height 18
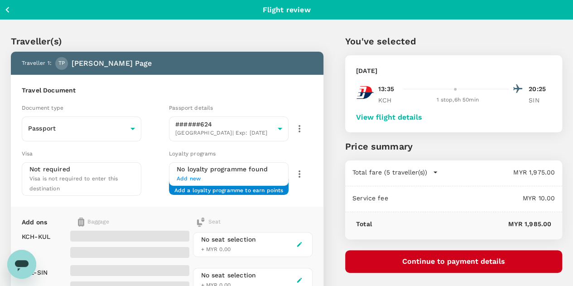
click at [422, 118] on button "View flight details" at bounding box center [389, 117] width 66 height 8
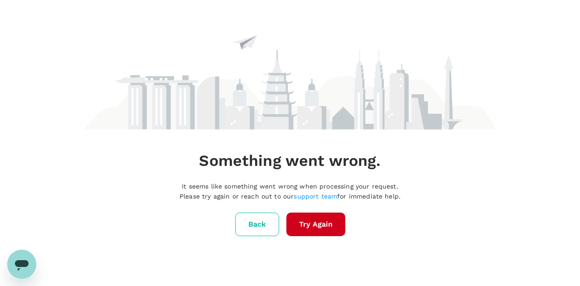
click at [305, 226] on button "Try Again" at bounding box center [315, 224] width 59 height 24
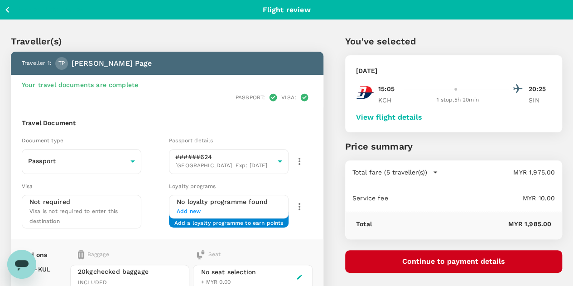
click at [422, 117] on button "View flight details" at bounding box center [389, 117] width 66 height 8
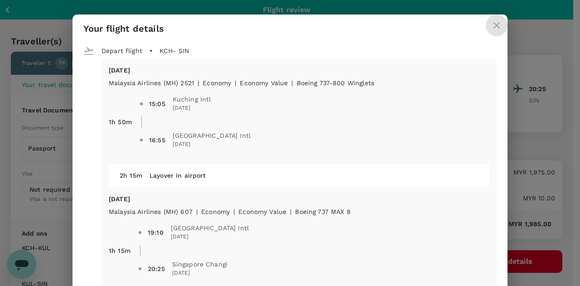
click at [491, 24] on icon "close" at bounding box center [496, 25] width 11 height 11
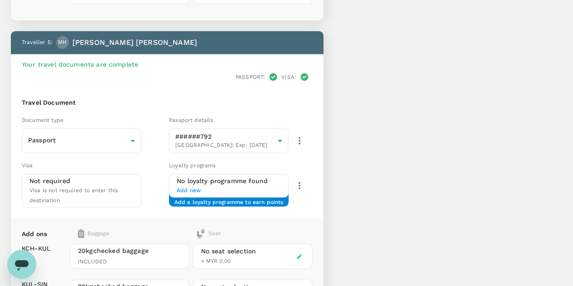
scroll to position [1261, 0]
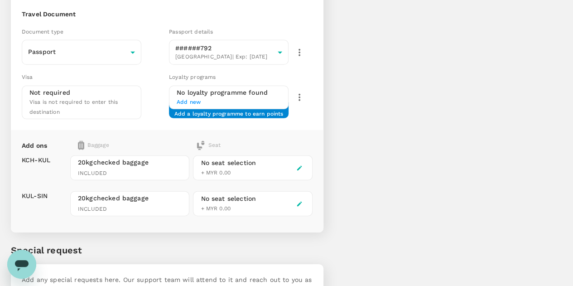
scroll to position [1405, 0]
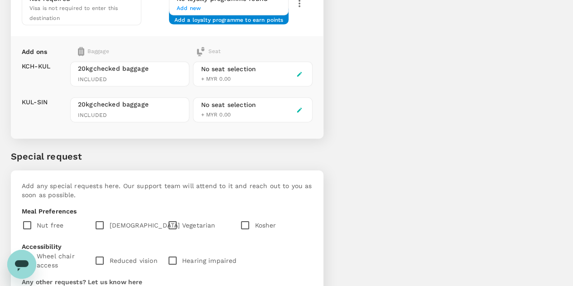
type textarea "p"
drag, startPoint x: 85, startPoint y: 181, endPoint x: 53, endPoint y: 180, distance: 32.2
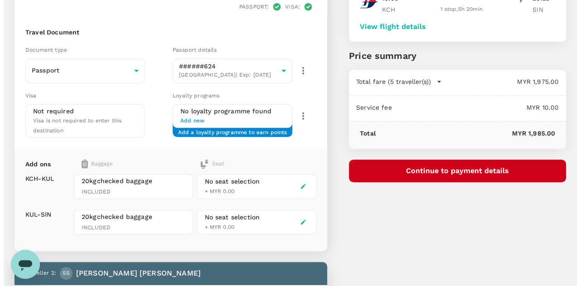
scroll to position [45, 0]
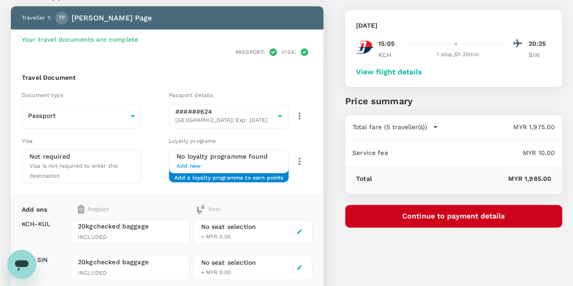
type textarea "Please increase Mr. Page's checked luggage from 1x20kg bag to 1x25kg bag (add 5…"
click at [464, 213] on button "Continue to payment details" at bounding box center [453, 216] width 217 height 23
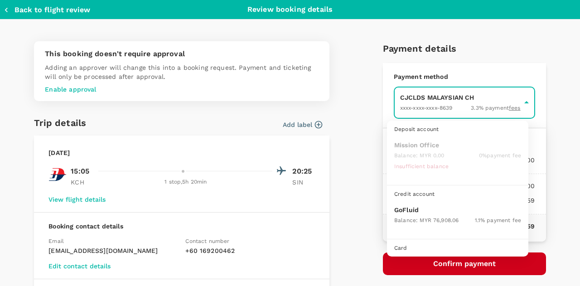
scroll to position [23, 0]
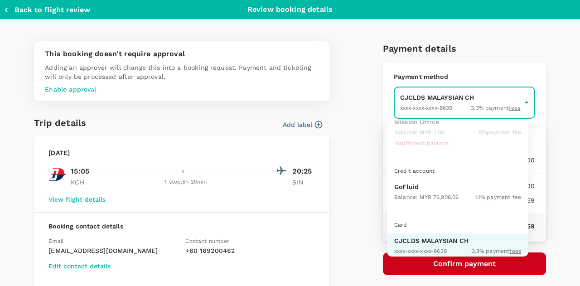
click at [419, 186] on p "GoFluid" at bounding box center [457, 186] width 127 height 9
type input "9b357727-6904-47bd-a44e-9a56bf7dfc7a"
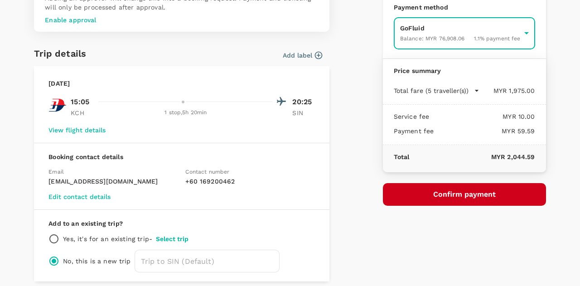
scroll to position [91, 0]
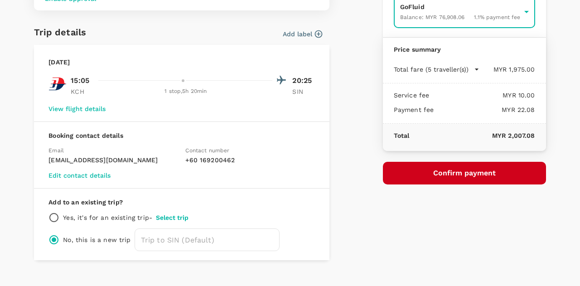
click at [429, 171] on button "Confirm payment" at bounding box center [464, 173] width 163 height 23
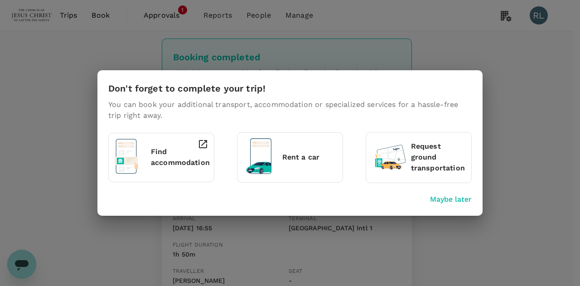
click at [456, 198] on p "Maybe later" at bounding box center [451, 199] width 42 height 11
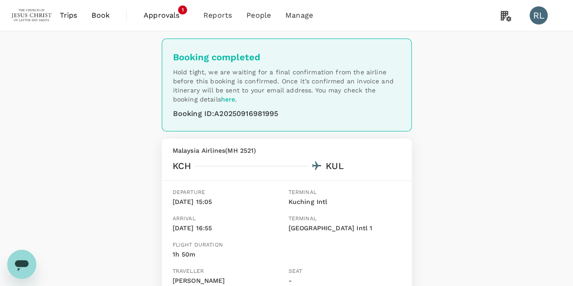
click at [101, 17] on span "Book" at bounding box center [101, 15] width 18 height 11
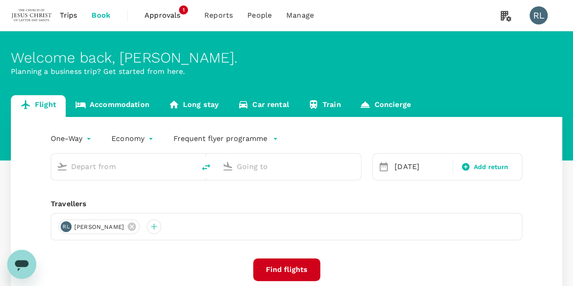
type input "Kuching Intl (KCH)"
type input "Singapore Changi (SIN)"
type input "Kuching Intl (KCH)"
type input "Singapore Changi (SIN)"
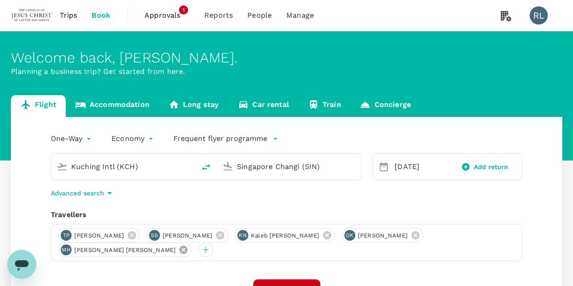
drag, startPoint x: 491, startPoint y: 235, endPoint x: 420, endPoint y: 232, distance: 70.2
click at [188, 246] on icon at bounding box center [183, 250] width 8 height 8
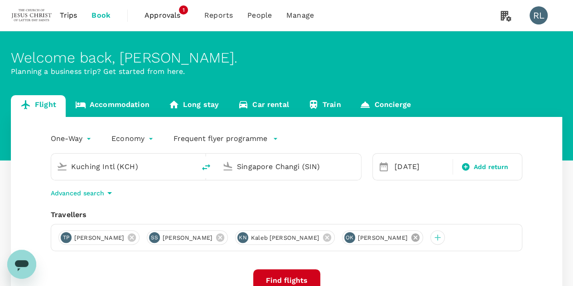
click at [411, 237] on icon at bounding box center [415, 237] width 8 height 8
click at [323, 239] on icon at bounding box center [327, 237] width 8 height 8
click at [219, 237] on icon at bounding box center [220, 237] width 8 height 8
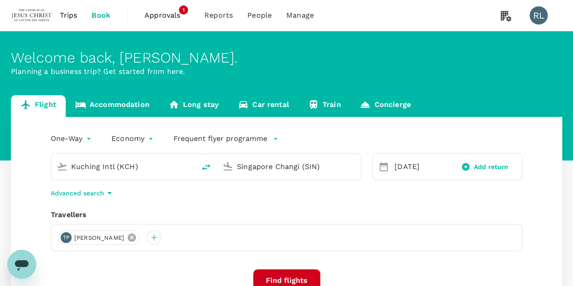
click at [128, 237] on icon at bounding box center [132, 237] width 8 height 8
click at [66, 238] on div at bounding box center [65, 237] width 14 height 14
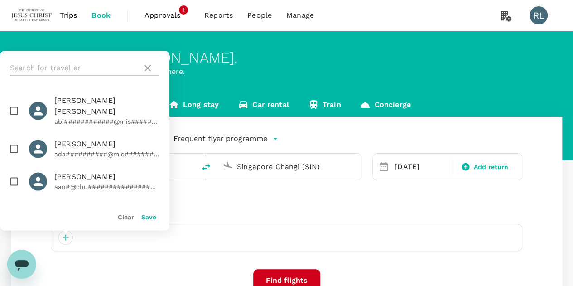
click at [70, 68] on input "text" at bounding box center [74, 68] width 129 height 14
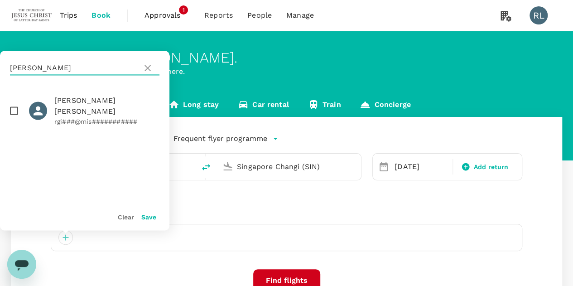
type input "[PERSON_NAME]"
click at [14, 105] on input "checkbox" at bounding box center [14, 110] width 19 height 19
checkbox input "true"
click at [147, 220] on button "Save" at bounding box center [148, 216] width 15 height 7
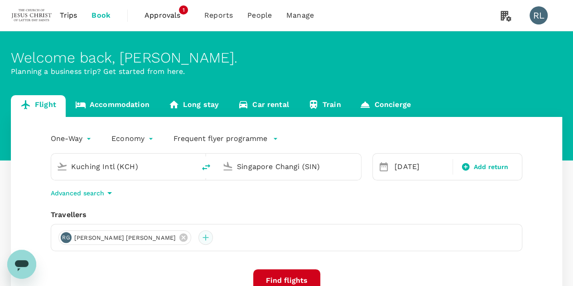
click at [198, 238] on div at bounding box center [205, 237] width 14 height 14
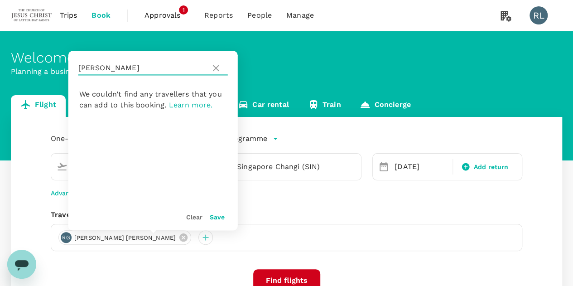
drag, startPoint x: 127, startPoint y: 67, endPoint x: 67, endPoint y: 64, distance: 59.4
click at [67, 64] on div "Welcome back , [PERSON_NAME] . Planning a business trip? Get started from here.…" at bounding box center [286, 202] width 573 height 342
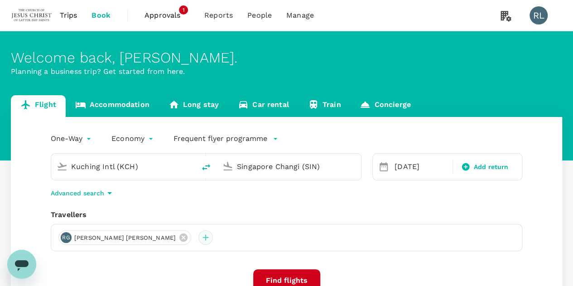
click at [198, 236] on div at bounding box center [205, 237] width 14 height 14
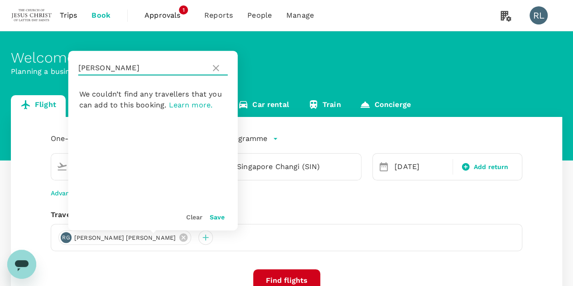
drag, startPoint x: 90, startPoint y: 68, endPoint x: 79, endPoint y: 69, distance: 10.5
click at [79, 69] on input "[PERSON_NAME]" at bounding box center [142, 68] width 129 height 14
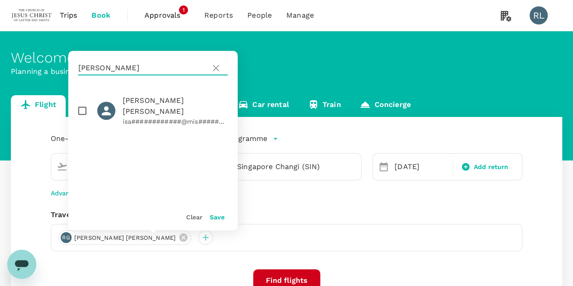
type input "[PERSON_NAME]"
click at [82, 106] on input "checkbox" at bounding box center [82, 110] width 19 height 19
checkbox input "true"
click at [214, 216] on button "Save" at bounding box center [217, 216] width 15 height 7
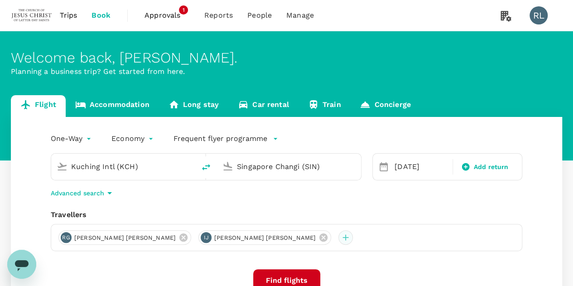
click at [338, 237] on div at bounding box center [345, 237] width 14 height 14
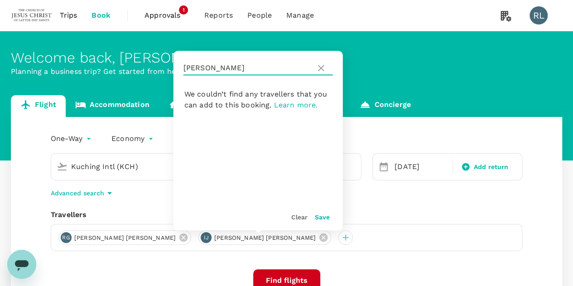
drag, startPoint x: 221, startPoint y: 68, endPoint x: 178, endPoint y: 65, distance: 43.6
click at [178, 65] on div "[PERSON_NAME]" at bounding box center [257, 68] width 169 height 34
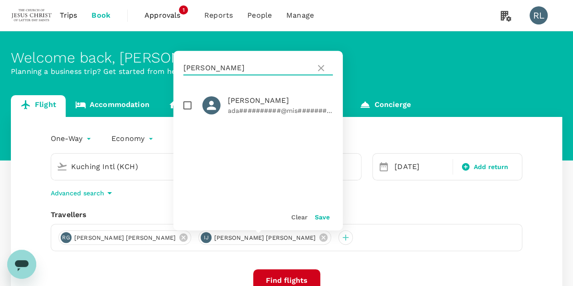
type input "[PERSON_NAME]"
click at [188, 105] on input "checkbox" at bounding box center [187, 105] width 19 height 19
checkbox input "true"
click at [323, 216] on button "Save" at bounding box center [322, 216] width 15 height 7
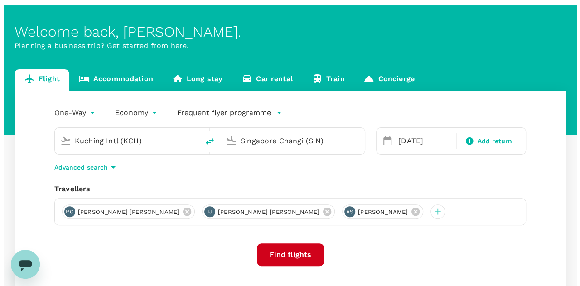
scroll to position [45, 0]
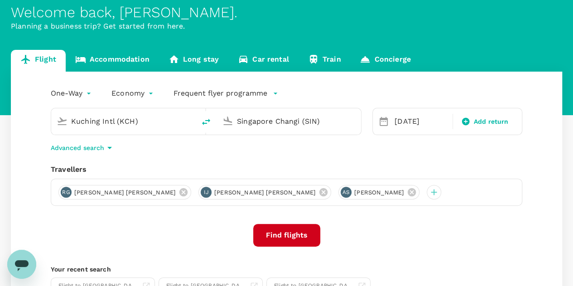
click at [290, 235] on button "Find flights" at bounding box center [286, 235] width 67 height 23
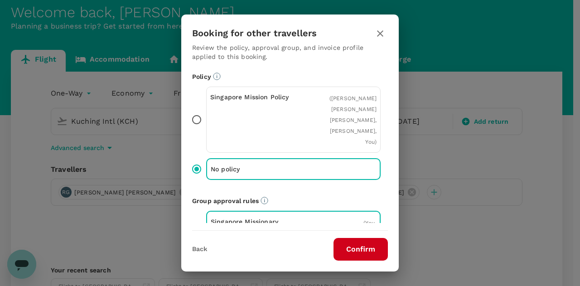
click at [361, 250] on button "Confirm" at bounding box center [360, 249] width 54 height 23
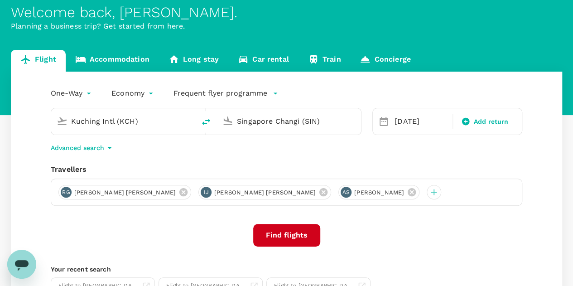
click at [276, 234] on button "Find flights" at bounding box center [286, 235] width 67 height 23
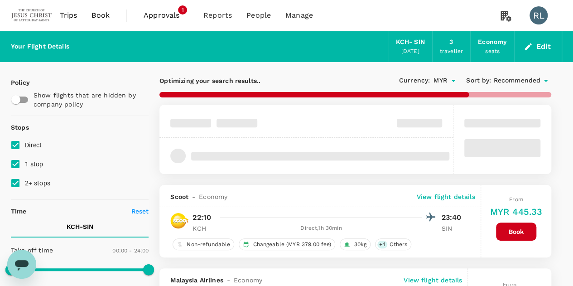
click at [507, 81] on span "Recommended" at bounding box center [516, 81] width 47 height 10
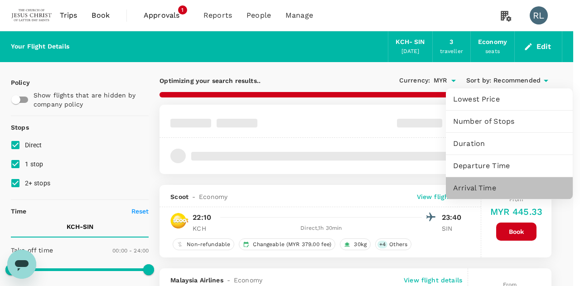
click at [469, 188] on span "Arrival Time" at bounding box center [509, 188] width 112 height 11
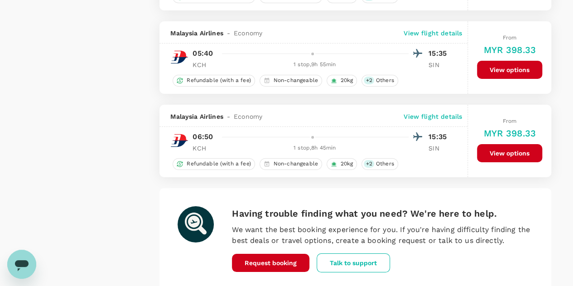
scroll to position [1677, 0]
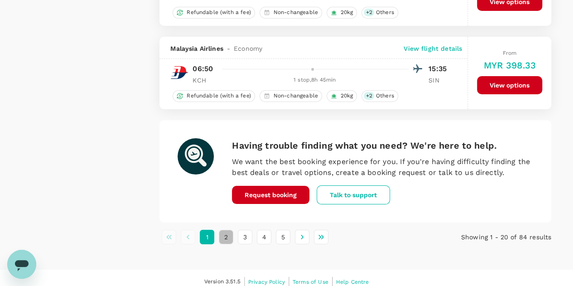
click at [229, 230] on button "2" at bounding box center [226, 237] width 14 height 14
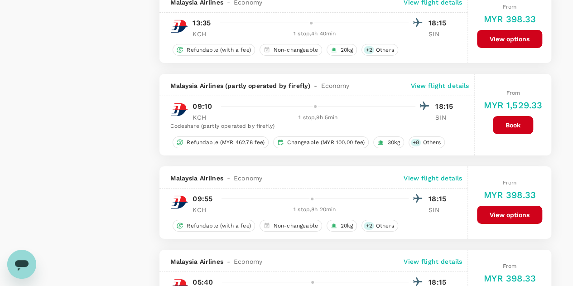
scroll to position [1708, 0]
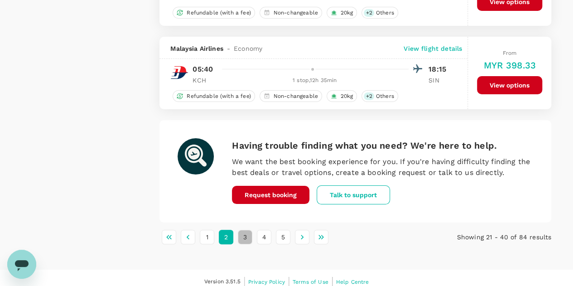
click at [248, 230] on button "3" at bounding box center [245, 237] width 14 height 14
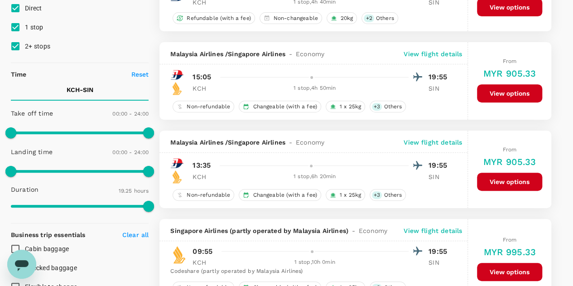
scroll to position [136, 0]
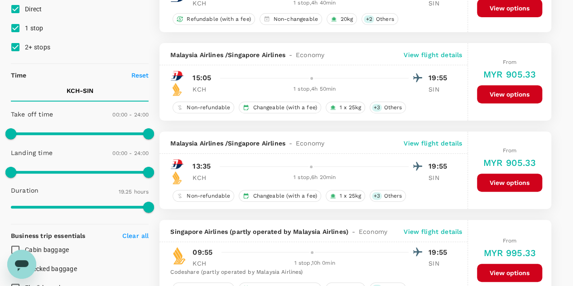
click at [509, 93] on button "View options" at bounding box center [509, 94] width 65 height 18
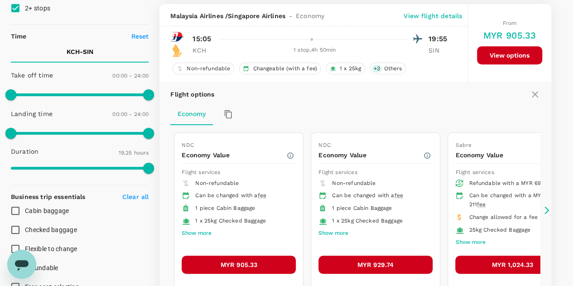
scroll to position [178, 0]
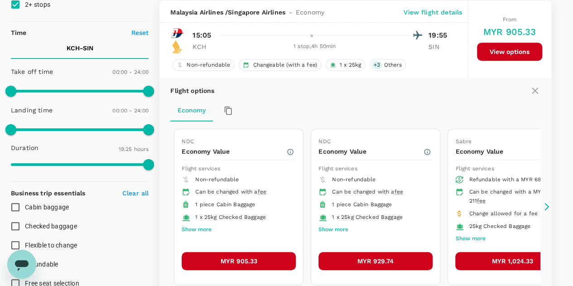
click at [236, 256] on button "MYR 905.33" at bounding box center [239, 261] width 114 height 18
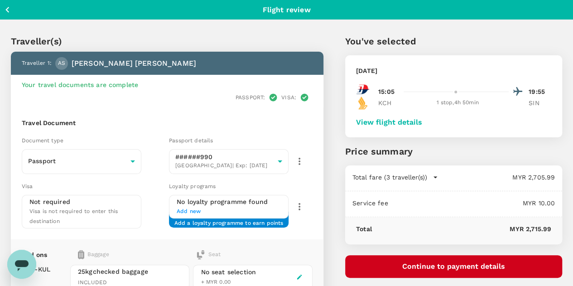
click at [422, 120] on button "View flight details" at bounding box center [389, 122] width 66 height 8
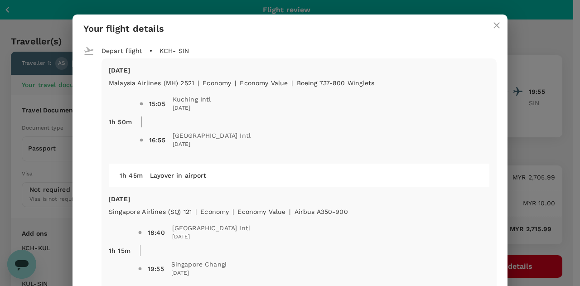
click at [491, 25] on icon "close" at bounding box center [496, 25] width 11 height 11
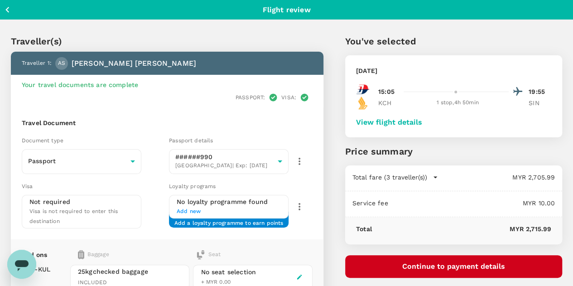
click at [460, 263] on button "Continue to payment details" at bounding box center [453, 266] width 217 height 23
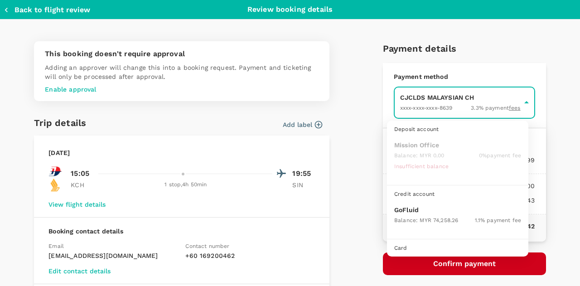
scroll to position [23, 0]
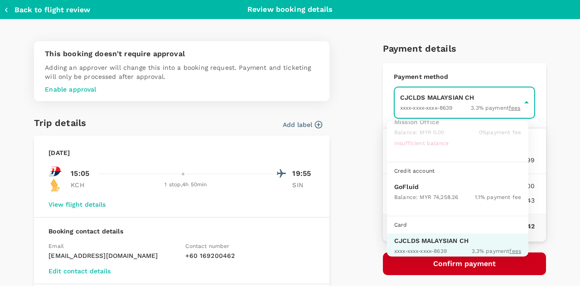
click at [421, 191] on div "Balance : MYR 74,258.26" at bounding box center [426, 196] width 64 height 11
type input "9b357727-6904-47bd-a44e-9a56bf7dfc7a"
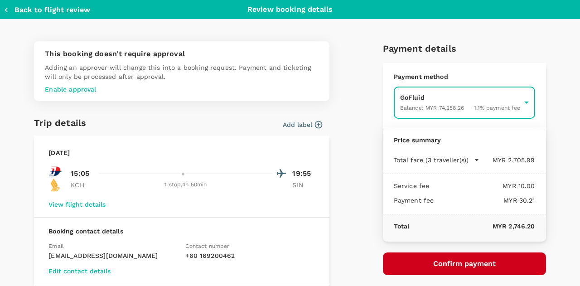
click at [465, 263] on button "Confirm payment" at bounding box center [464, 263] width 163 height 23
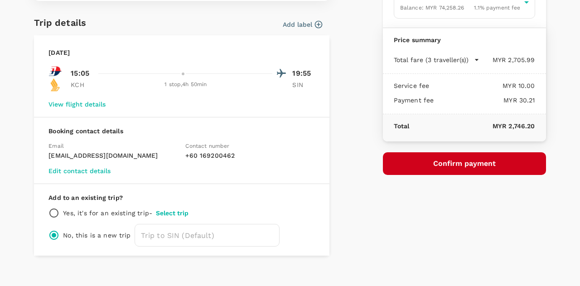
scroll to position [110, 0]
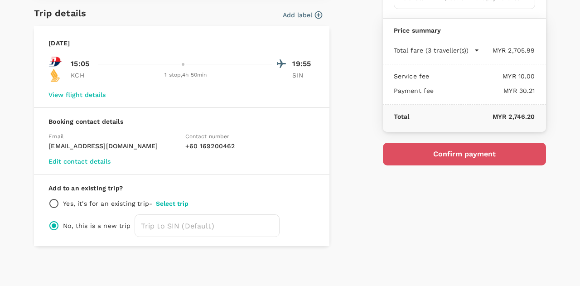
click at [457, 152] on button "Confirm payment" at bounding box center [464, 154] width 163 height 23
click at [457, 154] on button "Confirm payment" at bounding box center [464, 154] width 163 height 23
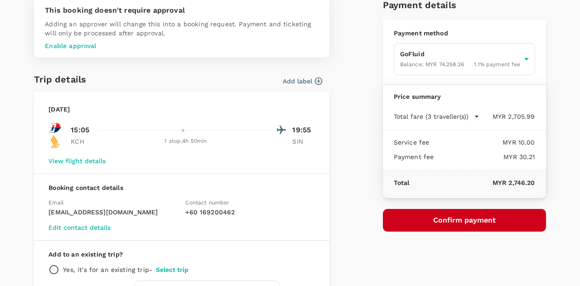
scroll to position [0, 0]
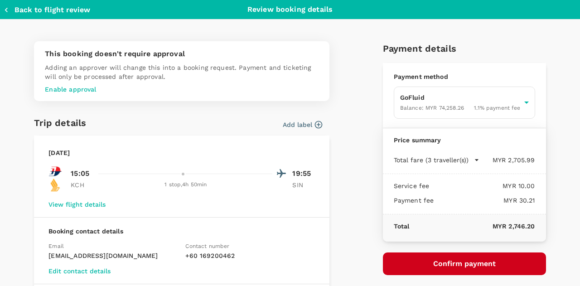
click at [9, 10] on icon "button" at bounding box center [6, 9] width 9 height 9
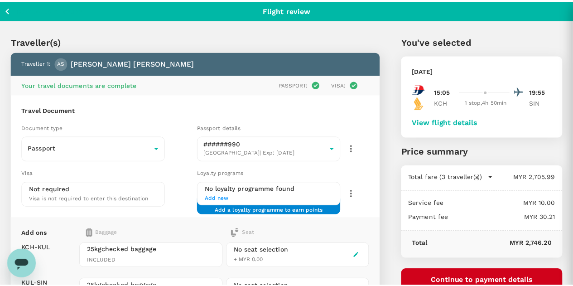
scroll to position [5, 0]
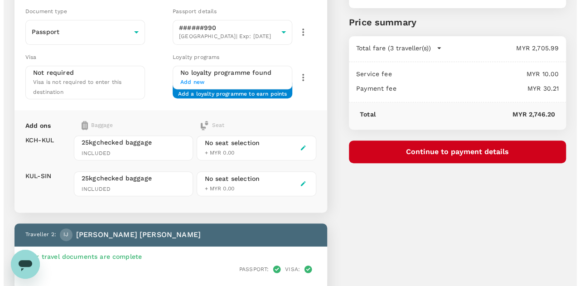
scroll to position [232, 0]
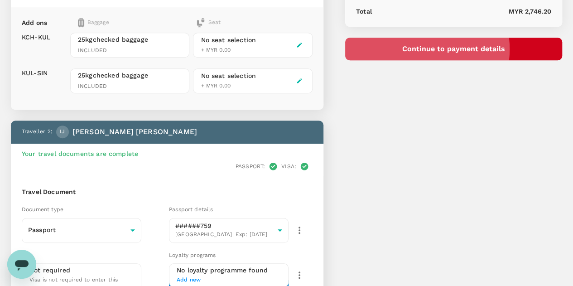
click at [467, 48] on button "Continue to payment details" at bounding box center [453, 49] width 217 height 23
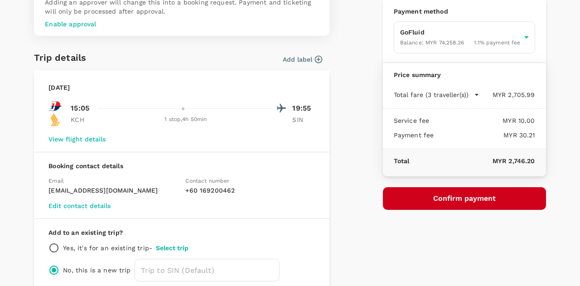
scroll to position [110, 0]
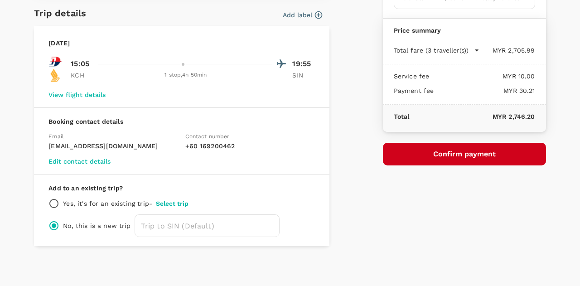
click at [454, 152] on button "Confirm payment" at bounding box center [464, 154] width 163 height 23
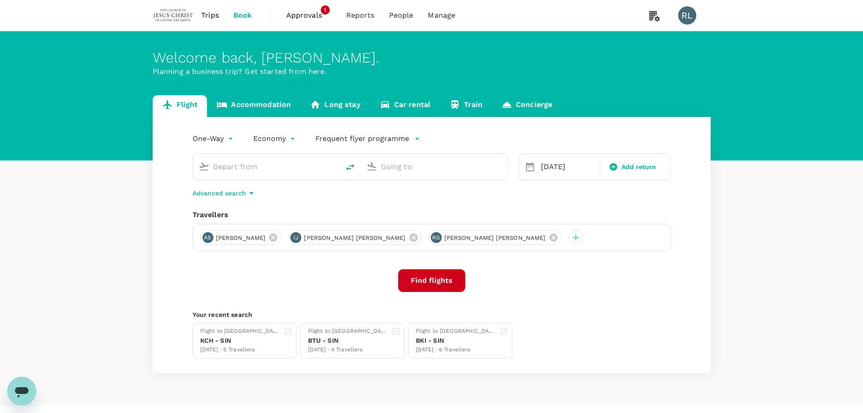
type input "Kuching Intl (KCH)"
type input "Singapore Changi (SIN)"
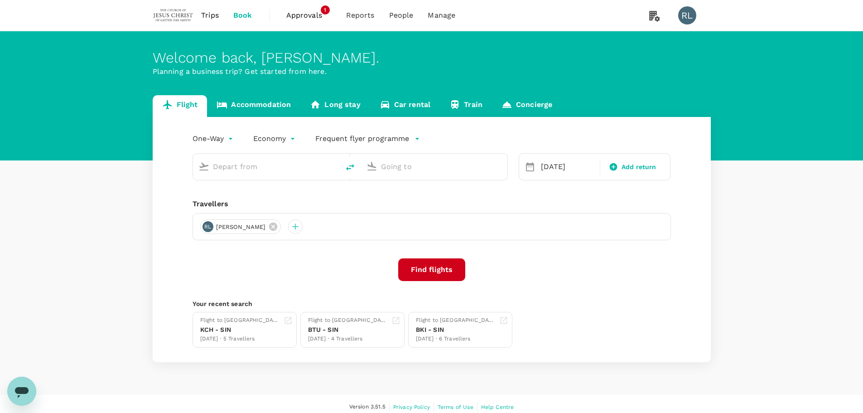
type input "Kuching Intl (KCH)"
type input "Singapore Changi (SIN)"
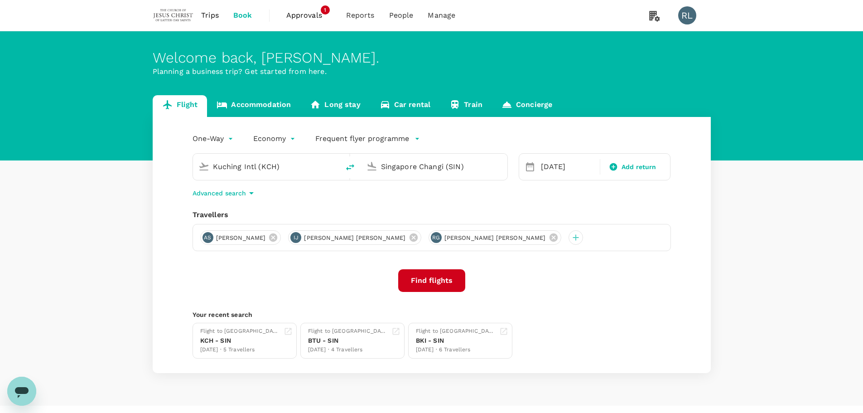
click at [20, 390] on icon "Open messaging window" at bounding box center [22, 392] width 14 height 11
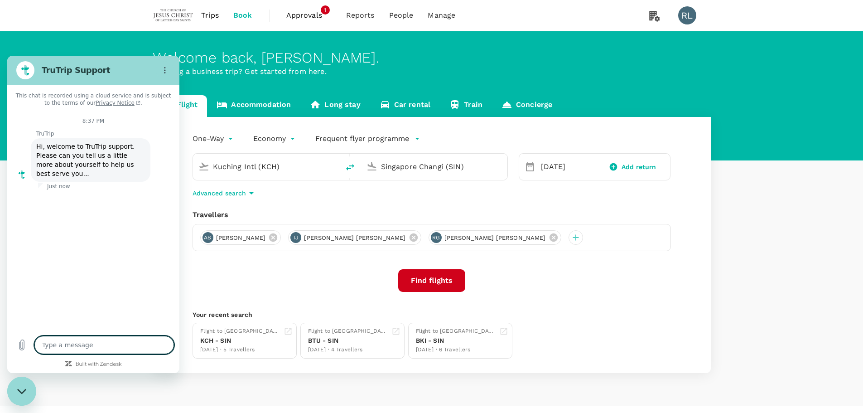
type textarea "x"
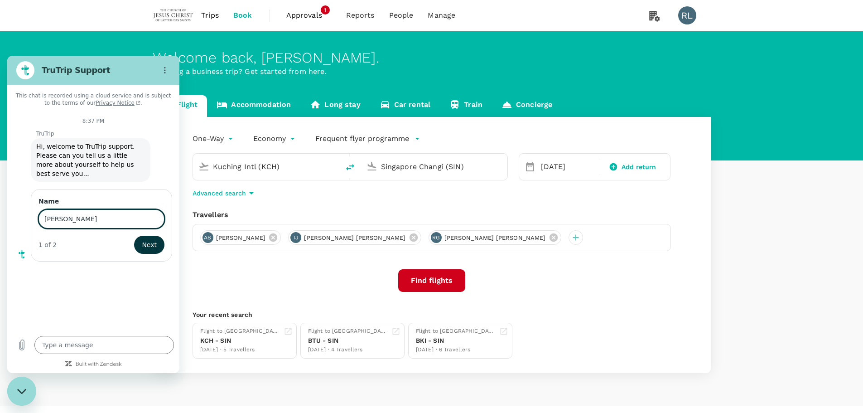
type input "[PERSON_NAME]"
click at [148, 239] on span "Next" at bounding box center [149, 244] width 15 height 11
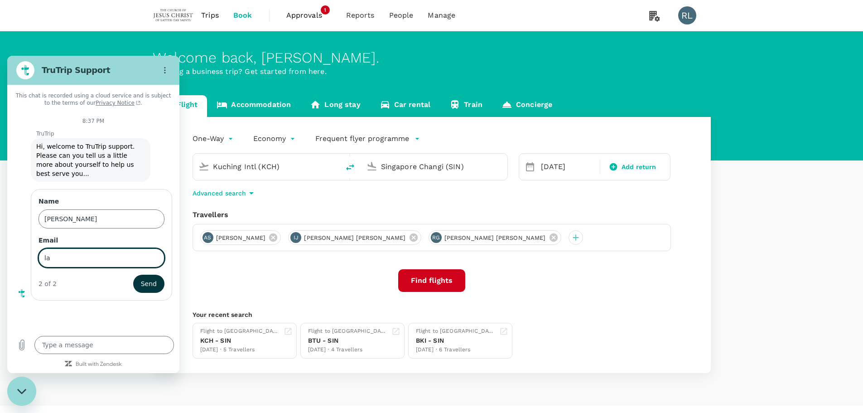
type input "l"
type input "[EMAIL_ADDRESS][DOMAIN_NAME]"
click at [150, 278] on span "Send" at bounding box center [149, 283] width 16 height 11
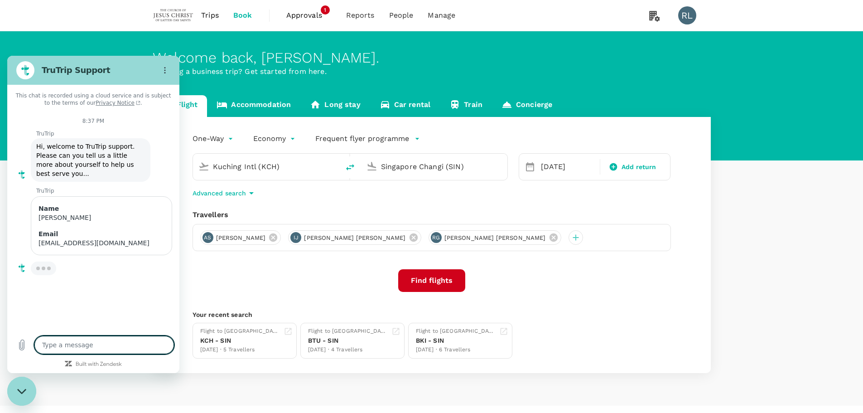
type textarea "x"
click at [87, 349] on textarea at bounding box center [104, 345] width 140 height 18
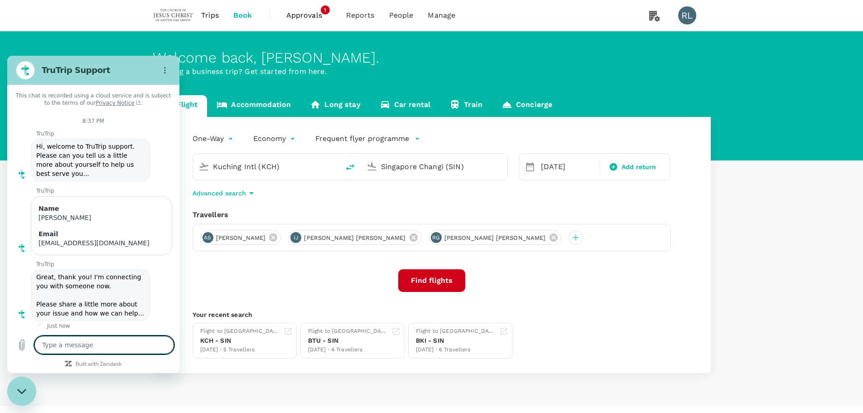
type textarea "I"
type textarea "x"
type textarea "I'"
type textarea "x"
type textarea "I'm"
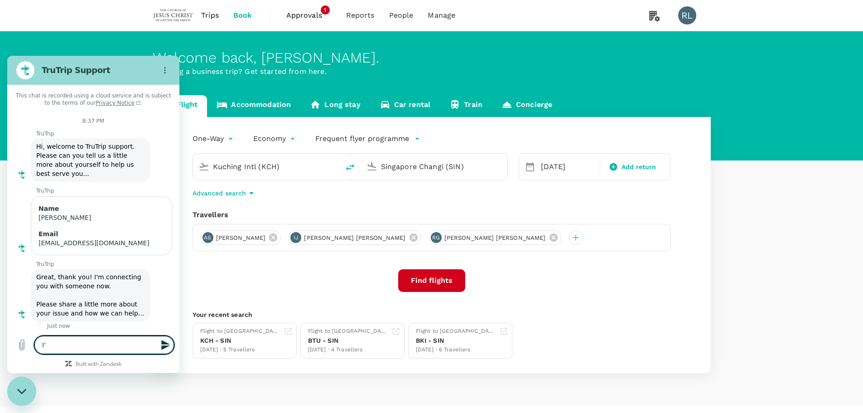
type textarea "x"
type textarea "I'm"
type textarea "x"
type textarea "I'm t"
type textarea "x"
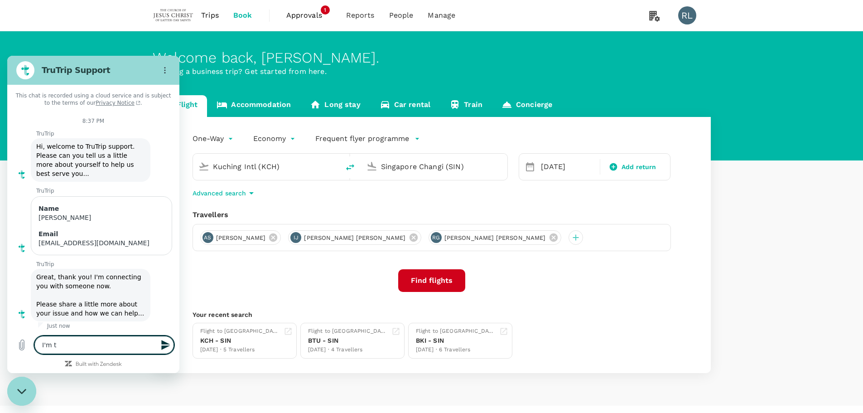
type textarea "I'm tr"
type textarea "x"
type textarea "I'm try"
type textarea "x"
type textarea "I'm tryi"
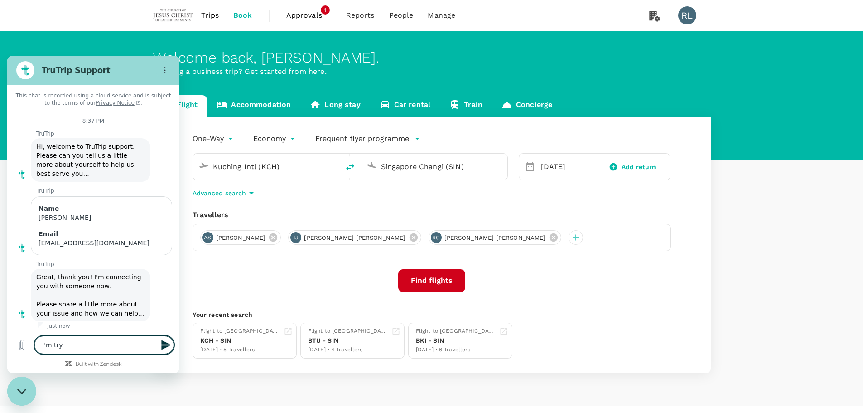
type textarea "x"
type textarea "I'm tryin"
type textarea "x"
type textarea "I'm trying"
type textarea "x"
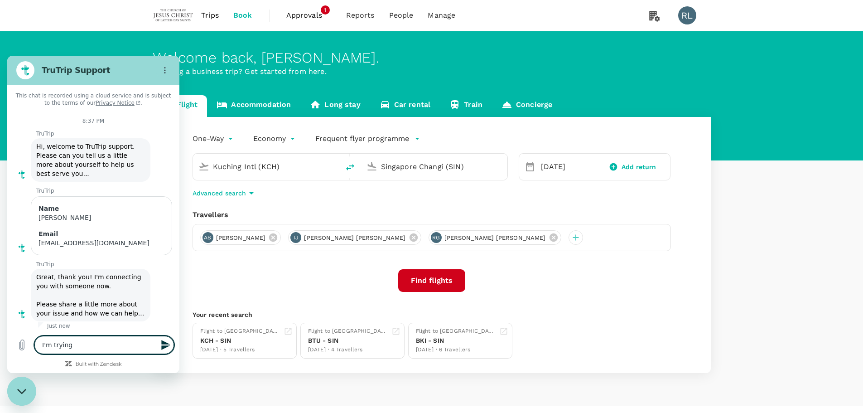
type textarea "I'm trying"
type textarea "x"
type textarea "I'm trying t"
type textarea "x"
type textarea "I'm trying to"
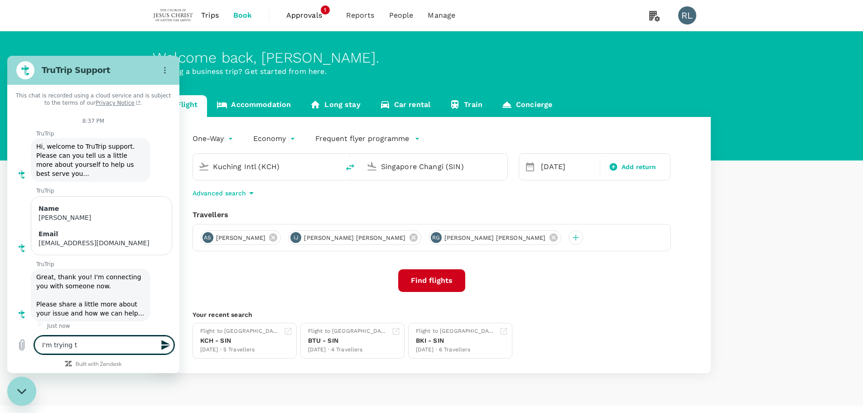
type textarea "x"
type textarea "I'm trying to"
type textarea "x"
type textarea "I'm trying to m"
type textarea "x"
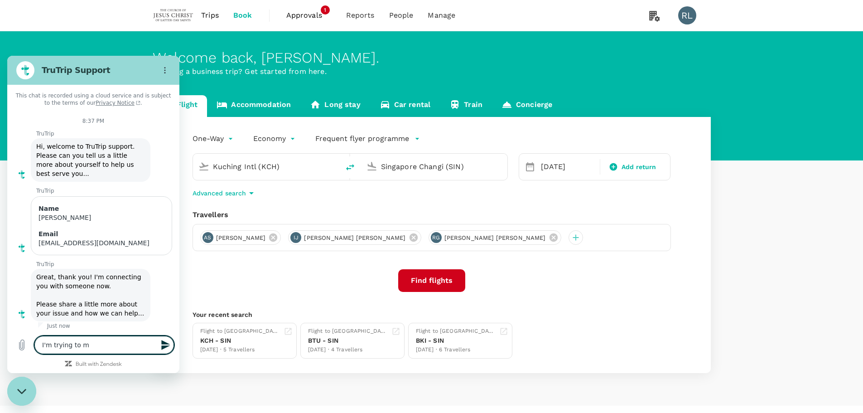
type textarea "I'm trying to ma"
type textarea "x"
type textarea "I'm trying to mak"
type textarea "x"
type textarea "I'm trying to make"
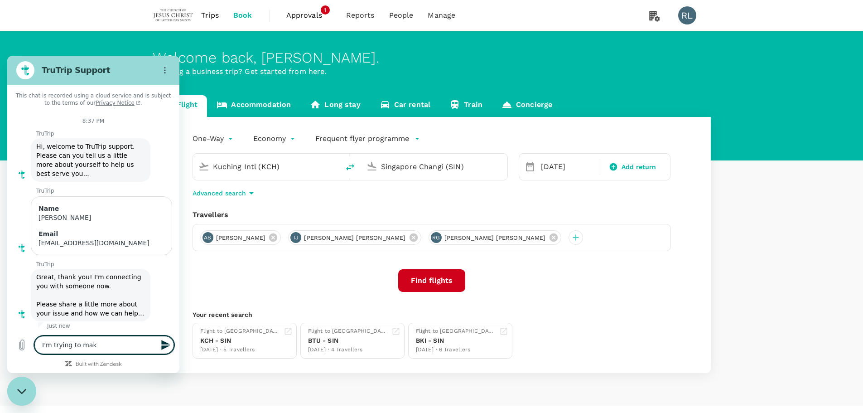
type textarea "x"
type textarea "I'm trying to make"
type textarea "x"
type textarea "I'm trying to make a"
type textarea "x"
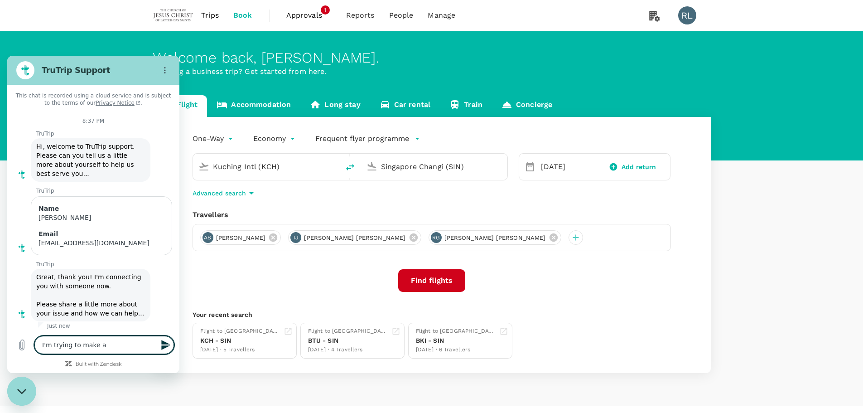
type textarea "I'm trying to make a"
type textarea "x"
type textarea "I'm trying to make a b"
type textarea "x"
type textarea "I'm trying to make a bo"
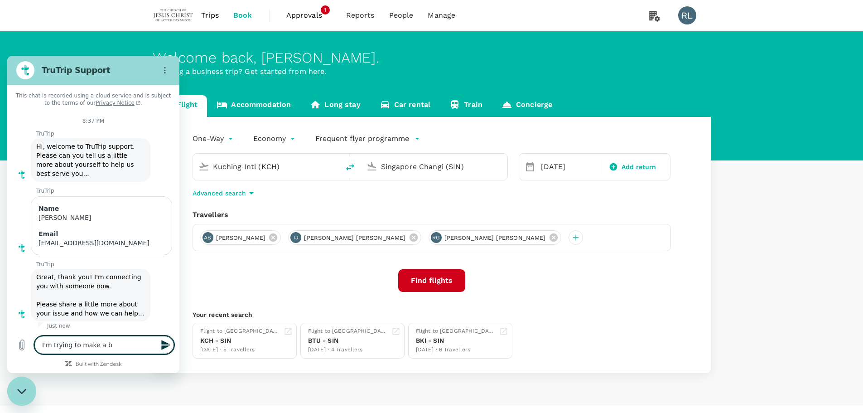
type textarea "x"
type textarea "I'm trying to make a b"
type textarea "x"
type textarea "I'm trying to make a"
type textarea "x"
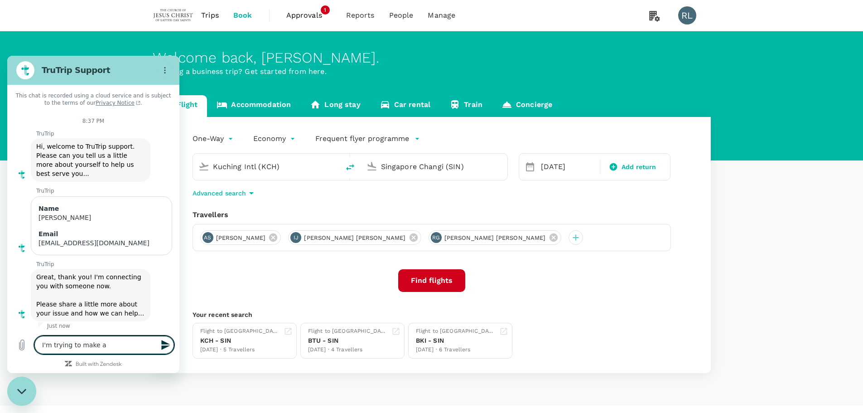
type textarea "I'm trying to make a"
type textarea "x"
type textarea "I'm trying to make"
type textarea "x"
type textarea "I'm trying to make"
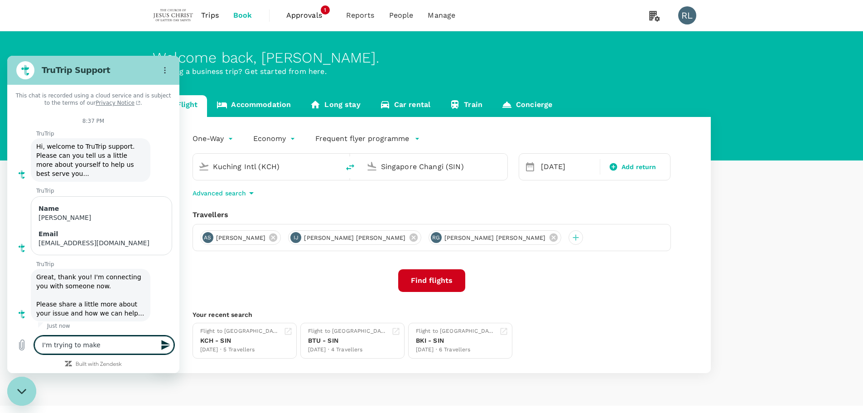
type textarea "x"
type textarea "I'm trying to mak"
type textarea "x"
type textarea "I'm trying to ma"
type textarea "x"
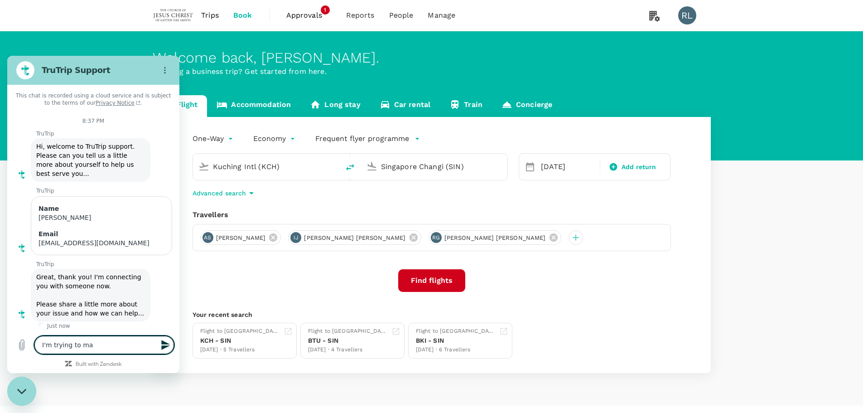
type textarea "I'm trying to m"
type textarea "x"
type textarea "I'm trying to"
type textarea "x"
type textarea "I'm trying to s"
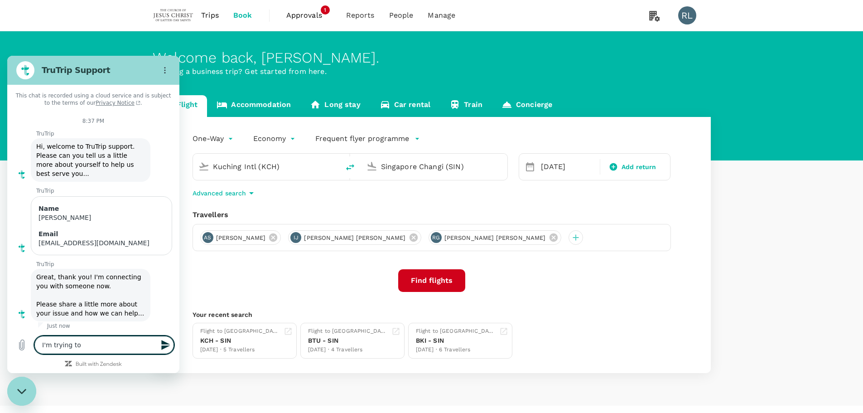
type textarea "x"
type textarea "I'm trying to su"
type textarea "x"
type textarea "I'm trying to sub"
type textarea "x"
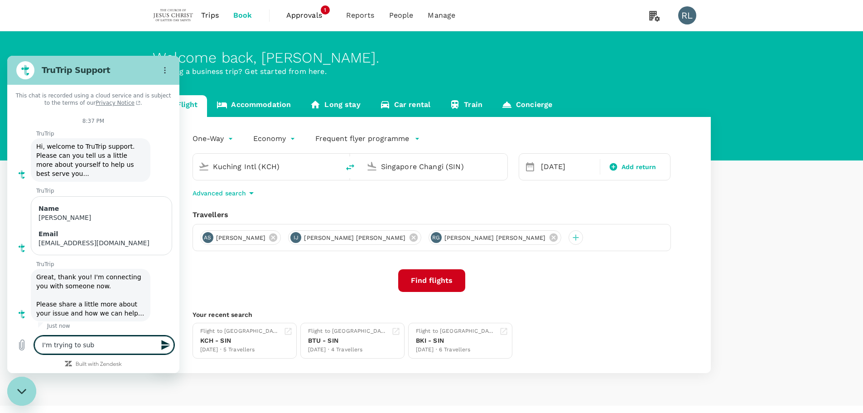
type textarea "I'm trying to subm"
type textarea "x"
type textarea "I'm trying to submi"
type textarea "x"
type textarea "I'm trying to submit"
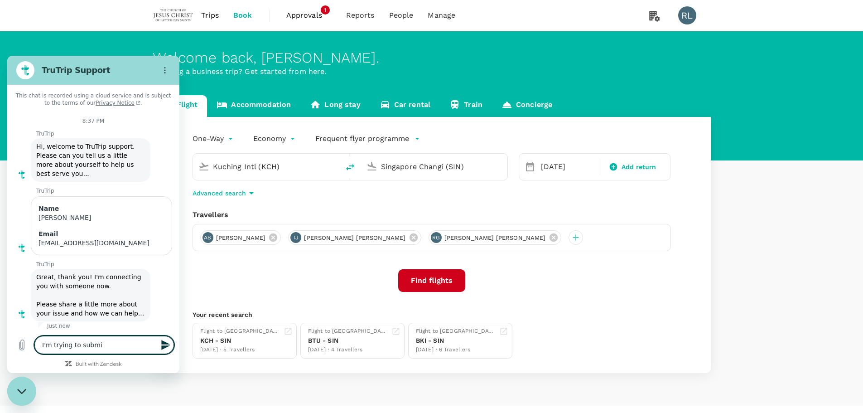
type textarea "x"
type textarea "I'm trying to submit"
type textarea "x"
type textarea "I'm trying to submit a"
type textarea "x"
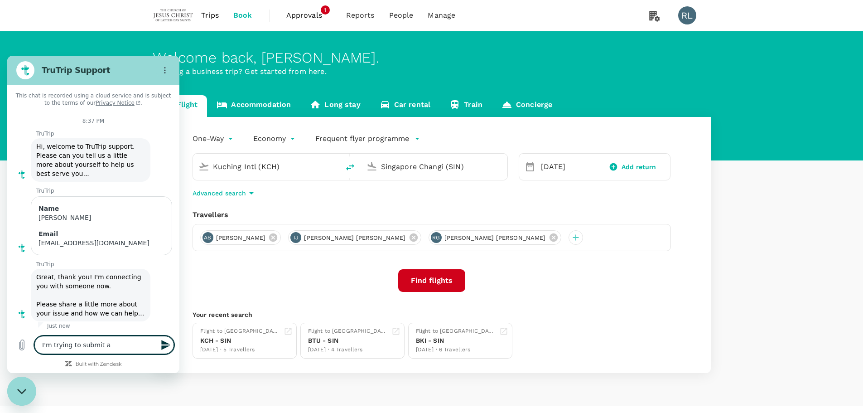
type textarea "I'm trying to submit a"
type textarea "x"
type textarea "I'm trying to submit a b"
type textarea "x"
type textarea "I'm trying to submit a bo"
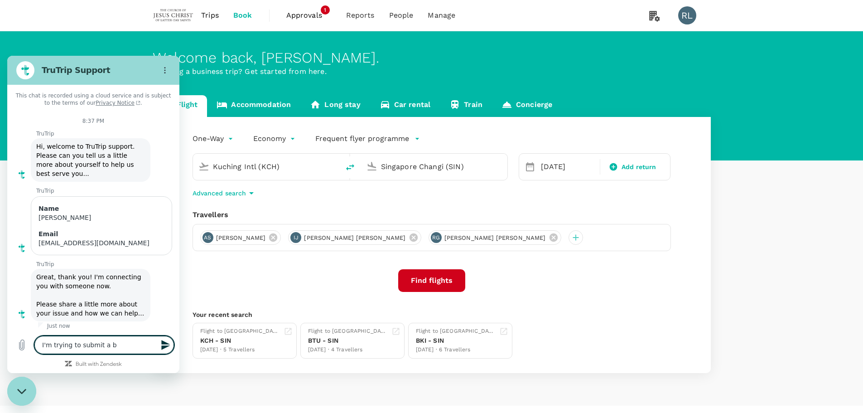
type textarea "x"
type textarea "I'm trying to submit a boo"
type textarea "x"
type textarea "I'm trying to submit a book"
type textarea "x"
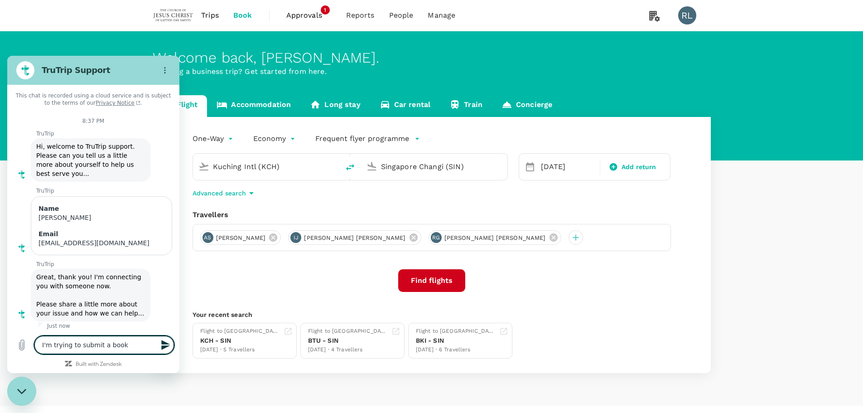
type textarea "I'm trying to submit a booki"
type textarea "x"
type textarea "I'm trying to submit a bookin"
type textarea "x"
type textarea "I'm trying to submit a booking"
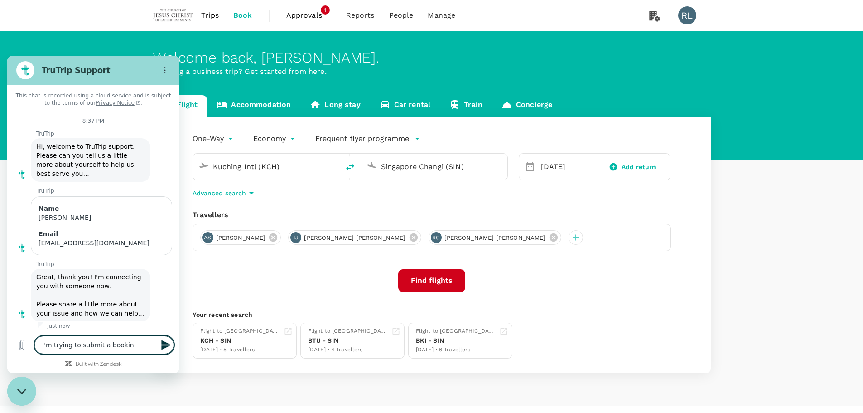
type textarea "x"
type textarea "I'm trying to submit a booking"
type textarea "x"
type textarea "I'm trying to submit a booking b"
type textarea "x"
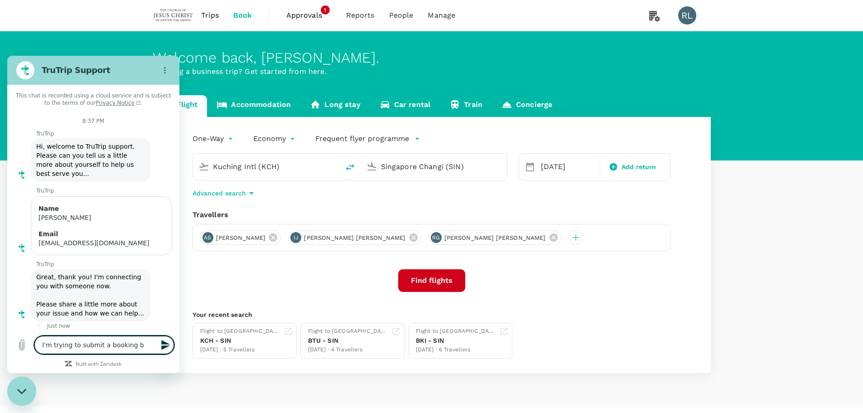
type textarea "I'm trying to submit a booking bu"
type textarea "x"
type textarea "I'm trying to submit a booking but"
type textarea "x"
type textarea "I'm trying to submit a booking but"
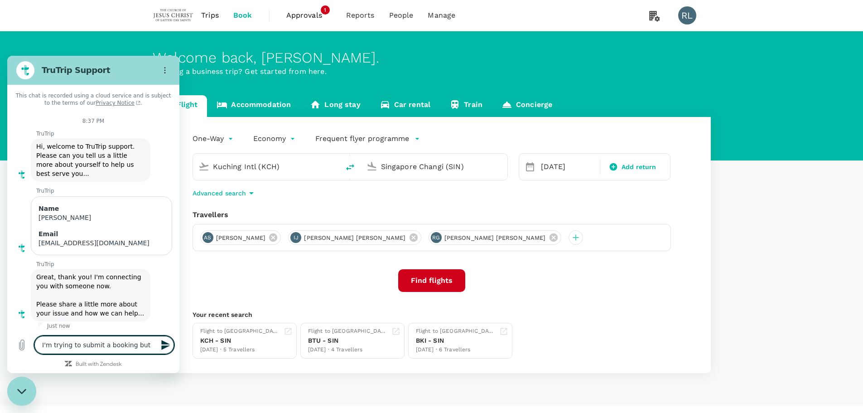
type textarea "x"
type textarea "I'm trying to submit a booking but i"
type textarea "x"
type textarea "I'm trying to submit a booking but it"
type textarea "x"
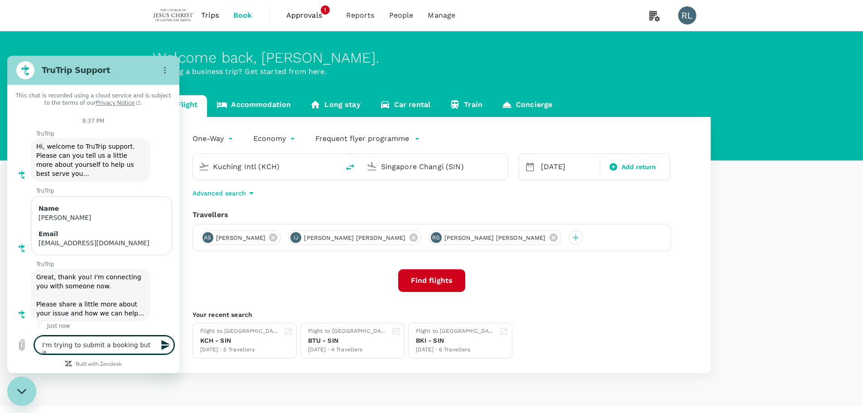
type textarea "I'm trying to submit a booking but it"
type textarea "x"
type textarea "I'm trying to submit a booking but it si"
type textarea "x"
type textarea "I'm trying to submit a booking but it si"
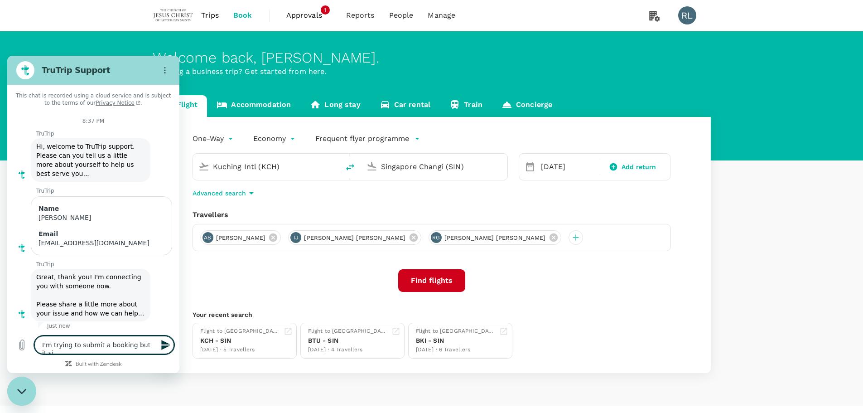
type textarea "x"
type textarea "I'm trying to submit a booking but it si"
type textarea "x"
type textarea "I'm trying to submit a booking but it s"
type textarea "x"
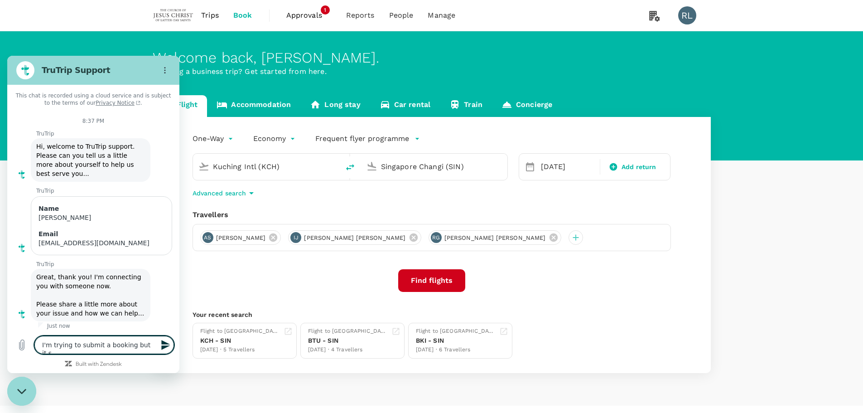
type textarea "I'm trying to submit a booking but it"
type textarea "x"
type textarea "I'm trying to submit a booking but it i"
type textarea "x"
type textarea "I'm trying to submit a booking but it is"
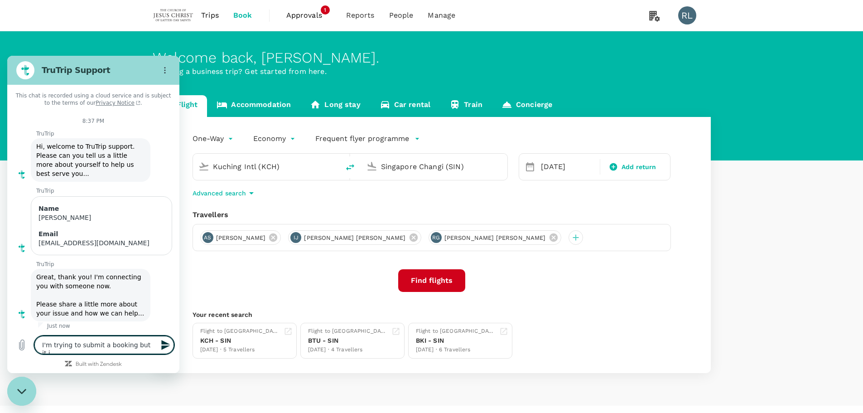
type textarea "x"
type textarea "I'm trying to submit a booking but it is"
type textarea "x"
type textarea "I'm trying to submit a booking but it is n"
type textarea "x"
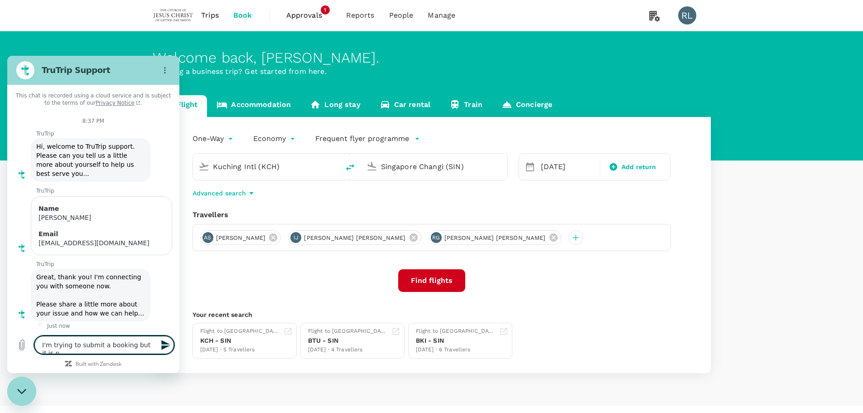
type textarea "I'm trying to submit a booking but it is no"
type textarea "x"
type textarea "I'm trying to submit a booking but it is not"
type textarea "x"
type textarea "I'm trying to submit a booking but it is not"
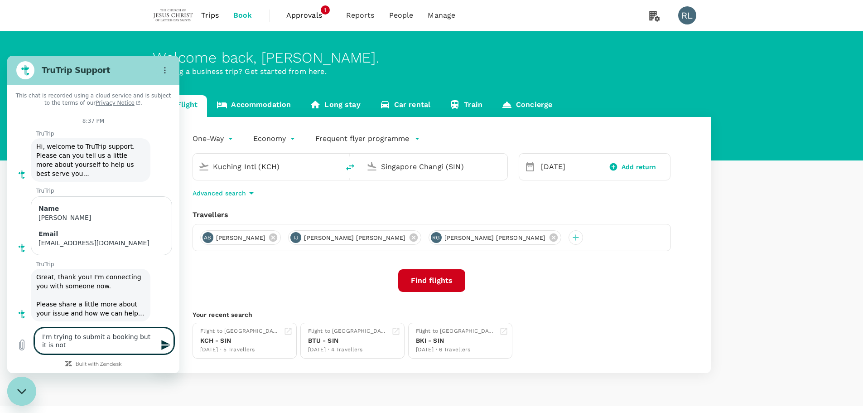
type textarea "x"
type textarea "I'm trying to submit a booking but it is not w"
type textarea "x"
type textarea "I'm trying to submit a booking but it is not wo"
type textarea "x"
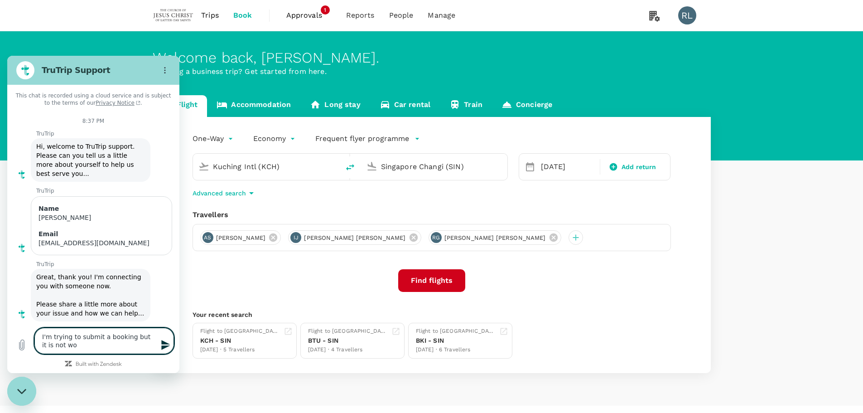
type textarea "I'm trying to submit a booking but it is not wor"
type textarea "x"
type textarea "I'm trying to submit a booking but it is not work"
type textarea "x"
type textarea "I'm trying to submit a booking but it is not worki"
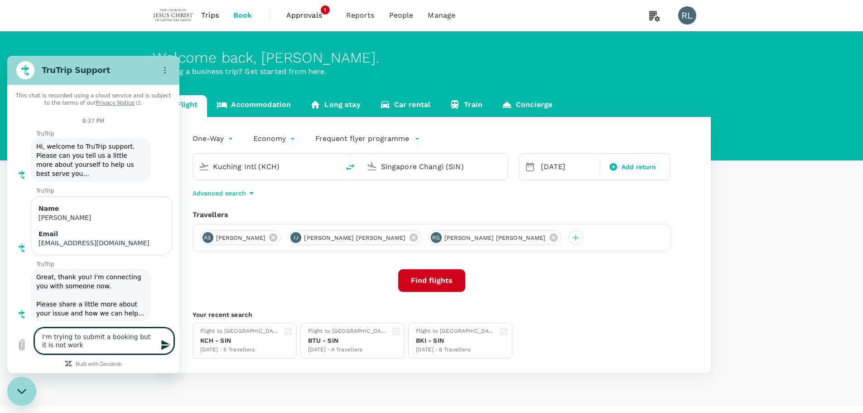
type textarea "x"
type textarea "I'm trying to submit a booking but it is not workin"
type textarea "x"
type textarea "I'm trying to submit a booking but it is not working"
type textarea "x"
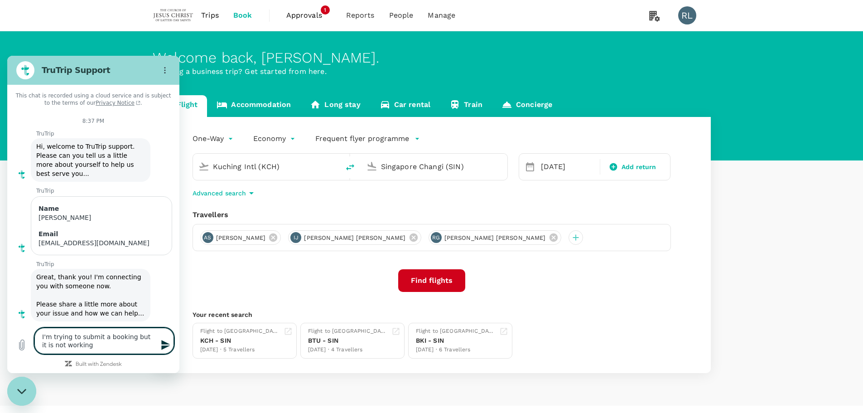
type textarea "I'm trying to submit a booking but it is not working."
type textarea "x"
type textarea "I'm trying to submit a booking but it is not working."
type textarea "x"
type textarea "I'm trying to submit a booking but it is not working."
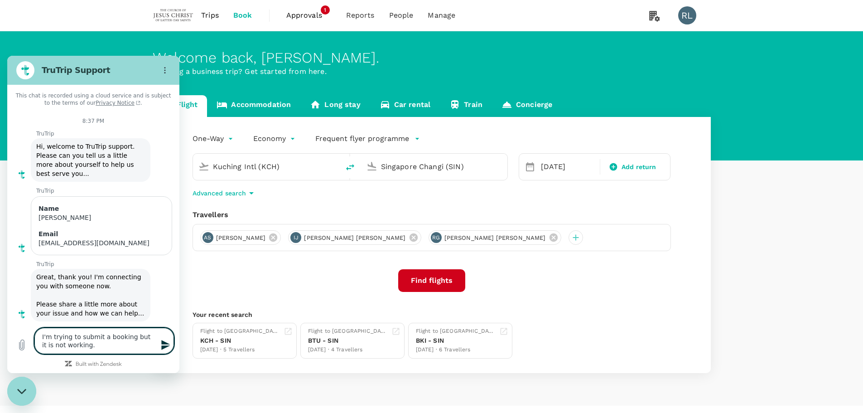
type textarea "x"
type textarea "I'm trying to submit a booking but it is not working. i"
type textarea "x"
type textarea "I'm trying to submit a booking but it is not working. it"
type textarea "x"
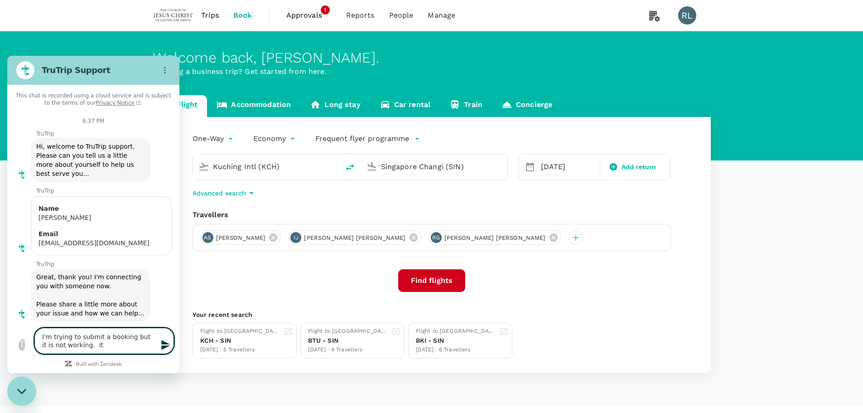
type textarea "I'm trying to submit a booking but it is not working. it"
type textarea "x"
type textarea "I'm trying to submit a booking but it is not working. it i"
type textarea "x"
type textarea "I'm trying to submit a booking but it is not working. it is"
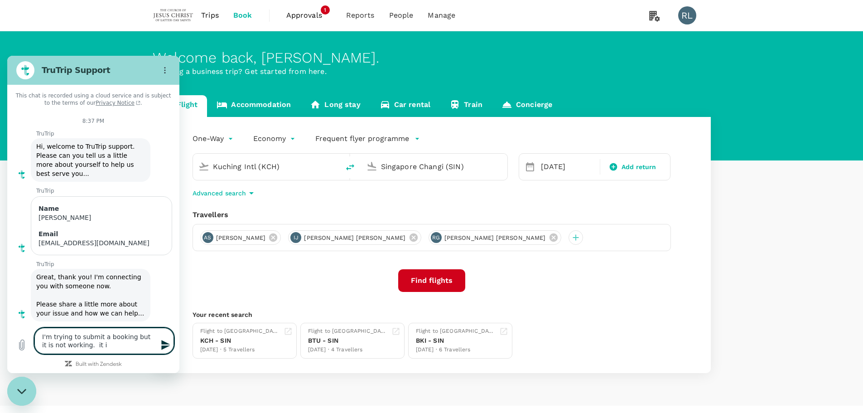
type textarea "x"
type textarea "I'm trying to submit a booking but it is not working. it is"
type textarea "x"
type textarea "I'm trying to submit a booking but it is not working. it is f"
type textarea "x"
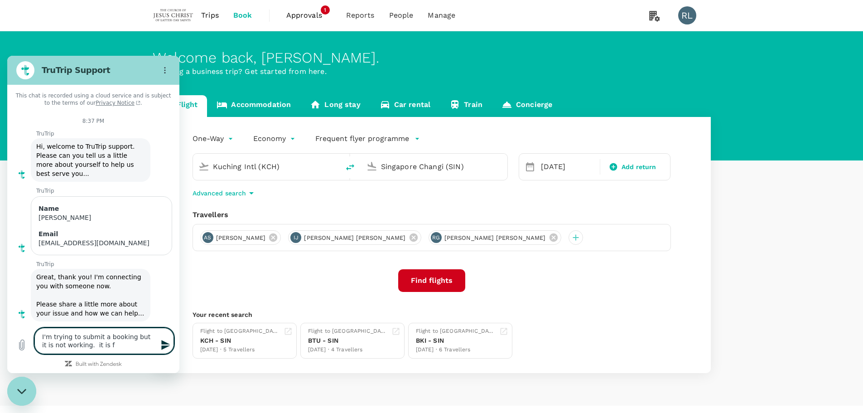
type textarea "I'm trying to submit a booking but it is not working. it is fo"
type textarea "x"
type textarea "I'm trying to submit a booking but it is not working. it is for"
type textarea "x"
type textarea "I'm trying to submit a booking but it is not working. it is for"
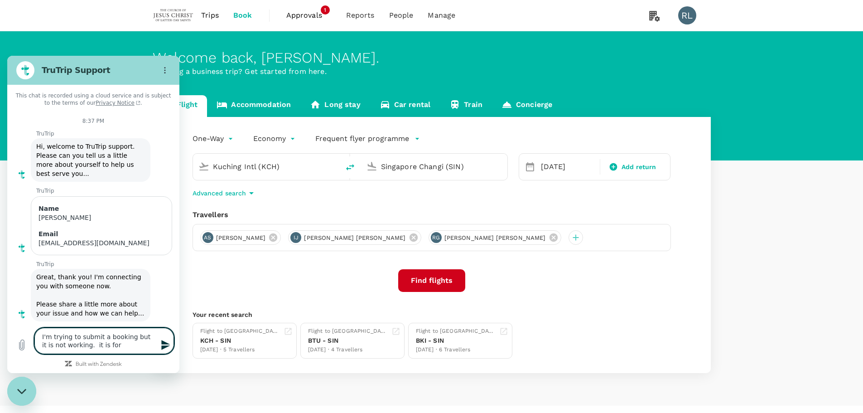
type textarea "x"
type textarea "I'm trying to submit a booking but it is not working. it is for K"
type textarea "x"
type textarea "I'm trying to submit a booking but it is not working. it is for KC"
type textarea "x"
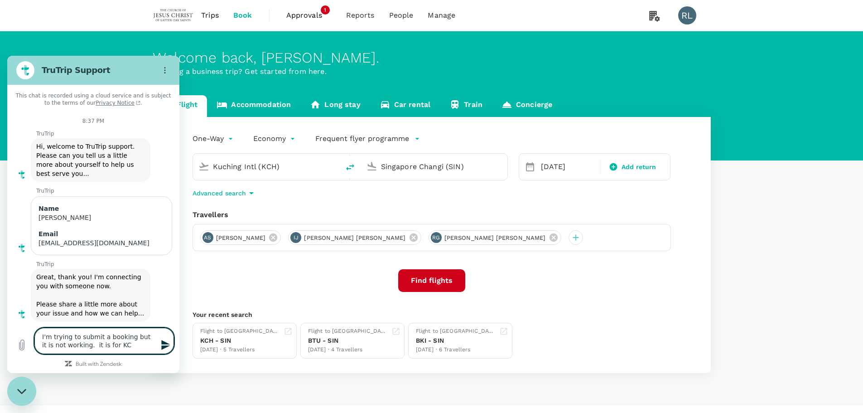
type textarea "I'm trying to submit a booking but it is not working. it is for KCH"
type textarea "x"
type textarea "I'm trying to submit a booking but it is not working. it is for KCH-"
type textarea "x"
type textarea "I'm trying to submit a booking but it is not working. it is for KCH-S"
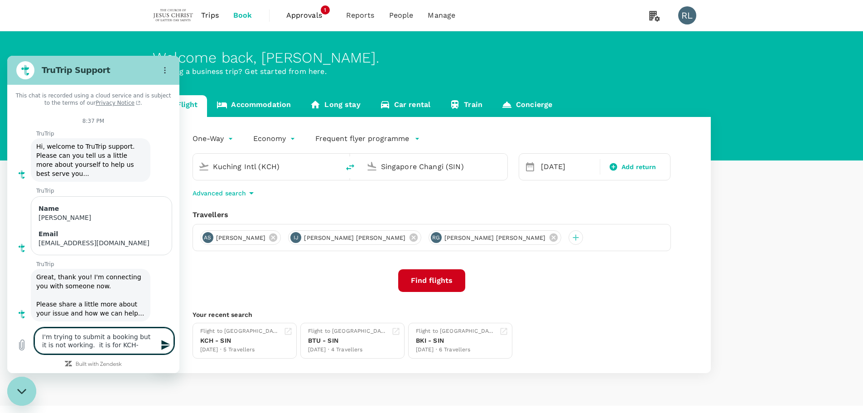
type textarea "x"
type textarea "I'm trying to submit a booking but it is not working. it is for KCH-SI"
type textarea "x"
type textarea "I'm trying to submit a booking but it is not working. it is for KCH-SIN"
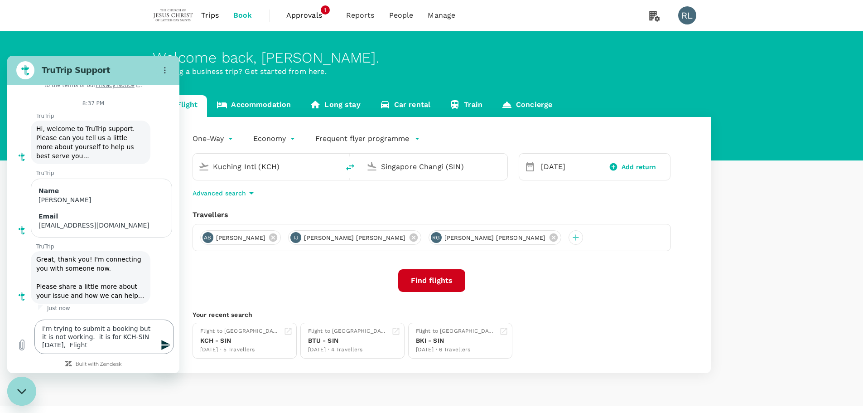
click at [107, 351] on textarea "I'm trying to submit a booking but it is not working. it is for KCH-SIN [DATE],…" at bounding box center [104, 336] width 140 height 34
click at [149, 347] on textarea "I'm trying to submit a booking but it is not working. it is for KCH-SIN [DATE],…" at bounding box center [104, 336] width 140 height 34
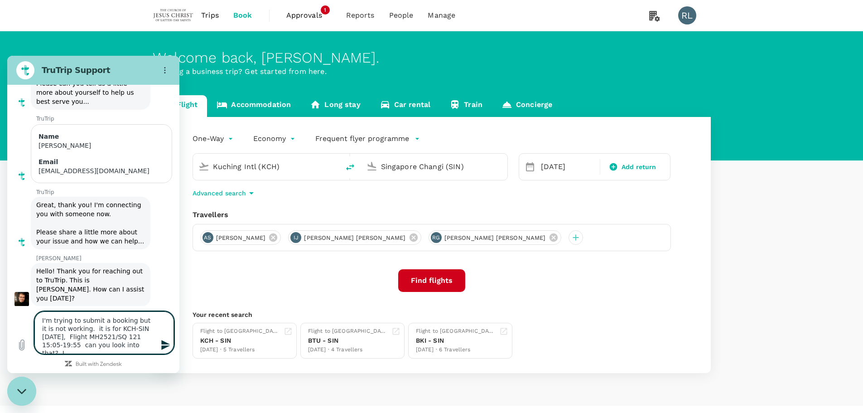
scroll to position [74, 0]
click at [137, 343] on textarea "I'm trying to submit a booking but it is not working. it is for KCH-SIN [DATE],…" at bounding box center [104, 332] width 140 height 43
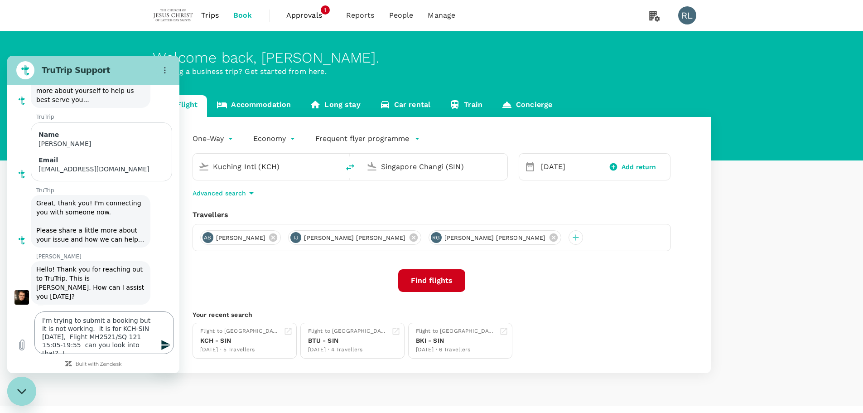
click at [134, 347] on textarea "I'm trying to submit a booking but it is not working. it is for KCH-SIN [DATE],…" at bounding box center [104, 332] width 140 height 43
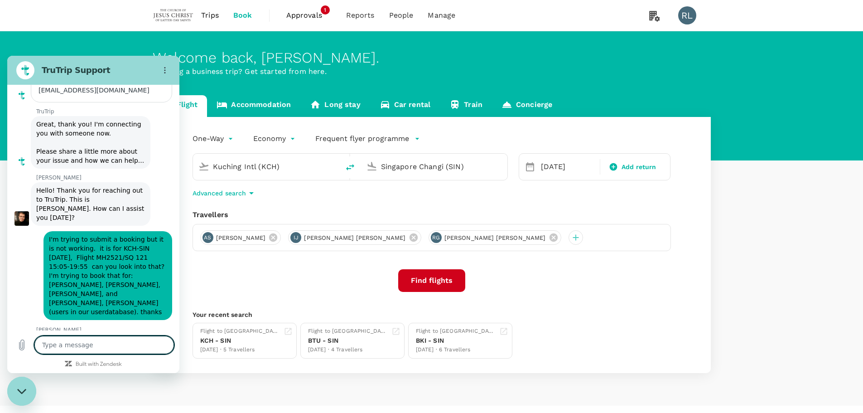
scroll to position [152, 0]
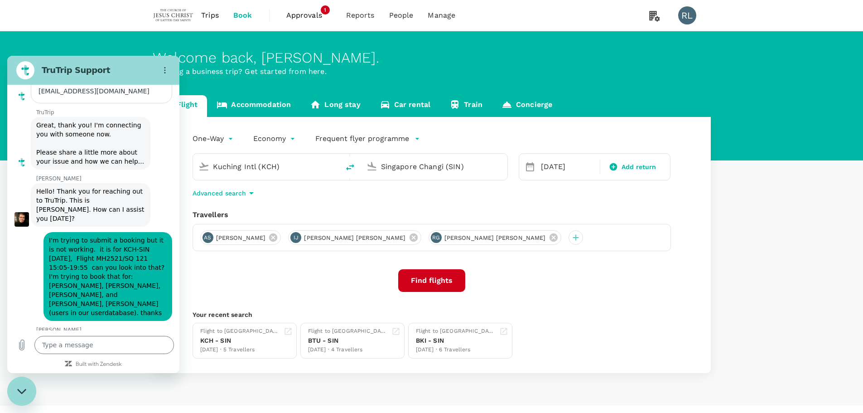
click at [574, 292] on div "One-Way oneway Economy economy Frequent flyer programme Kuching Intl (KCH) [GEO…" at bounding box center [432, 245] width 558 height 256
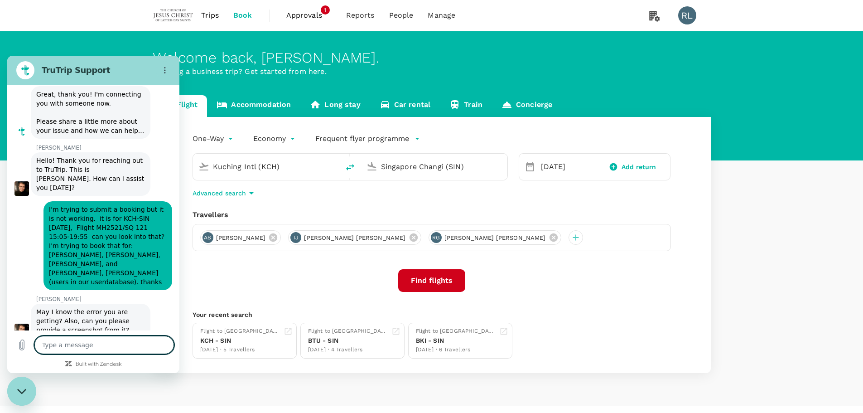
click at [73, 348] on textarea at bounding box center [104, 345] width 140 height 18
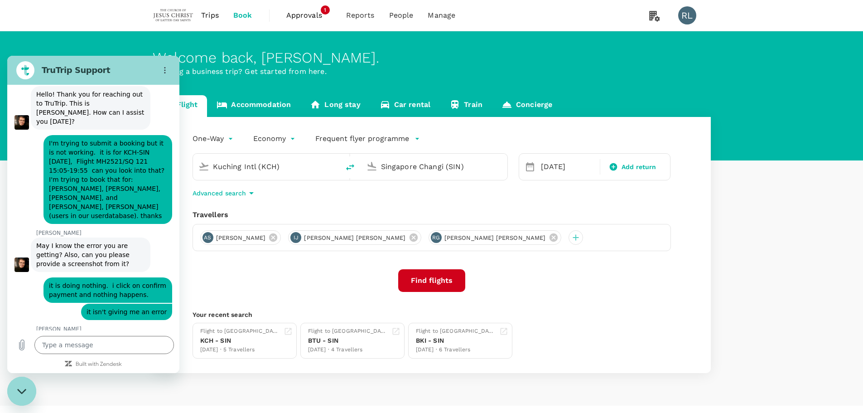
scroll to position [248, 0]
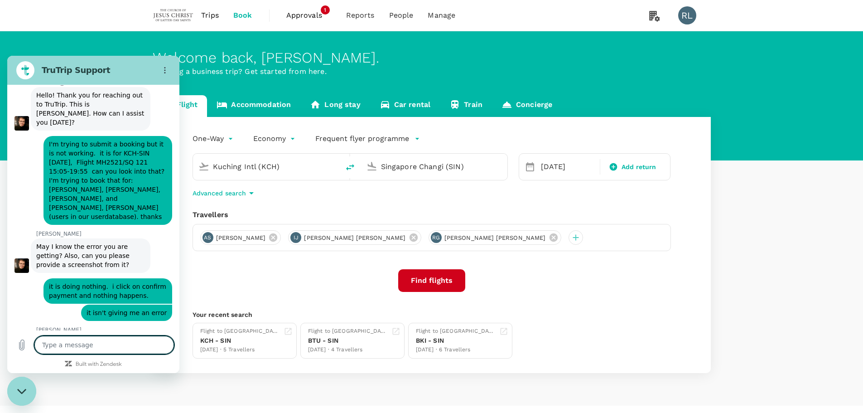
click at [89, 347] on textarea at bounding box center [104, 345] width 140 height 18
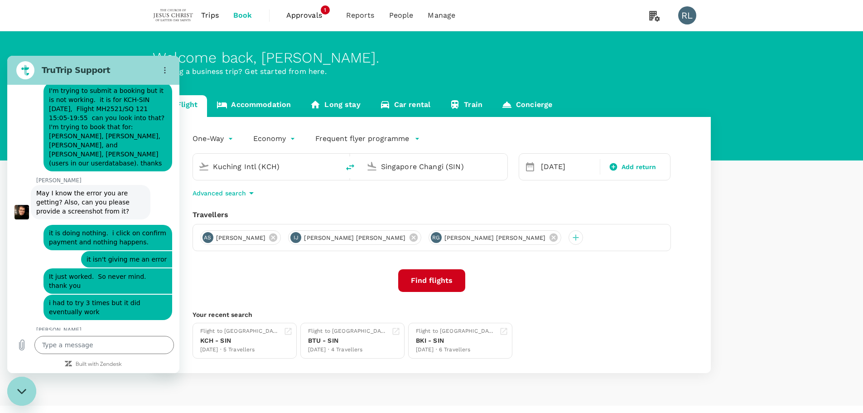
scroll to position [300, 0]
click at [67, 343] on textarea at bounding box center [104, 345] width 140 height 18
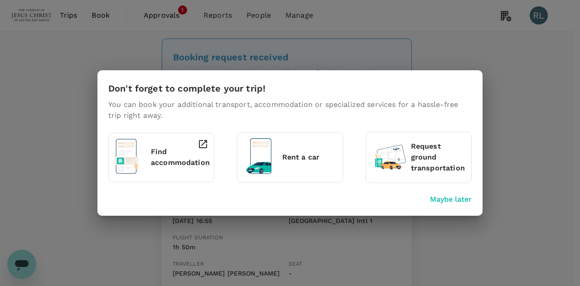
click at [447, 198] on p "Maybe later" at bounding box center [451, 199] width 42 height 11
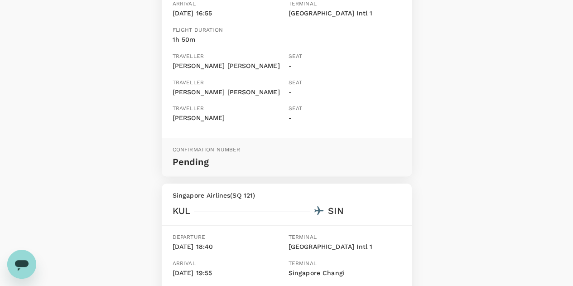
scroll to position [226, 0]
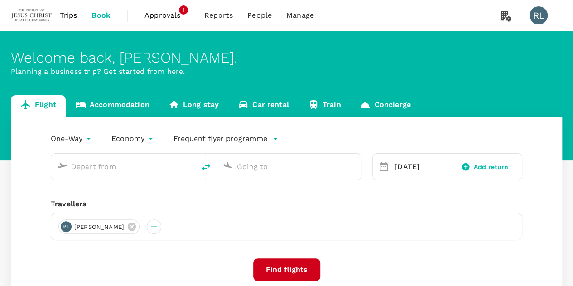
type input "Kuching Intl (KCH)"
type input "Singapore Changi (SIN)"
type input "Kuching Intl (KCH)"
type input "Singapore Changi (SIN)"
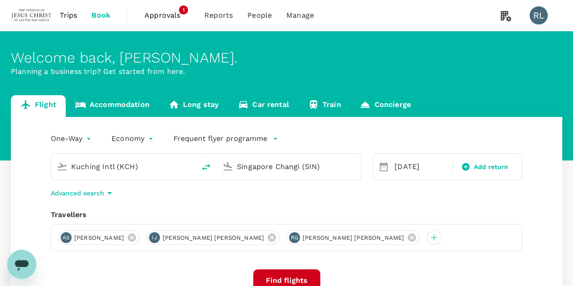
drag, startPoint x: 335, startPoint y: 235, endPoint x: 303, endPoint y: 241, distance: 32.8
click at [407, 236] on icon at bounding box center [412, 237] width 10 height 10
click at [267, 237] on icon at bounding box center [272, 237] width 10 height 10
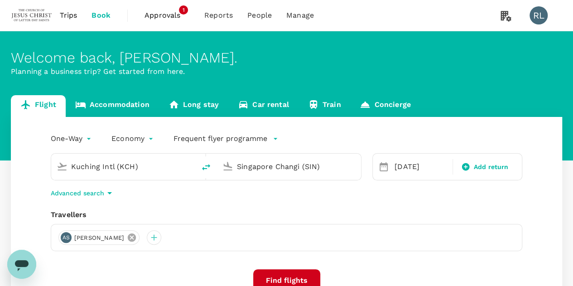
click at [136, 239] on icon at bounding box center [132, 237] width 8 height 8
click at [65, 238] on div at bounding box center [65, 237] width 14 height 14
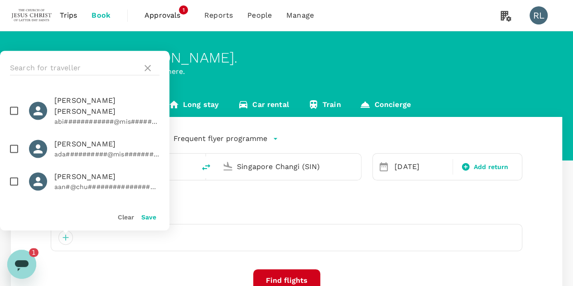
click at [24, 261] on icon "Open messaging window, 1 unread message" at bounding box center [22, 265] width 14 height 11
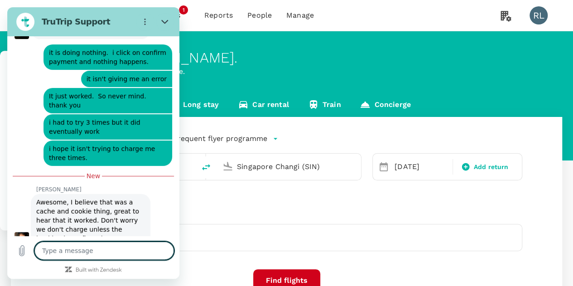
scroll to position [435, 0]
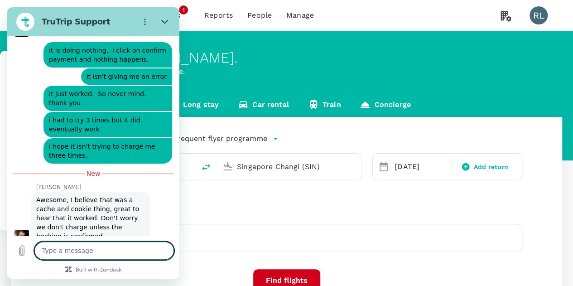
type textarea "a"
type textarea "x"
type textarea "al"
type textarea "x"
type textarea "all"
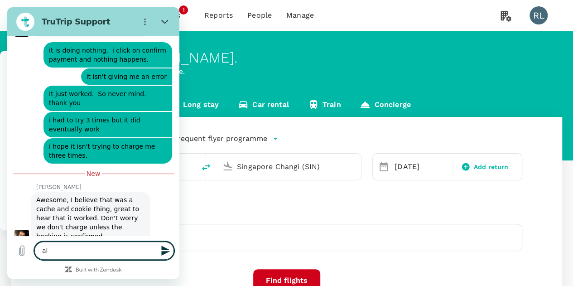
type textarea "x"
type textarea "all"
type textarea "x"
type textarea "all r"
type textarea "x"
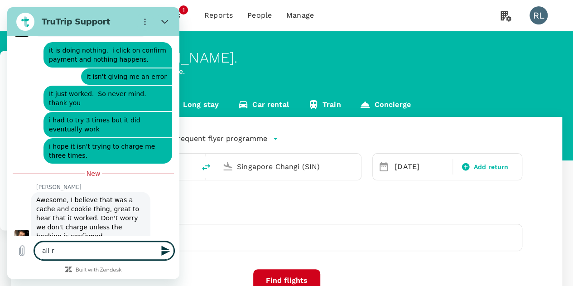
type textarea "all ri"
type textarea "x"
type textarea "all rig"
type textarea "x"
type textarea "all righ"
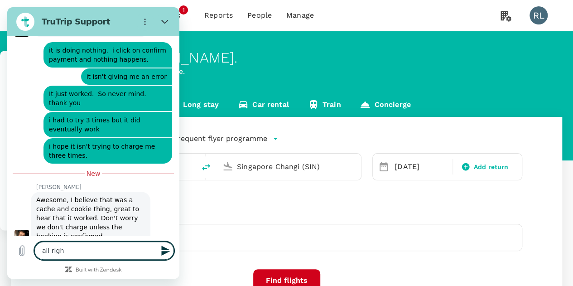
type textarea "x"
type textarea "all right"
type textarea "x"
type textarea "all right,"
type textarea "x"
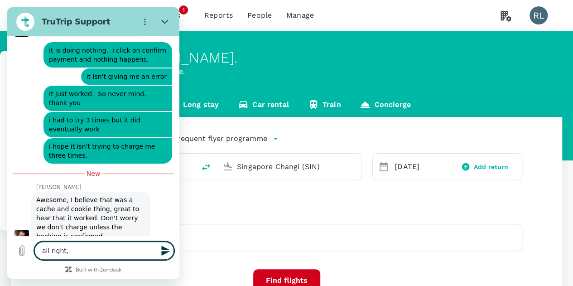
type textarea "all right,"
type textarea "x"
type textarea "all right,"
type textarea "x"
type textarea "all right, t"
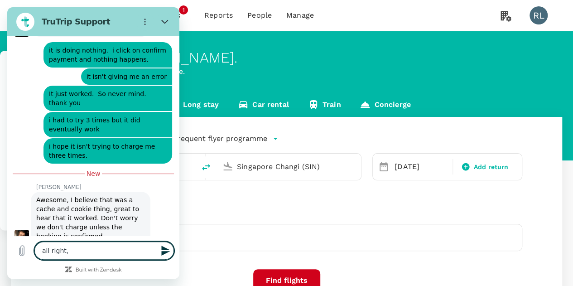
type textarea "x"
type textarea "all right, th"
type textarea "x"
type textarea "all right, tha"
type textarea "x"
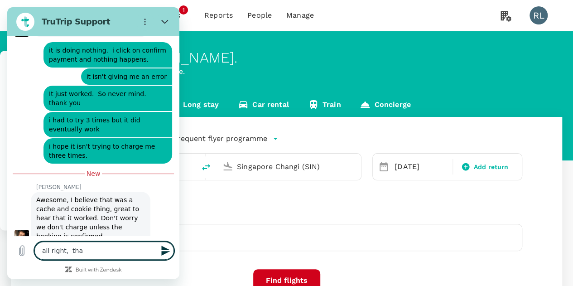
type textarea "all right, that"
type textarea "x"
type textarea "all right, thatn"
type textarea "x"
type textarea "all right, that"
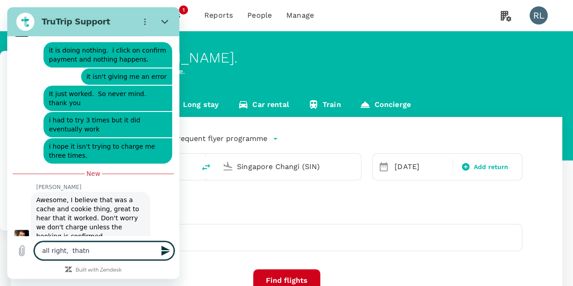
type textarea "x"
type textarea "all right, tha"
type textarea "x"
type textarea "all right, than"
type textarea "x"
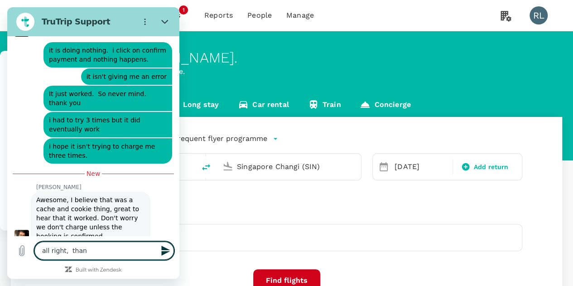
type textarea "all right, thank"
type textarea "x"
type textarea "all right, thanks"
type textarea "x"
type textarea "all right, thanks"
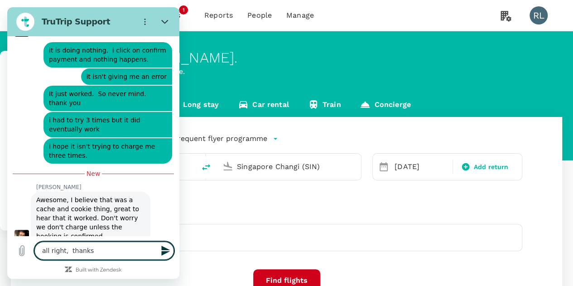
type textarea "x"
type textarea "all right, thanks t"
type textarea "x"
type textarea "all right, thanks [PERSON_NAME]"
type textarea "x"
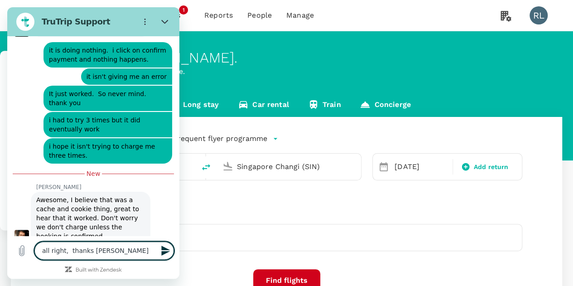
type textarea "all right, thanks tha"
type textarea "x"
type textarea "all right, thanks that"
type textarea "x"
type textarea "all right, thanks that"
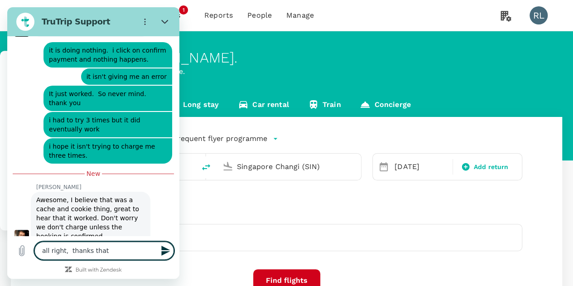
type textarea "x"
type textarea "all right, thanks that i"
type textarea "x"
type textarea "all right, thanks that is"
type textarea "x"
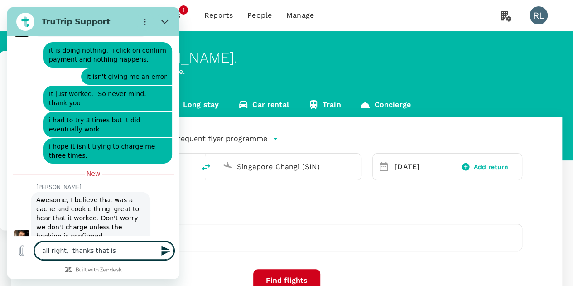
type textarea "all right, thanks that is"
type textarea "x"
type textarea "all right, thanks that is a"
type textarea "x"
type textarea "all right, thanks that is al"
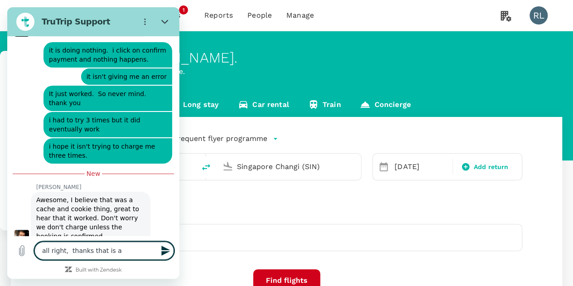
type textarea "x"
type textarea "all right, thanks that is all"
type textarea "x"
type textarea "all right, thanks that is all."
type textarea "x"
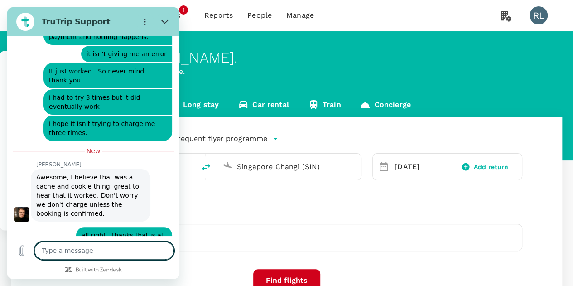
scroll to position [457, 0]
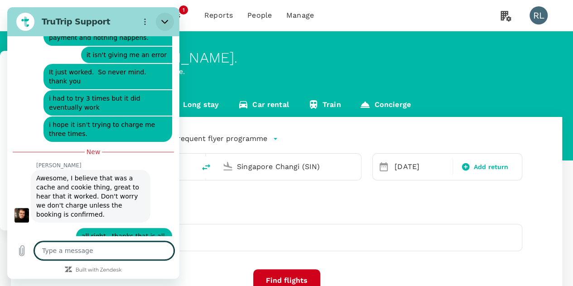
click at [164, 21] on icon "Close" at bounding box center [164, 21] width 7 height 7
type textarea "x"
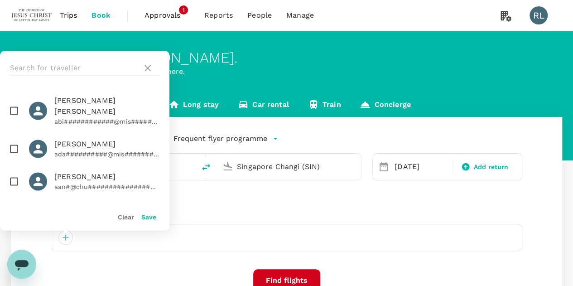
scroll to position [458, 0]
click at [94, 64] on input "text" at bounding box center [74, 68] width 129 height 14
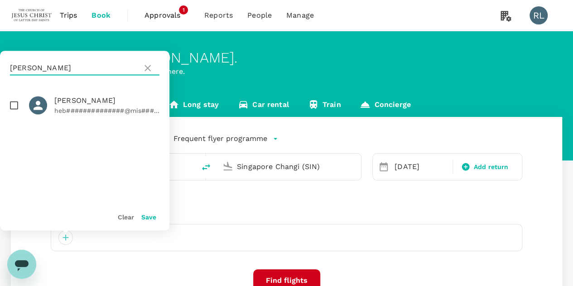
type input "[PERSON_NAME]"
click at [14, 104] on input "checkbox" at bounding box center [14, 105] width 19 height 19
checkbox input "true"
click at [152, 218] on button "Save" at bounding box center [148, 216] width 15 height 7
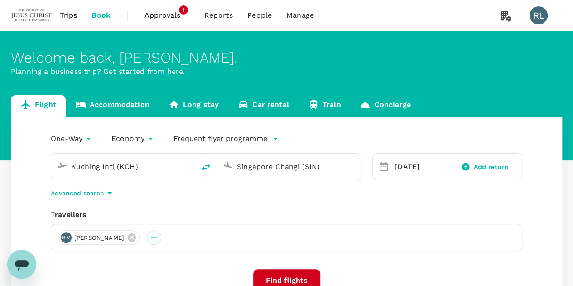
click at [161, 238] on div at bounding box center [154, 237] width 14 height 14
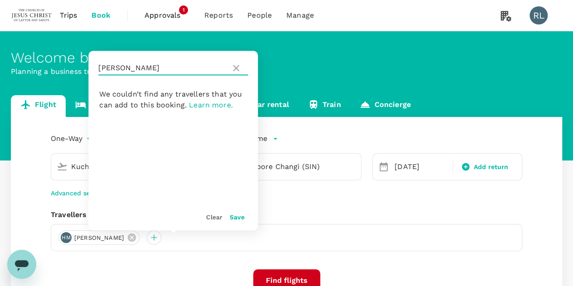
drag, startPoint x: 150, startPoint y: 69, endPoint x: 92, endPoint y: 71, distance: 58.5
click at [92, 71] on div "[PERSON_NAME]" at bounding box center [172, 68] width 169 height 34
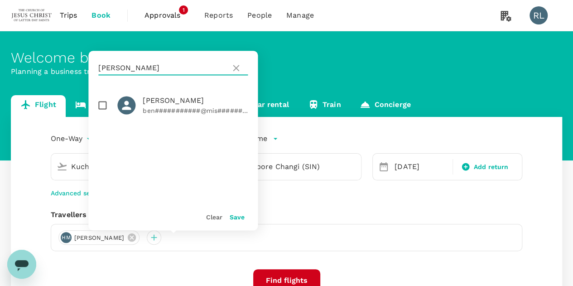
type input "[PERSON_NAME]"
click at [103, 104] on input "checkbox" at bounding box center [102, 105] width 19 height 19
checkbox input "true"
click at [233, 219] on button "Save" at bounding box center [237, 216] width 15 height 7
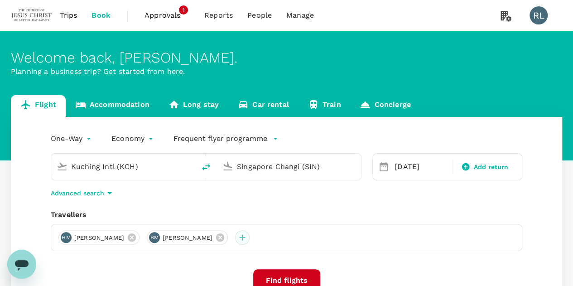
click at [250, 235] on div at bounding box center [242, 237] width 14 height 14
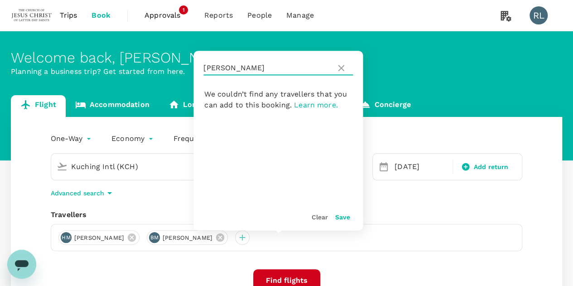
drag, startPoint x: 234, startPoint y: 69, endPoint x: 198, endPoint y: 69, distance: 35.8
click at [198, 69] on div "[PERSON_NAME]" at bounding box center [277, 68] width 169 height 34
drag, startPoint x: 241, startPoint y: 70, endPoint x: 217, endPoint y: 70, distance: 23.6
click at [217, 70] on input "reymonds" at bounding box center [267, 68] width 129 height 14
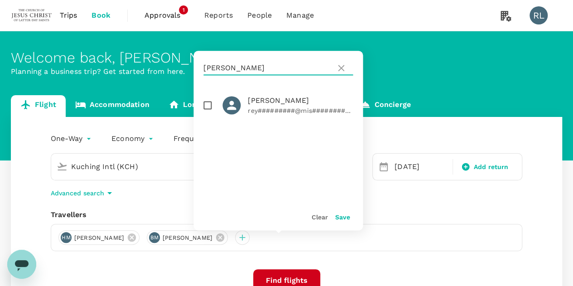
type input "[PERSON_NAME]"
click at [210, 105] on input "checkbox" at bounding box center [207, 105] width 19 height 19
checkbox input "true"
click at [343, 218] on button "Save" at bounding box center [342, 216] width 15 height 7
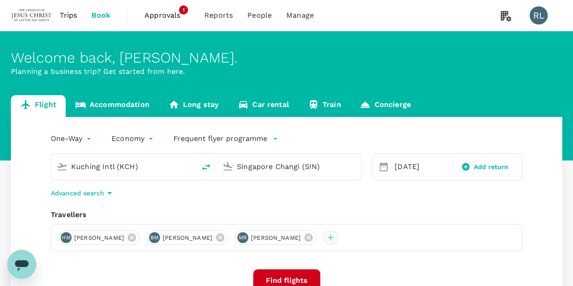
click at [338, 236] on div at bounding box center [330, 237] width 14 height 14
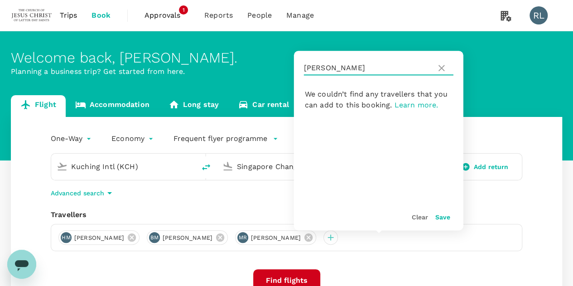
drag, startPoint x: 340, startPoint y: 68, endPoint x: 301, endPoint y: 69, distance: 39.0
click at [301, 69] on div "[PERSON_NAME]" at bounding box center [378, 68] width 169 height 34
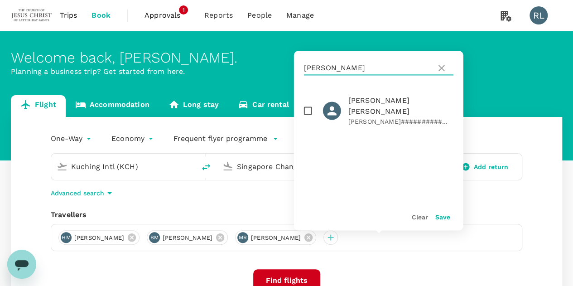
type input "[PERSON_NAME]"
click at [308, 106] on input "checkbox" at bounding box center [308, 110] width 19 height 19
checkbox input "true"
type textarea "x"
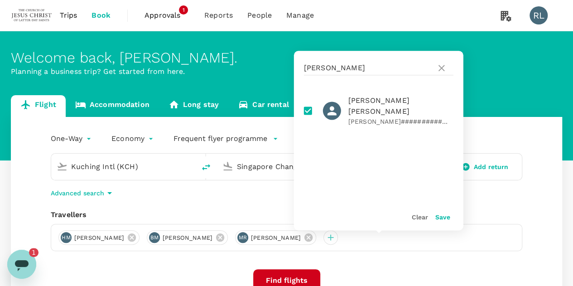
click at [437, 218] on button "Save" at bounding box center [442, 216] width 15 height 7
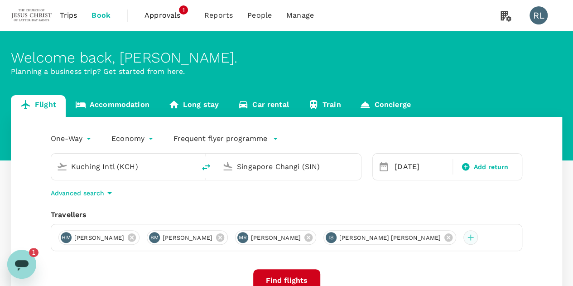
click at [472, 236] on div at bounding box center [470, 237] width 14 height 14
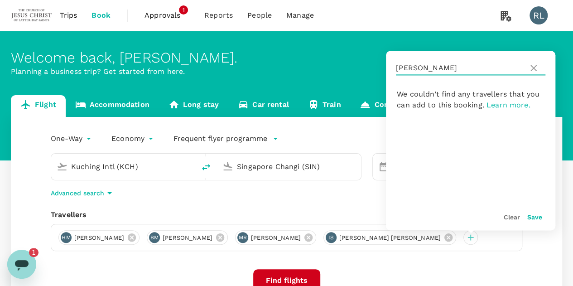
drag, startPoint x: 438, startPoint y: 68, endPoint x: 392, endPoint y: 68, distance: 46.2
click at [392, 68] on div "stevenson" at bounding box center [470, 68] width 169 height 34
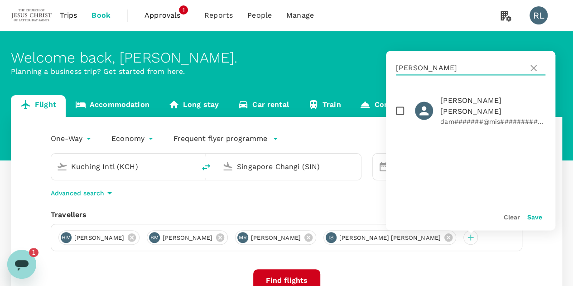
type input "egan"
click at [399, 106] on input "checkbox" at bounding box center [399, 110] width 19 height 19
checkbox input "true"
click at [533, 215] on button "Save" at bounding box center [534, 216] width 15 height 7
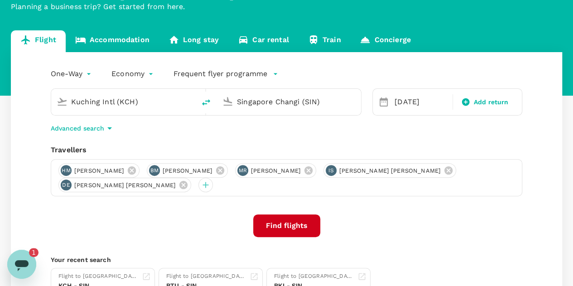
scroll to position [91, 0]
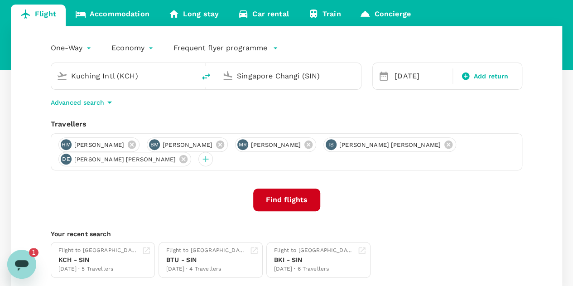
drag, startPoint x: 24, startPoint y: 260, endPoint x: 26, endPoint y: 489, distance: 229.2
click at [24, 260] on icon "Open messaging window, 1 unread message" at bounding box center [22, 264] width 16 height 16
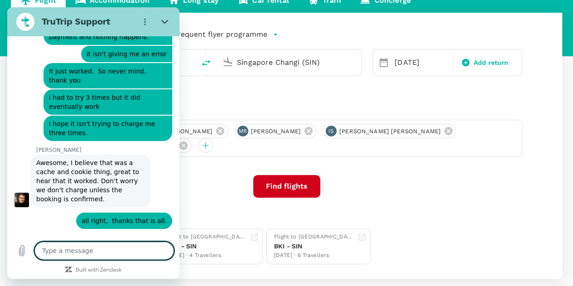
scroll to position [62, 0]
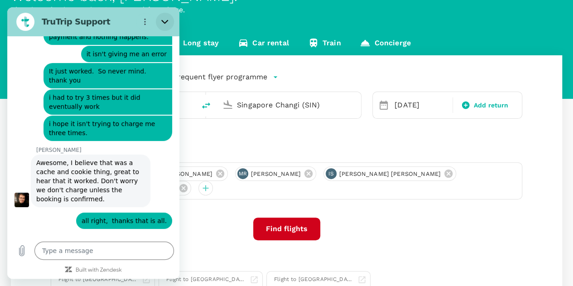
click at [165, 18] on icon "Close" at bounding box center [164, 21] width 7 height 7
type textarea "x"
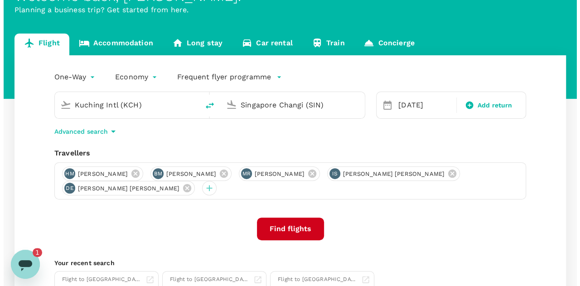
scroll to position [0, 0]
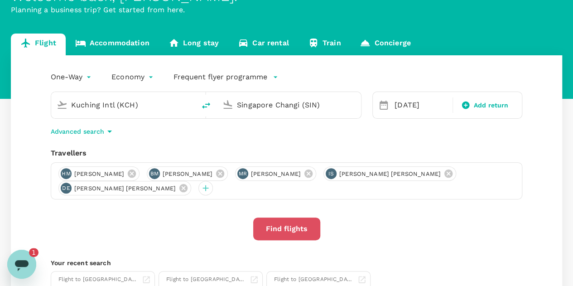
click at [274, 227] on button "Find flights" at bounding box center [286, 228] width 67 height 23
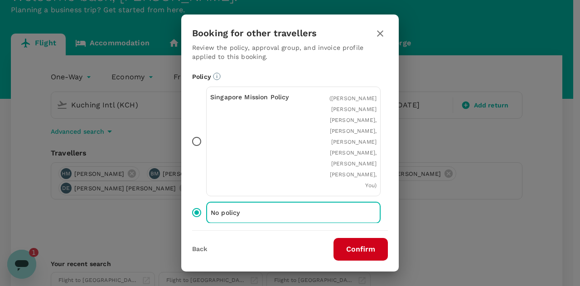
click at [348, 252] on button "Confirm" at bounding box center [360, 249] width 54 height 23
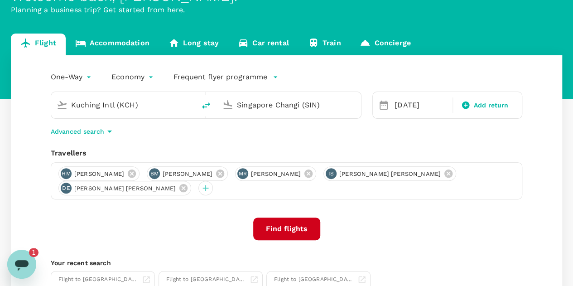
click at [303, 232] on button "Find flights" at bounding box center [286, 228] width 67 height 23
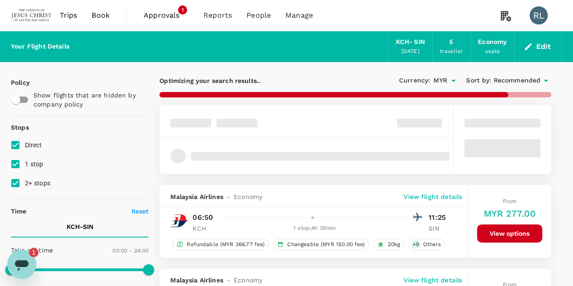
click at [518, 81] on span "Recommended" at bounding box center [516, 81] width 47 height 10
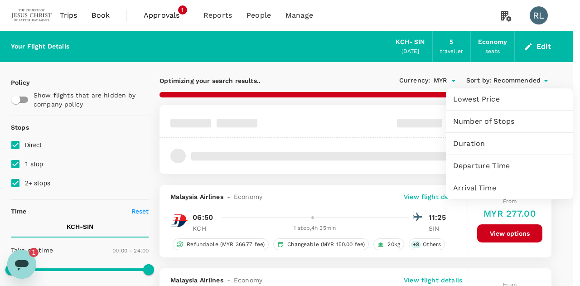
click at [481, 185] on span "Arrival Time" at bounding box center [509, 188] width 112 height 11
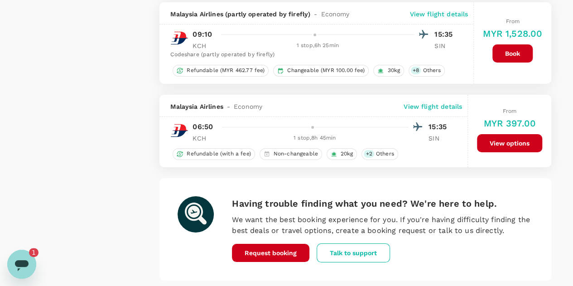
scroll to position [1631, 0]
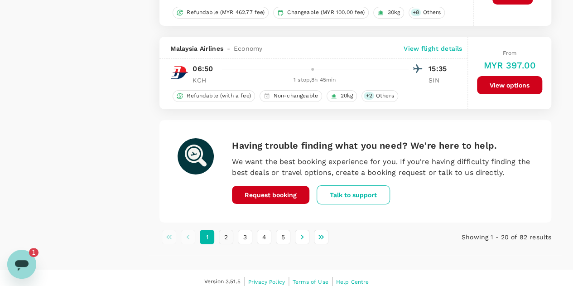
click at [226, 230] on button "2" at bounding box center [226, 237] width 14 height 14
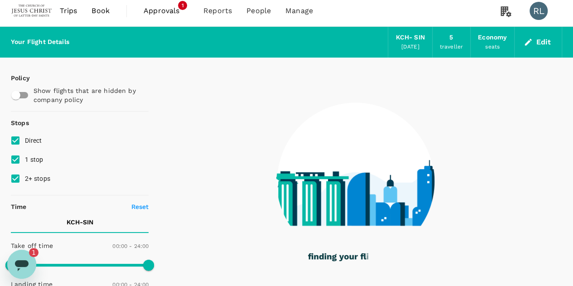
scroll to position [0, 0]
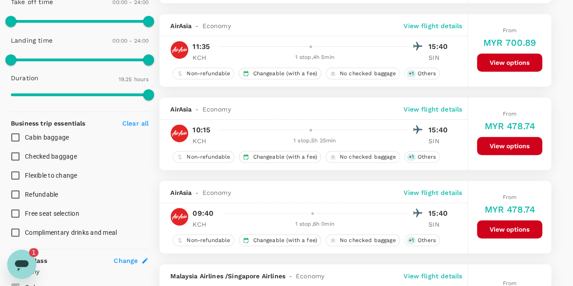
type input "MYR"
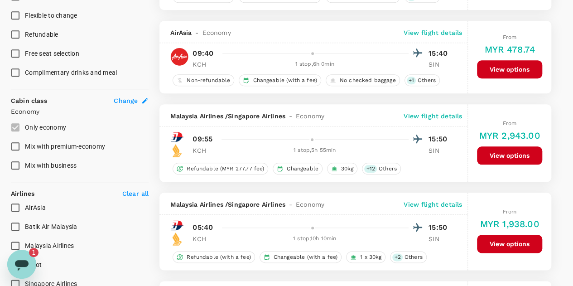
scroll to position [634, 0]
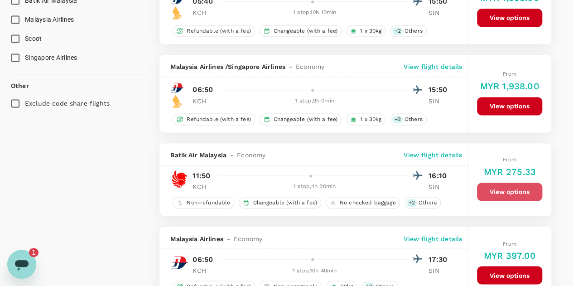
click at [487, 186] on button "View options" at bounding box center [509, 192] width 65 height 18
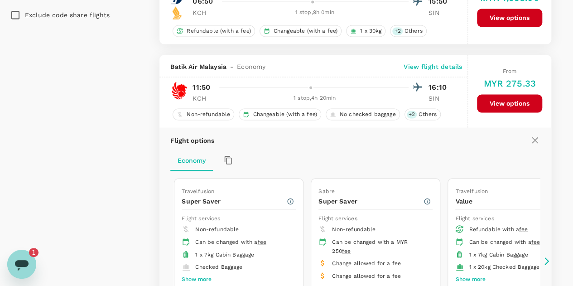
scroll to position [819, 0]
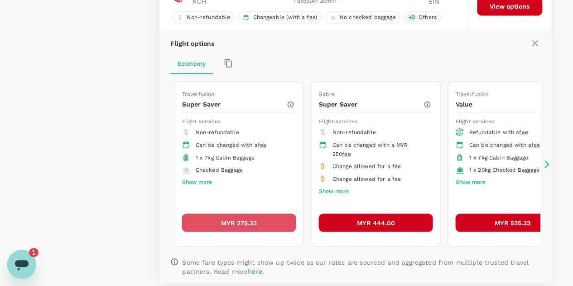
click at [245, 216] on button "MYR 275.33" at bounding box center [239, 222] width 114 height 18
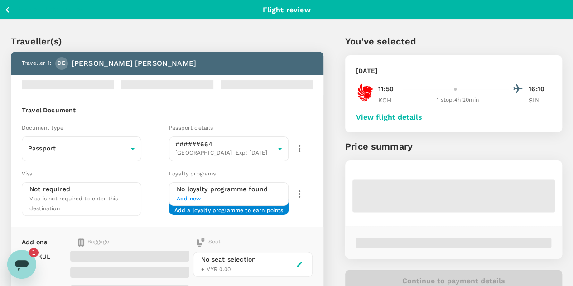
click at [422, 115] on button "View flight details" at bounding box center [389, 117] width 66 height 8
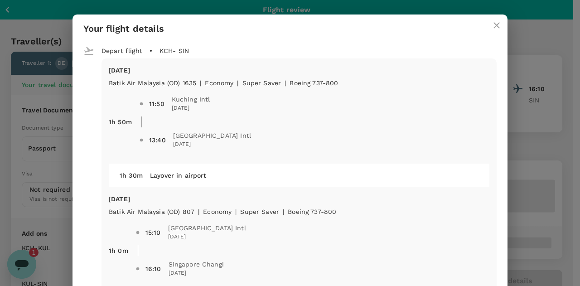
click at [491, 26] on icon "close" at bounding box center [496, 25] width 11 height 11
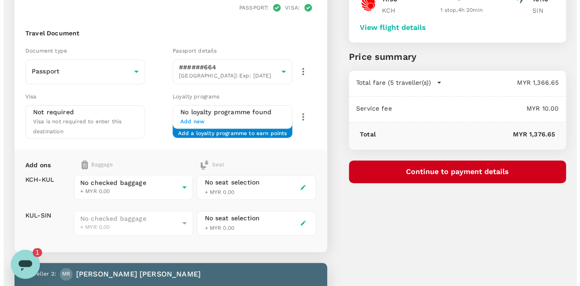
scroll to position [91, 0]
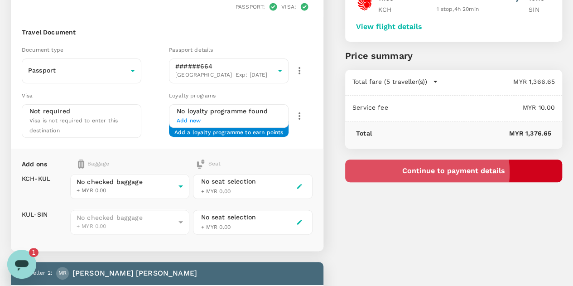
click at [469, 172] on button "Continue to payment details" at bounding box center [453, 170] width 217 height 23
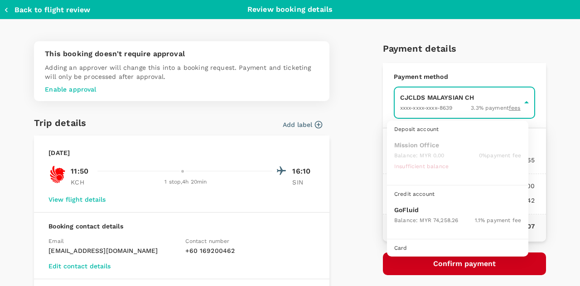
scroll to position [23, 0]
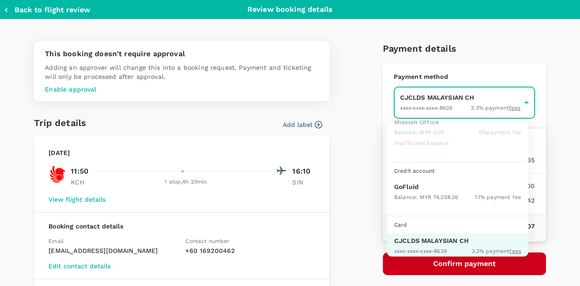
click at [416, 186] on p "GoFluid" at bounding box center [457, 186] width 127 height 9
type input "9b357727-6904-47bd-a44e-9a56bf7dfc7a"
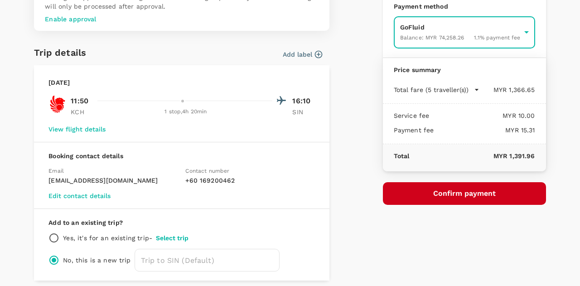
scroll to position [91, 0]
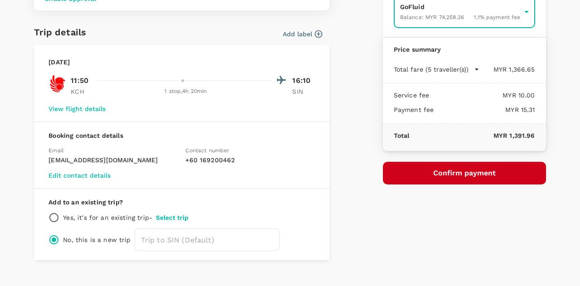
click at [439, 170] on button "Confirm payment" at bounding box center [464, 173] width 163 height 23
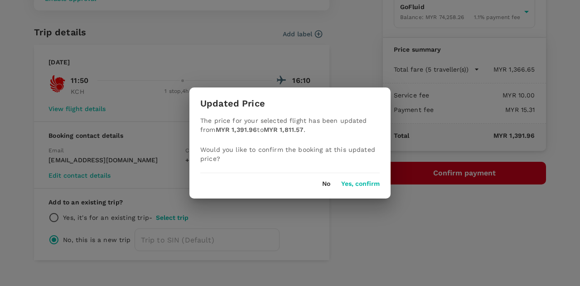
click at [360, 185] on button "Yes, confirm" at bounding box center [360, 183] width 39 height 7
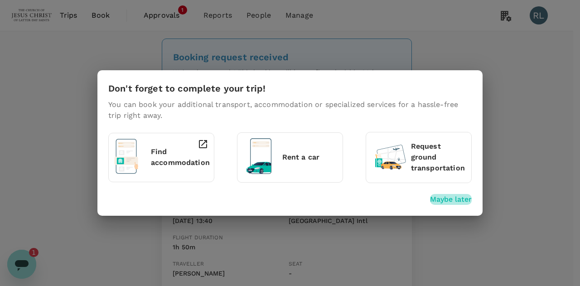
click at [446, 198] on p "Maybe later" at bounding box center [451, 199] width 42 height 11
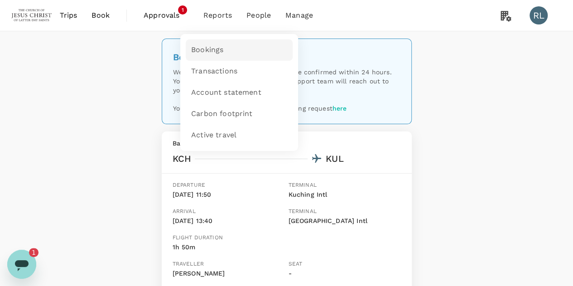
click at [213, 49] on span "Bookings" at bounding box center [207, 50] width 32 height 10
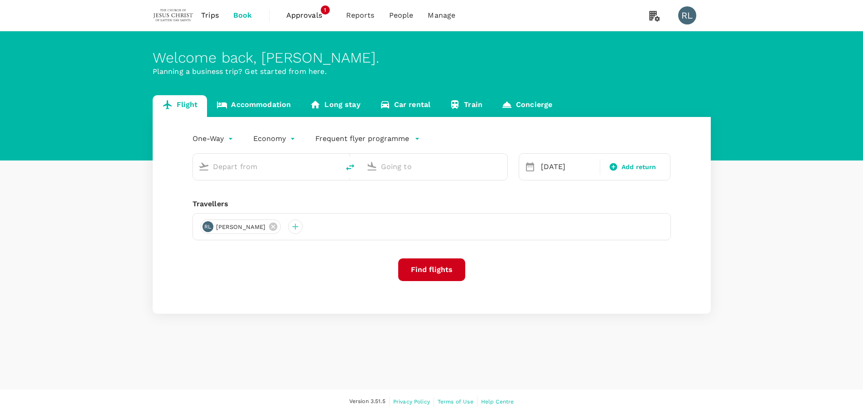
type input "Kuching Intl (KCH)"
type input "Singapore Changi (SIN)"
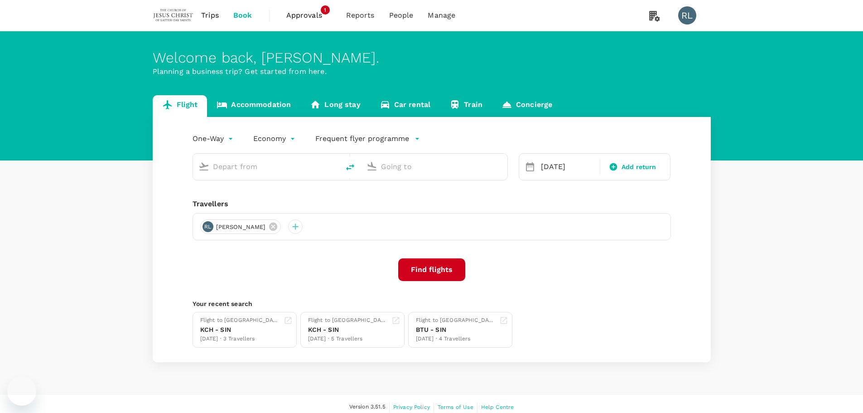
type input "Kuching Intl (KCH)"
type input "Singapore Changi (SIN)"
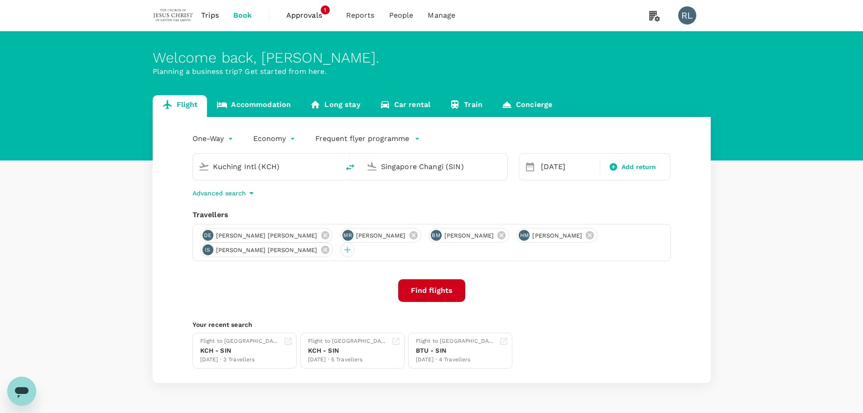
click at [23, 391] on icon "Open messaging window" at bounding box center [22, 392] width 14 height 11
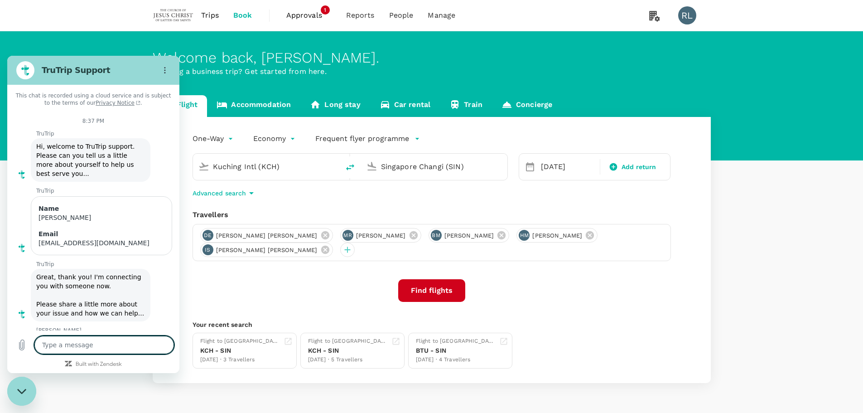
scroll to position [423, 0]
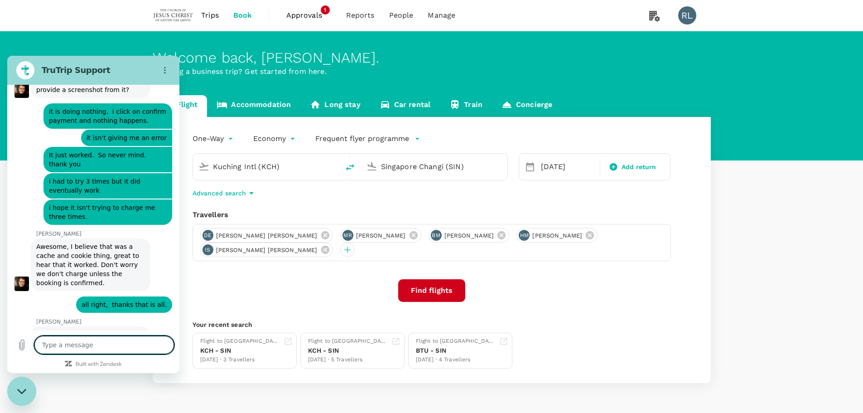
click at [70, 343] on textarea at bounding box center [104, 345] width 140 height 18
type textarea "D"
type textarea "x"
type textarea "DS"
type textarea "x"
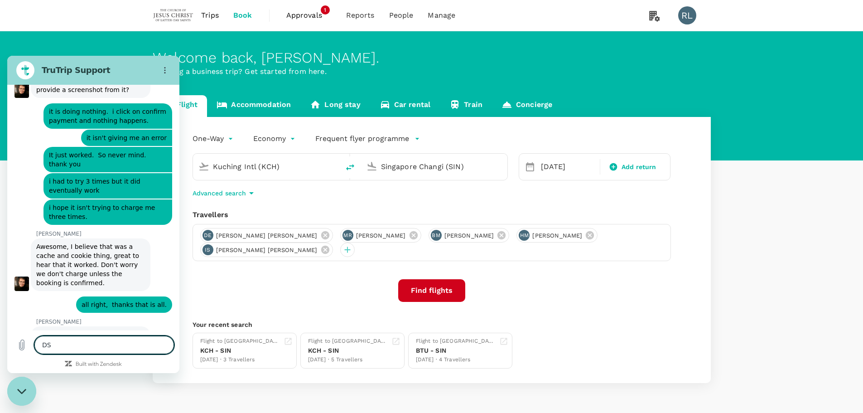
type textarea "DSF"
type textarea "x"
type textarea "DSFS"
type textarea "x"
type textarea "DSFSD"
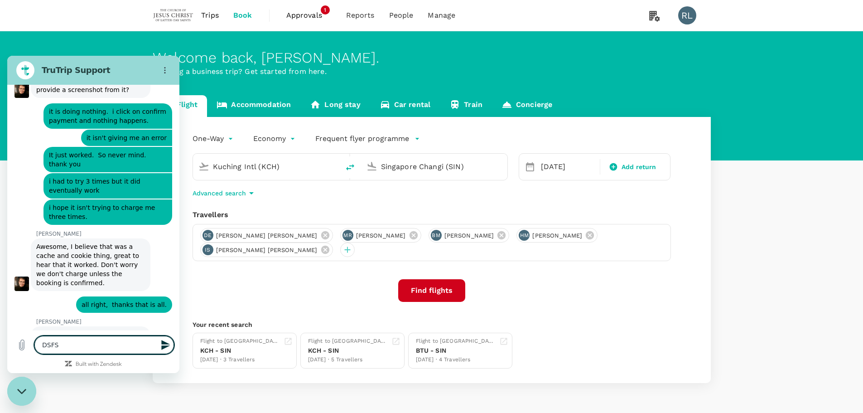
type textarea "x"
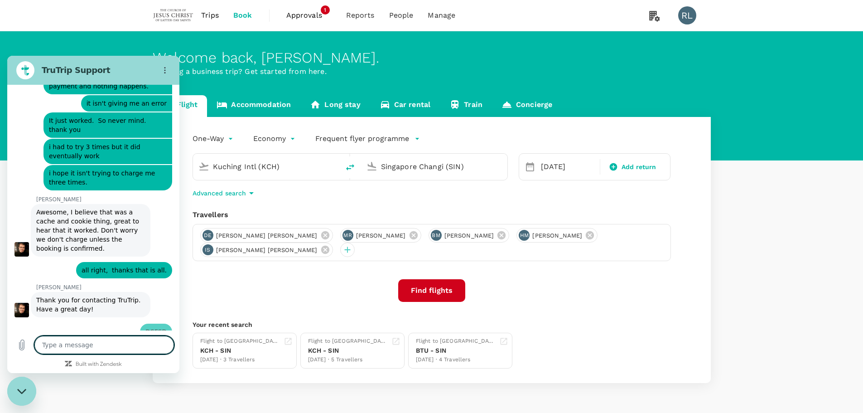
type textarea "x"
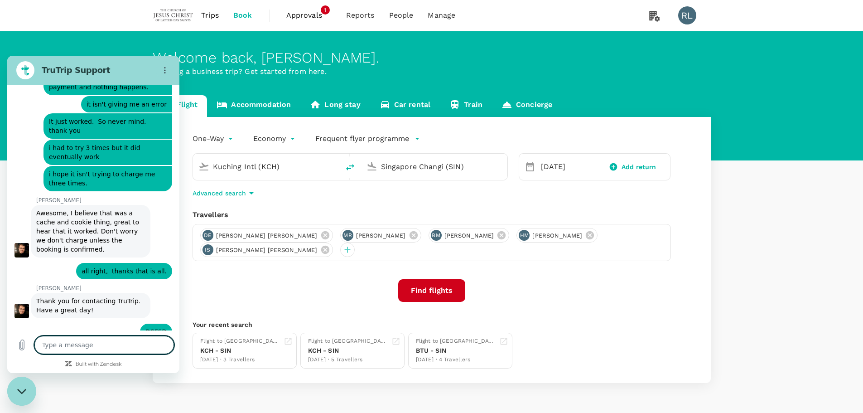
scroll to position [458, 0]
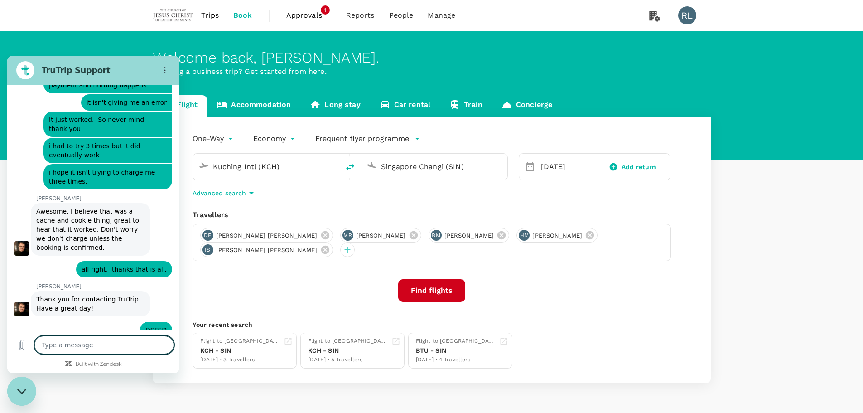
type textarea "i"
type textarea "x"
type textarea "i"
type textarea "x"
type textarea "i D"
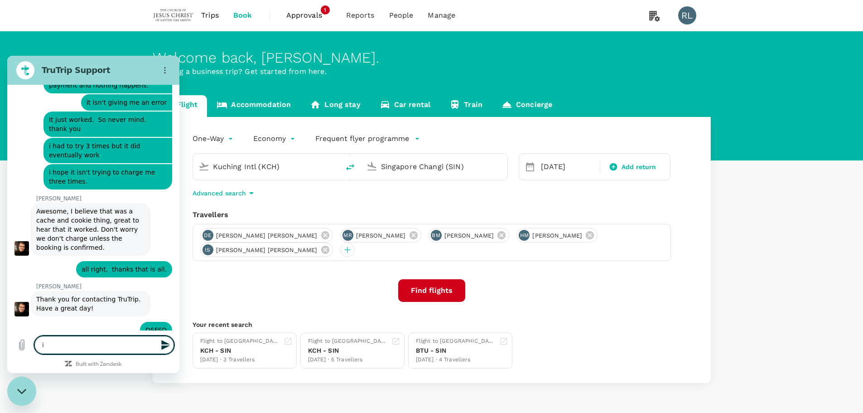
type textarea "x"
type textarea "i DO"
type textarea "x"
type textarea "i DO"
type textarea "x"
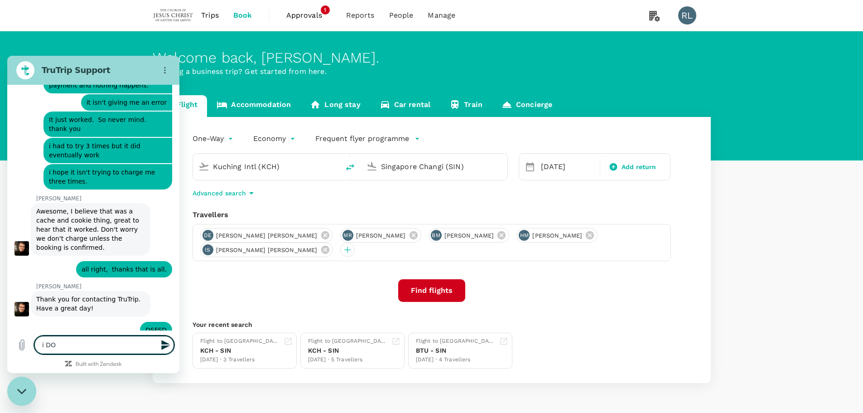
type textarea "i DO"
type textarea "x"
type textarea "i D"
type textarea "x"
type textarea "i"
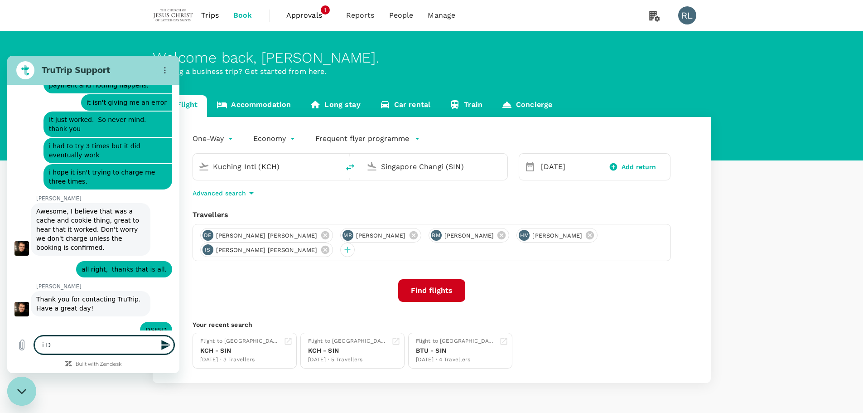
type textarea "x"
type textarea "i"
type textarea "x"
type textarea "i"
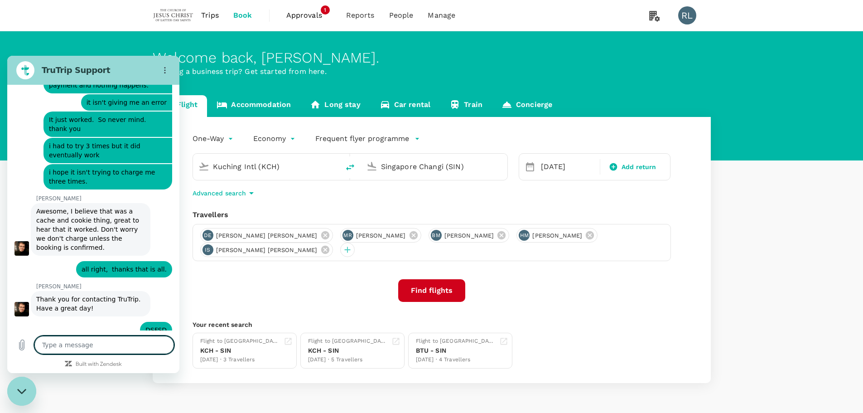
type textarea "x"
type textarea "i"
type textarea "x"
type textarea "i D"
type textarea "x"
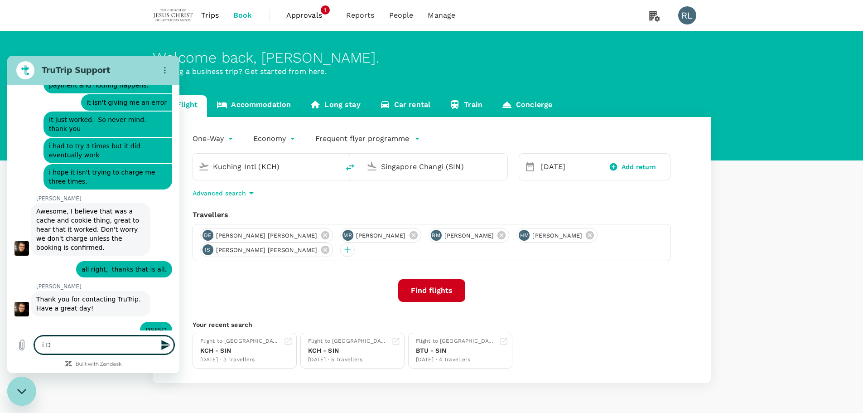
type textarea "i DO"
type textarea "x"
type textarea "i D"
type textarea "x"
type textarea "i"
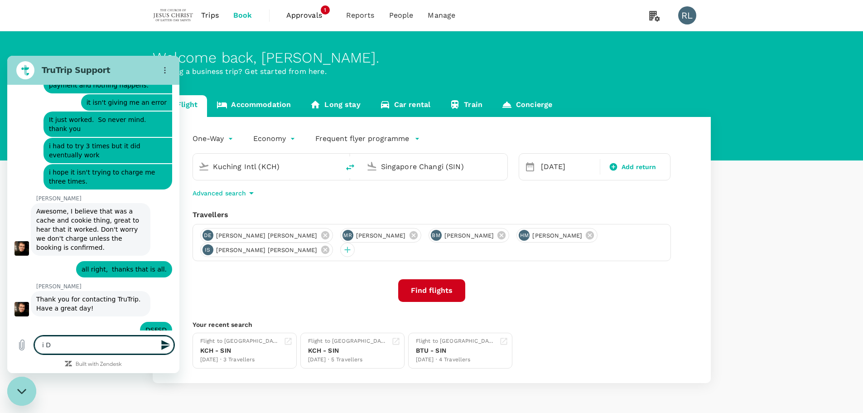
type textarea "x"
type textarea "i"
type textarea "x"
type textarea "I"
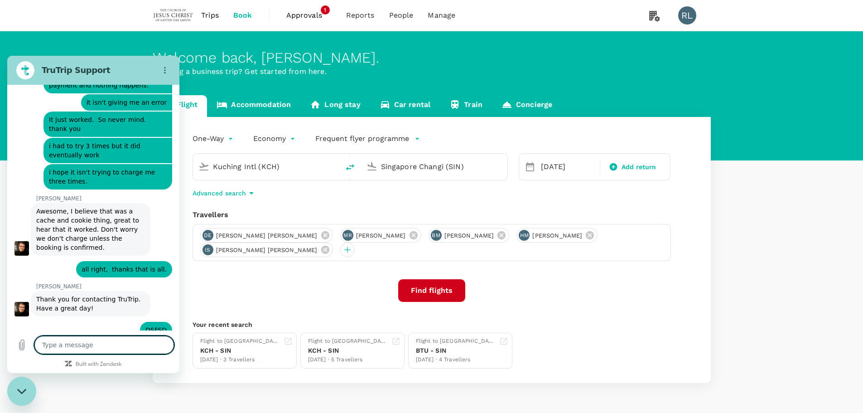
type textarea "x"
type textarea "I"
type textarea "x"
type textarea "I d"
type textarea "x"
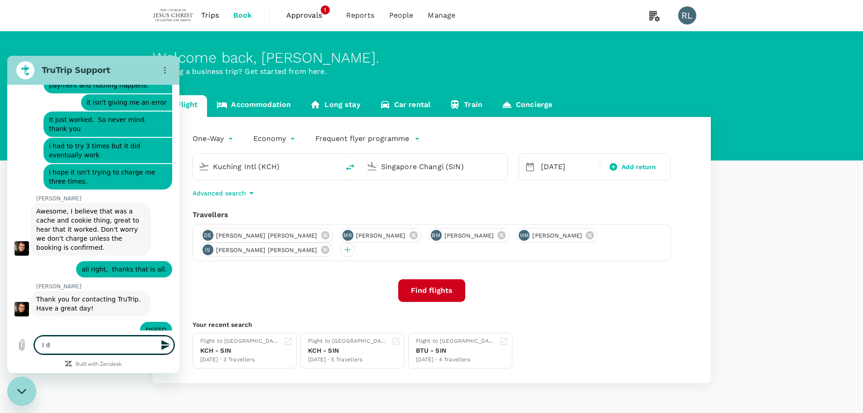
type textarea "I do"
type textarea "x"
type textarea "I do"
type textarea "x"
type textarea "I do h"
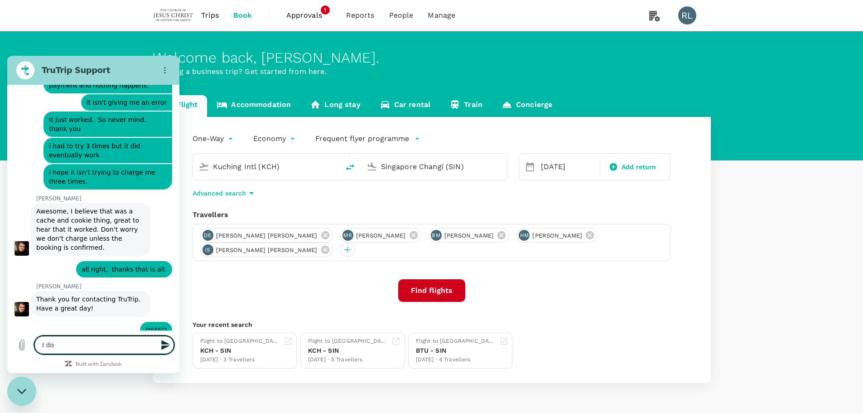
type textarea "x"
type textarea "I do ha"
type textarea "x"
type textarea "I do hav"
type textarea "x"
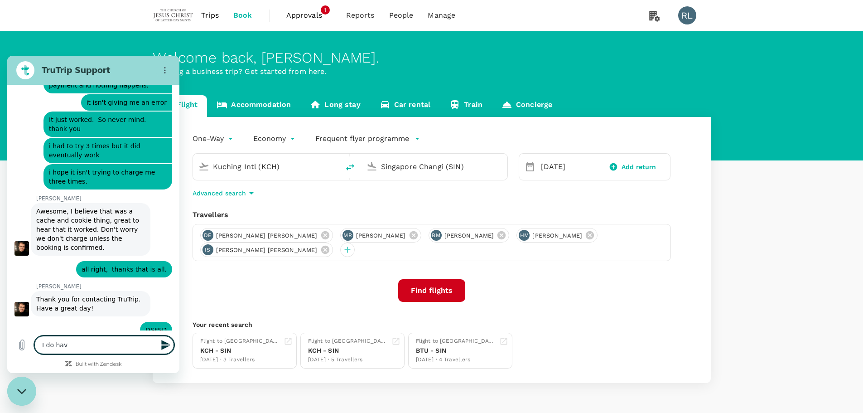
type textarea "I do have"
type textarea "x"
type textarea "I do have"
type textarea "x"
type textarea "I do have a"
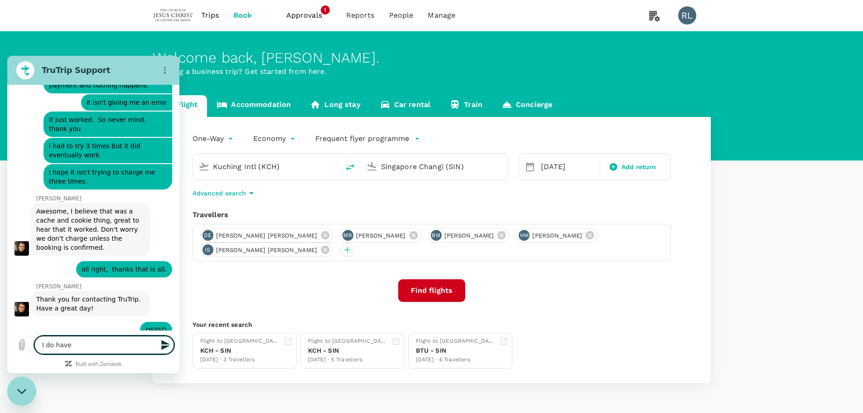
type textarea "x"
type textarea "I do have an"
type textarea "x"
type textarea "I do have ano"
type textarea "x"
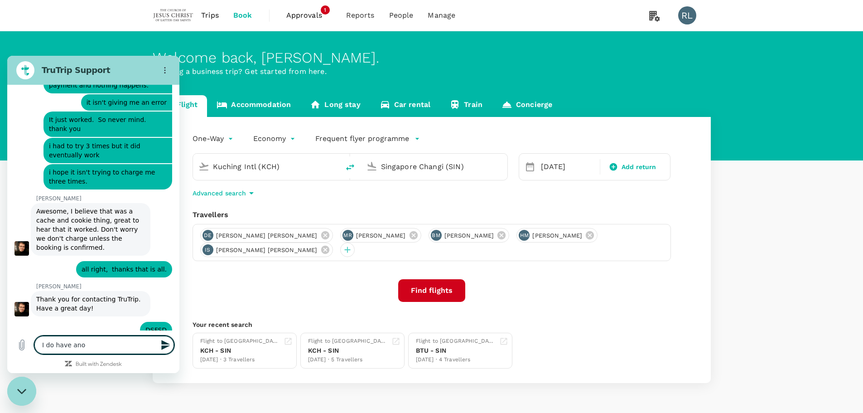
type textarea "I do have anot"
type textarea "x"
type textarea "I do have anoth"
type textarea "x"
type textarea "I do have anothe"
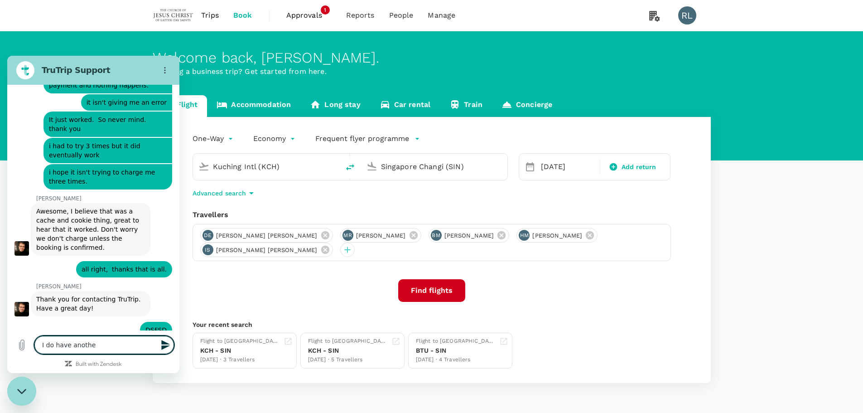
type textarea "x"
type textarea "I do have another"
type textarea "x"
type textarea "I do have another"
type textarea "x"
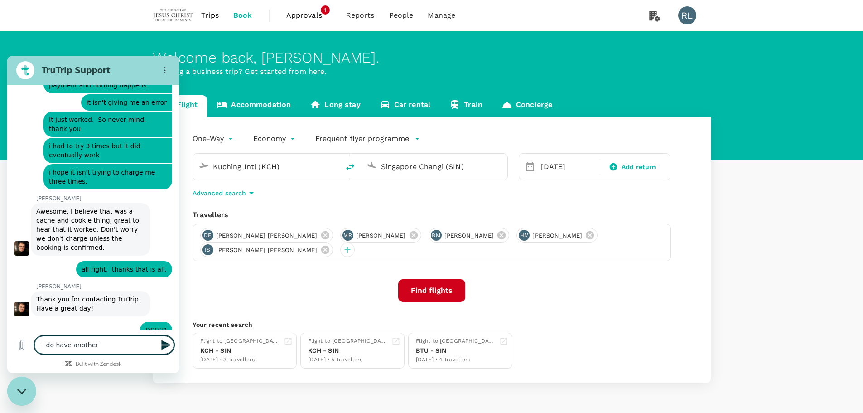
type textarea "I do have another i"
type textarea "x"
type textarea "I do have another is"
type textarea "x"
type textarea "I do have another iss"
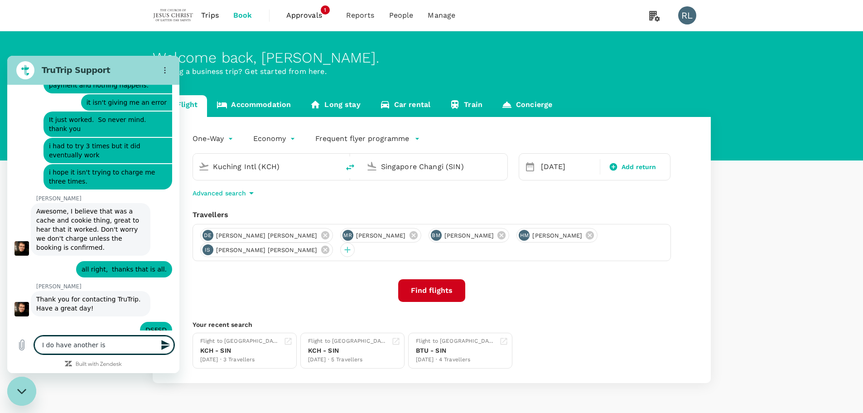
type textarea "x"
type textarea "I do have another issu"
type textarea "x"
type textarea "I do have another issue"
type textarea "x"
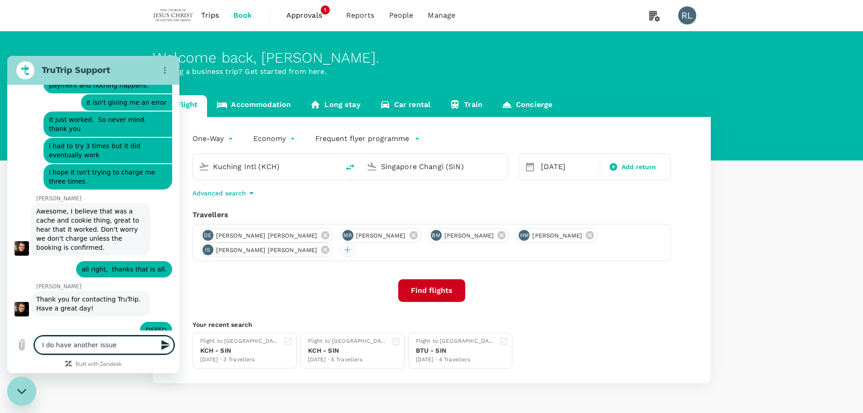
type textarea "I do have another issue."
type textarea "x"
type textarea "I do have another issue."
type textarea "x"
type textarea "I do have another issue."
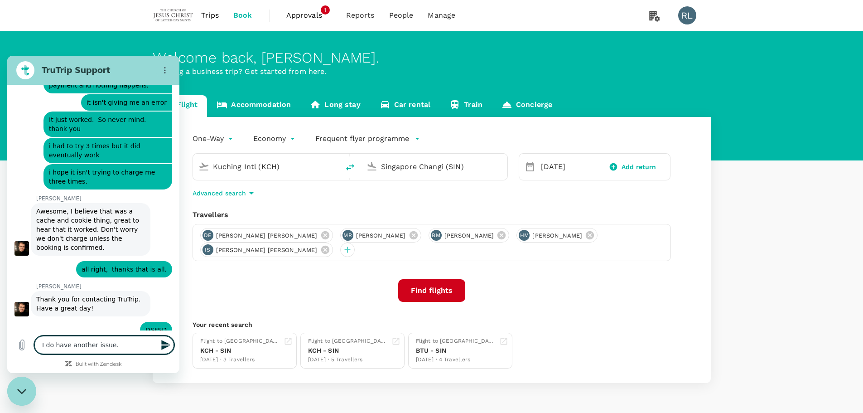
type textarea "x"
type textarea "I do have another issue. I"
type textarea "x"
type textarea "I do have another issue. I"
type textarea "x"
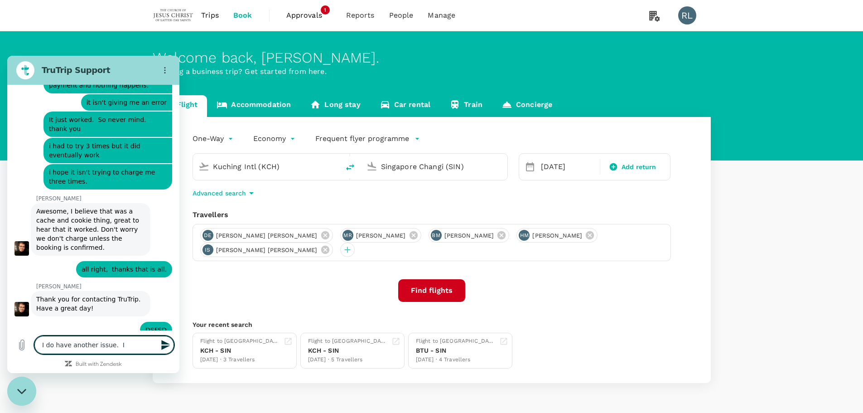
type textarea "I do have another issue. I j"
type textarea "x"
type textarea "I do have another issue. I ju"
type textarea "x"
type textarea "I do have another issue. I jus"
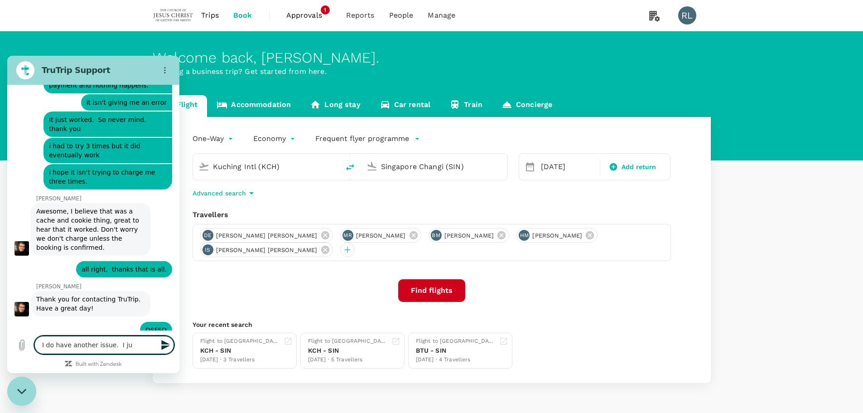
type textarea "x"
type textarea "I do have another issue. I just"
type textarea "x"
type textarea "I do have another issue. I just"
type textarea "x"
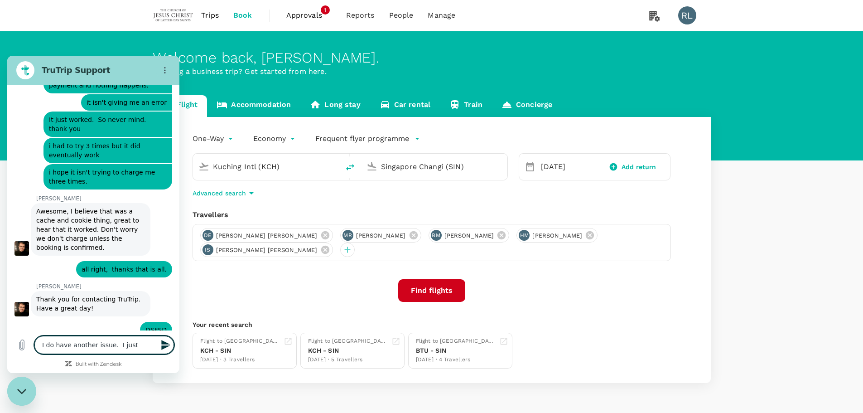
type textarea "I do have another issue. I just l"
type textarea "x"
type textarea "I do have another issue. I just lo"
type textarea "x"
type textarea "I do have another issue. I just loo"
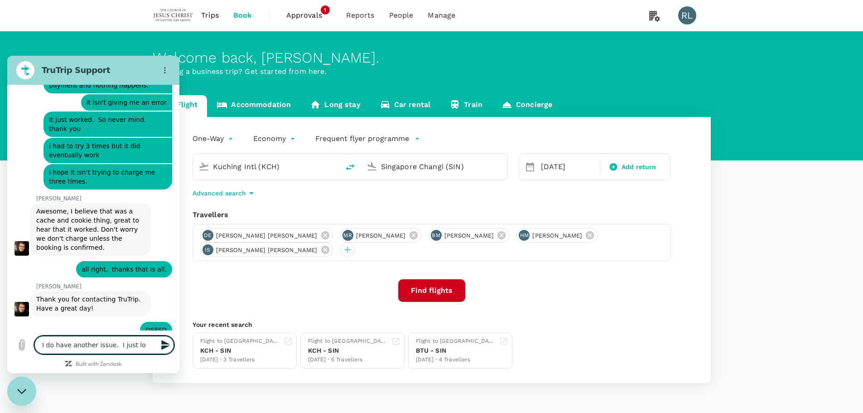
type textarea "x"
type textarea "I do have another issue. I just look"
type textarea "x"
type textarea "I do have another issue. I just looke"
type textarea "x"
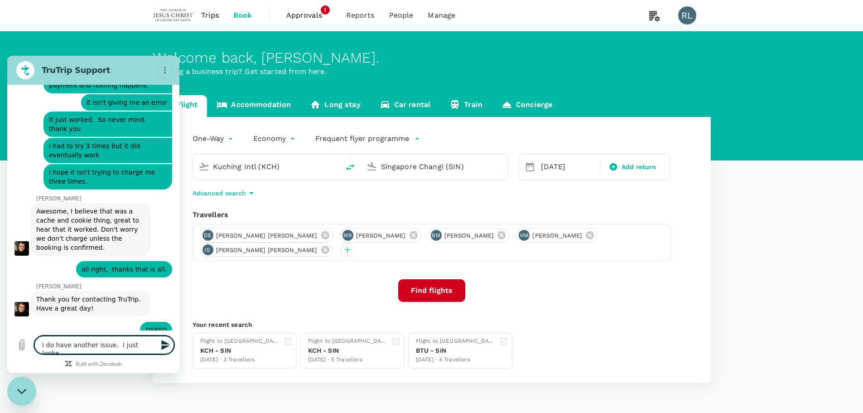
type textarea "I do have another issue. I just looked"
type textarea "x"
type textarea "I do have another issue. I just looked"
type textarea "x"
type textarea "I do have another issue. I just looked a"
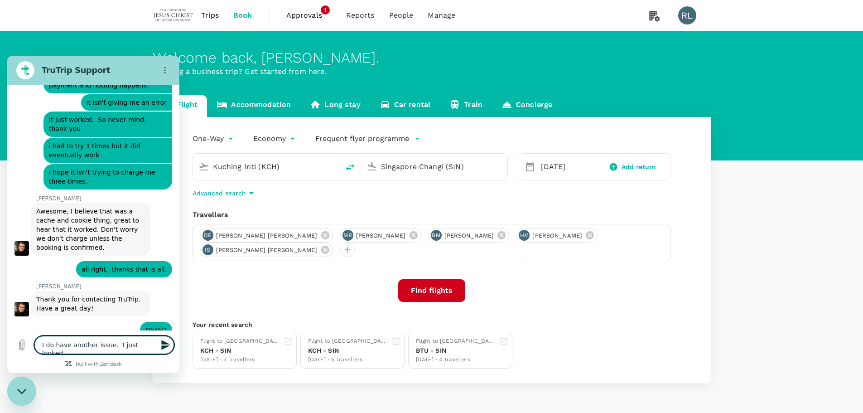
type textarea "x"
type textarea "I do have another issue. I just looked at"
type textarea "x"
type textarea "I do have another issue. I just looked at"
type textarea "x"
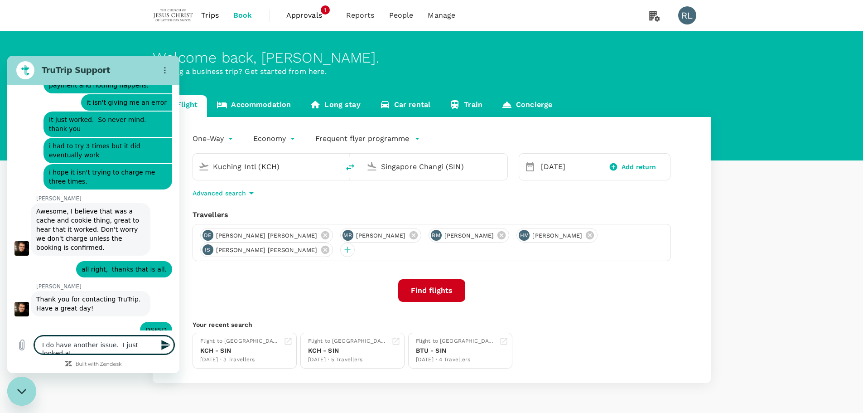
type textarea "I do have another issue. I just looked at m"
type textarea "x"
type textarea "I do have another issue. I just looked at my"
type textarea "x"
type textarea "I do have another issue. I just looked at my"
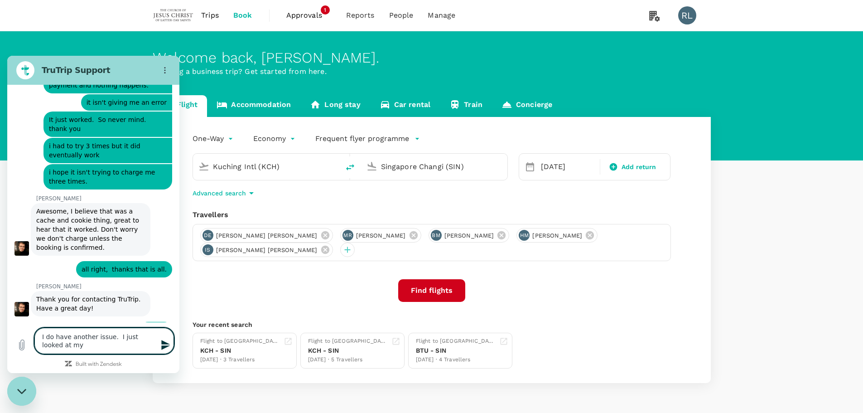
type textarea "x"
type textarea "I do have another issue. I just looked at my b"
type textarea "x"
type textarea "I do have another issue. I just looked at my bo"
type textarea "x"
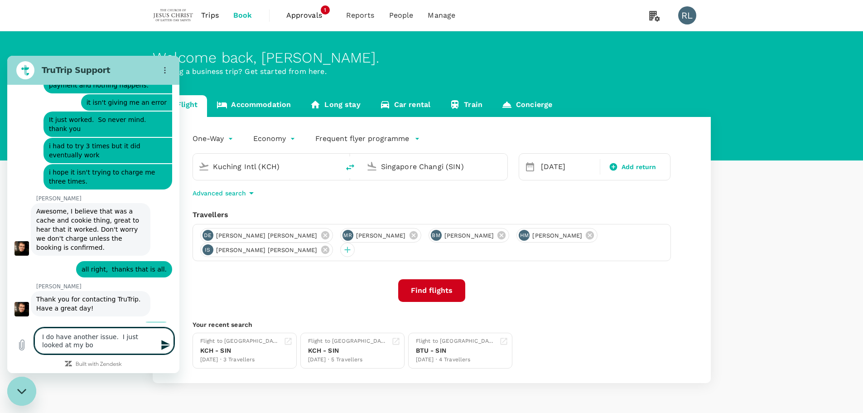
type textarea "I do have another issue. I just looked at my boo"
type textarea "x"
type textarea "I do have another issue. I just looked at my book"
type textarea "x"
type textarea "I do have another issue. I just looked at my booki"
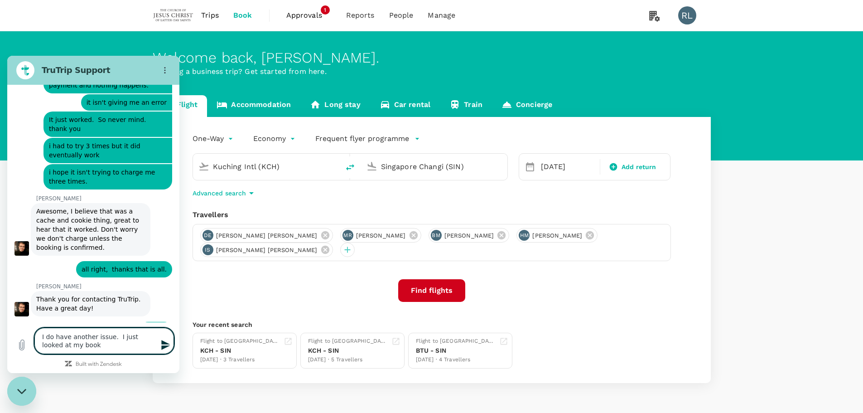
type textarea "x"
type textarea "I do have another issue. I just looked at my bookin"
type textarea "x"
type textarea "I do have another issue. I just looked at my booking"
type textarea "x"
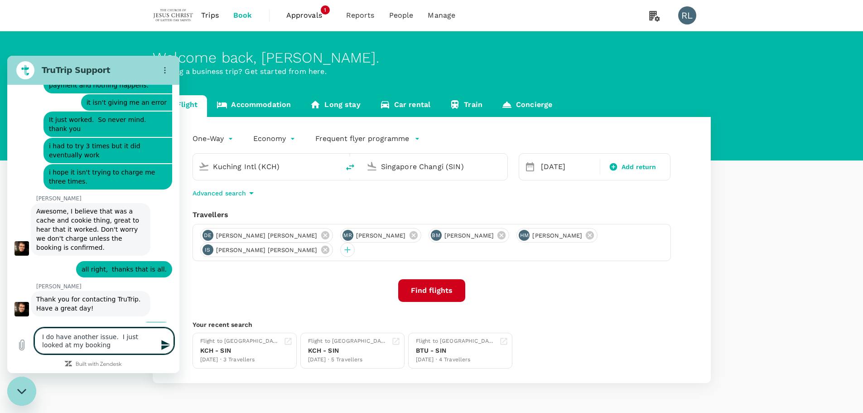
type textarea "I do have another issue. I just looked at my booking"
type textarea "x"
type textarea "I do have another issue. I just looked at my booking r"
type textarea "x"
type textarea "I do have another issue. I just looked at my booking re"
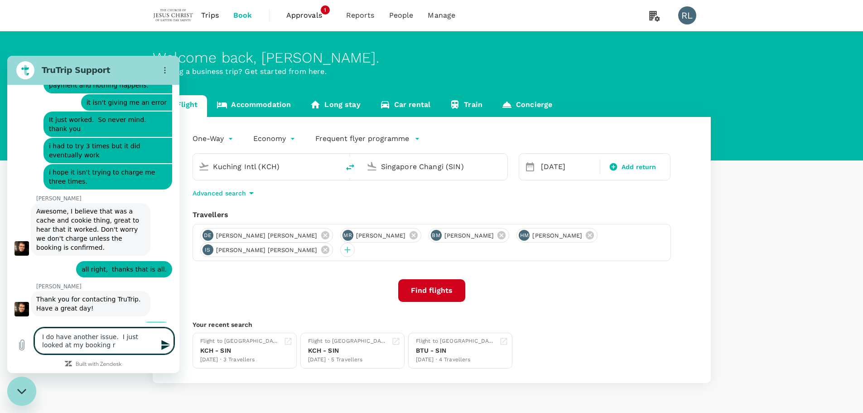
type textarea "x"
type textarea "I do have another issue. I just looked at my booking rep"
type textarea "x"
type textarea "I do have another issue. I just looked at my booking repo"
type textarea "x"
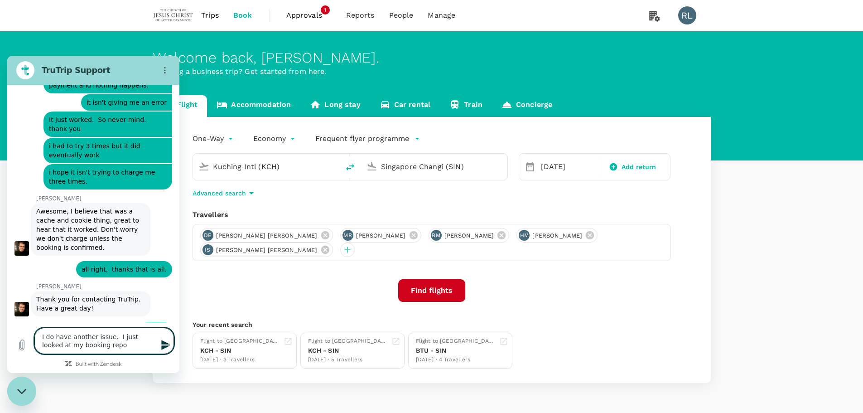
type textarea "I do have another issue. I just looked at my booking repor"
type textarea "x"
type textarea "I do have another issue. I just looked at my booking report"
type textarea "x"
type textarea "I do have another issue. I just looked at my booking report"
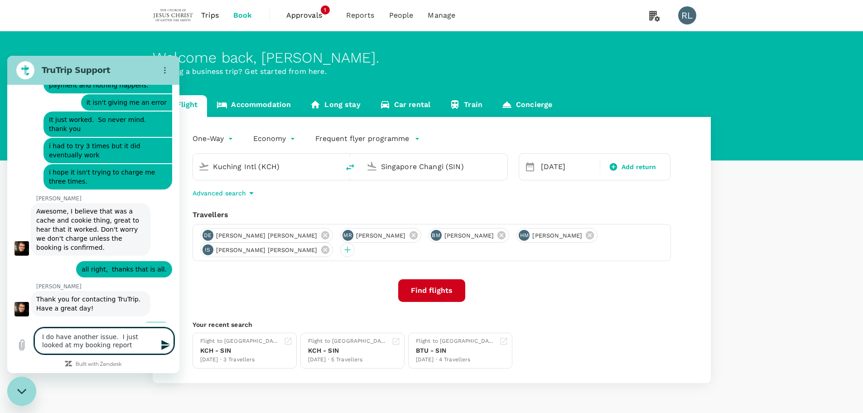
type textarea "x"
type textarea "I do have another issue. I just looked at my booking report a"
type textarea "x"
type textarea "I do have another issue. I just looked at my booking report an"
type textarea "x"
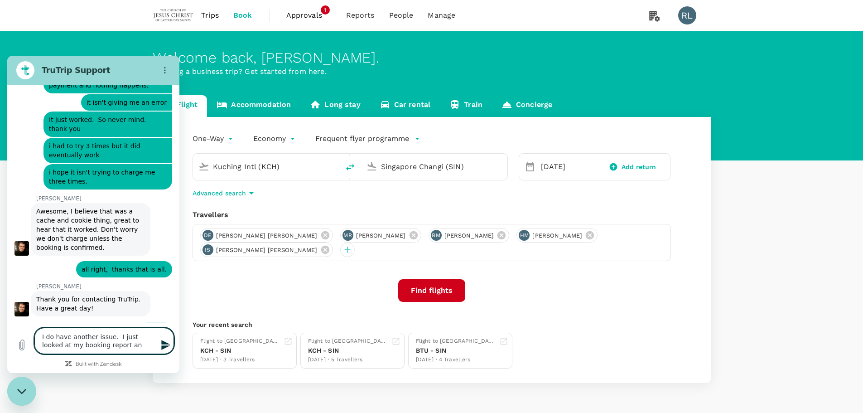
type textarea "I do have another issue. I just looked at my booking report and"
type textarea "x"
type textarea "I do have another issue. I just looked at my booking report and"
type textarea "x"
type textarea "I do have another issue. I just looked at my booking report and I"
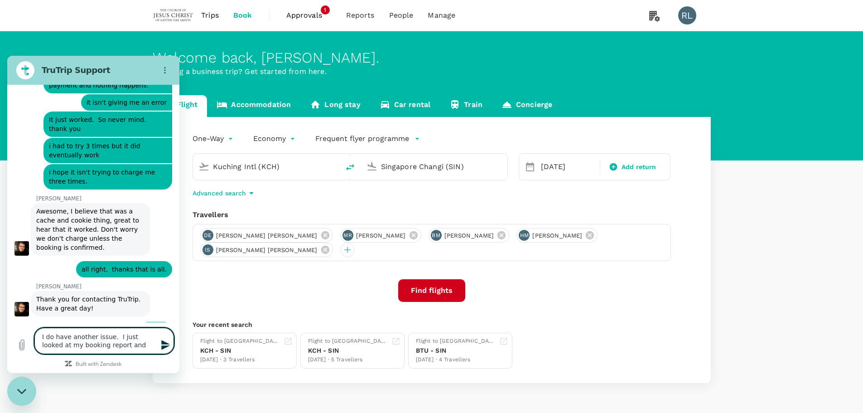
type textarea "x"
type textarea "I do have another issue. I just looked at my booking report and I"
type textarea "x"
type textarea "I do have another issue. I just looked at my booking report and I h"
type textarea "x"
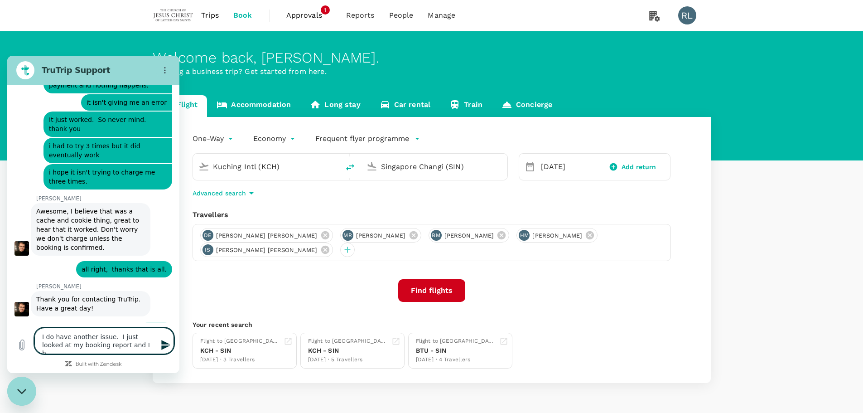
type textarea "I do have another issue. I just looked at my booking report and I ha"
type textarea "x"
type textarea "I do have another issue. I just looked at my booking report and I hav"
type textarea "x"
type textarea "I do have another issue. I just looked at my booking report and I have"
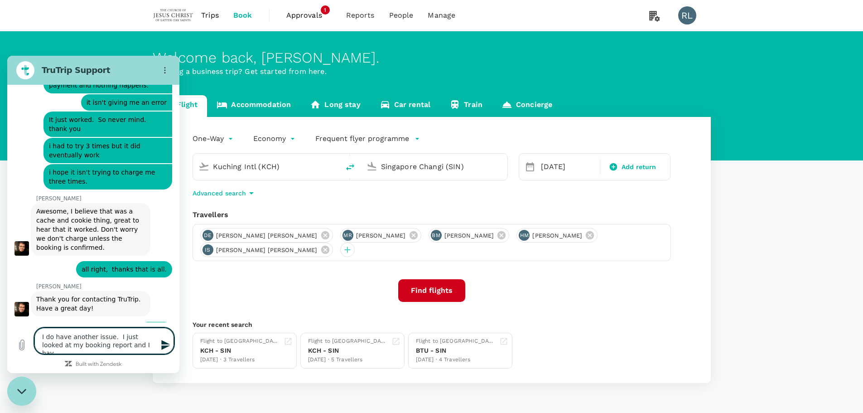
type textarea "x"
type textarea "I do have another issue. I just looked at my booking report and I have"
type textarea "x"
type textarea "I do have another issue. I just looked at my booking report and I have t"
type textarea "x"
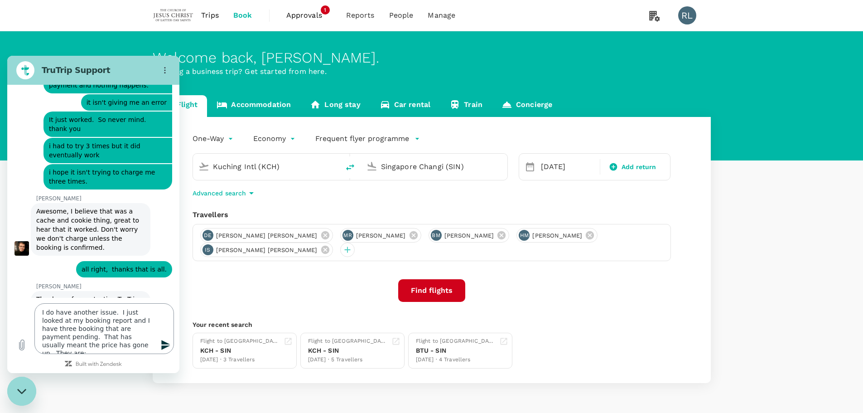
click at [101, 347] on textarea "I do have another issue. I just looked at my booking report and I have three bo…" at bounding box center [104, 328] width 140 height 51
paste textarea "A20250916907904"
click at [159, 345] on button "Send message" at bounding box center [165, 345] width 18 height 18
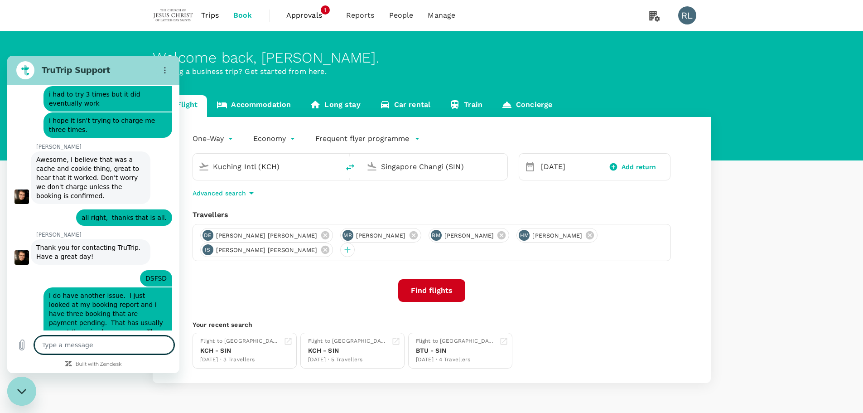
scroll to position [511, 0]
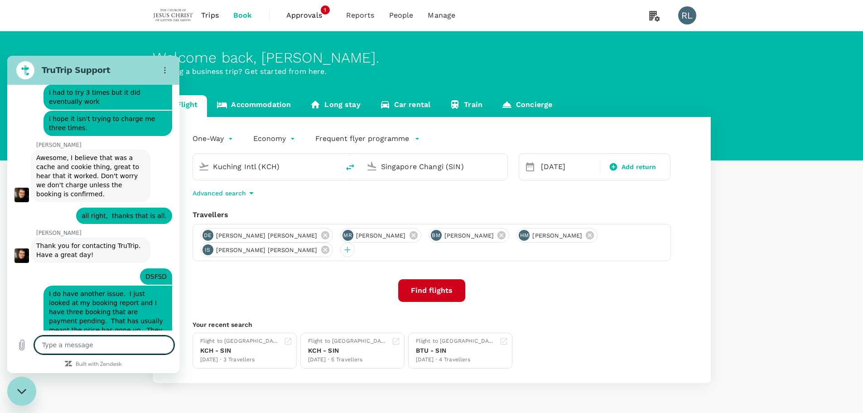
paste textarea "A20250916659107"
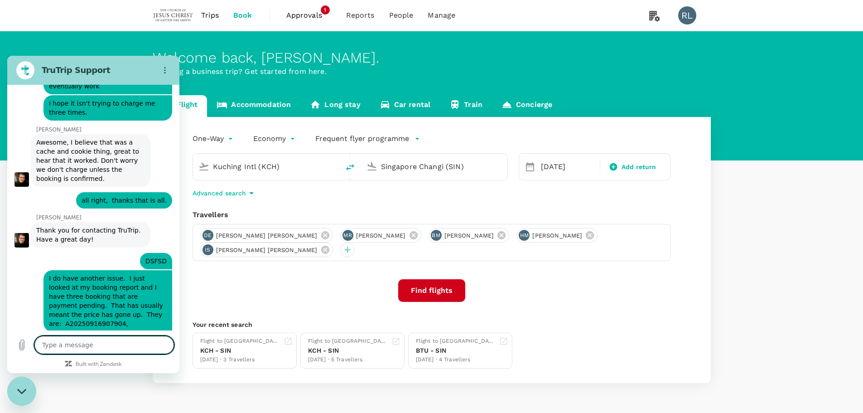
scroll to position [529, 0]
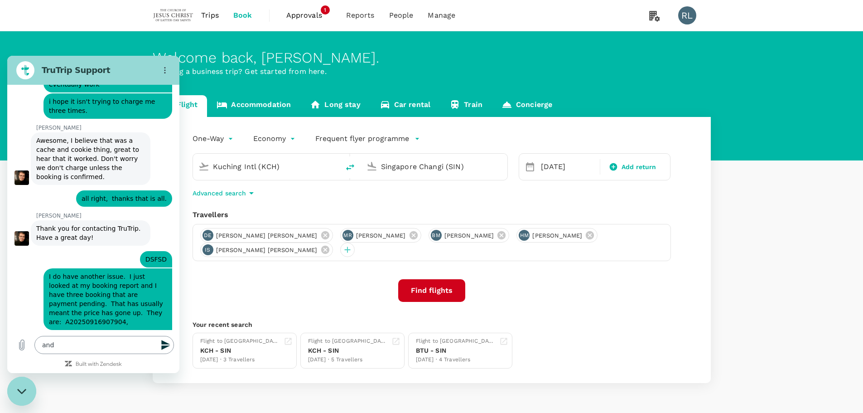
click at [77, 342] on textarea "and" at bounding box center [104, 345] width 140 height 18
paste textarea "A20250916122274"
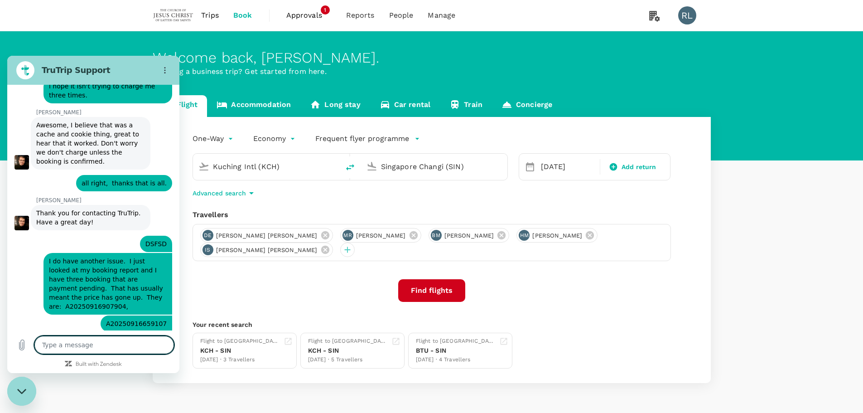
scroll to position [546, 0]
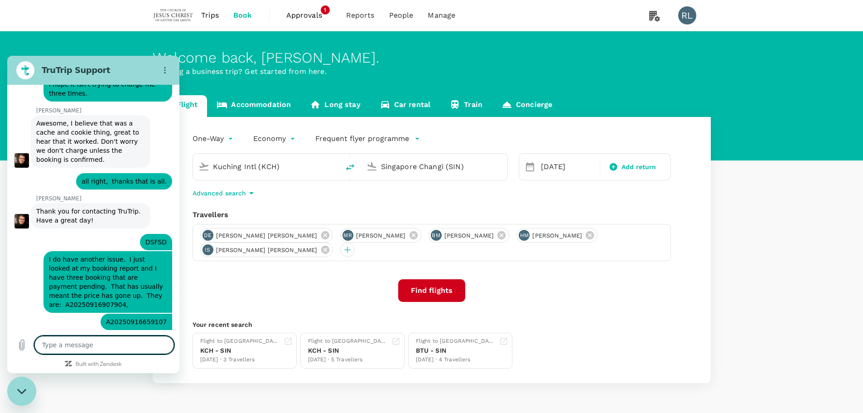
click at [77, 341] on textarea at bounding box center [104, 345] width 140 height 18
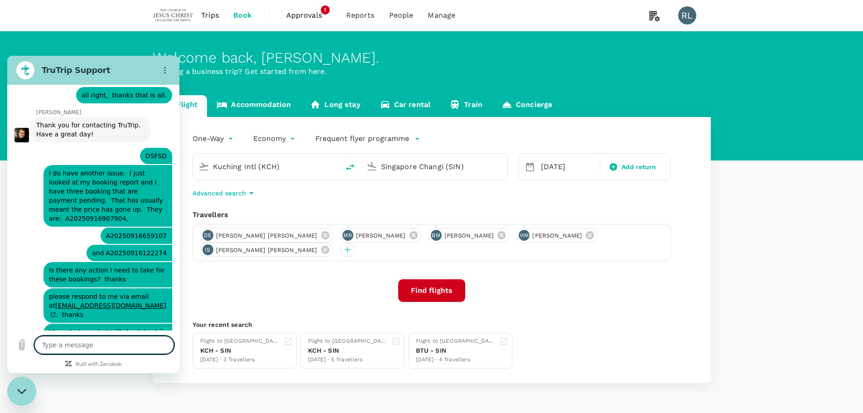
scroll to position [634, 0]
